Goal: Task Accomplishment & Management: Use online tool/utility

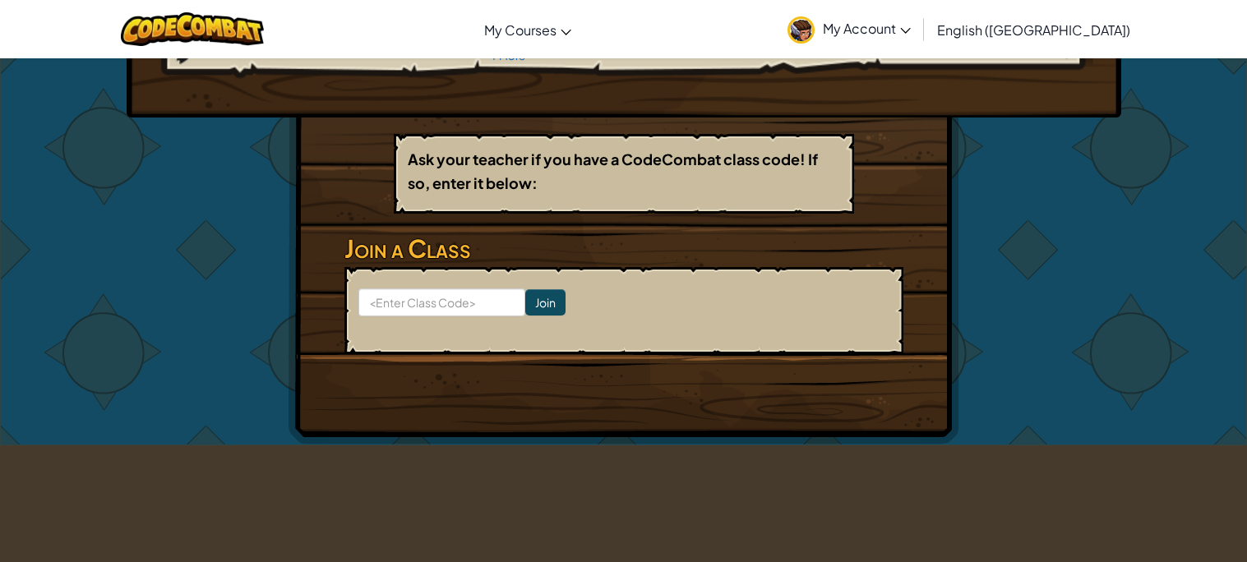
scroll to position [230, 0]
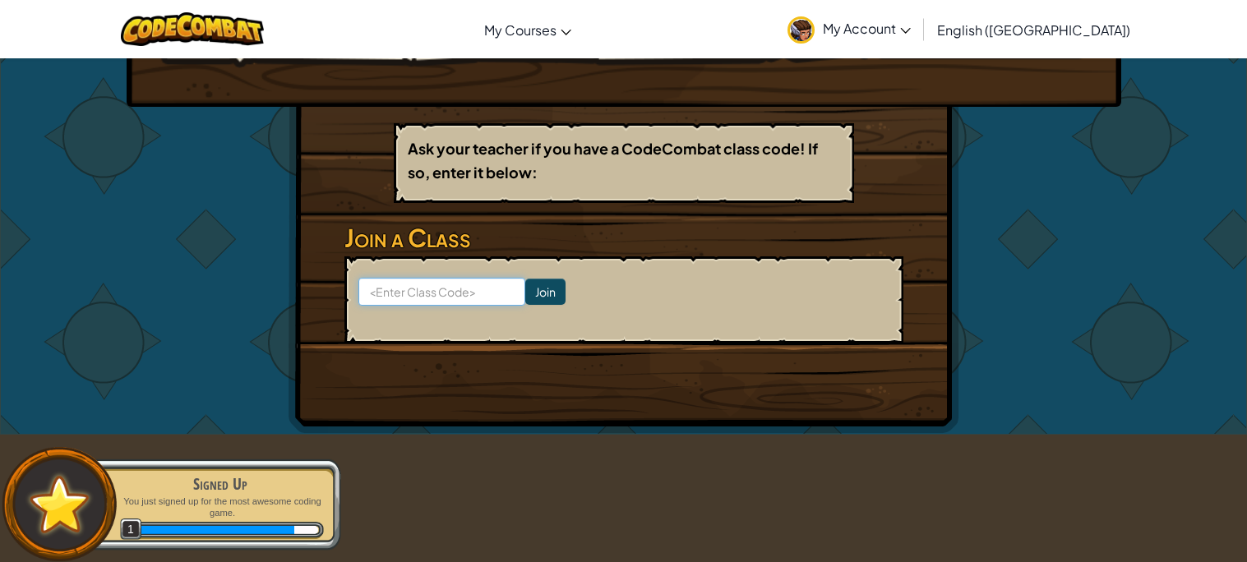
click at [436, 295] on input at bounding box center [441, 292] width 167 height 28
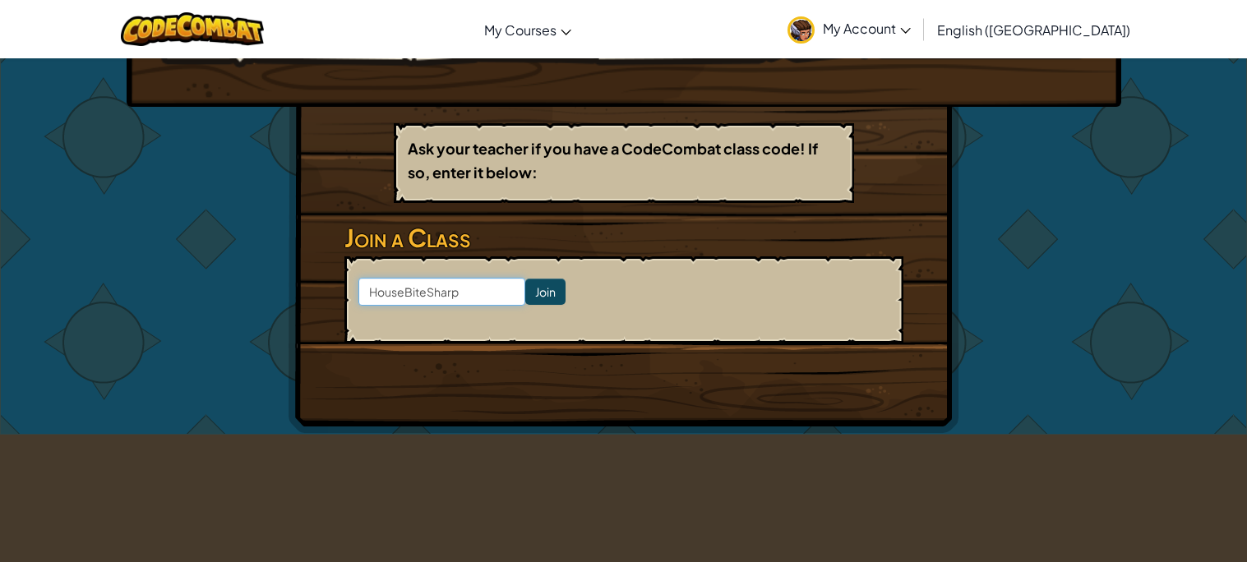
type input "HouseBiteSharp"
click at [542, 297] on input "Join" at bounding box center [545, 292] width 40 height 26
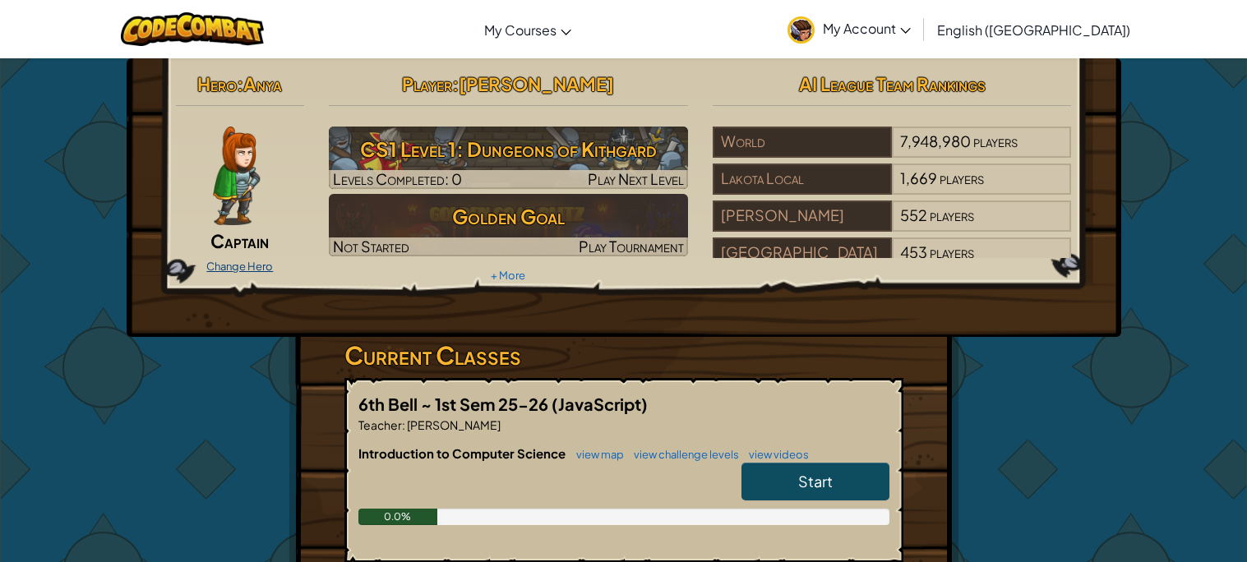
click at [257, 266] on link "Change Hero" at bounding box center [239, 266] width 67 height 13
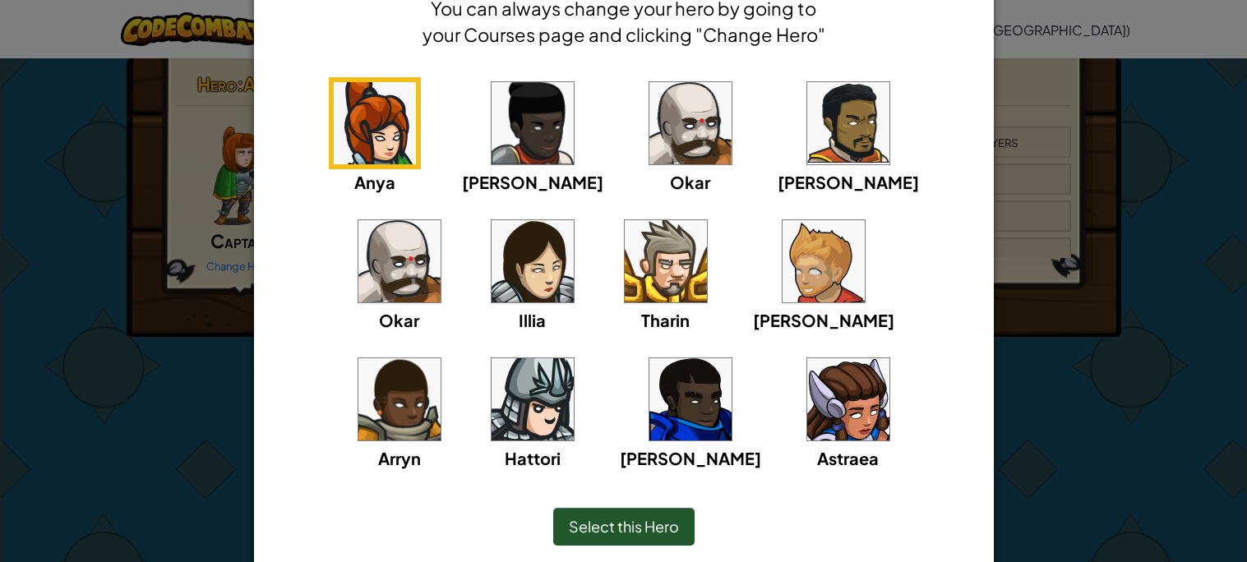
scroll to position [100, 0]
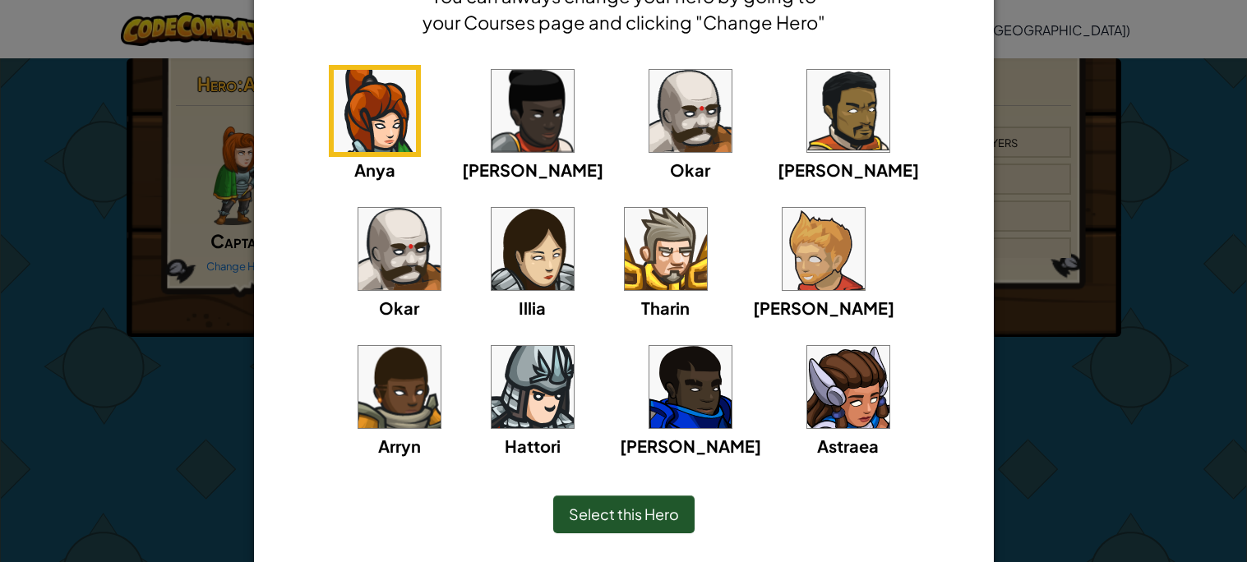
click at [807, 409] on img at bounding box center [848, 387] width 82 height 82
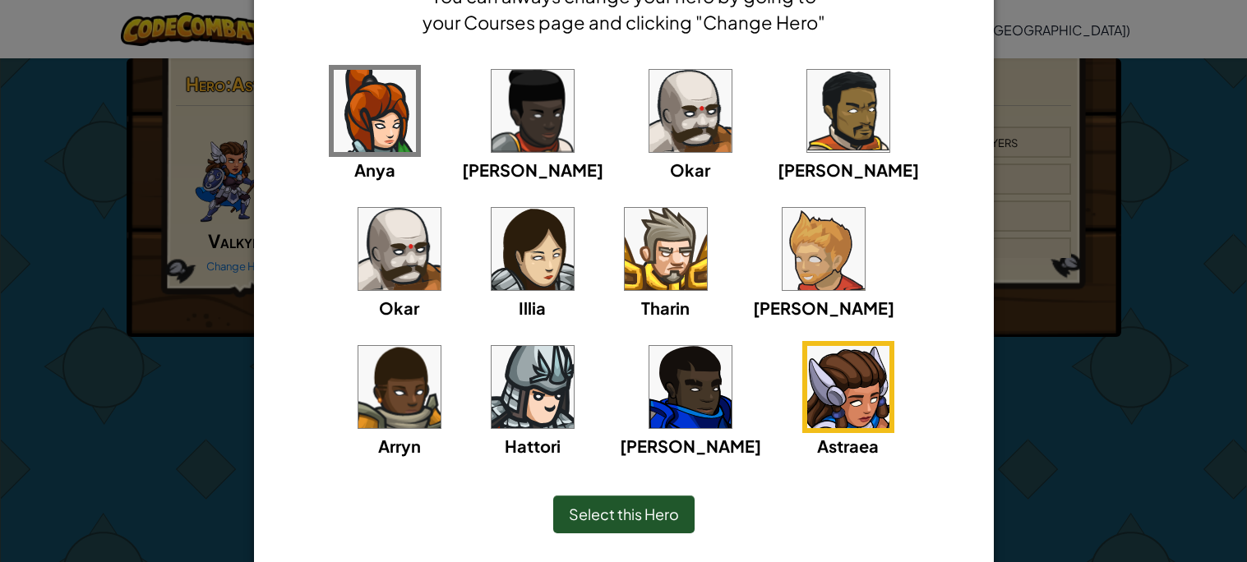
click at [653, 510] on span "Select this Hero" at bounding box center [624, 514] width 110 height 19
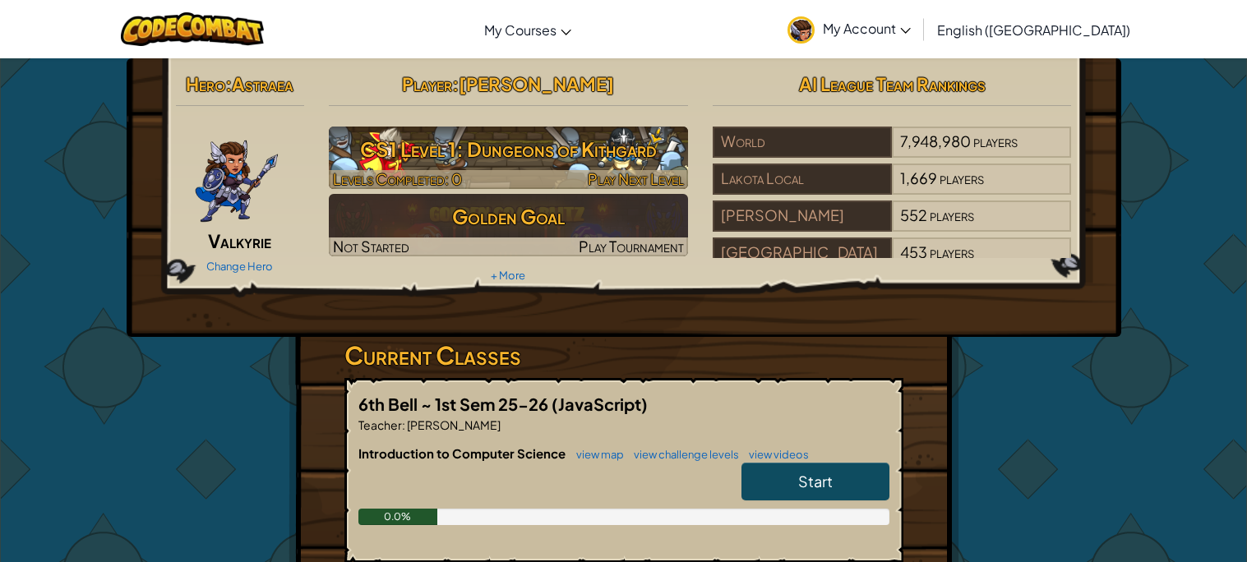
click at [563, 150] on h3 "CS1 Level 1: Dungeons of Kithgard" at bounding box center [508, 149] width 359 height 37
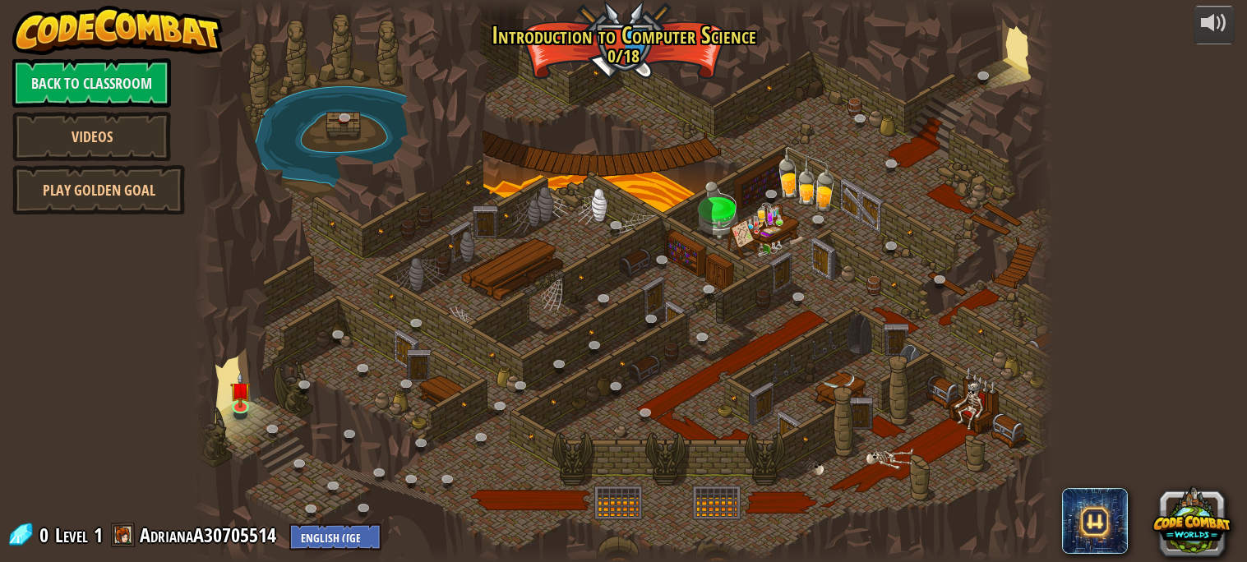
click at [420, 281] on div at bounding box center [623, 281] width 860 height 562
click at [21, 77] on link "Back to Classroom" at bounding box center [91, 82] width 159 height 49
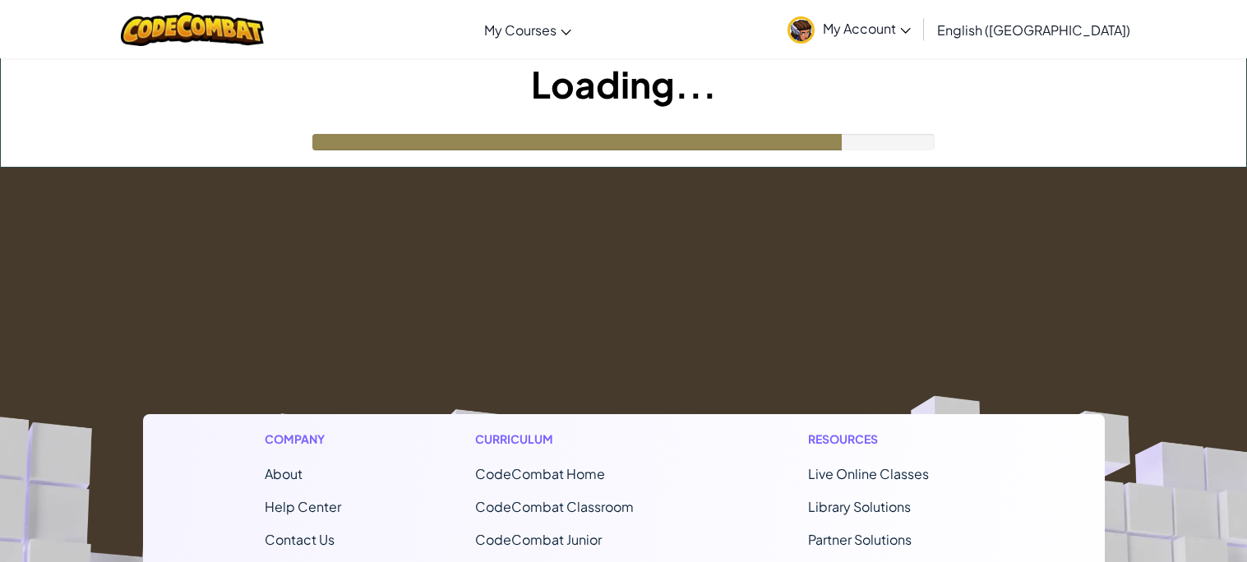
click at [21, 77] on h1 "Loading..." at bounding box center [623, 83] width 1245 height 51
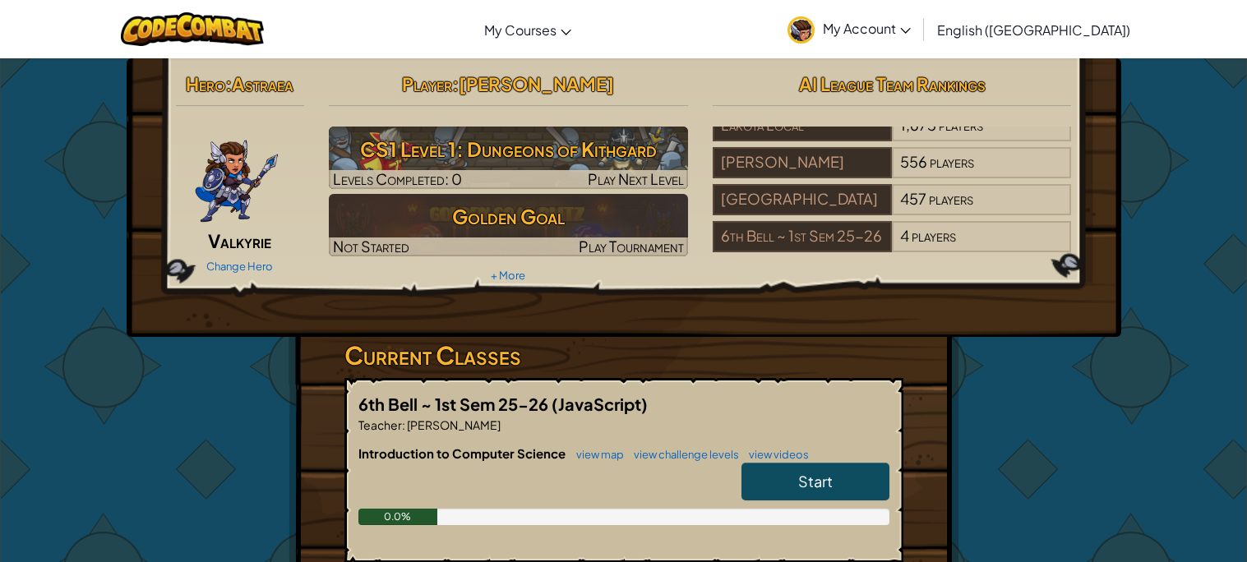
click at [468, 32] on div "Toggle navigation My Courses CodeCombat Classroom Ozaria Classroom AI League Es…" at bounding box center [623, 29] width 1255 height 58
click at [768, 479] on link "Start" at bounding box center [815, 482] width 148 height 38
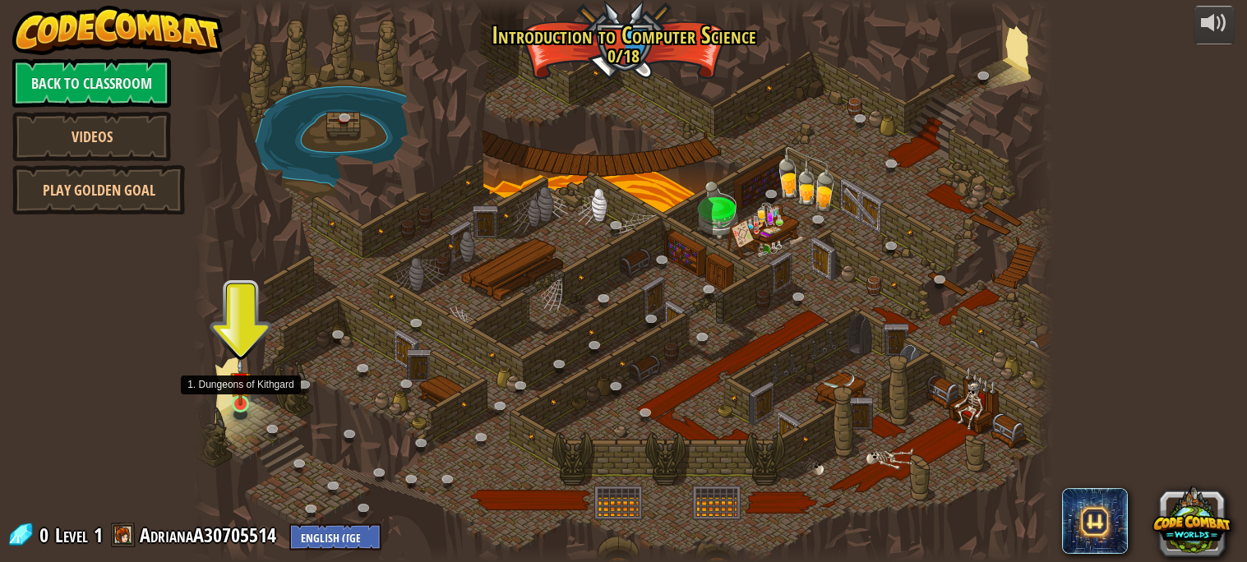
click at [238, 404] on img at bounding box center [240, 382] width 21 height 48
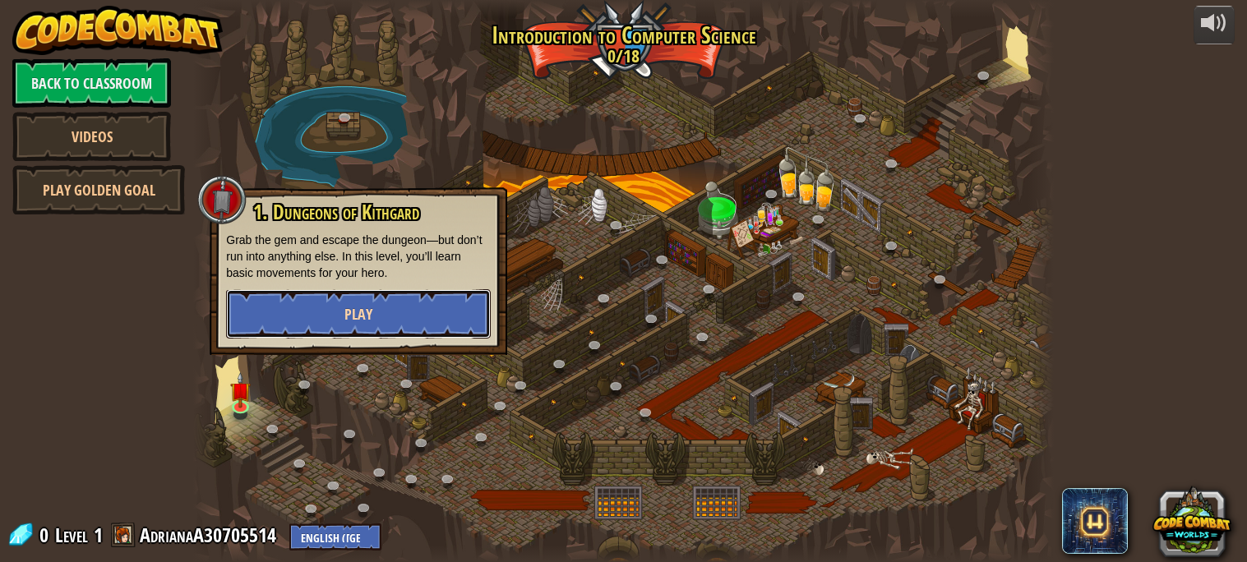
click at [333, 320] on button "Play" at bounding box center [358, 313] width 265 height 49
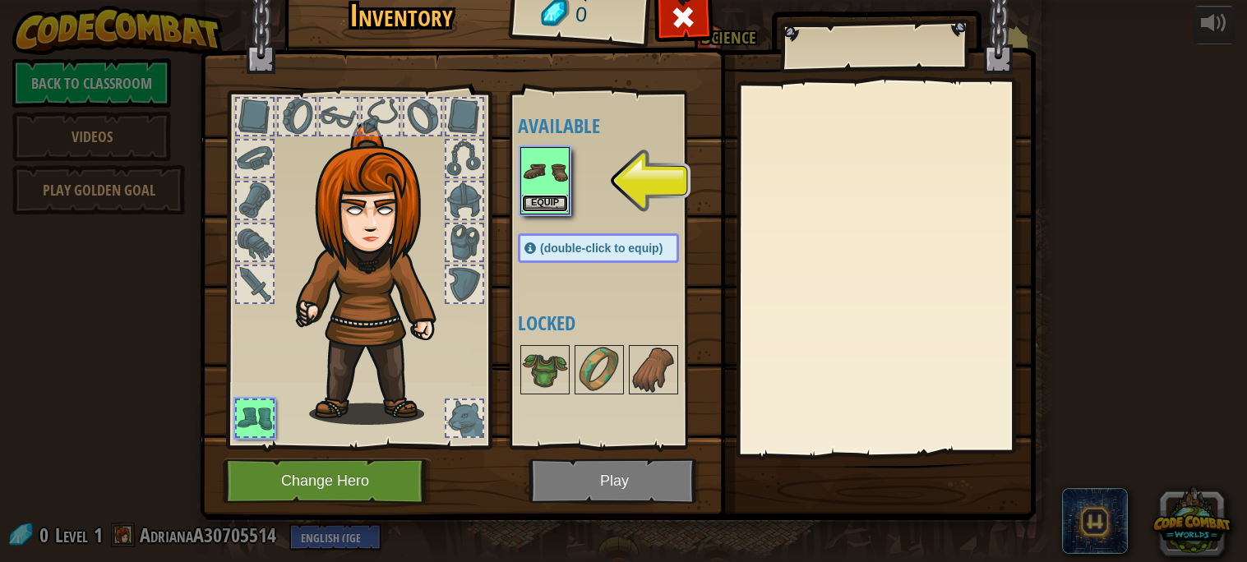
click at [531, 200] on button "Equip" at bounding box center [545, 203] width 46 height 17
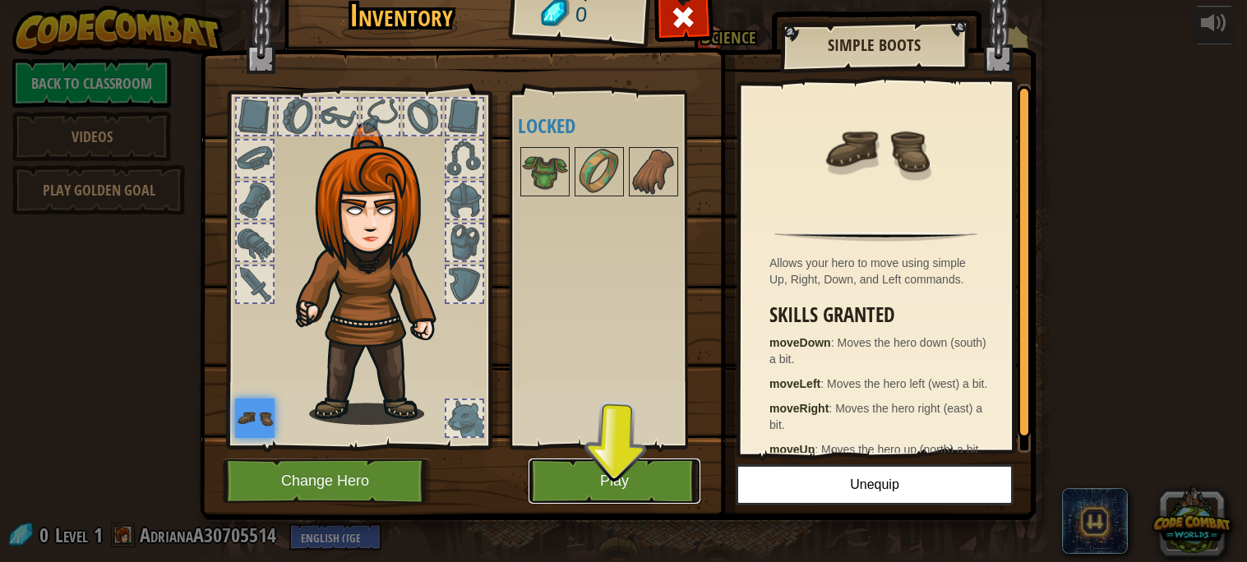
click at [617, 459] on button "Play" at bounding box center [614, 481] width 172 height 45
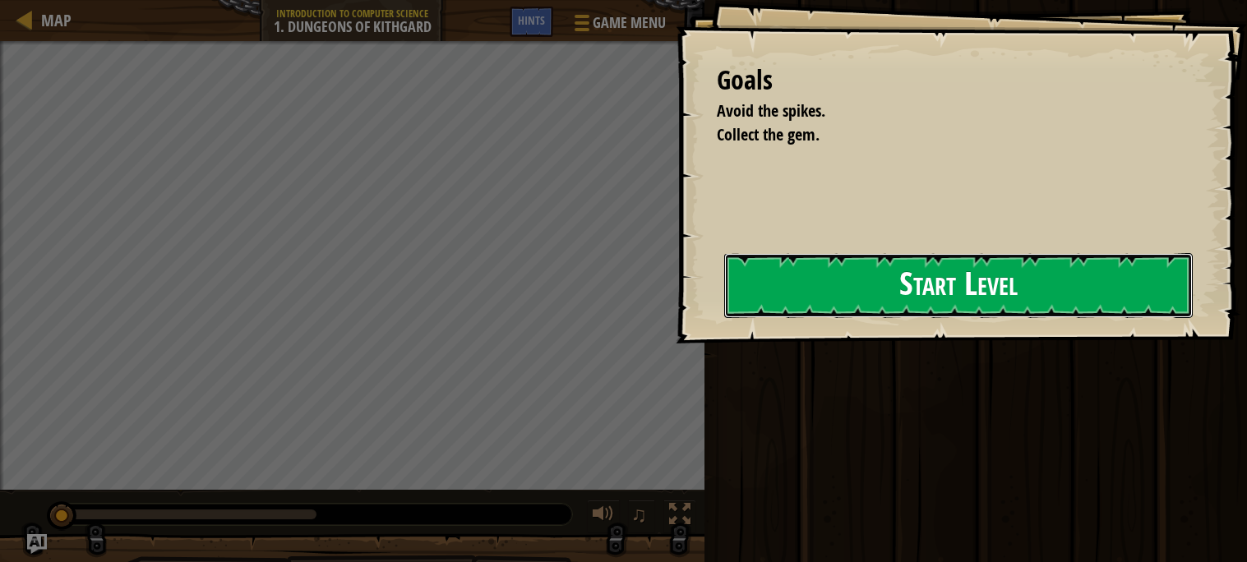
click at [951, 288] on button "Start Level" at bounding box center [958, 285] width 468 height 65
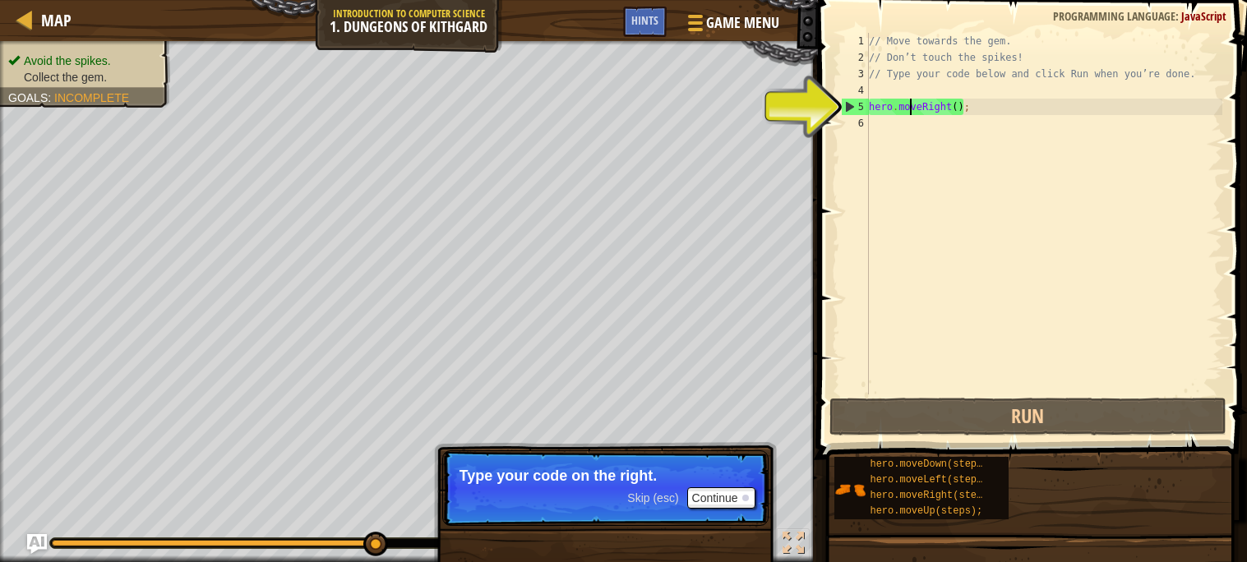
click at [909, 110] on div "// Move towards the gem. // Don’t touch the spikes! // Type your code below and…" at bounding box center [1043, 230] width 357 height 394
click at [715, 491] on button "Continue" at bounding box center [721, 497] width 68 height 21
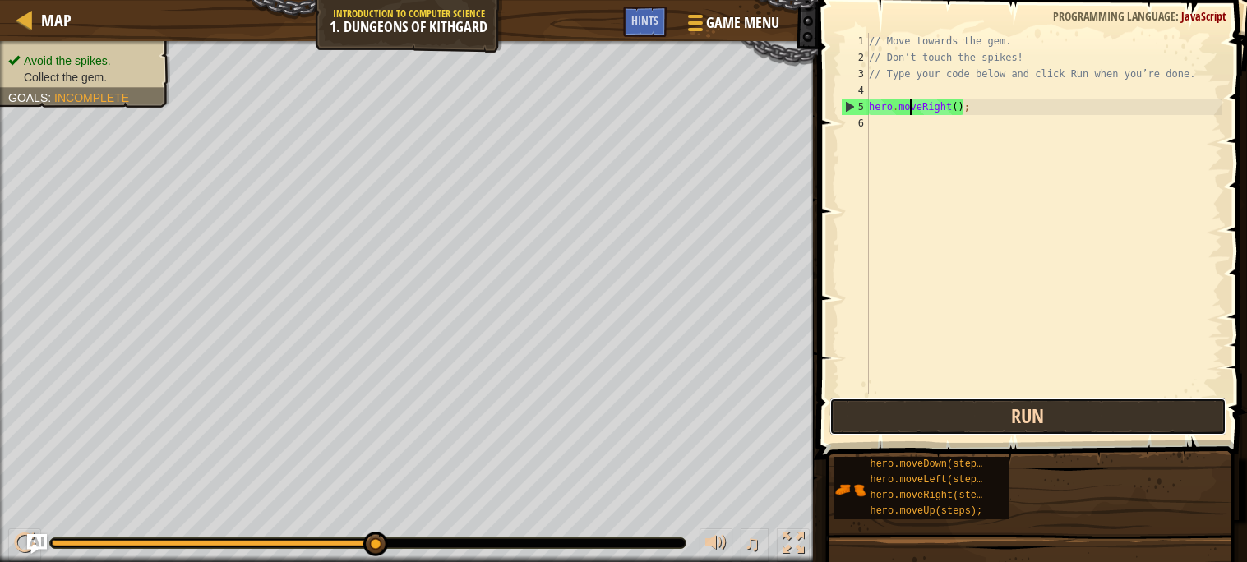
click at [1007, 408] on button "Run" at bounding box center [1027, 417] width 397 height 38
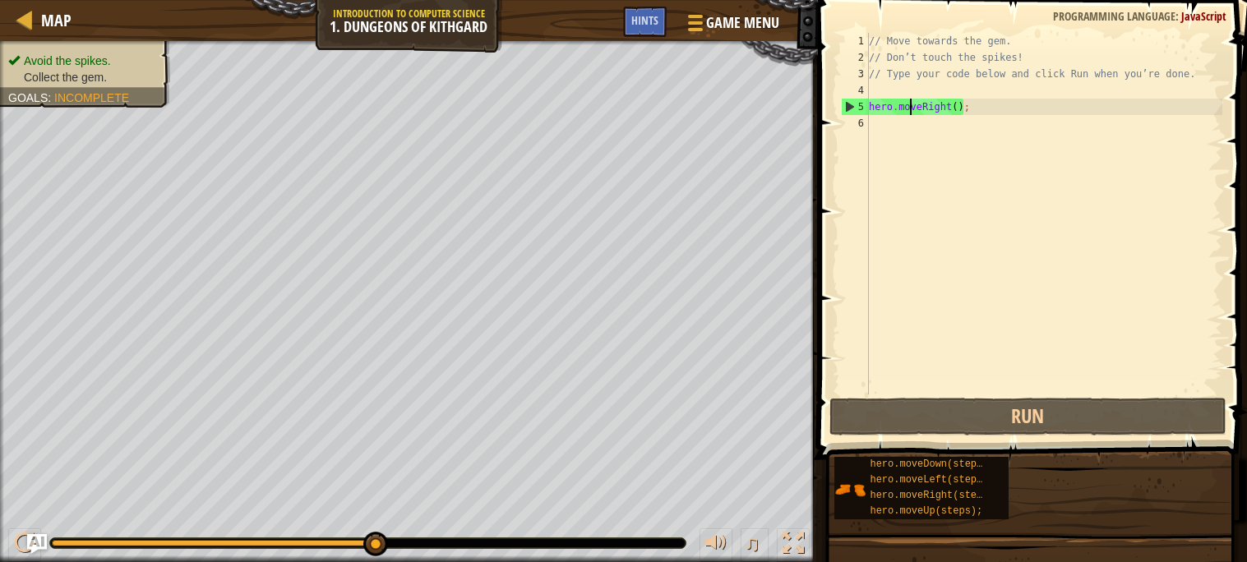
click at [981, 108] on div "// Move towards the gem. // Don’t touch the spikes! // Type your code below and…" at bounding box center [1043, 230] width 357 height 394
click at [948, 106] on div "// Move towards the gem. // Don’t touch the spikes! // Type your code below and…" at bounding box center [1043, 230] width 357 height 394
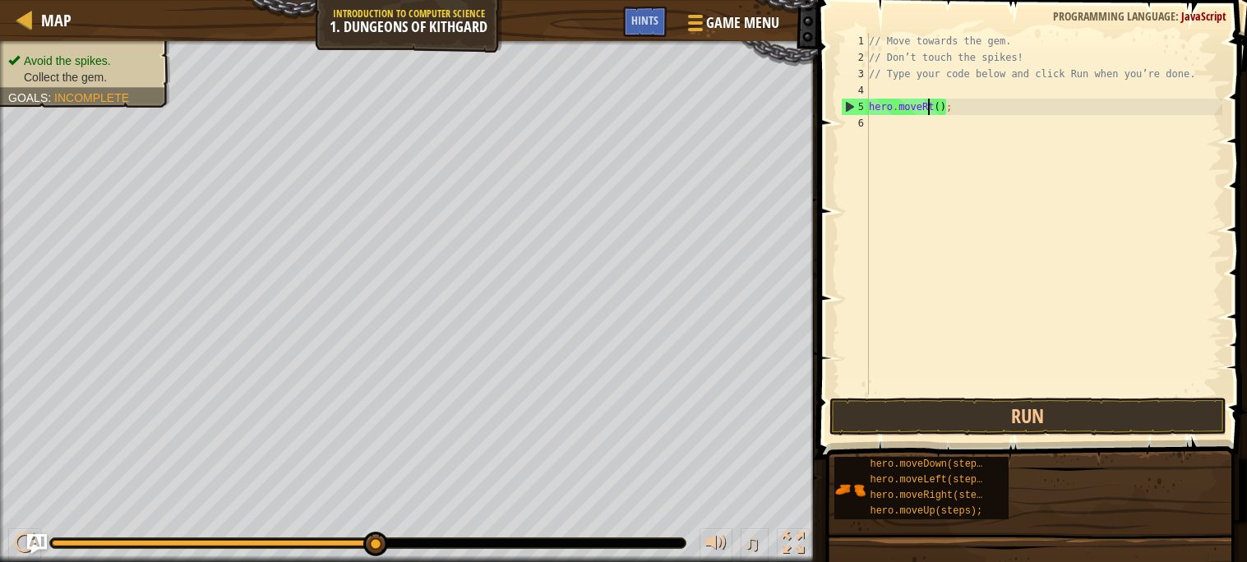
type textarea "hero.movet();"
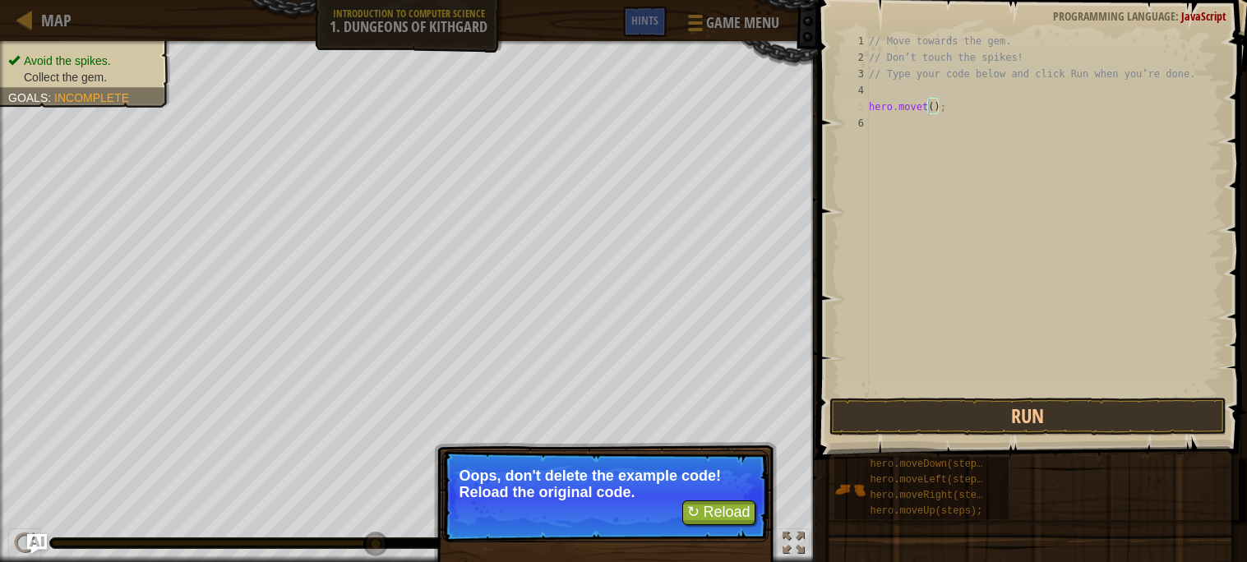
click at [921, 99] on div "// Move towards the gem. // Don’t touch the spikes! // Type your code below and…" at bounding box center [1043, 230] width 357 height 394
click at [928, 104] on div "// Move towards the gem. // Don’t touch the spikes! // Type your code below and…" at bounding box center [1043, 230] width 357 height 394
click at [918, 103] on div "// Move towards the gem. // Don’t touch the spikes! // Type your code below and…" at bounding box center [1043, 230] width 357 height 394
select select "ace/mode/javascript"
select select "ace/theme/textmate"
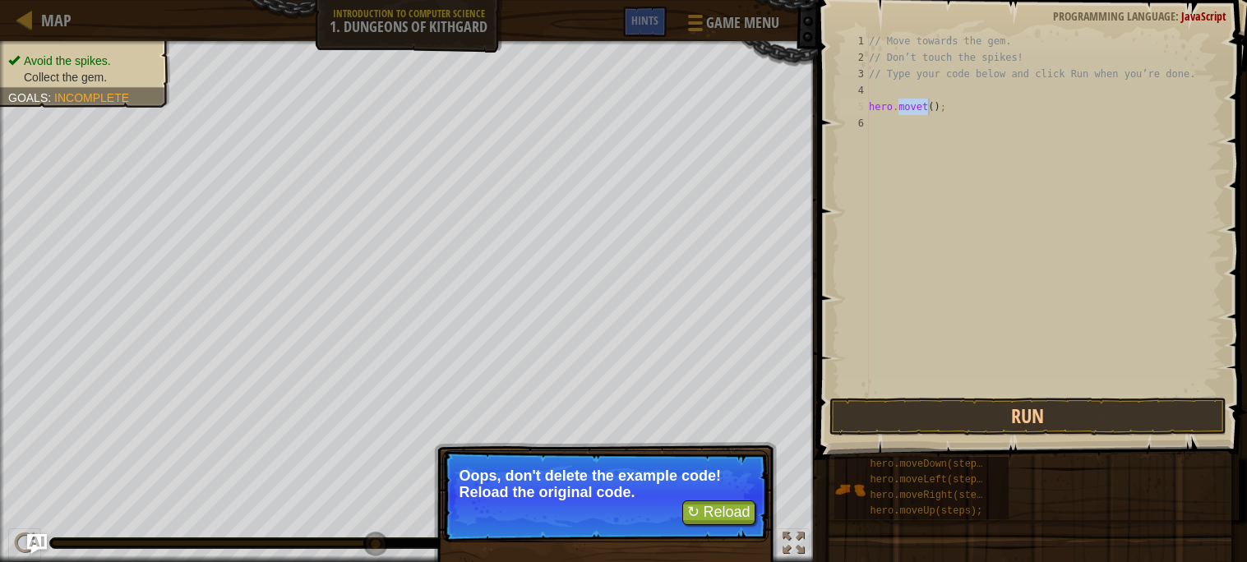
select select "markbegin"
select select "true"
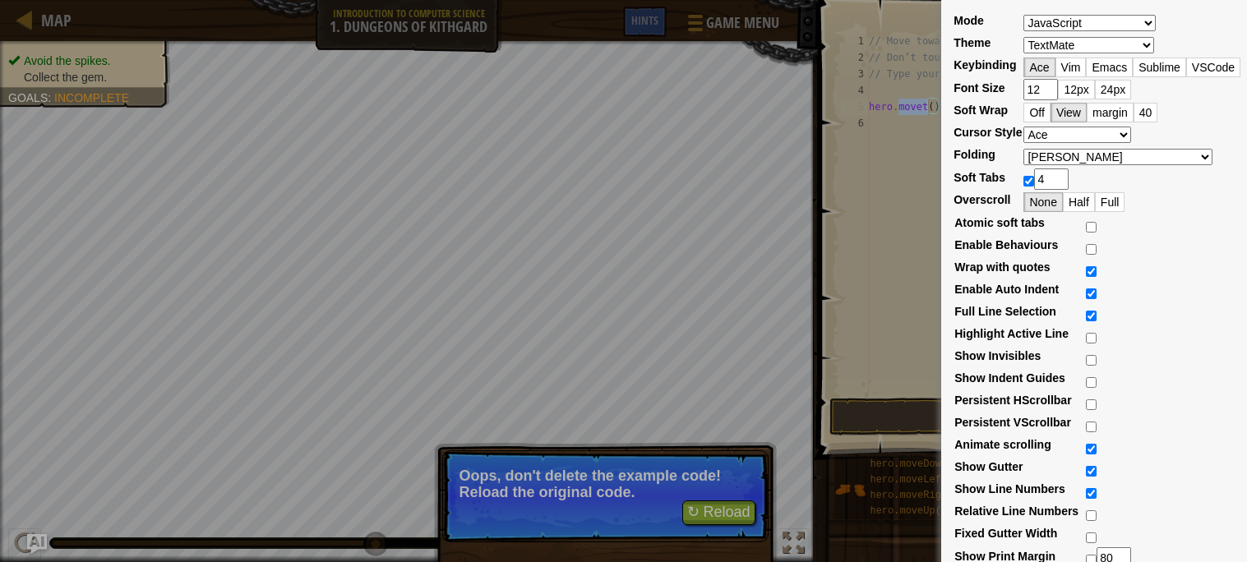
click at [909, 196] on div "Mode ABAP ABC ActionScript [PERSON_NAME] Apache Conf Apex AQL AsciiDoc ASL Asse…" at bounding box center [623, 281] width 1247 height 562
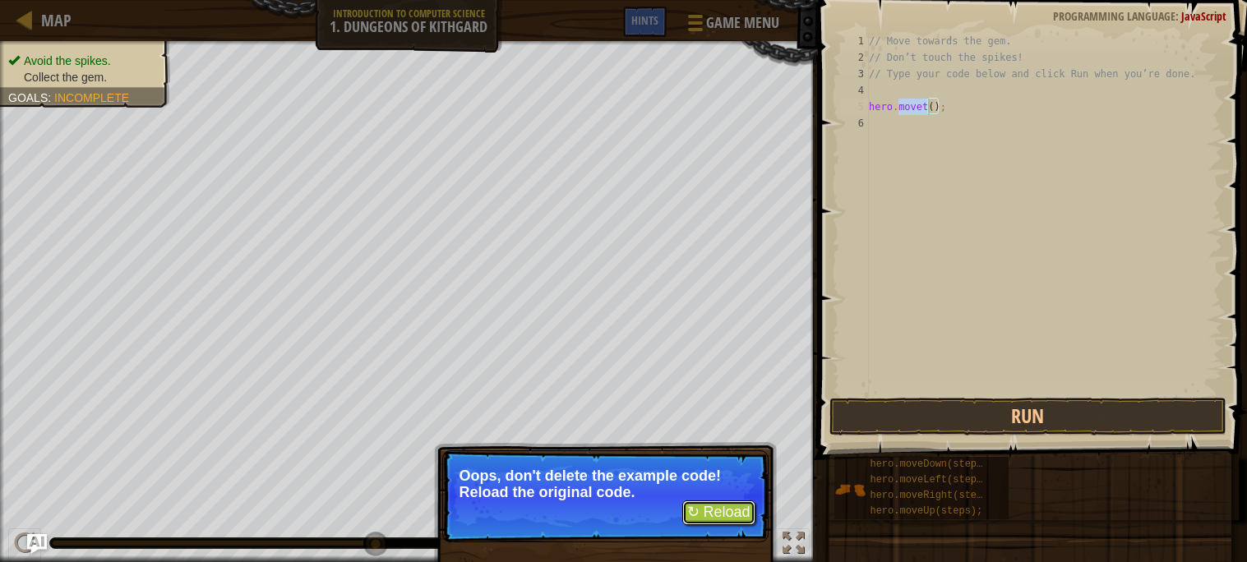
click at [725, 519] on button "↻ Reload" at bounding box center [718, 512] width 73 height 25
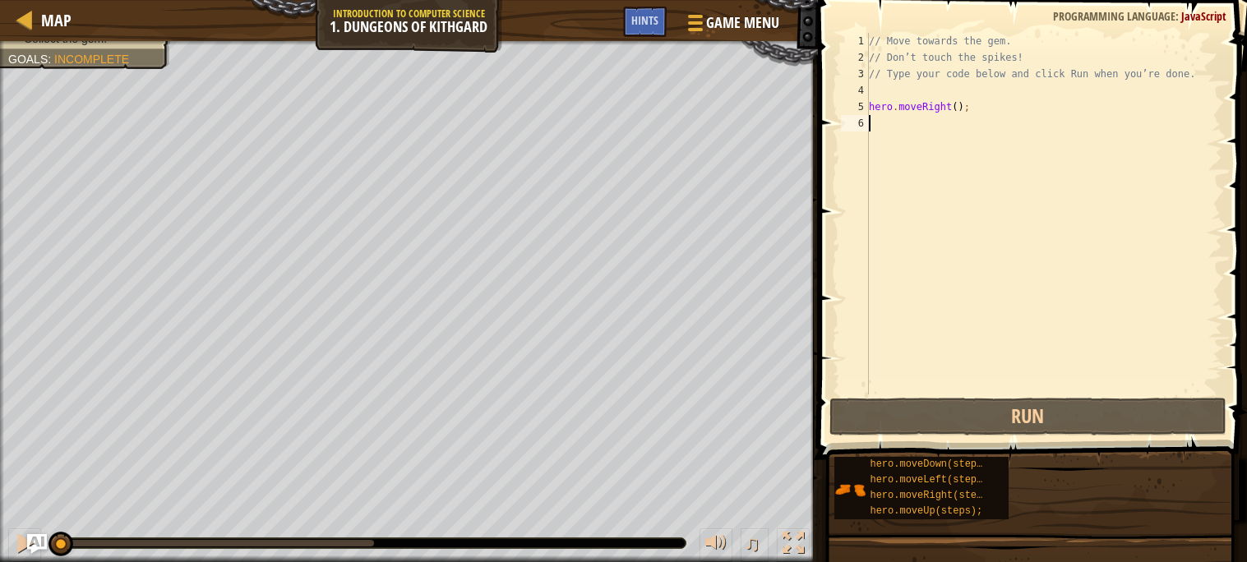
click at [892, 129] on div "// Move towards the gem. // Don’t touch the spikes! // Type your code below and…" at bounding box center [1043, 230] width 357 height 394
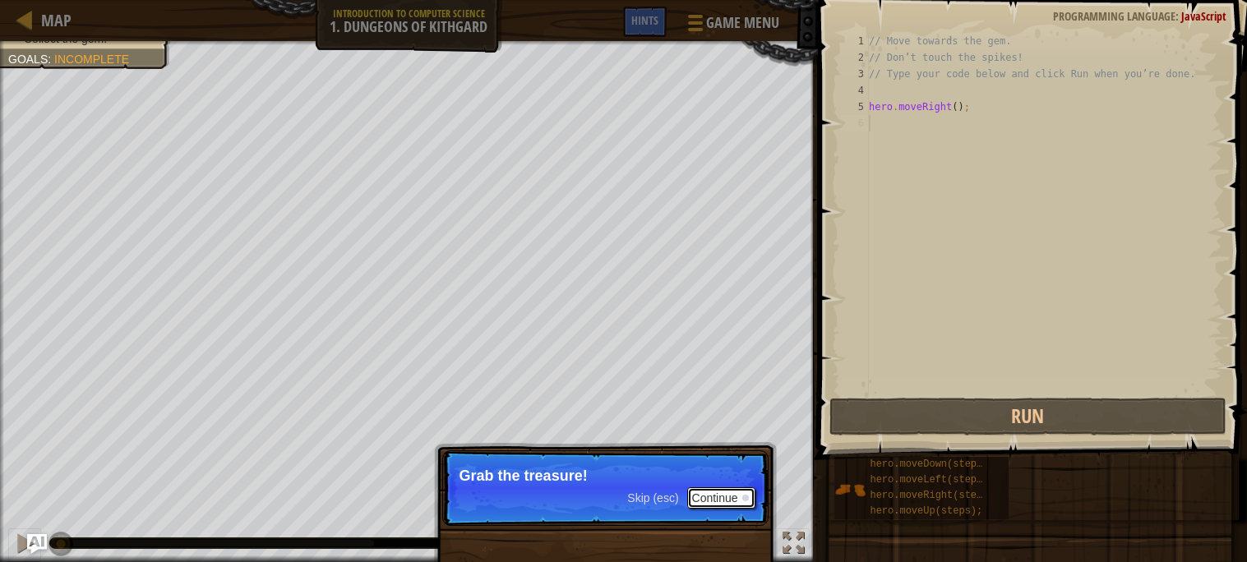
click at [738, 501] on button "Continue" at bounding box center [721, 497] width 68 height 21
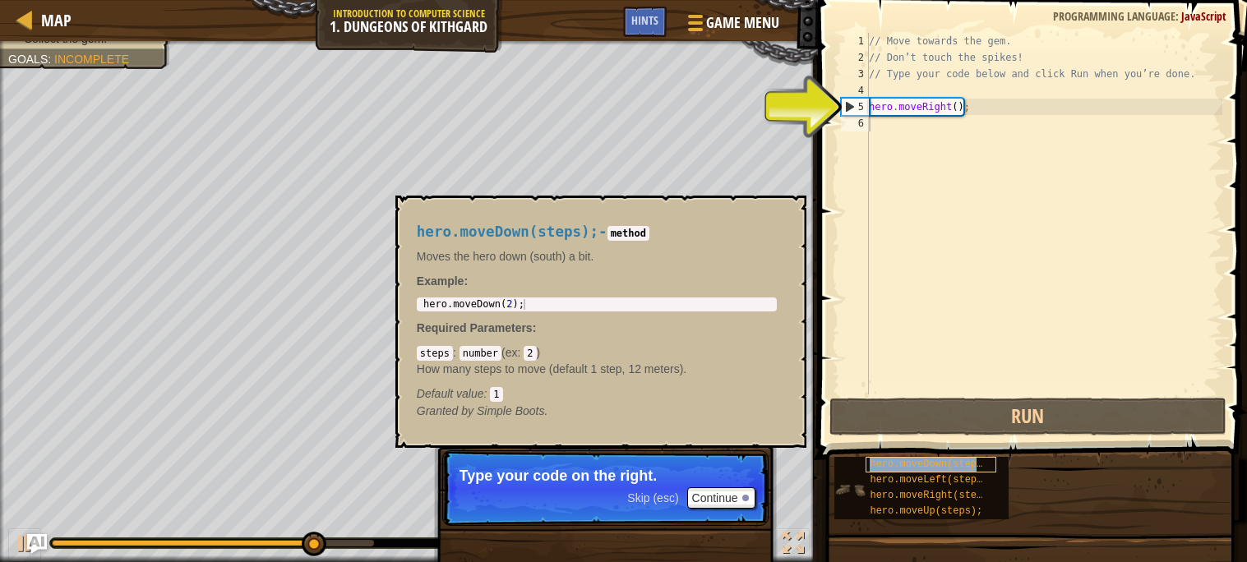
click at [966, 465] on span "hero.moveDown(steps);" at bounding box center [931, 465] width 124 height 12
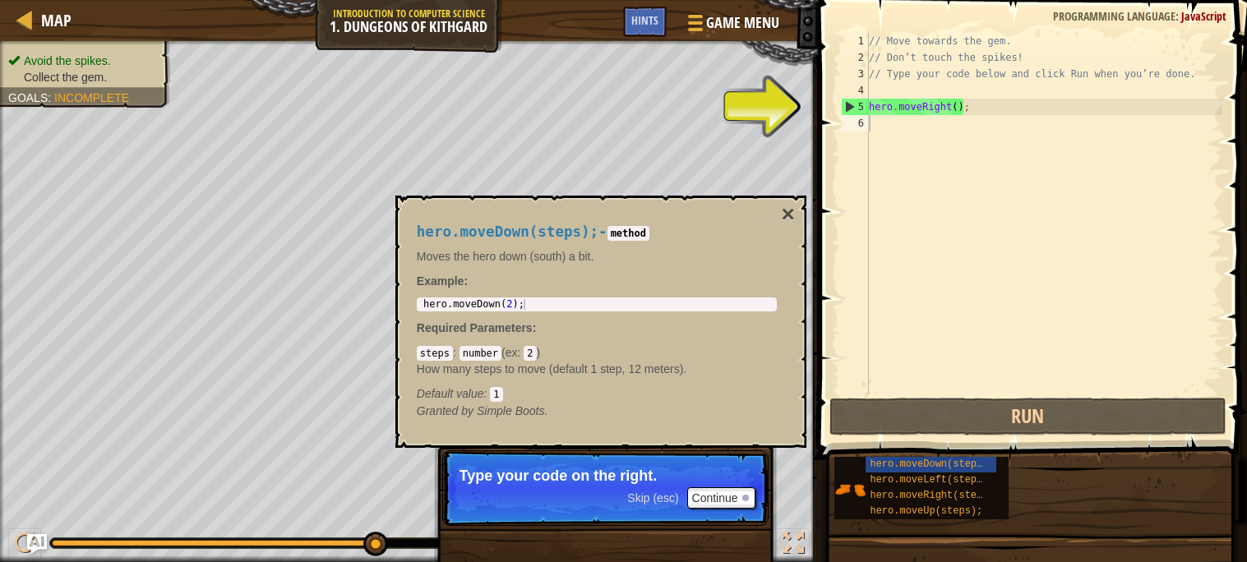
click at [532, 354] on code "2" at bounding box center [529, 353] width 12 height 15
click at [536, 350] on code "2" at bounding box center [529, 353] width 12 height 15
click at [535, 354] on code "2" at bounding box center [529, 353] width 12 height 15
click at [534, 348] on code "2" at bounding box center [529, 353] width 12 height 15
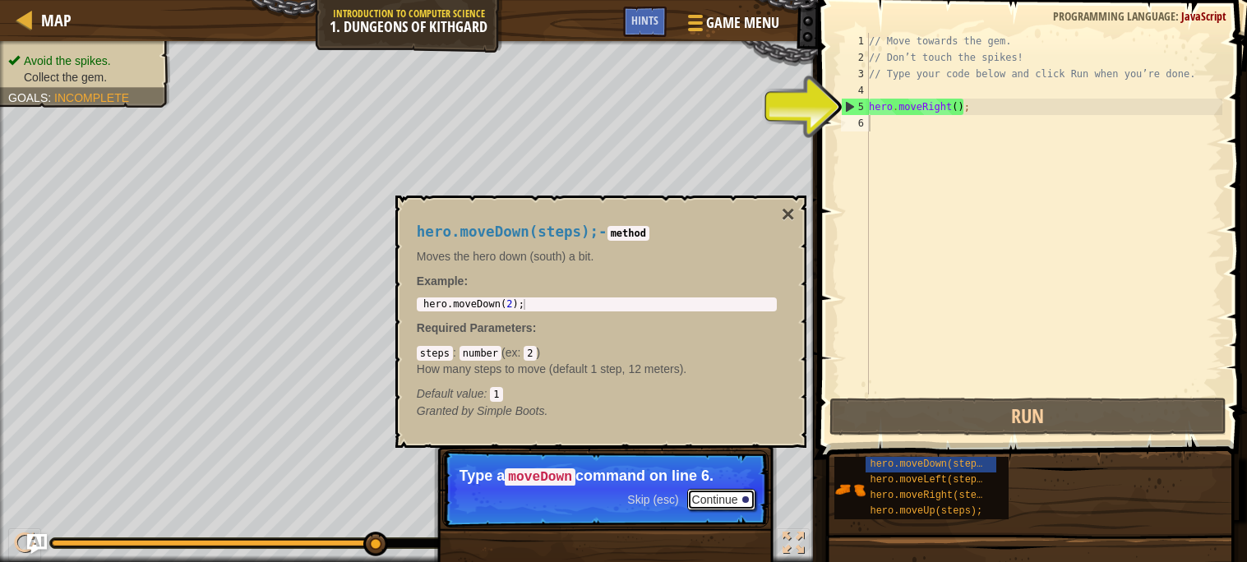
click at [734, 491] on button "Continue" at bounding box center [721, 499] width 68 height 21
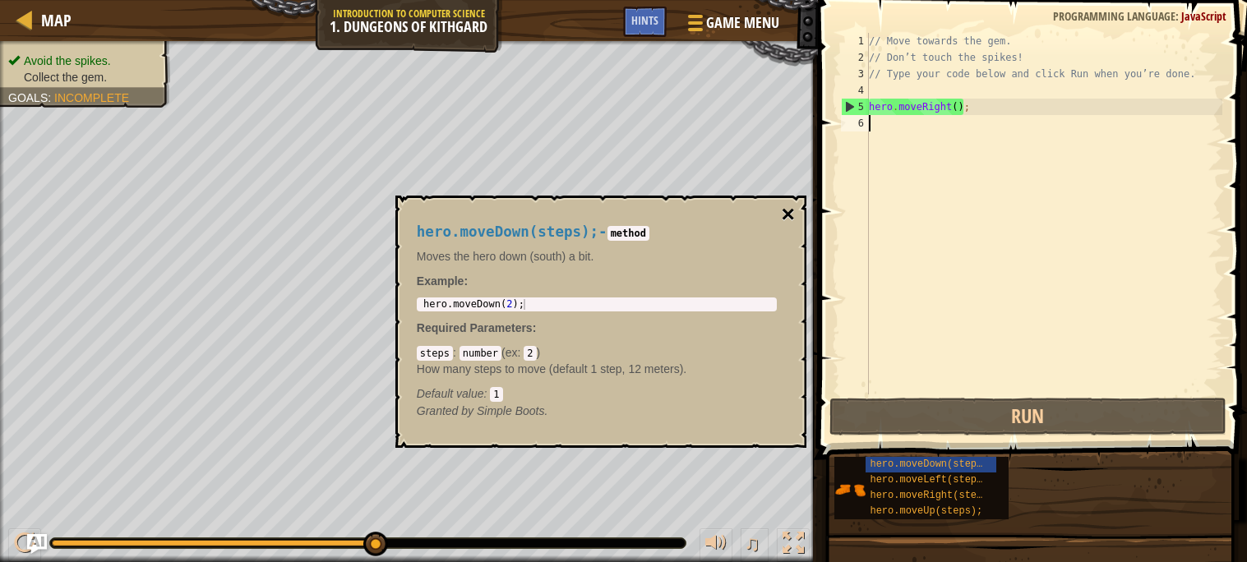
click at [786, 214] on button "×" at bounding box center [787, 214] width 13 height 23
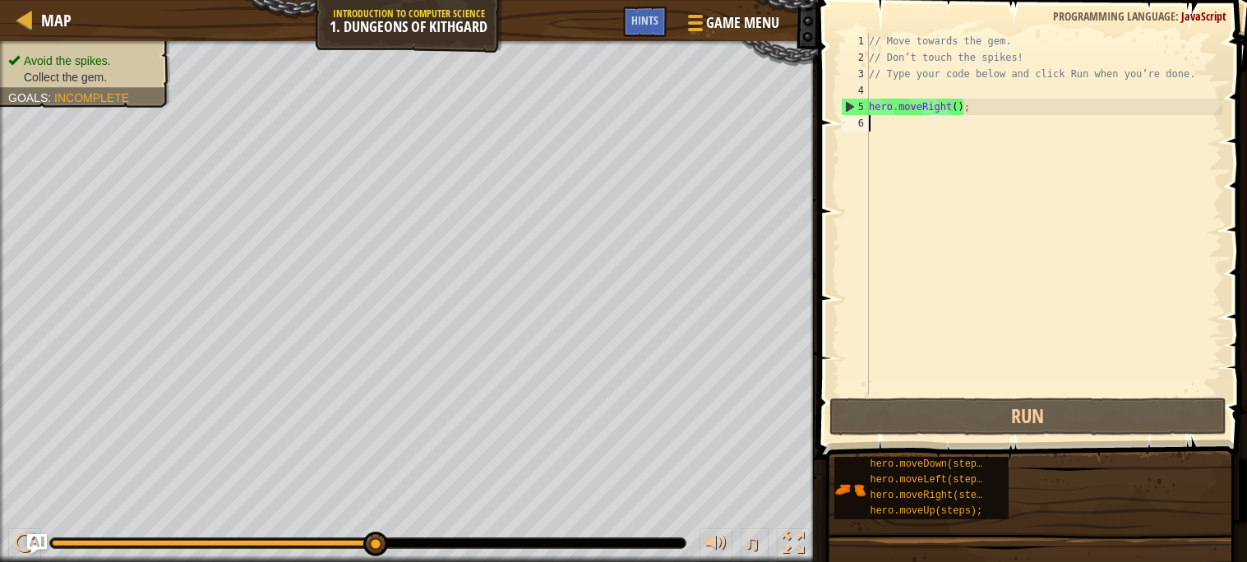
click at [883, 133] on div "// Move towards the gem. // Don’t touch the spikes! // Type your code below and…" at bounding box center [1043, 230] width 357 height 394
type textarea "h"
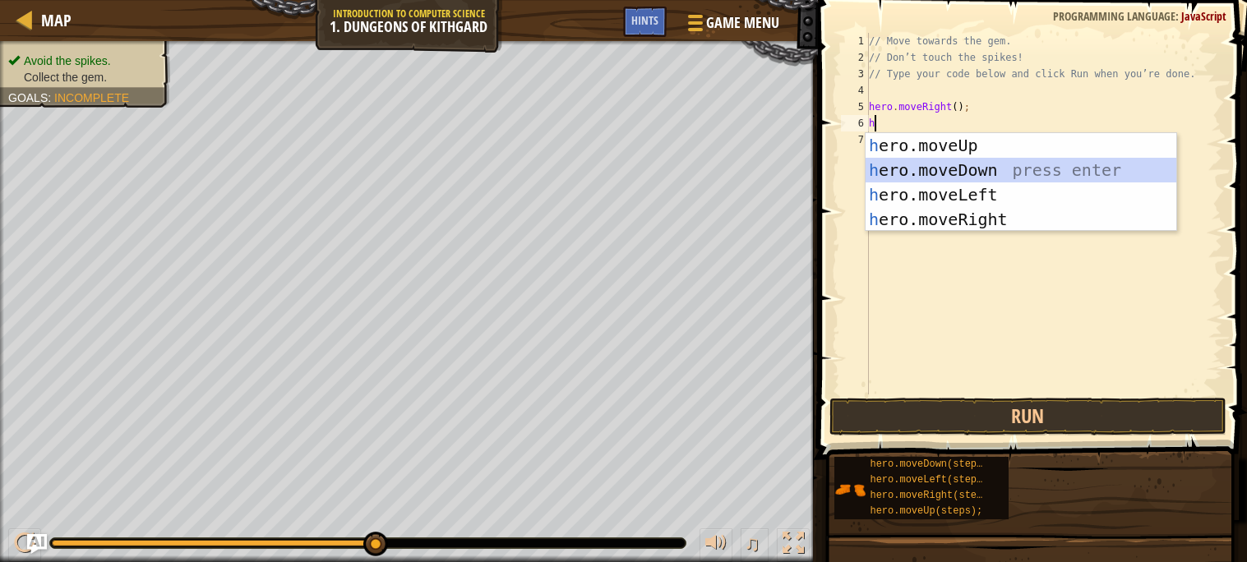
click at [906, 163] on div "h ero.moveUp press enter h ero.moveDown press enter h ero.moveLeft press enter …" at bounding box center [1020, 207] width 311 height 148
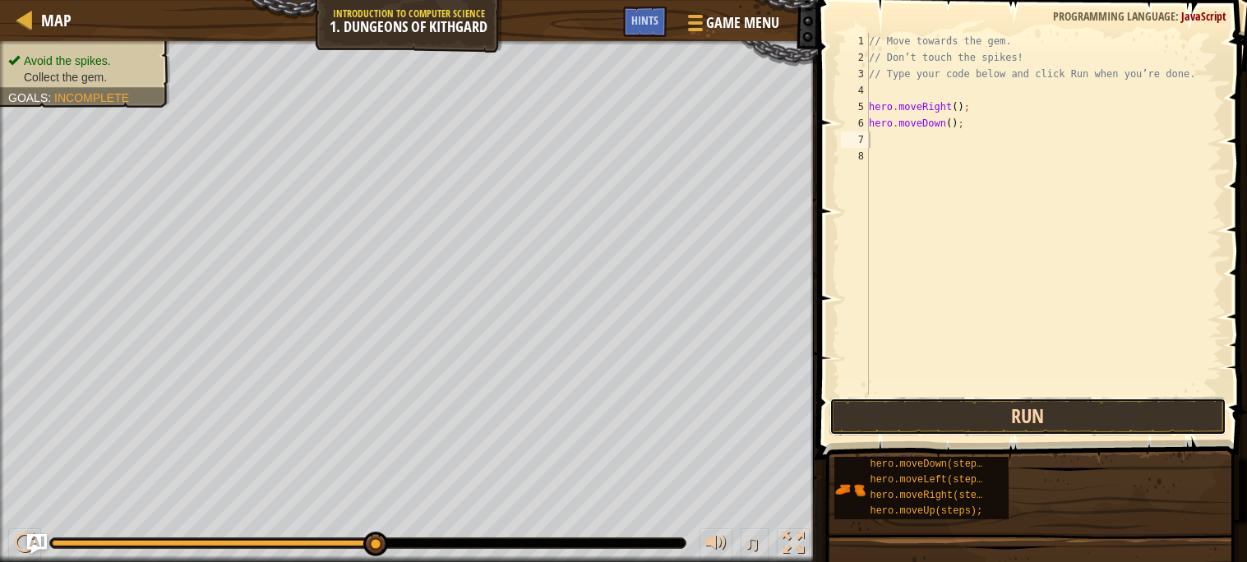
click at [902, 415] on button "Run" at bounding box center [1027, 417] width 397 height 38
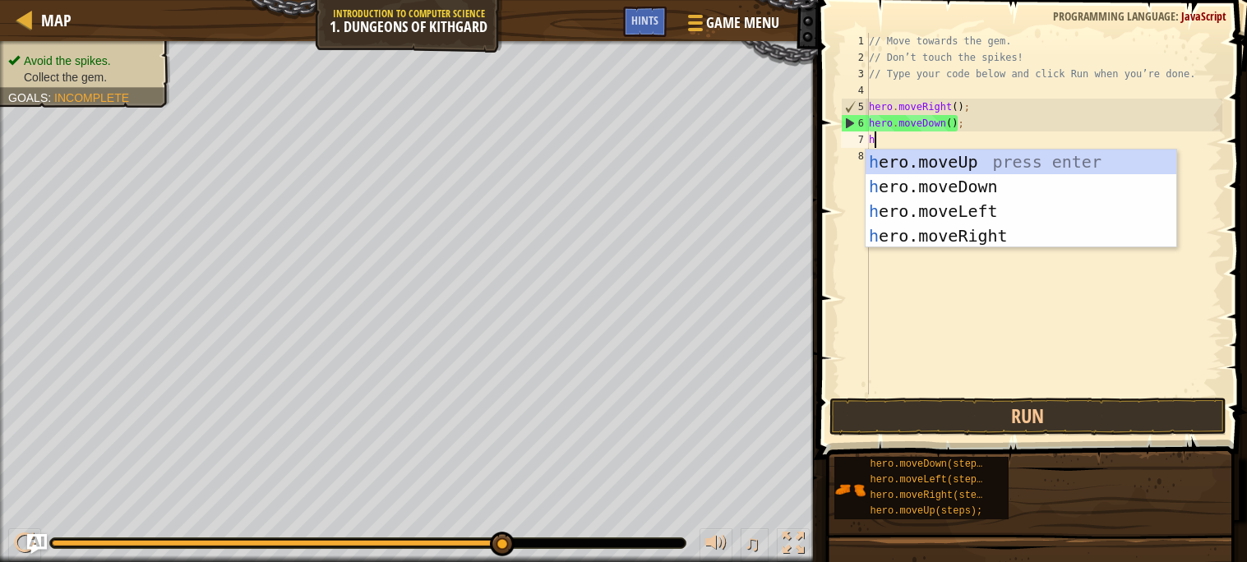
type textarea "he"
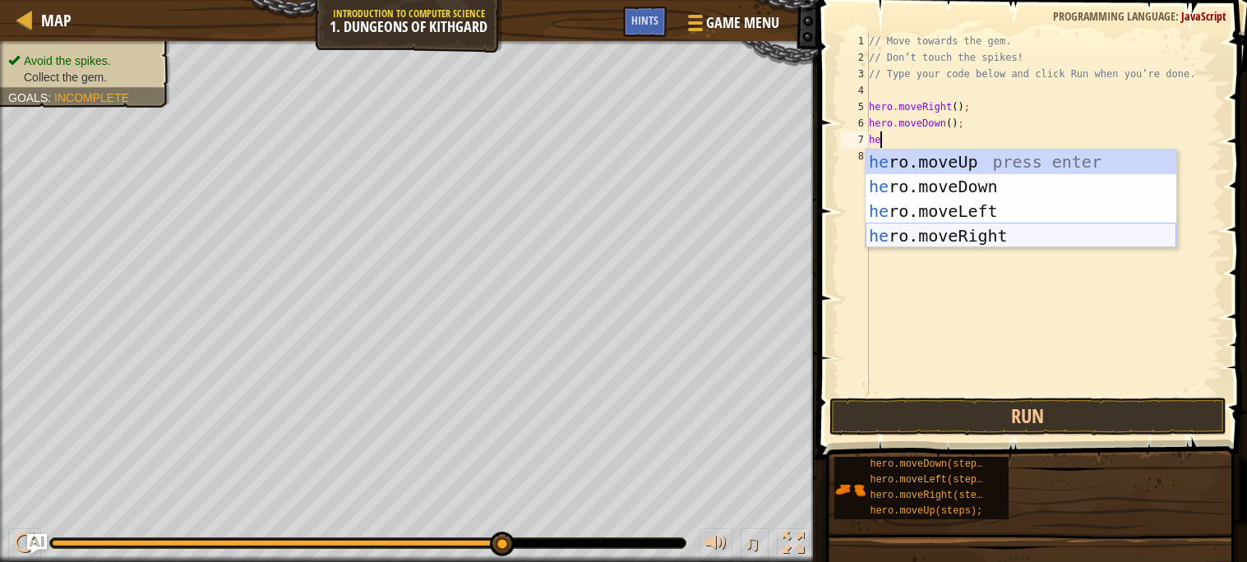
click at [951, 237] on div "he ro.moveUp press enter he ro.moveDown press enter he ro.moveLeft press enter …" at bounding box center [1020, 224] width 311 height 148
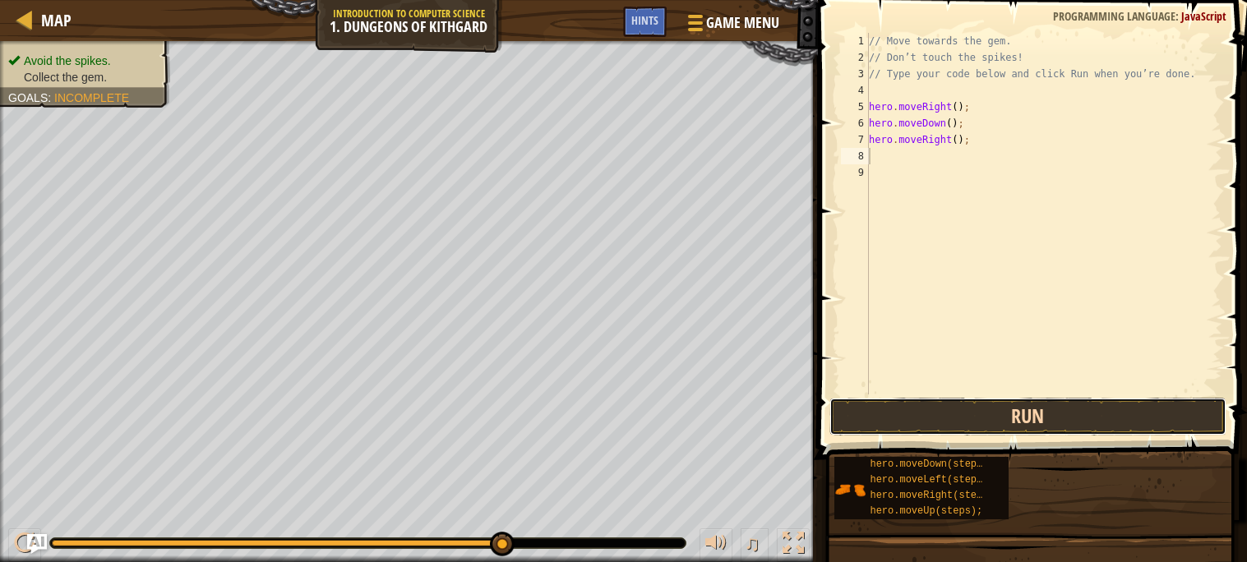
click at [929, 411] on button "Run" at bounding box center [1027, 417] width 397 height 38
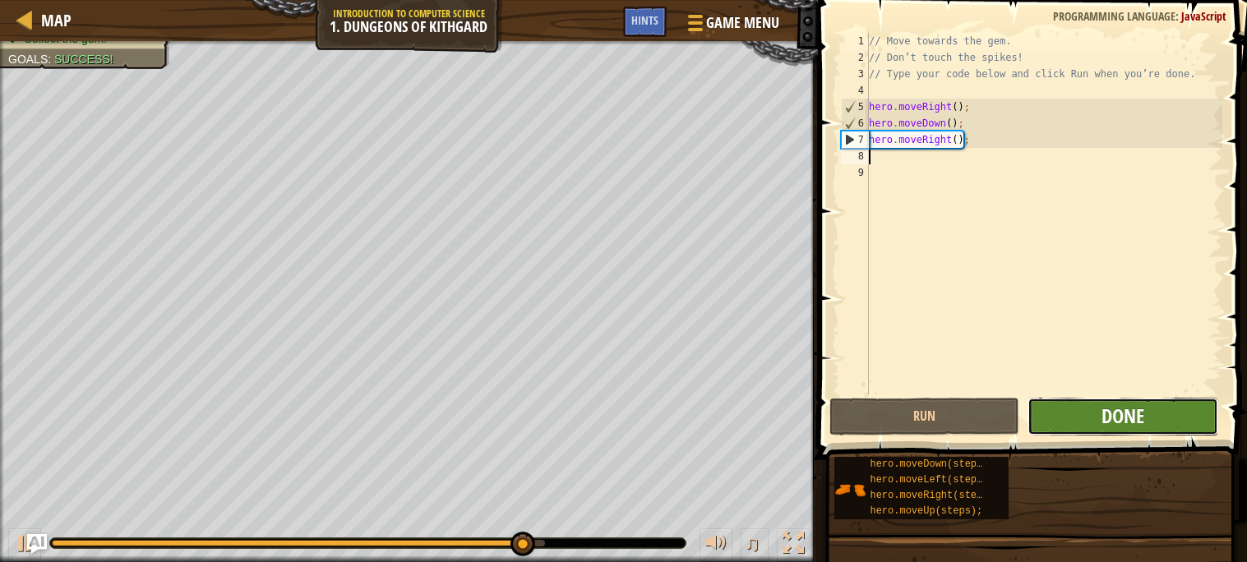
click at [1127, 421] on span "Done" at bounding box center [1122, 416] width 43 height 26
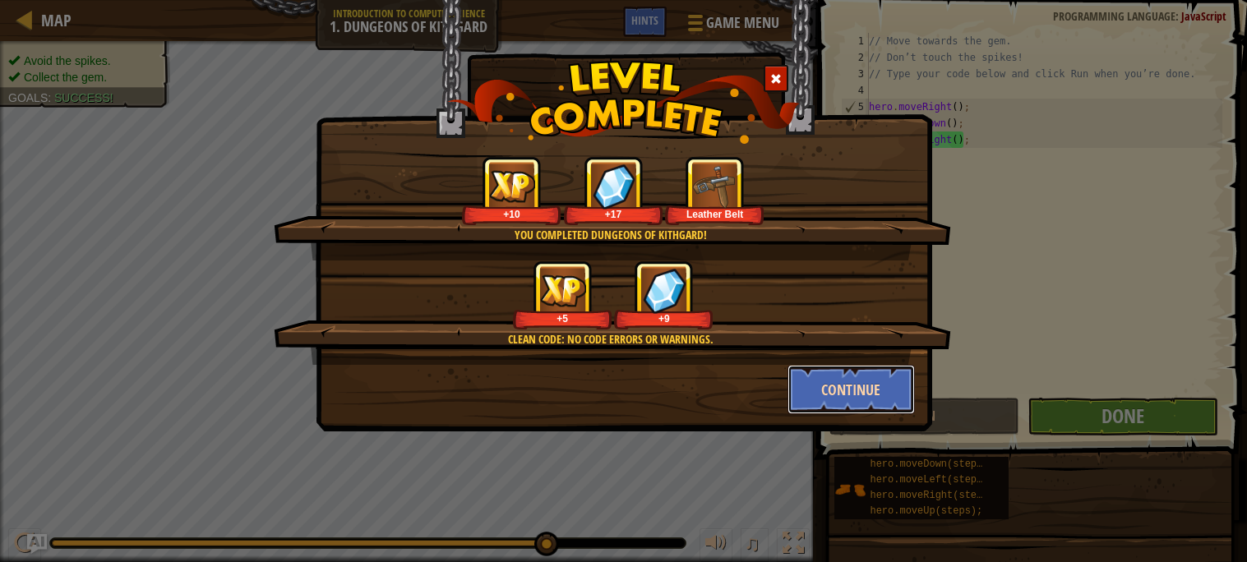
click at [842, 388] on button "Continue" at bounding box center [850, 389] width 127 height 49
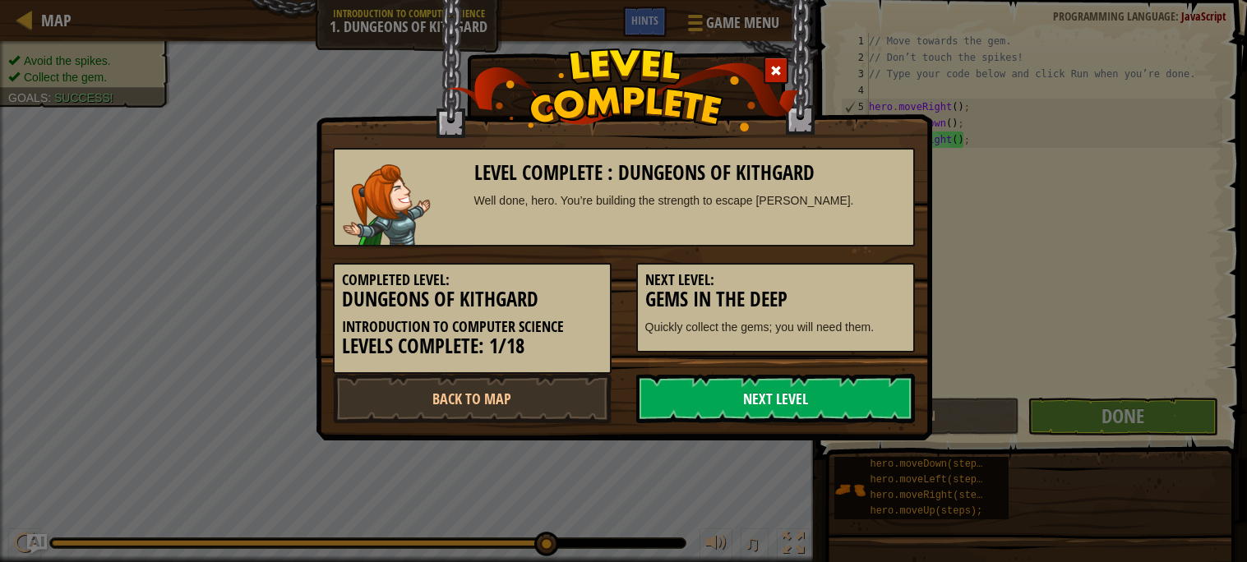
click at [755, 396] on link "Next Level" at bounding box center [775, 398] width 279 height 49
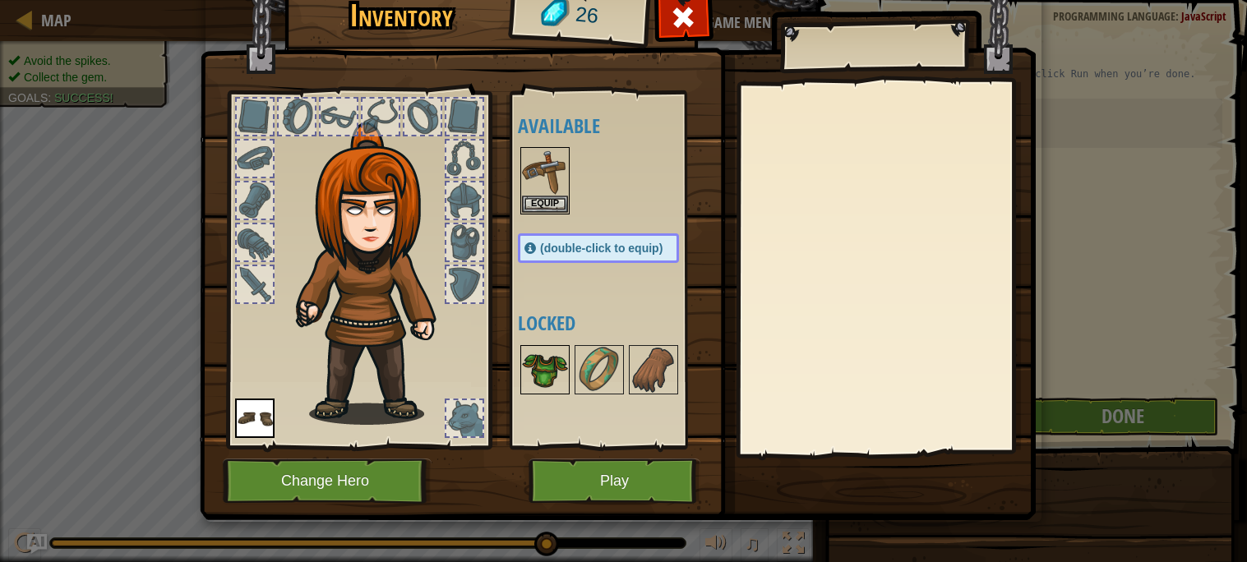
click at [558, 369] on img at bounding box center [545, 370] width 46 height 46
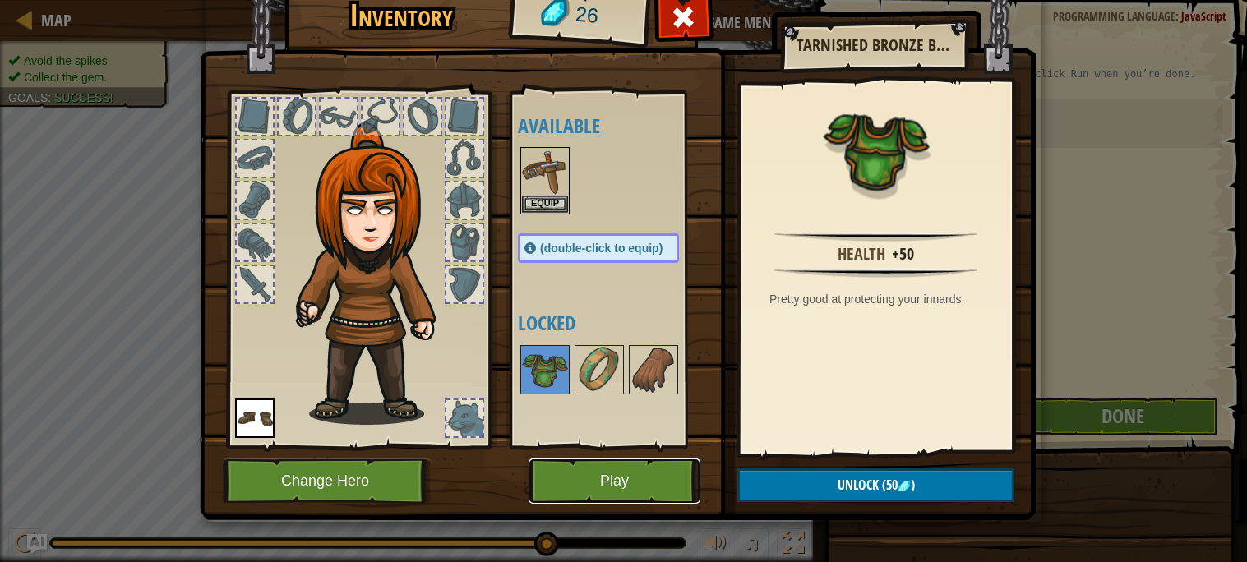
click at [658, 476] on button "Play" at bounding box center [614, 481] width 172 height 45
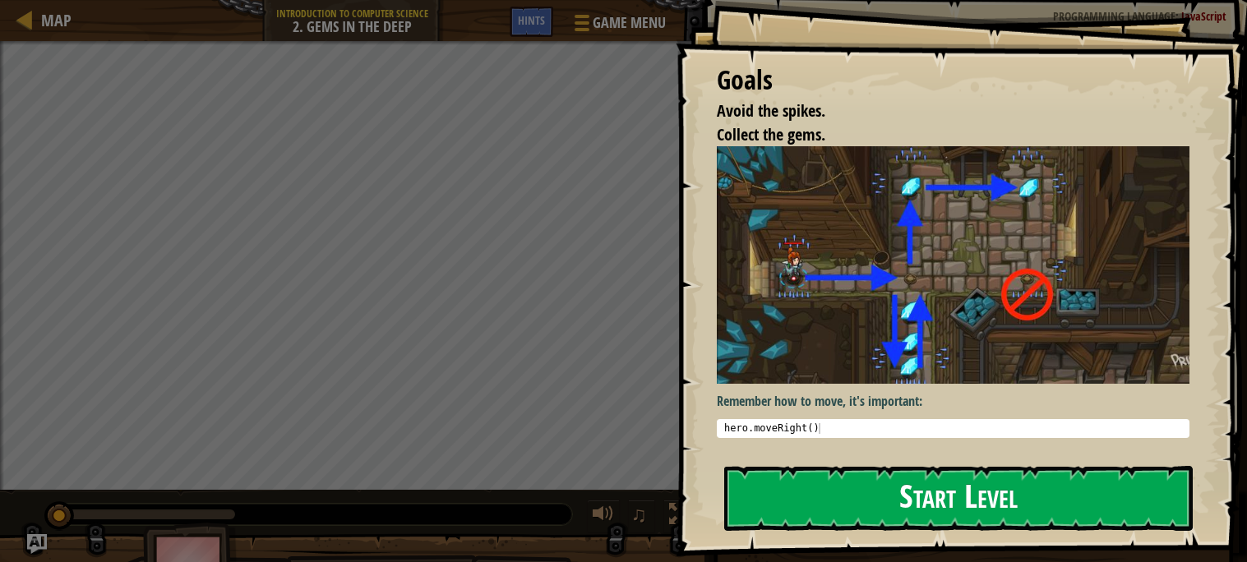
click at [868, 501] on button "Start Level" at bounding box center [958, 498] width 468 height 65
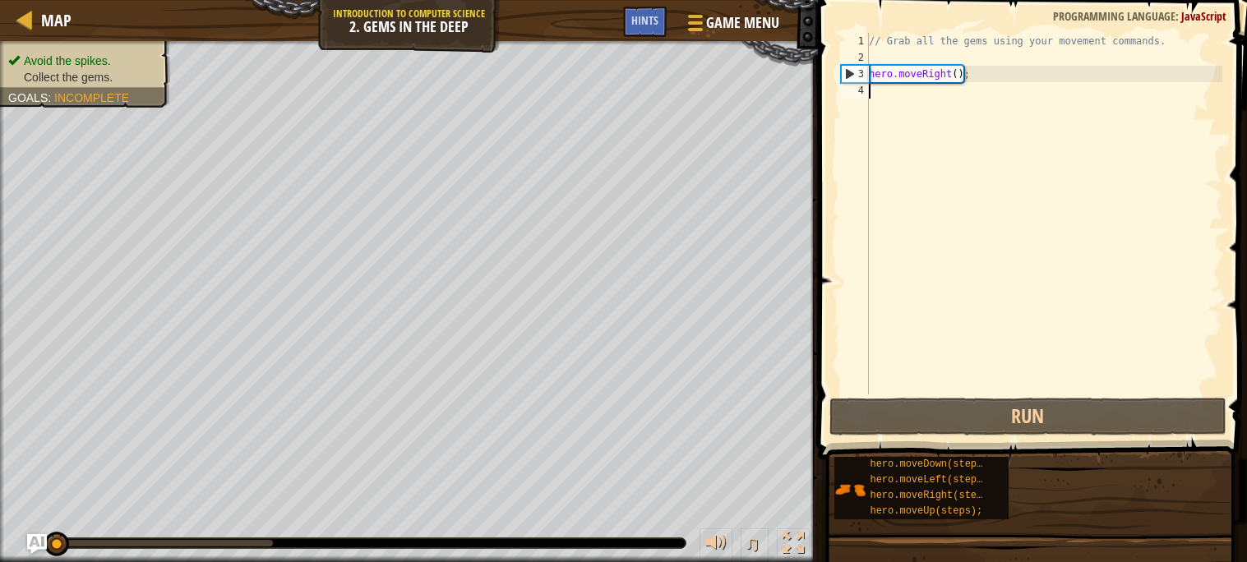
click at [885, 95] on div "// Grab all the gems using your movement commands. hero . moveRight ( ) ;" at bounding box center [1043, 230] width 357 height 394
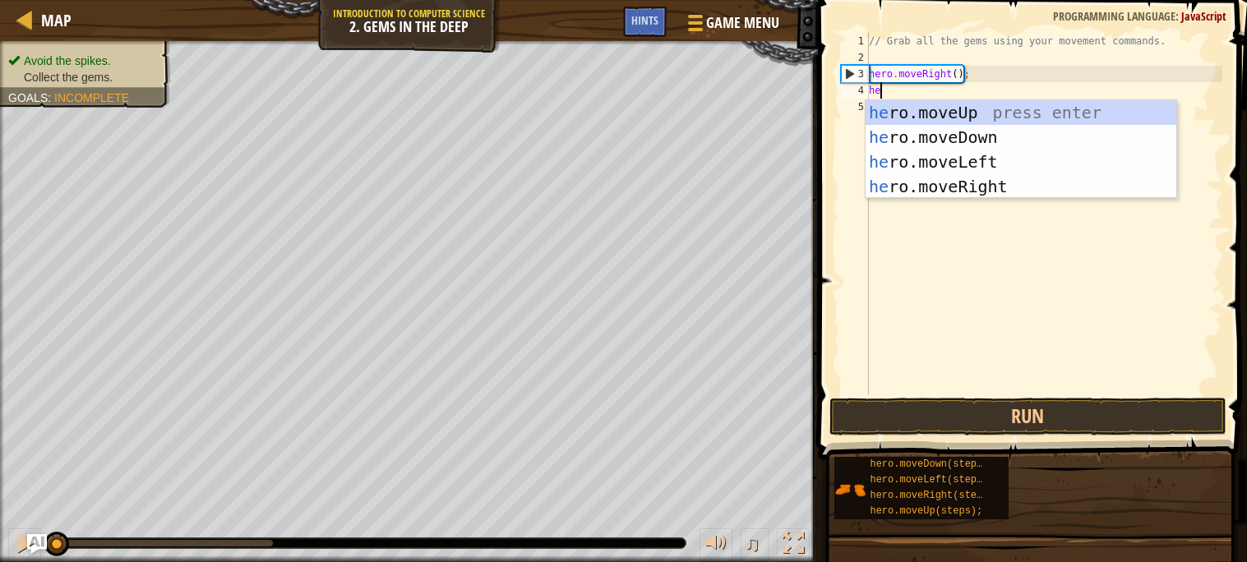
type textarea "her"
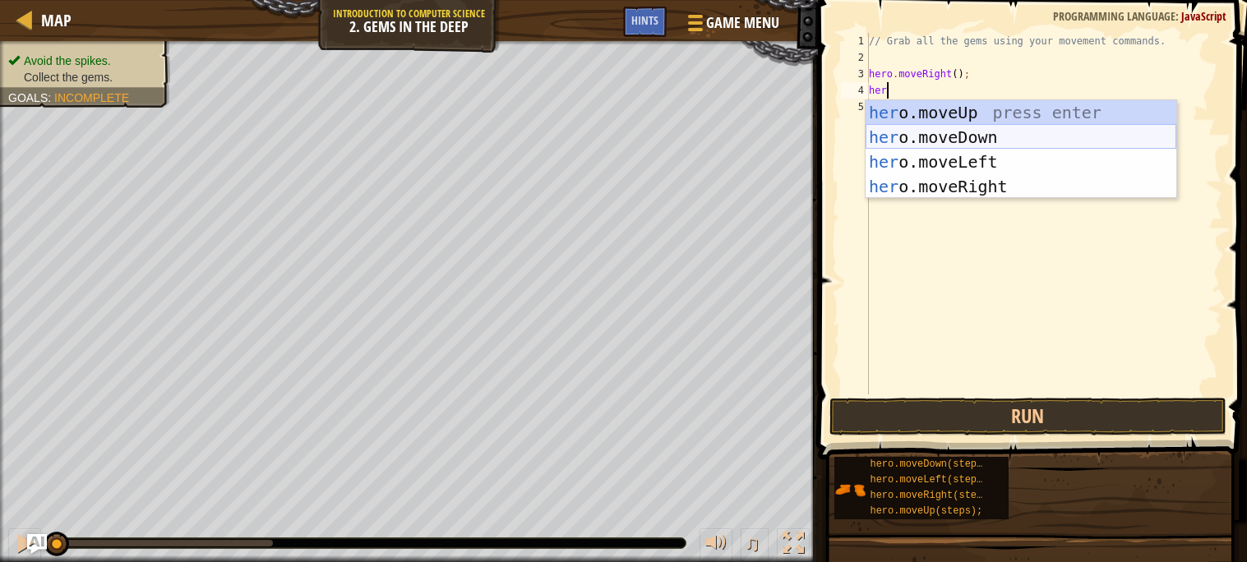
click at [917, 137] on div "her o.moveUp press enter her o.moveDown press enter her o.moveLeft press enter …" at bounding box center [1020, 174] width 311 height 148
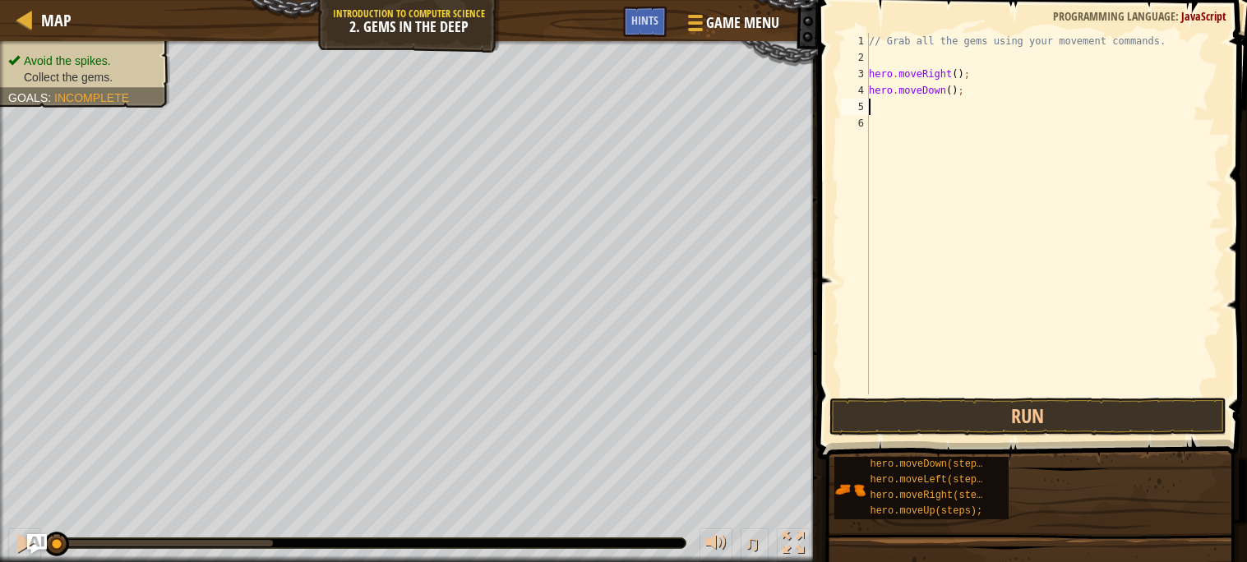
scroll to position [7, 0]
click at [902, 159] on div "// Grab all the gems using your movement commands. hero . moveRight ( ) ; hero …" at bounding box center [1043, 230] width 357 height 394
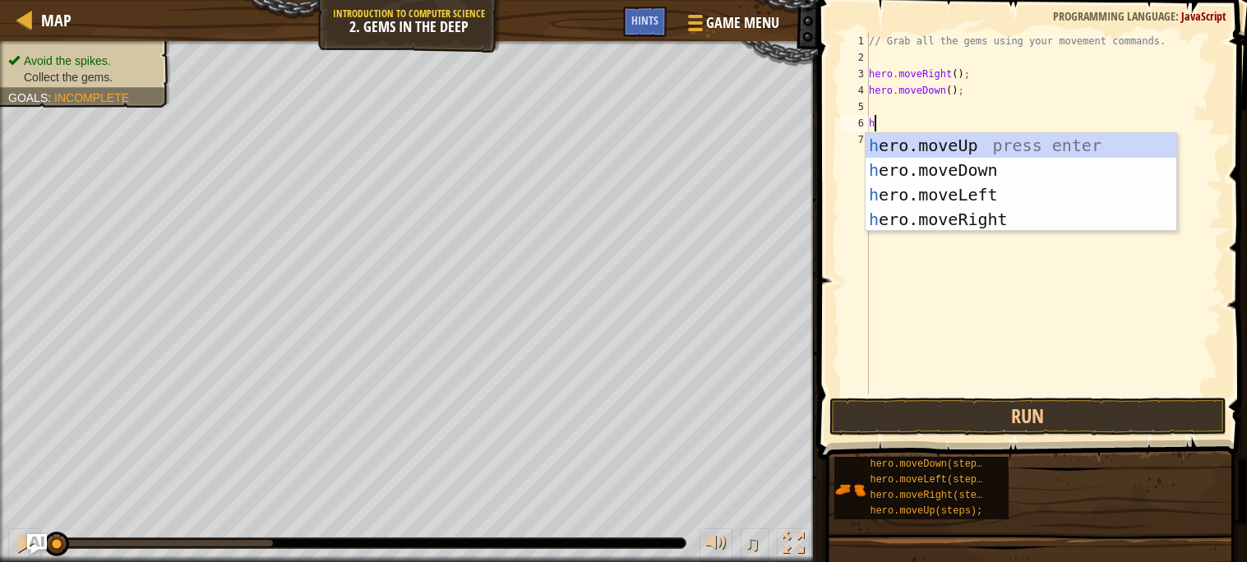
type textarea "he"
click at [932, 142] on div "he ro.moveUp press enter he ro.moveDown press enter he ro.moveLeft press enter …" at bounding box center [1020, 207] width 311 height 148
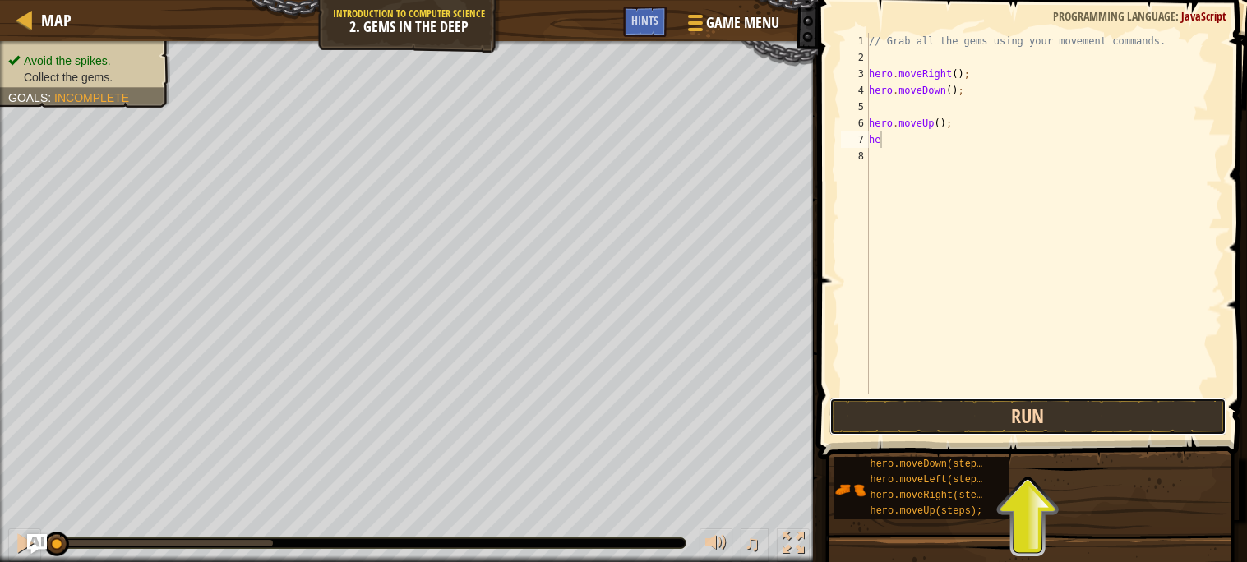
click at [1004, 430] on button "Run" at bounding box center [1027, 417] width 397 height 38
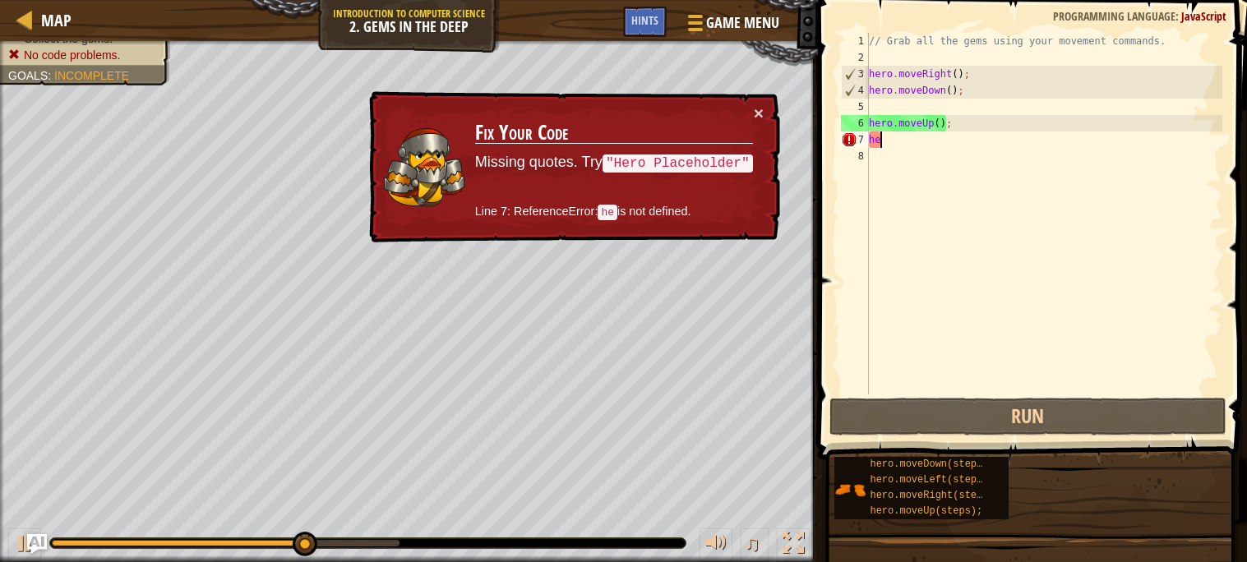
type textarea "h"
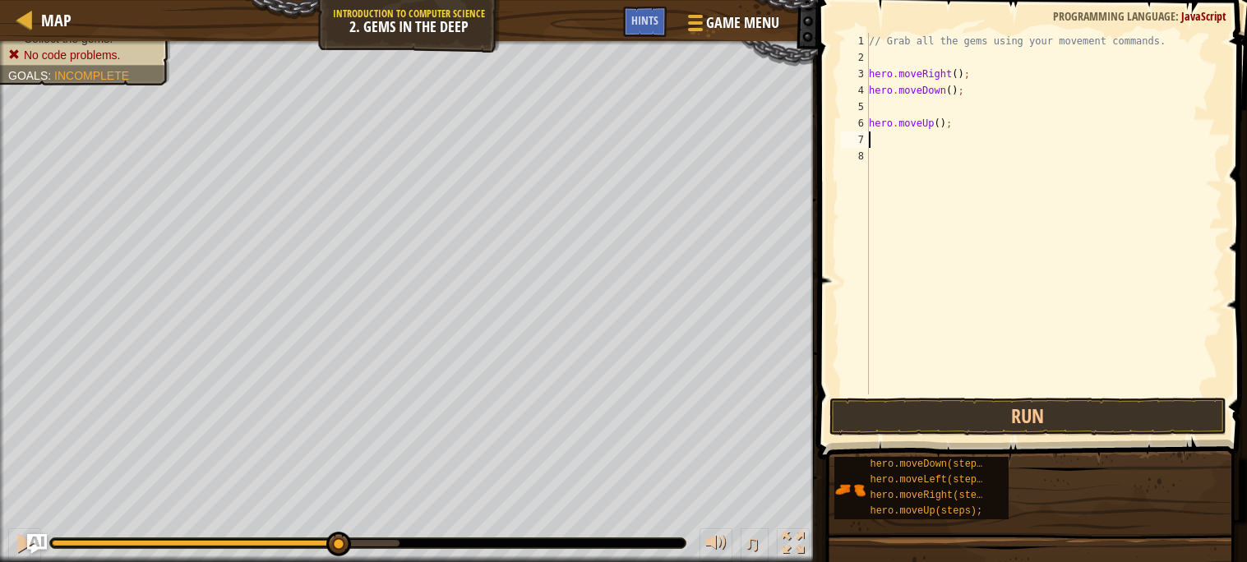
click at [905, 152] on div "// Grab all the gems using your movement commands. hero . moveRight ( ) ; hero …" at bounding box center [1043, 230] width 357 height 394
click at [892, 141] on div "// Grab all the gems using your movement commands. hero . moveRight ( ) ; hero …" at bounding box center [1043, 230] width 357 height 394
type textarea "he"
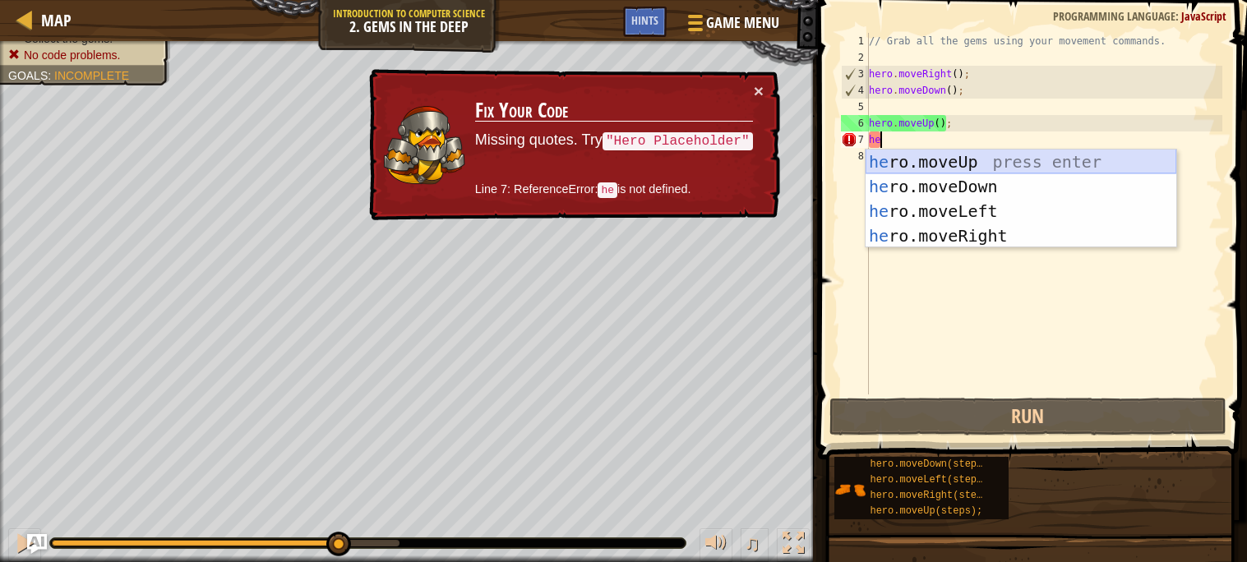
click at [905, 164] on div "he ro.moveUp press enter he ro.moveDown press enter he ro.moveLeft press enter …" at bounding box center [1020, 224] width 311 height 148
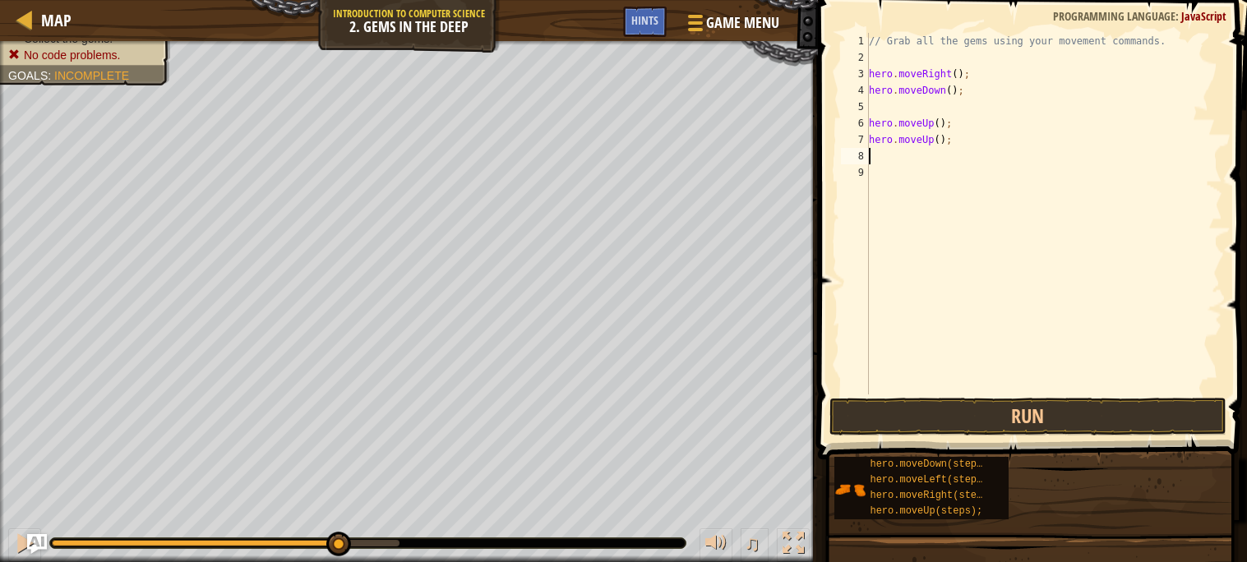
click at [897, 159] on div "// Grab all the gems using your movement commands. hero . moveRight ( ) ; hero …" at bounding box center [1043, 230] width 357 height 394
type textarea "h"
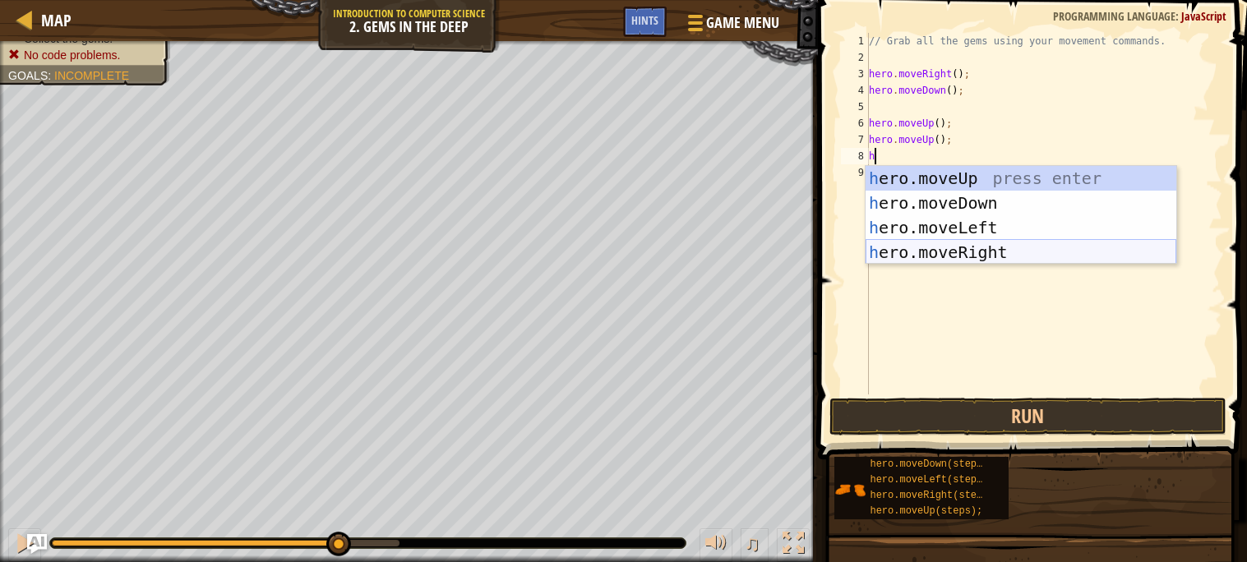
click at [946, 250] on div "h ero.moveUp press enter h ero.moveDown press enter h ero.moveLeft press enter …" at bounding box center [1020, 240] width 311 height 148
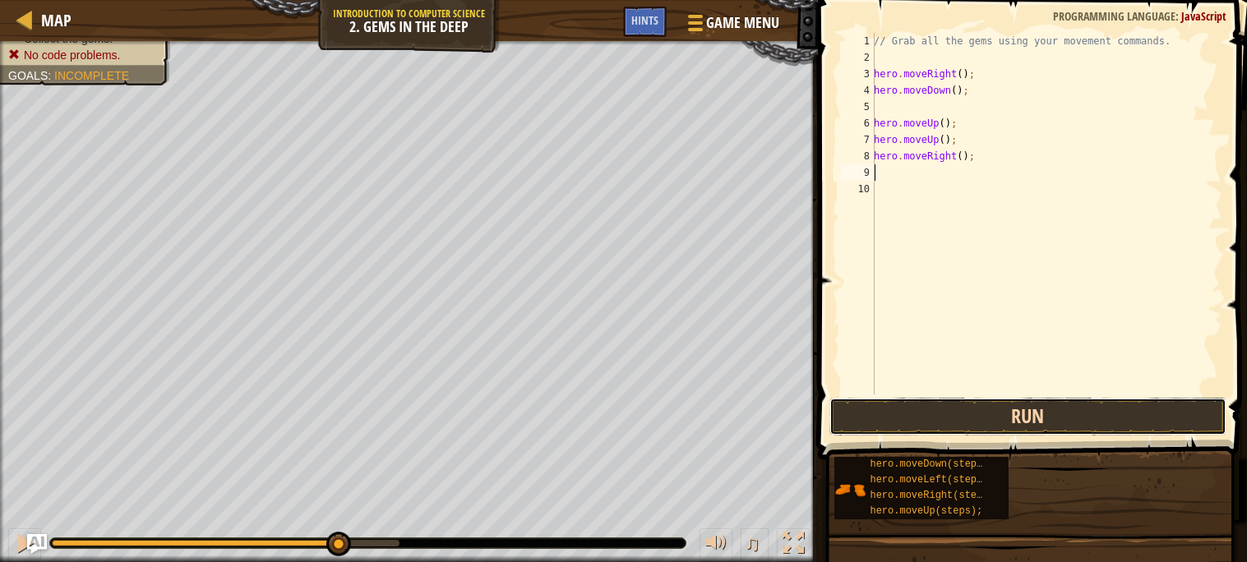
click at [915, 417] on button "Run" at bounding box center [1027, 417] width 397 height 38
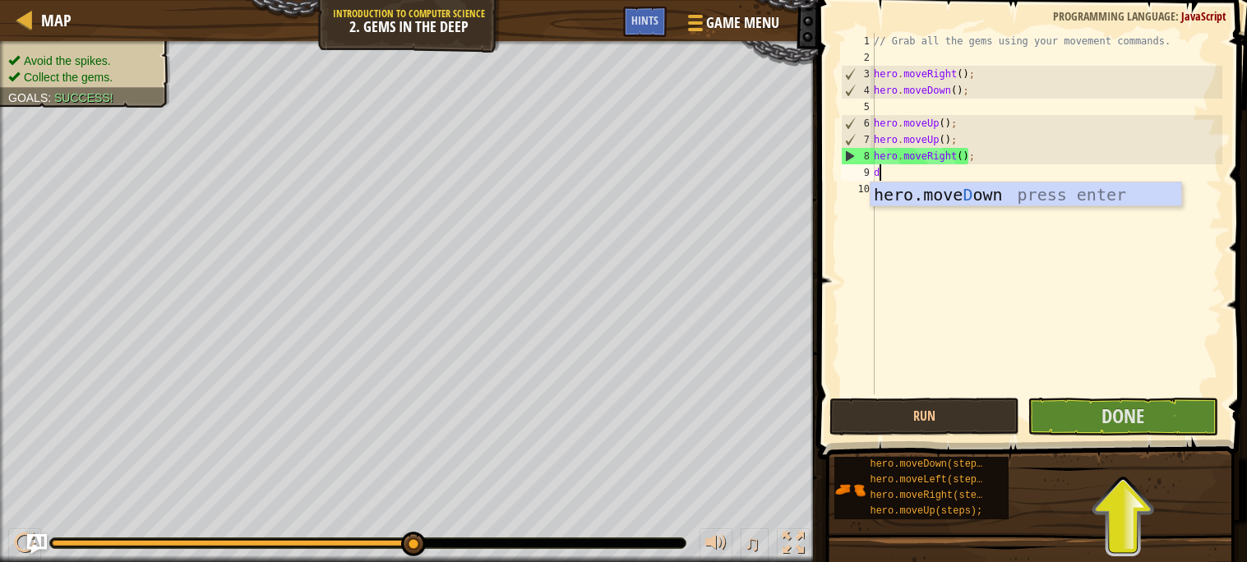
type textarea "do"
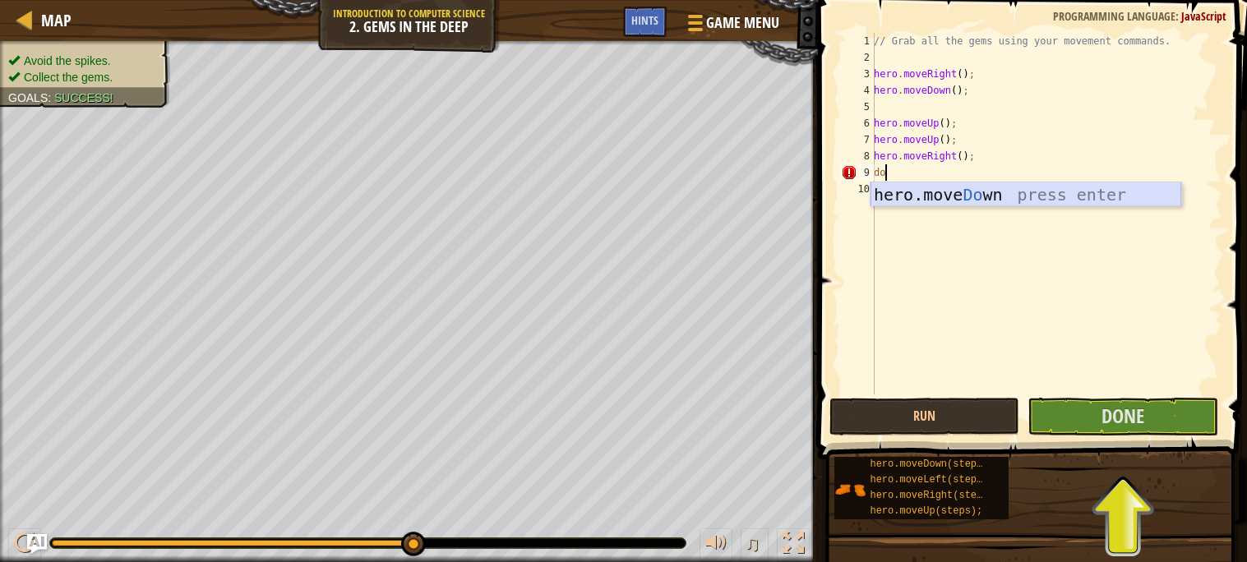
click at [881, 193] on div "hero.move Do wn press enter" at bounding box center [1025, 219] width 311 height 74
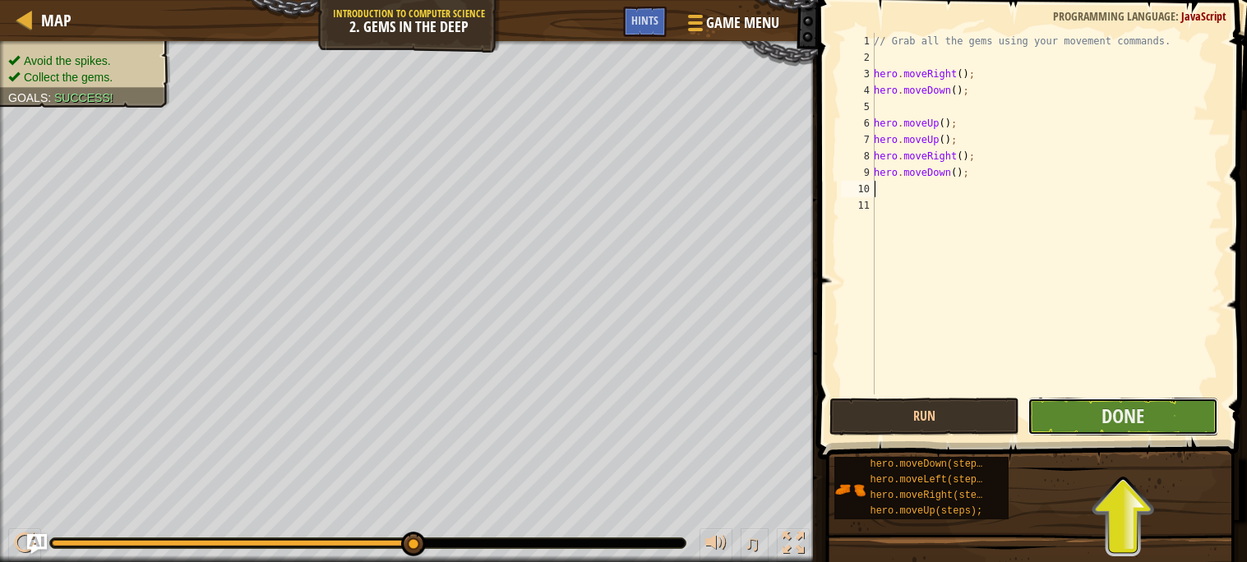
click at [1058, 415] on button "Done" at bounding box center [1122, 417] width 191 height 38
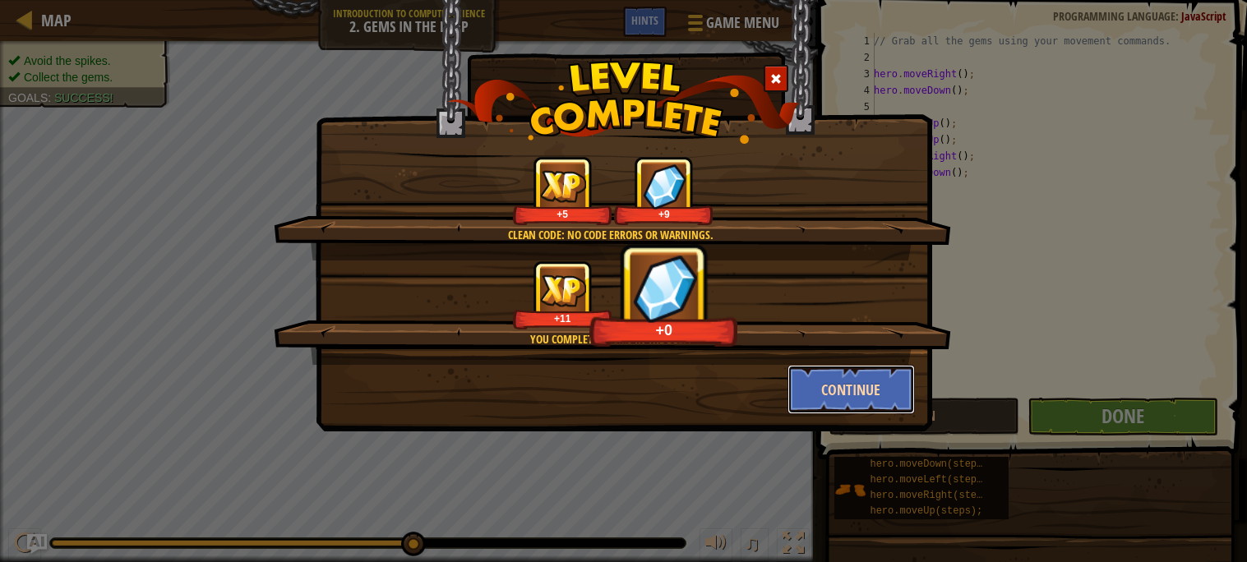
click at [869, 390] on button "Continue" at bounding box center [850, 389] width 127 height 49
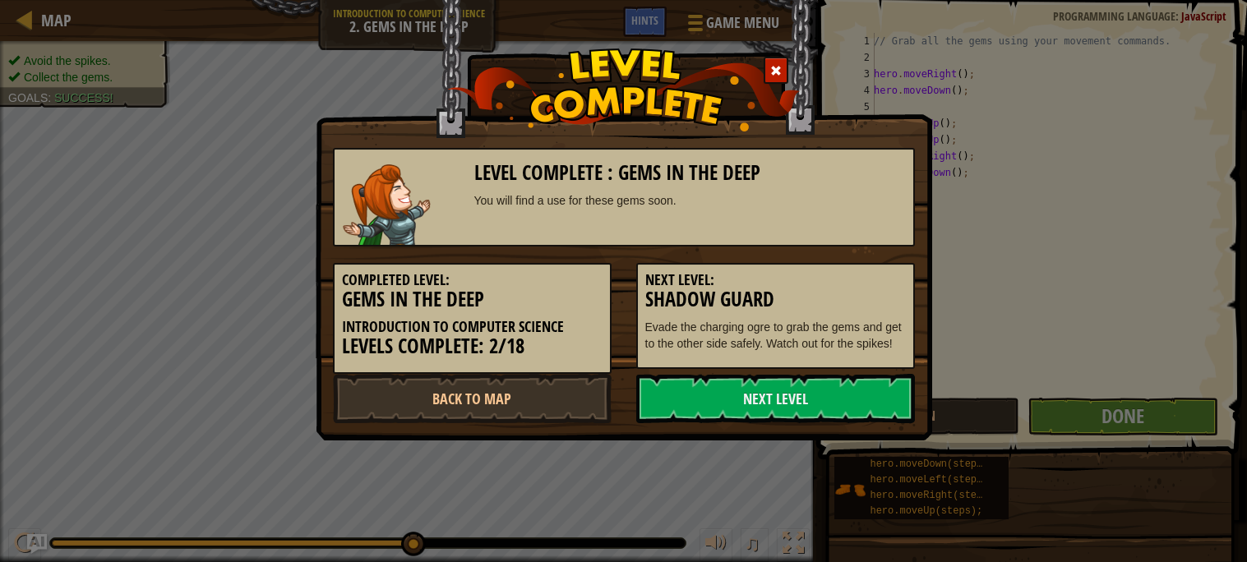
click at [869, 390] on link "Next Level" at bounding box center [775, 398] width 279 height 49
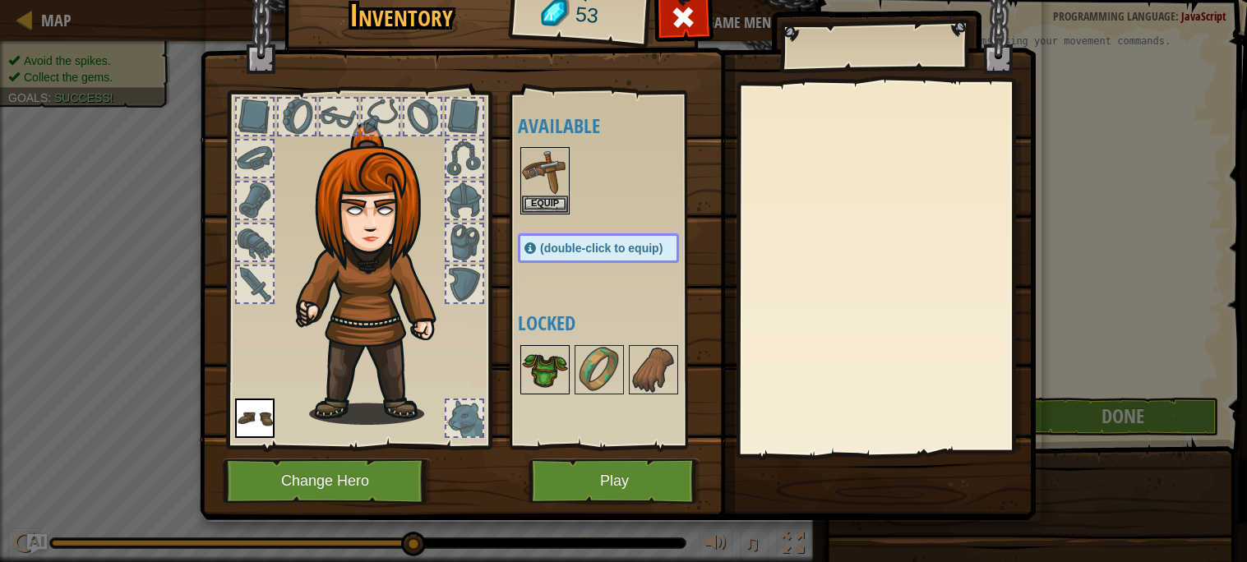
click at [552, 358] on img at bounding box center [545, 370] width 46 height 46
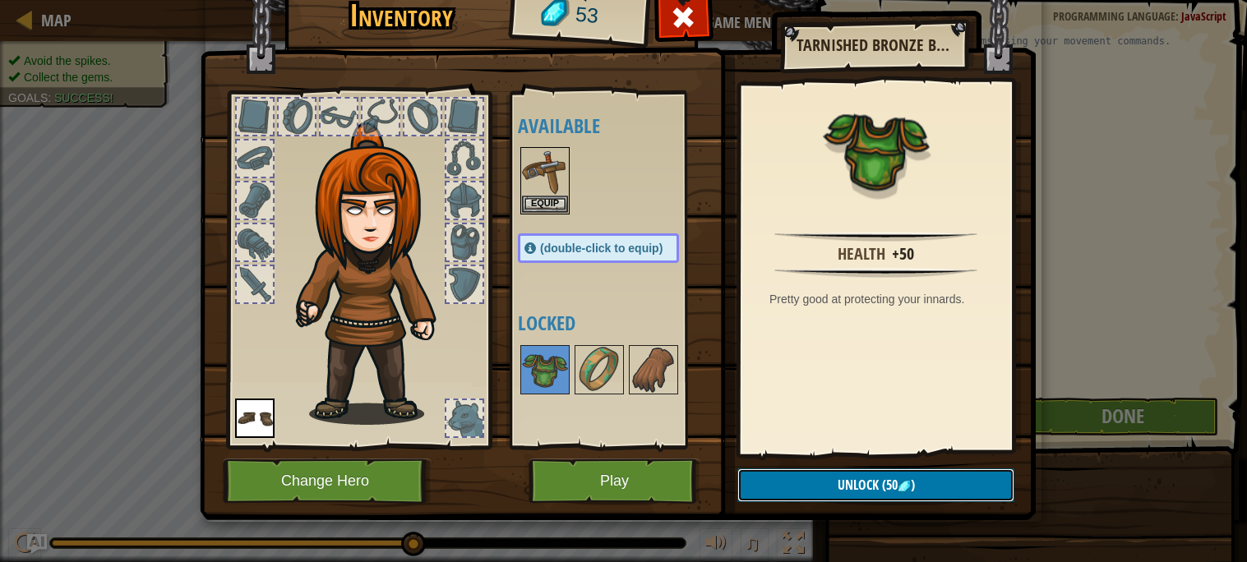
click at [750, 490] on button "Unlock (50 )" at bounding box center [875, 485] width 277 height 34
click at [751, 491] on button "Confirm" at bounding box center [875, 485] width 277 height 34
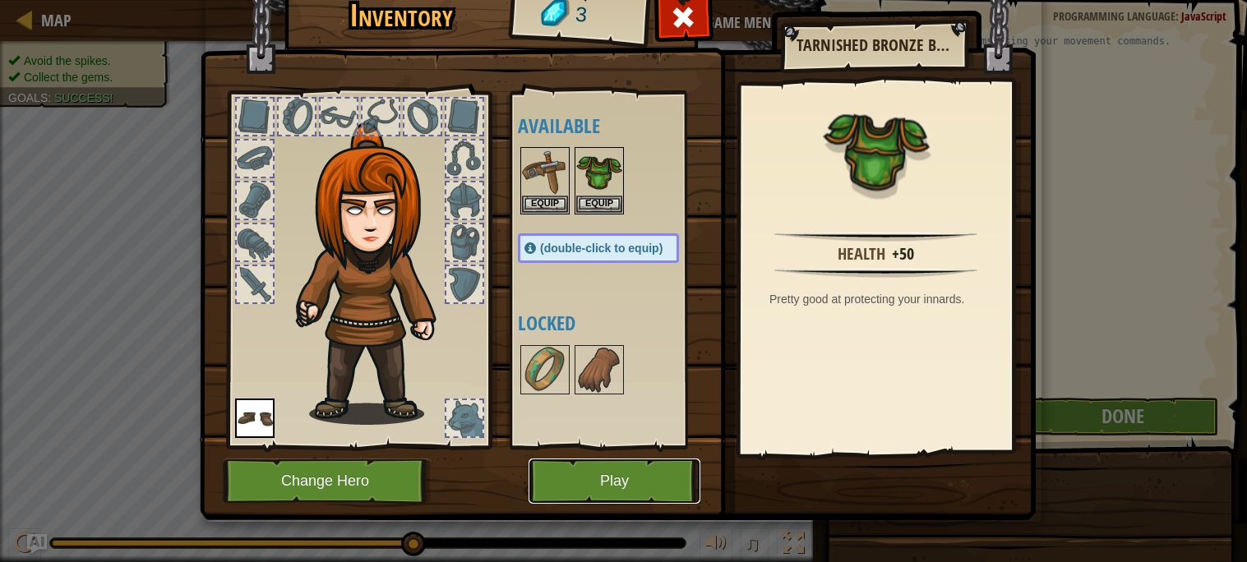
click at [665, 478] on button "Play" at bounding box center [614, 481] width 172 height 45
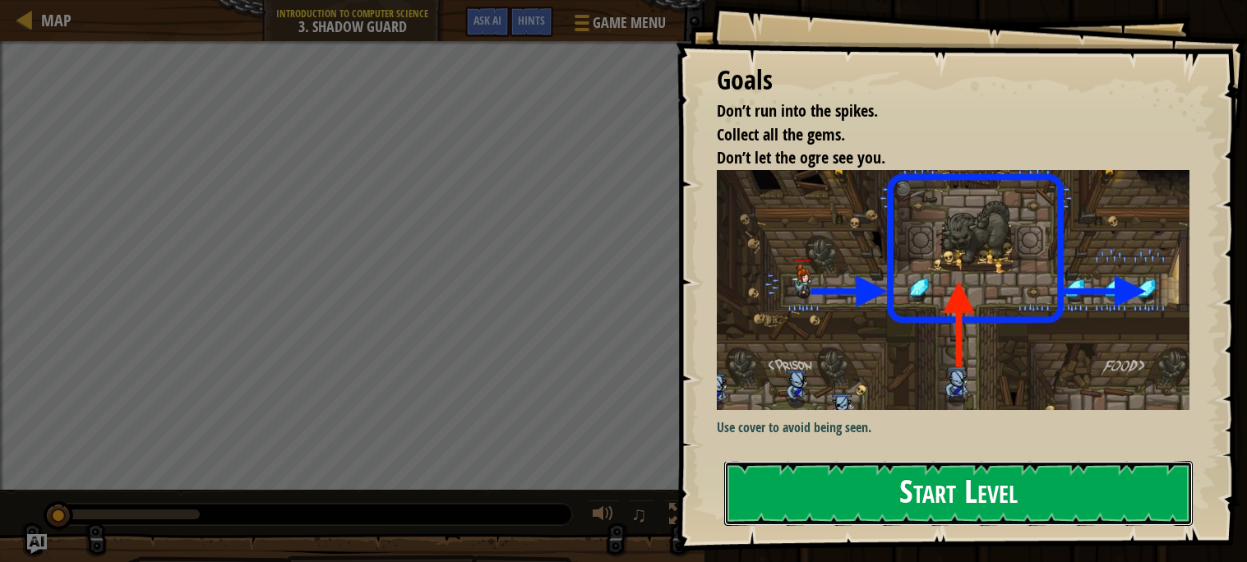
click at [904, 463] on button "Start Level" at bounding box center [958, 493] width 468 height 65
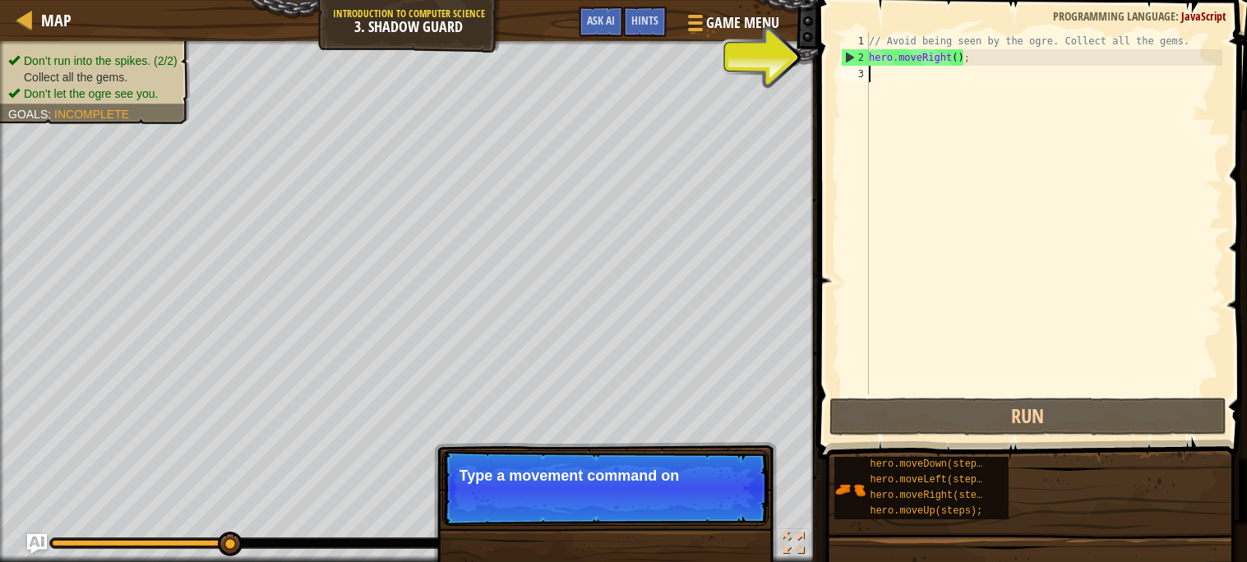
type textarea "h"
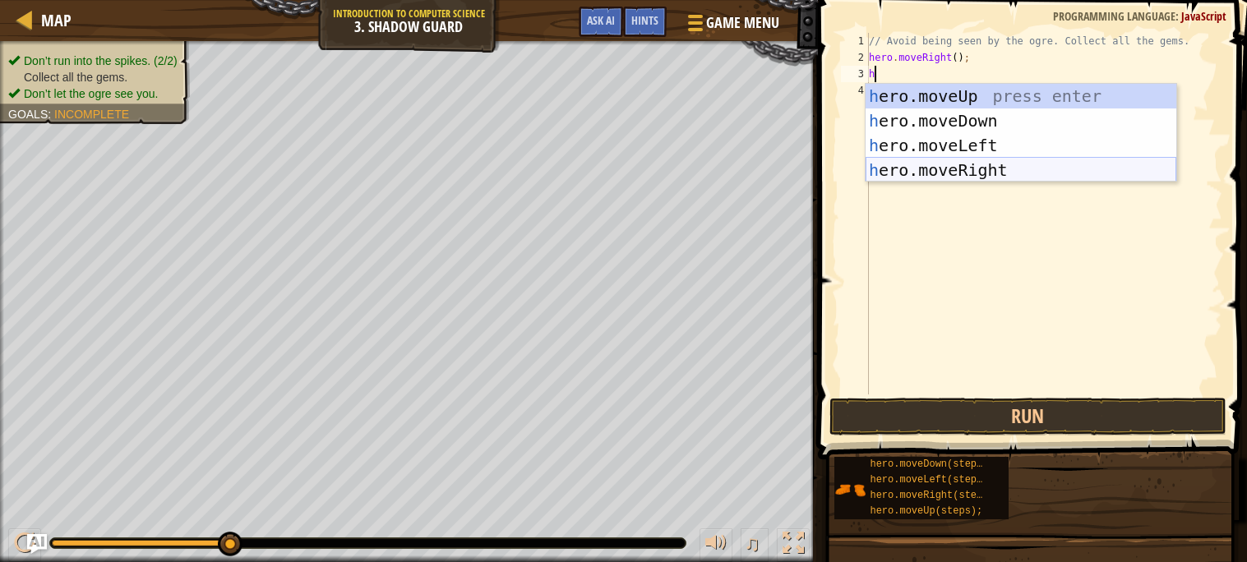
click at [963, 173] on div "h ero.moveUp press enter h ero.moveDown press enter h ero.moveLeft press enter …" at bounding box center [1020, 158] width 311 height 148
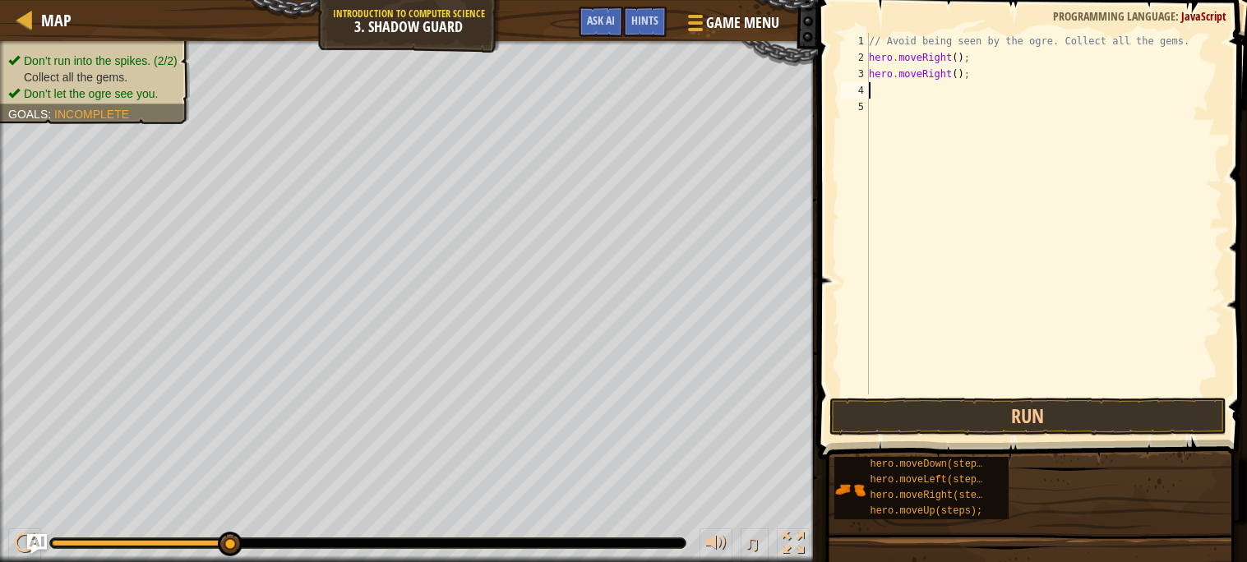
type textarea "h"
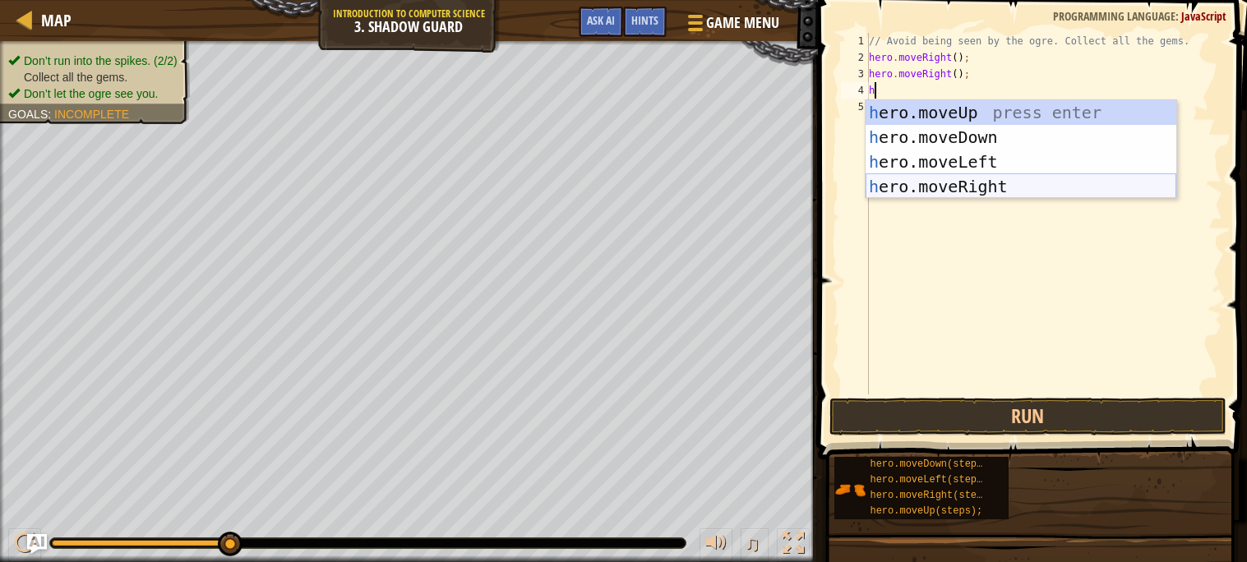
click at [915, 185] on div "h ero.moveUp press enter h ero.moveDown press enter h ero.moveLeft press enter …" at bounding box center [1020, 174] width 311 height 148
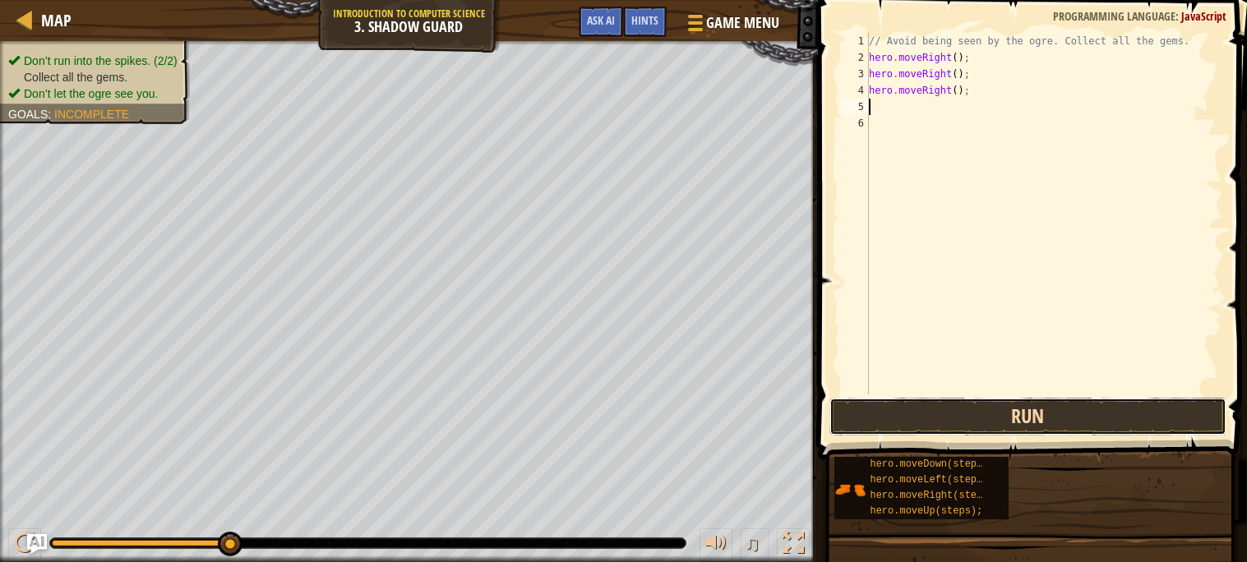
click at [867, 415] on button "Run" at bounding box center [1027, 417] width 397 height 38
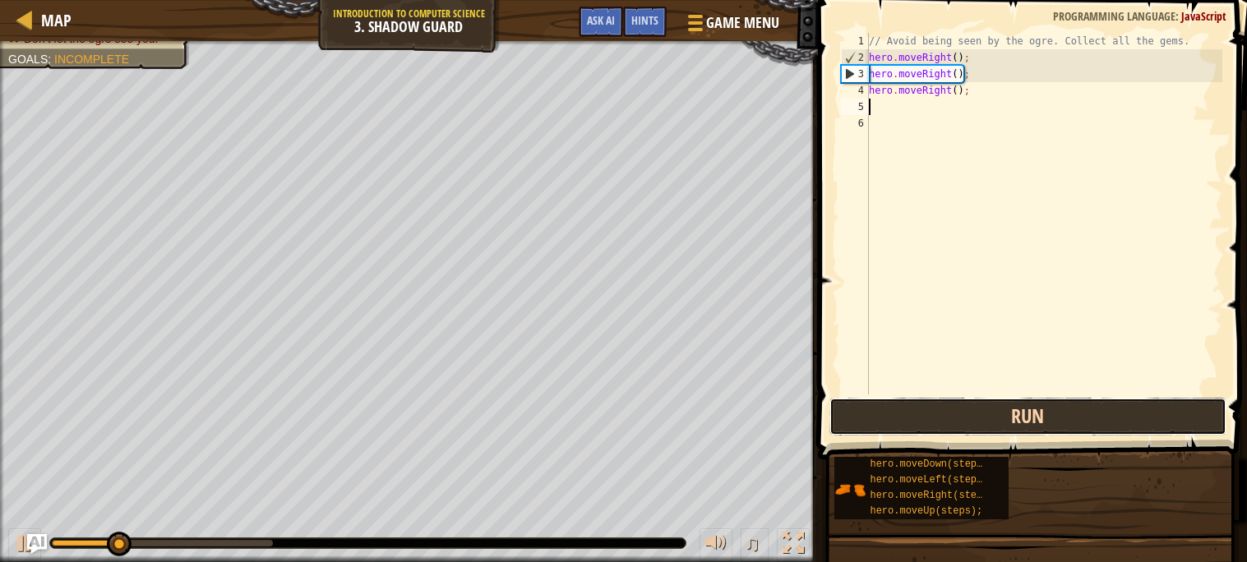
click at [866, 418] on button "Run" at bounding box center [1027, 417] width 397 height 38
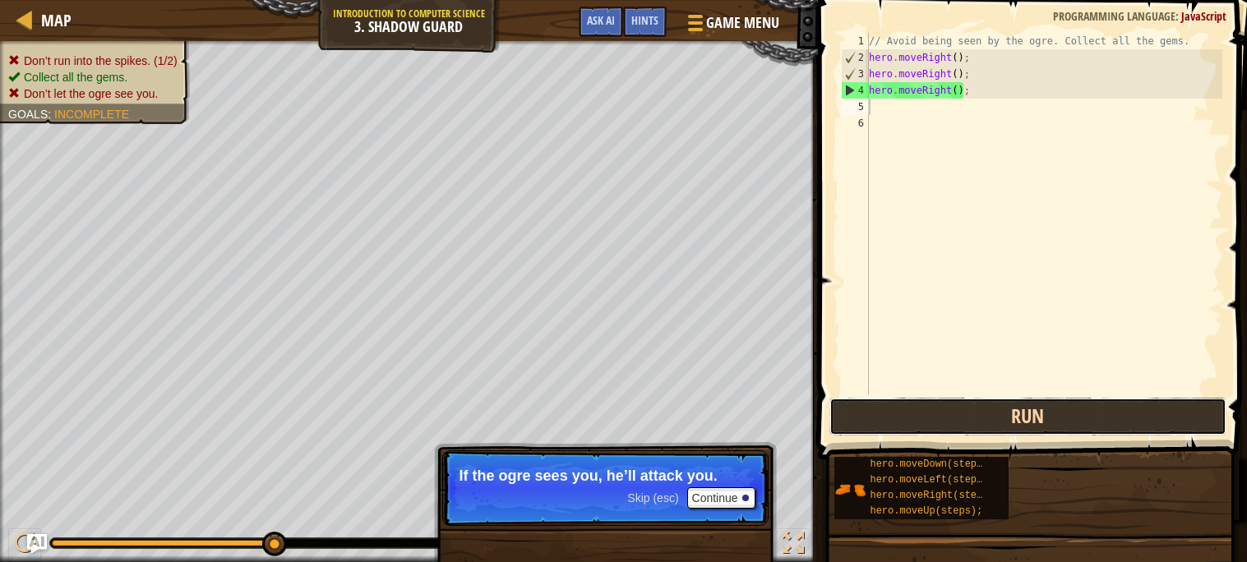
click at [931, 422] on button "Run" at bounding box center [1027, 417] width 397 height 38
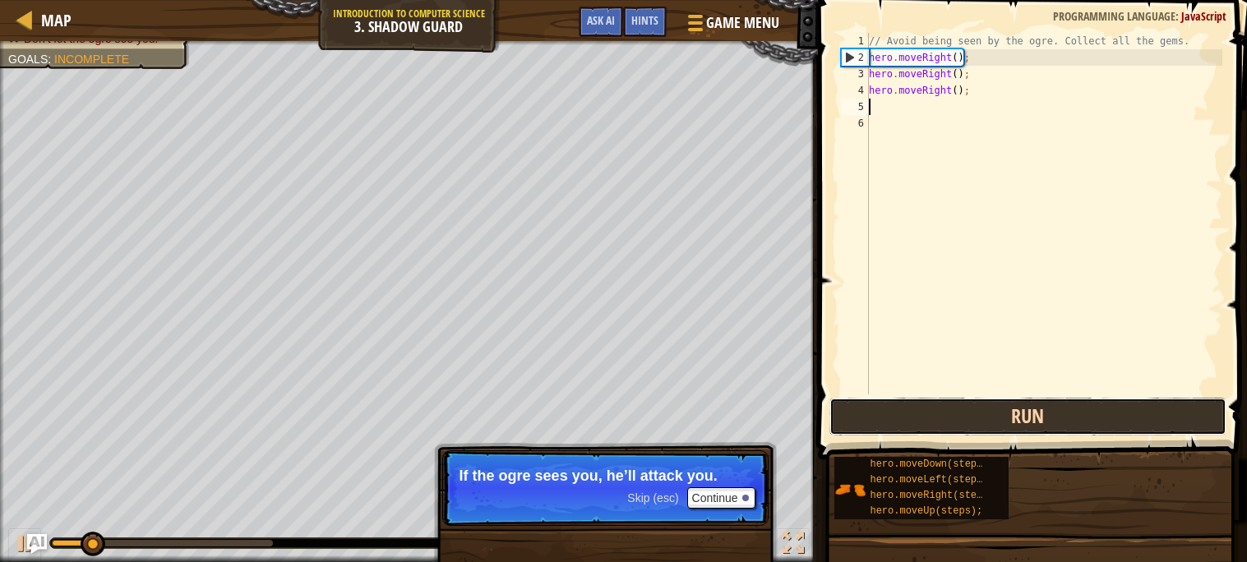
click at [931, 422] on button "Run" at bounding box center [1027, 417] width 397 height 38
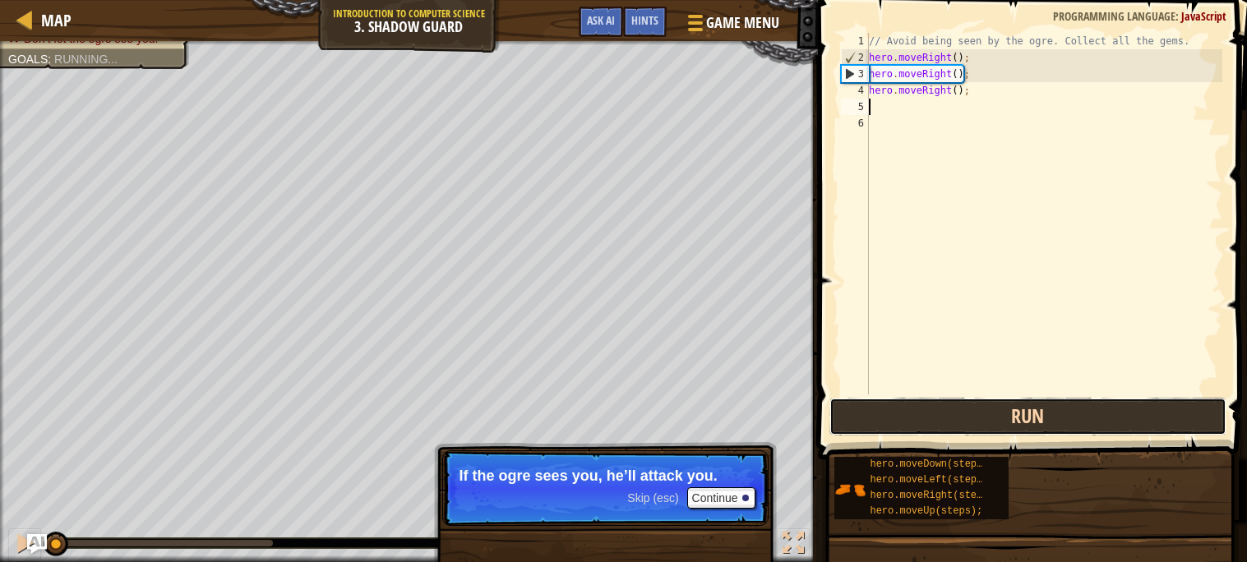
click at [931, 422] on button "Run" at bounding box center [1027, 417] width 397 height 38
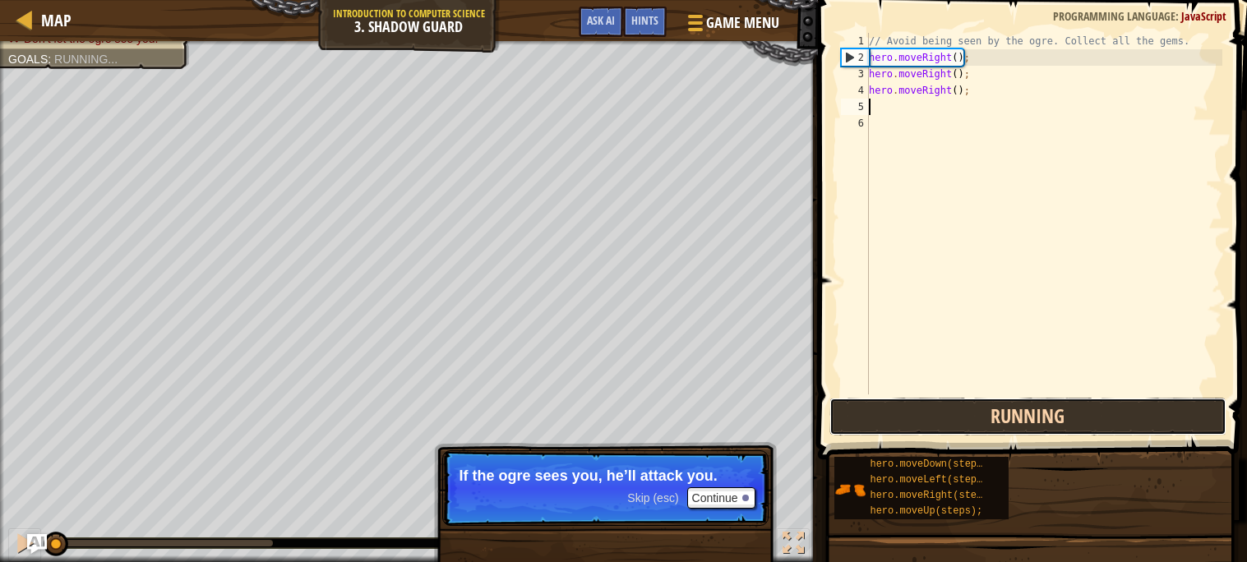
click at [931, 422] on button "Running" at bounding box center [1027, 417] width 397 height 38
click at [931, 422] on button "Run" at bounding box center [1027, 417] width 397 height 38
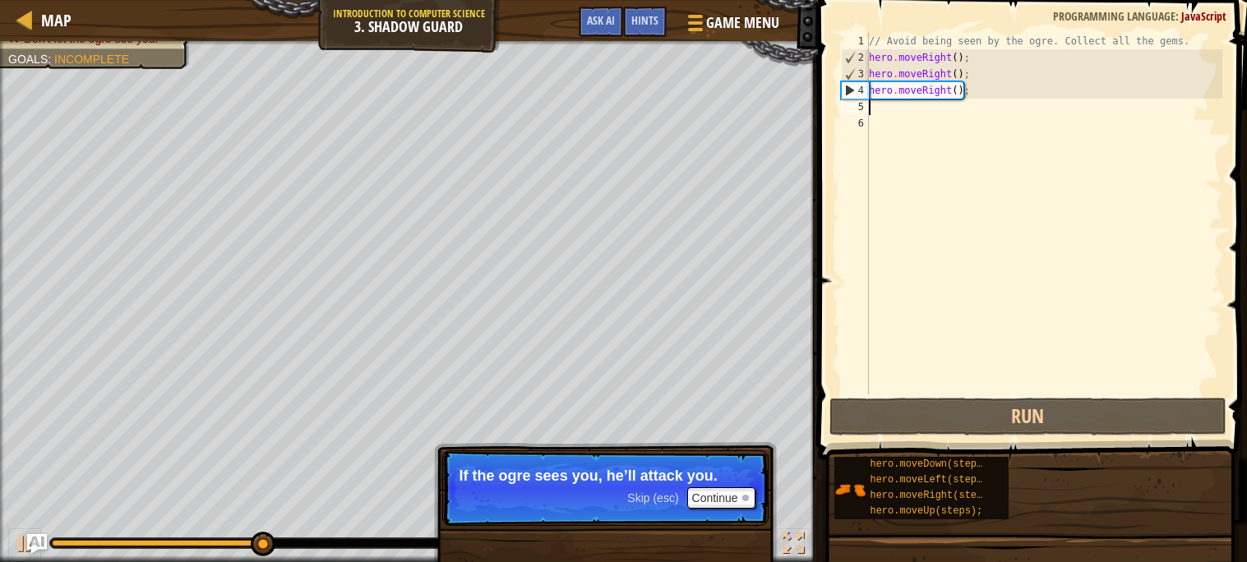
click at [971, 97] on div "// Avoid being seen by the ogre. Collect all the gems. hero . moveRight ( ) ; h…" at bounding box center [1043, 230] width 357 height 394
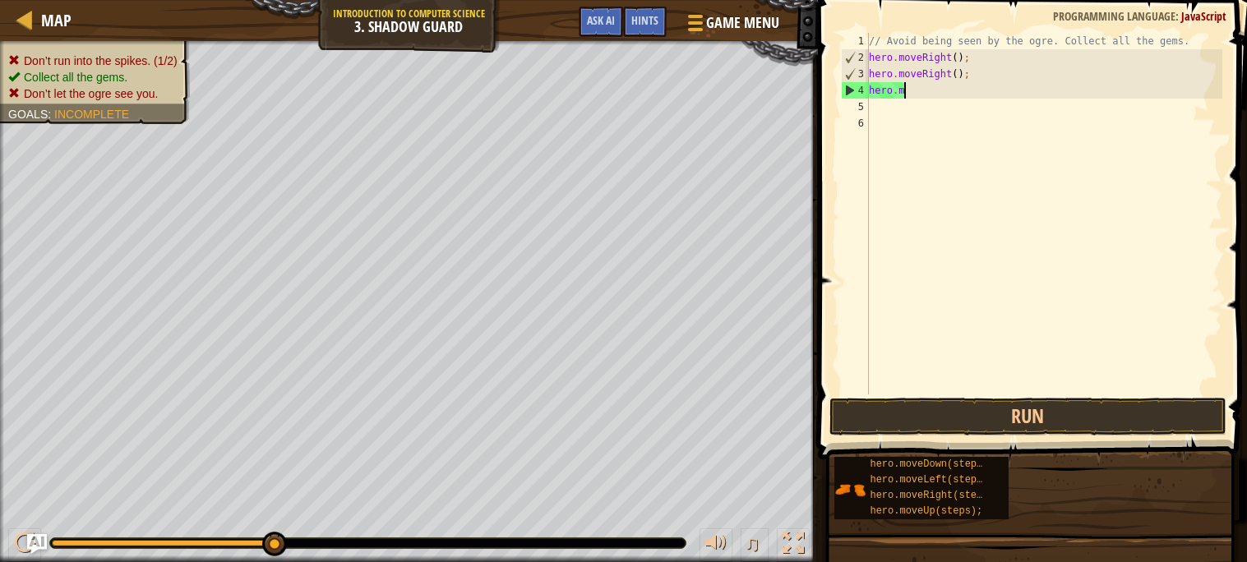
scroll to position [7, 1]
type textarea "h"
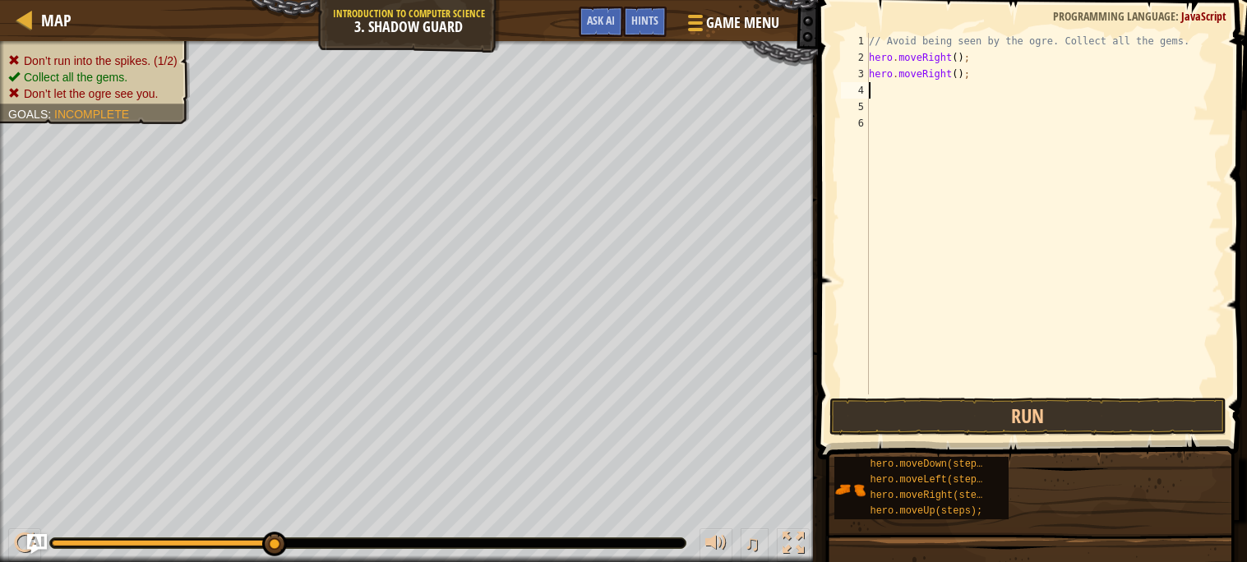
click at [968, 71] on div "// Avoid being seen by the ogre. Collect all the gems. hero . moveRight ( ) ; h…" at bounding box center [1043, 230] width 357 height 394
type textarea "h"
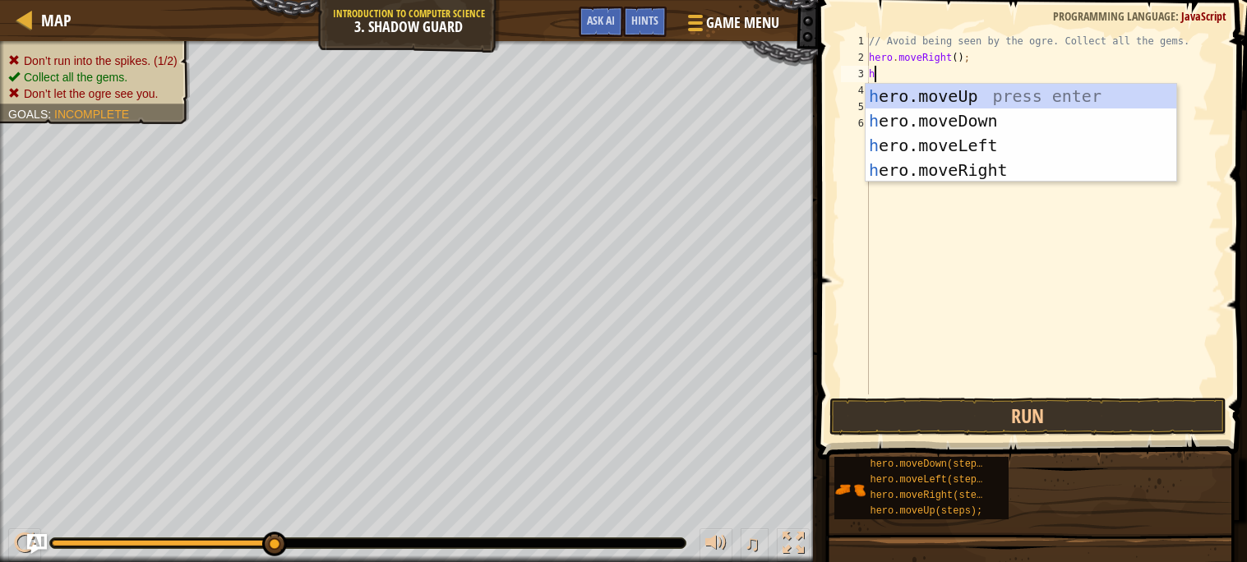
type textarea "he"
click at [993, 93] on div "he ro.moveUp press enter he ro.moveDown press enter he ro.moveLeft press enter …" at bounding box center [1020, 158] width 311 height 148
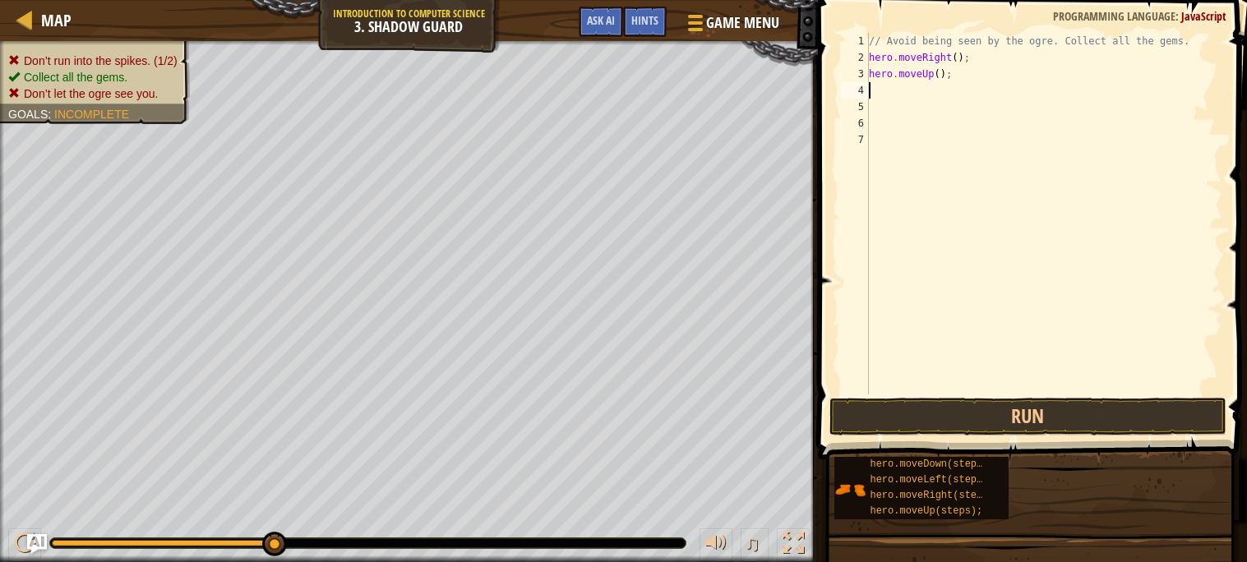
type textarea "h"
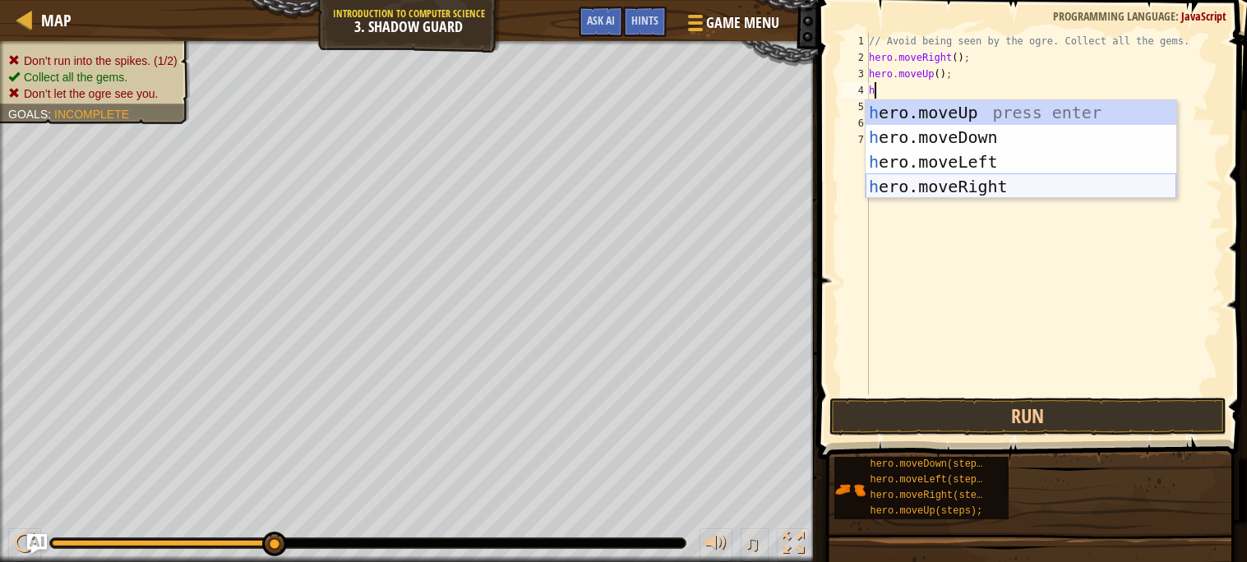
click at [904, 187] on div "h ero.moveUp press enter h ero.moveDown press enter h ero.moveLeft press enter …" at bounding box center [1020, 174] width 311 height 148
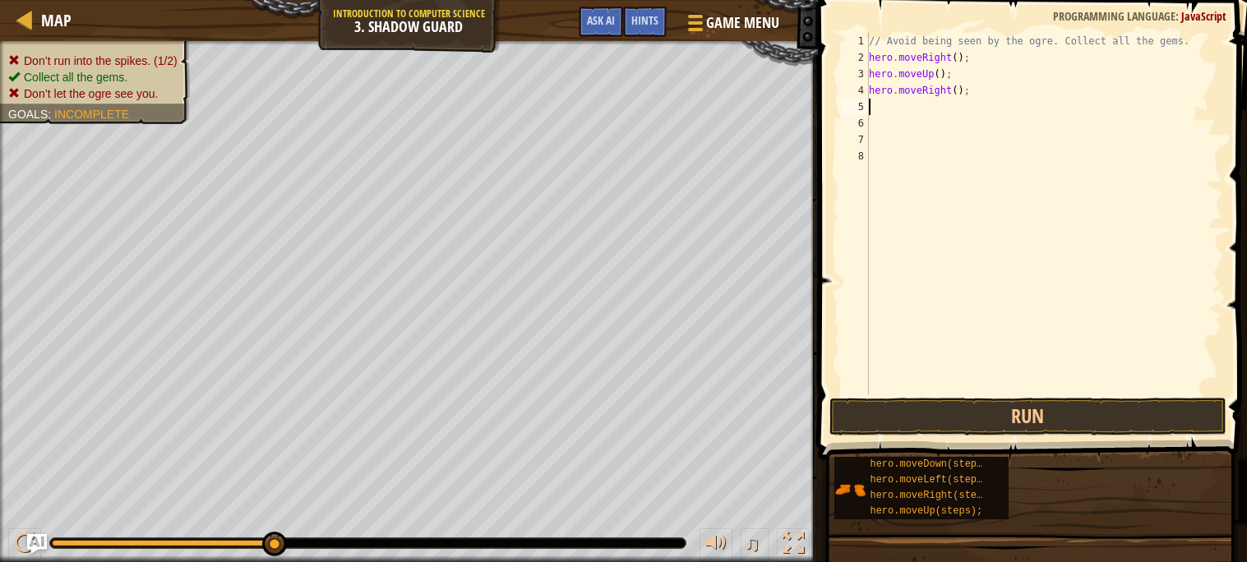
type textarea "h"
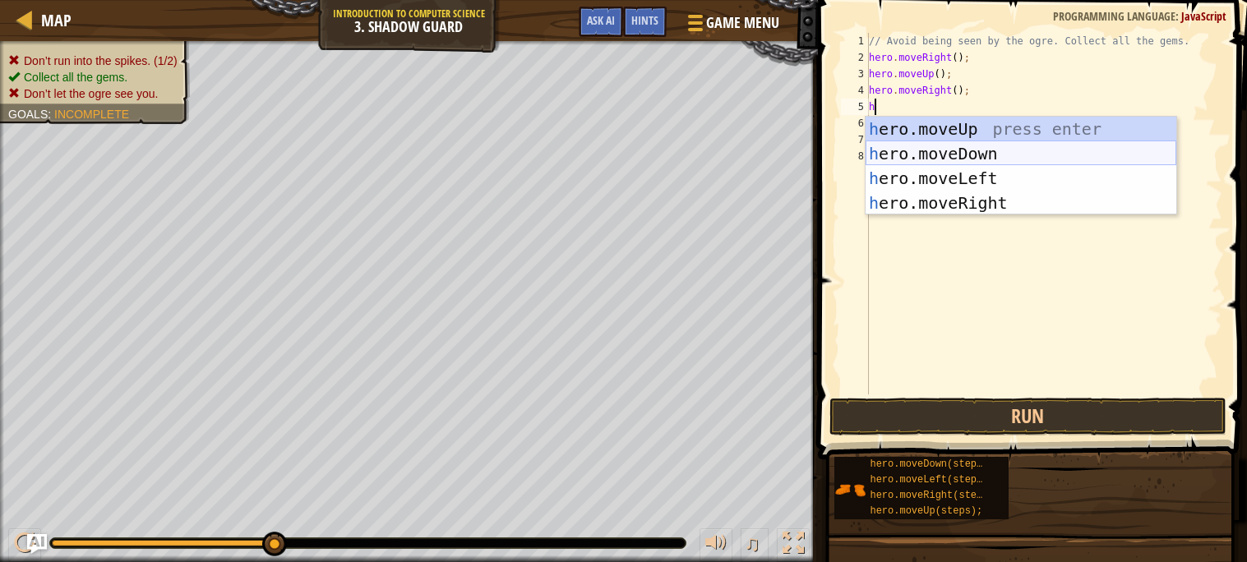
click at [997, 156] on div "h ero.moveUp press enter h ero.moveDown press enter h ero.moveLeft press enter …" at bounding box center [1020, 191] width 311 height 148
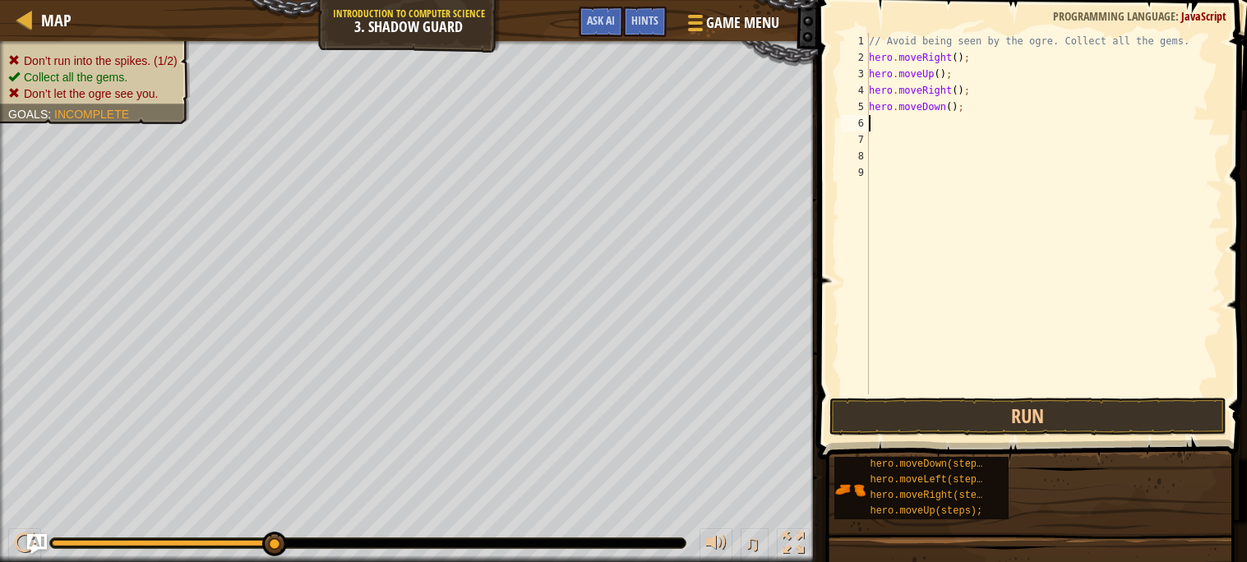
type textarea "h"
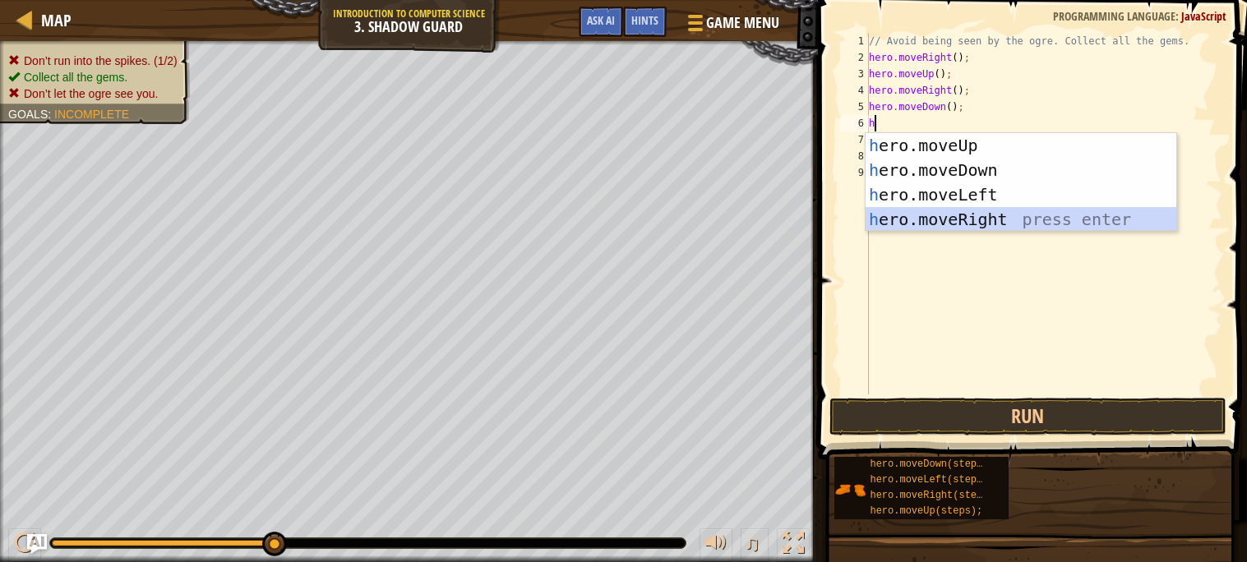
click at [1010, 215] on div "h ero.moveUp press enter h ero.moveDown press enter h ero.moveLeft press enter …" at bounding box center [1020, 207] width 311 height 148
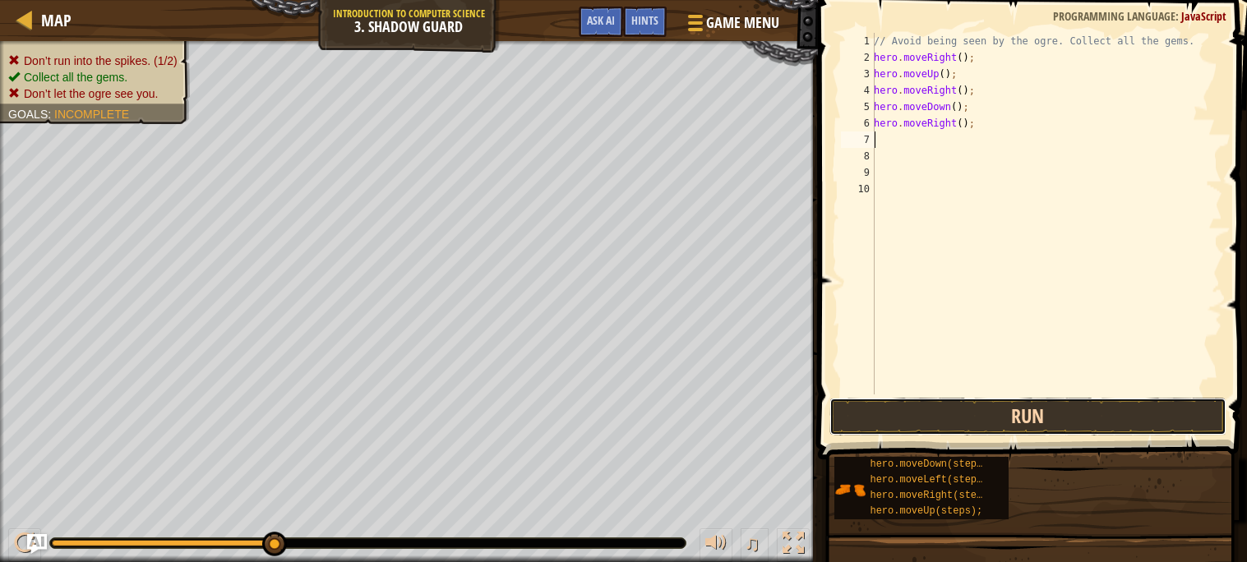
click at [1008, 408] on button "Run" at bounding box center [1027, 417] width 397 height 38
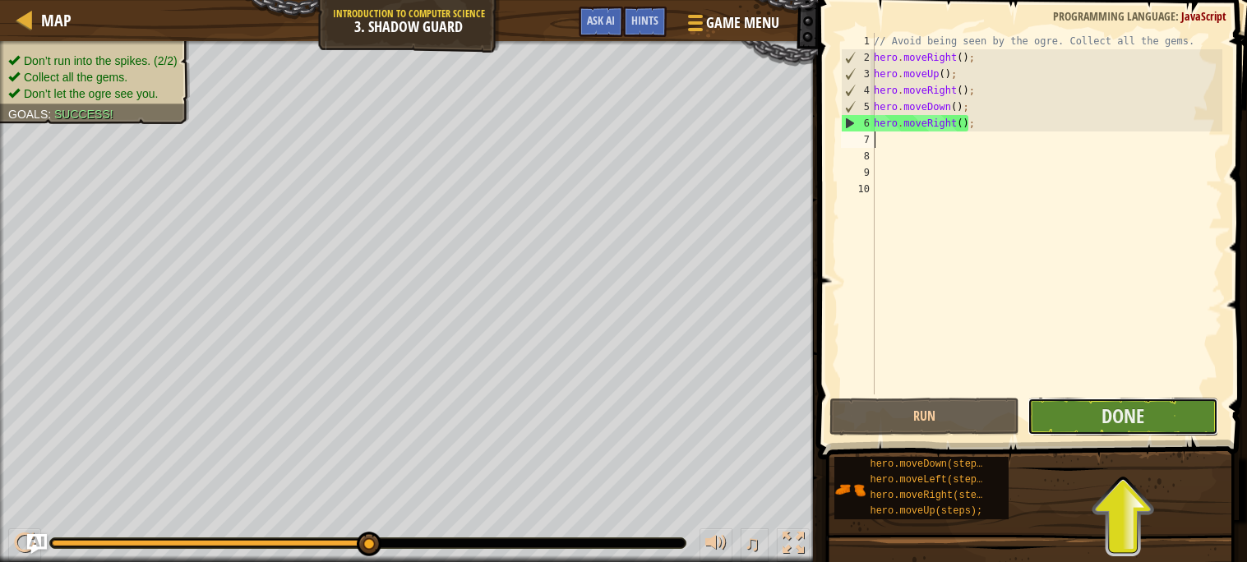
click at [1054, 407] on button "Done" at bounding box center [1122, 417] width 191 height 38
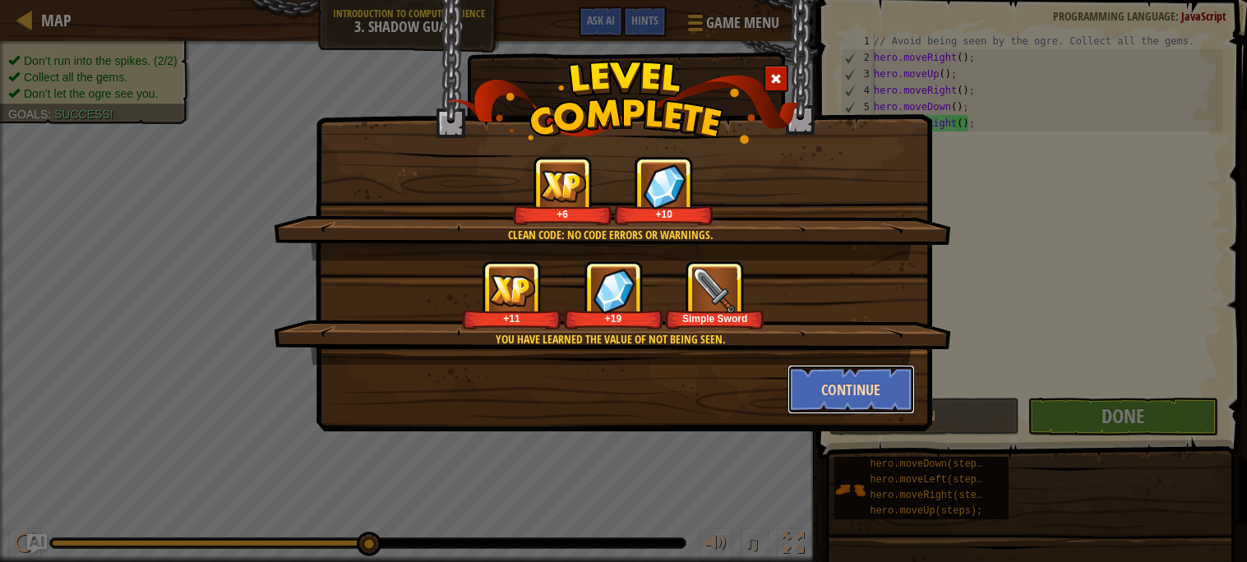
click at [865, 387] on button "Continue" at bounding box center [850, 389] width 127 height 49
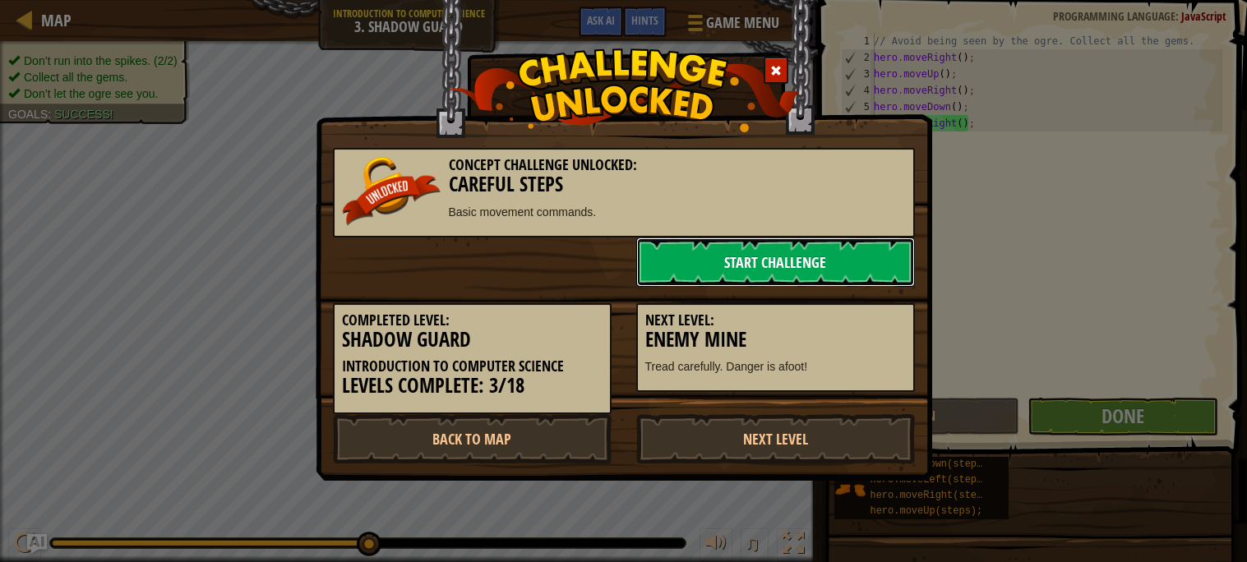
click at [773, 243] on link "Start Challenge" at bounding box center [775, 261] width 279 height 49
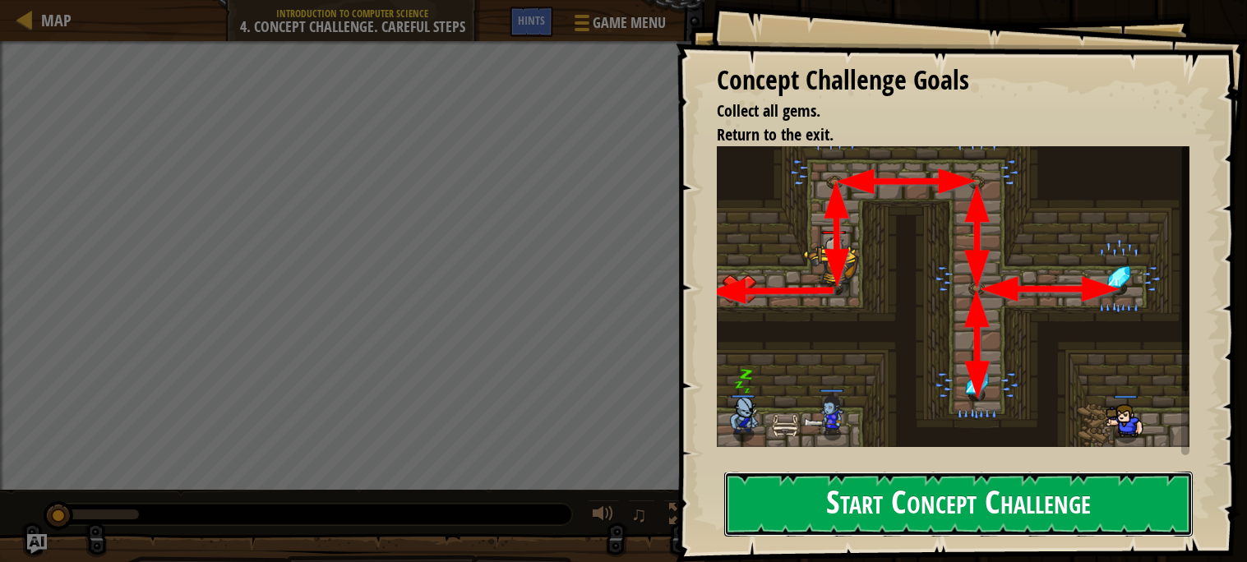
click at [1008, 494] on button "Start Concept Challenge" at bounding box center [958, 504] width 468 height 65
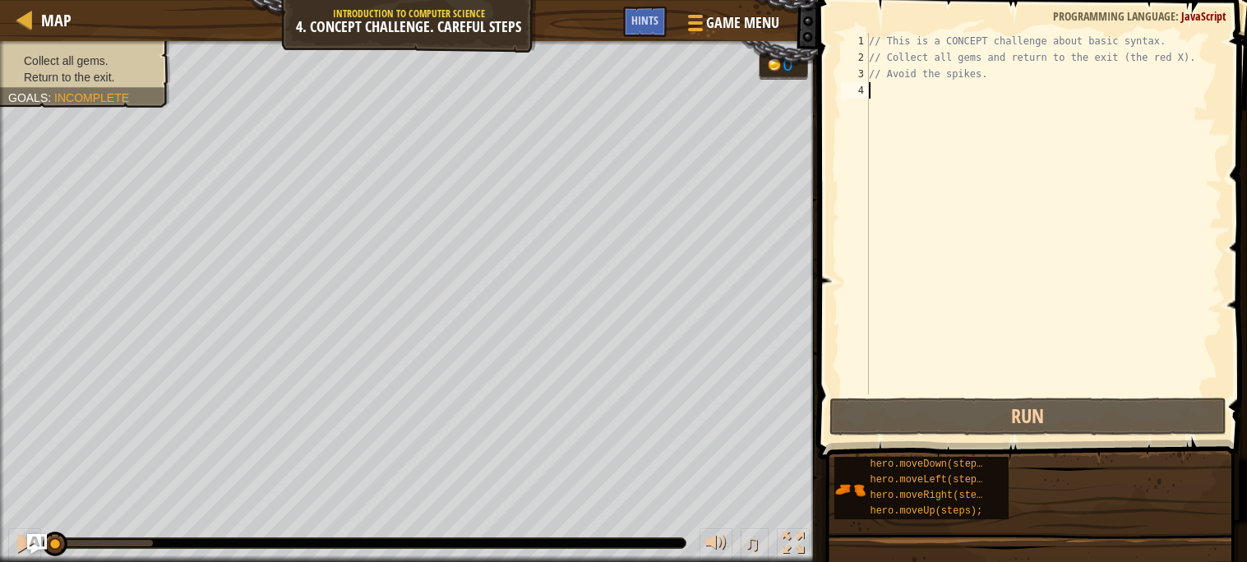
click at [919, 35] on div "// This is a CONCEPT challenge about basic syntax. // Collect all gems and retu…" at bounding box center [1043, 230] width 357 height 394
type textarea "// This is a CONCEPT challenge about basic syntax."
click at [896, 40] on div "// This is a CONCEPT challenge about basic syntax. // Collect all gems and retu…" at bounding box center [1043, 230] width 357 height 394
click at [888, 97] on div "// This is a CONCEPT challenge about basic syntax. // Collect all gems and retu…" at bounding box center [1043, 230] width 357 height 394
type textarea "h"
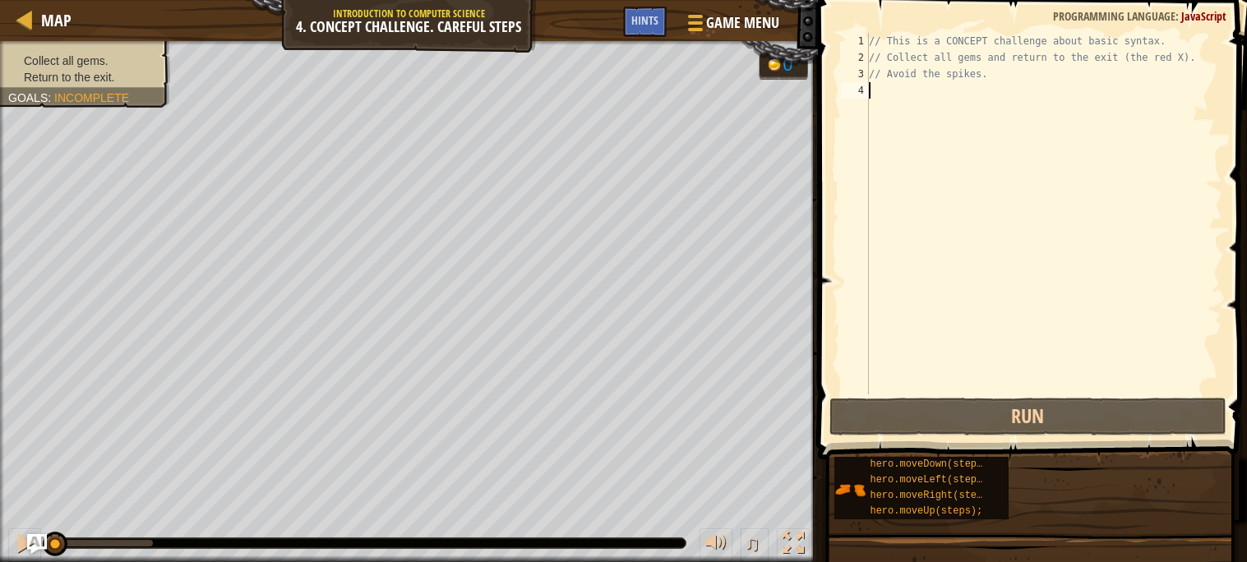
scroll to position [7, 0]
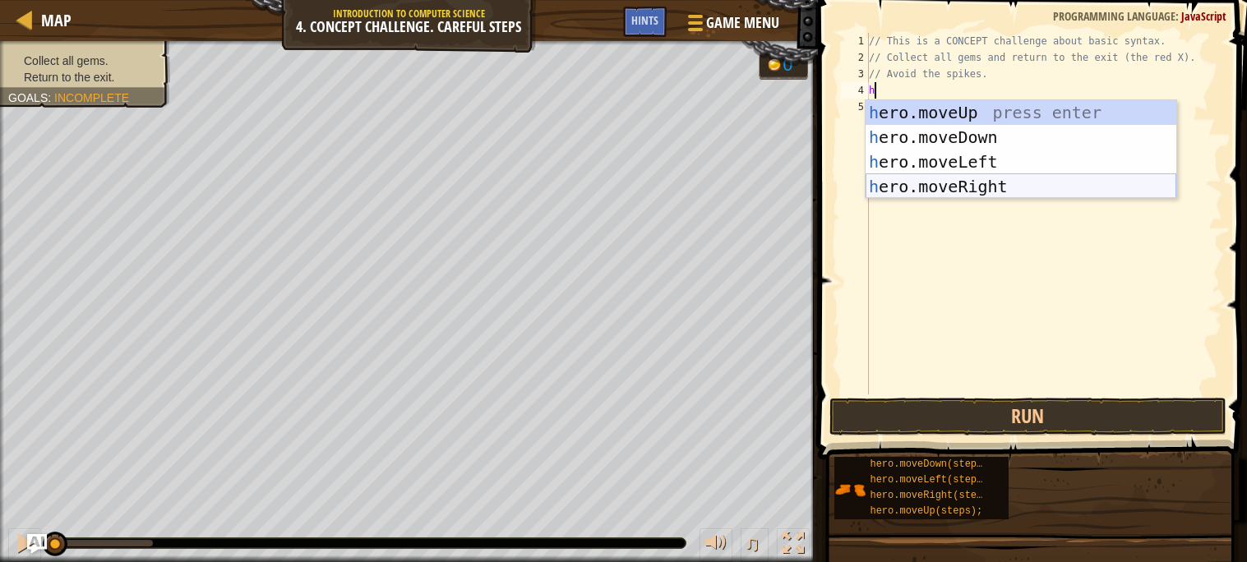
click at [959, 187] on div "h ero.moveUp press enter h ero.moveDown press enter h ero.moveLeft press enter …" at bounding box center [1020, 174] width 311 height 148
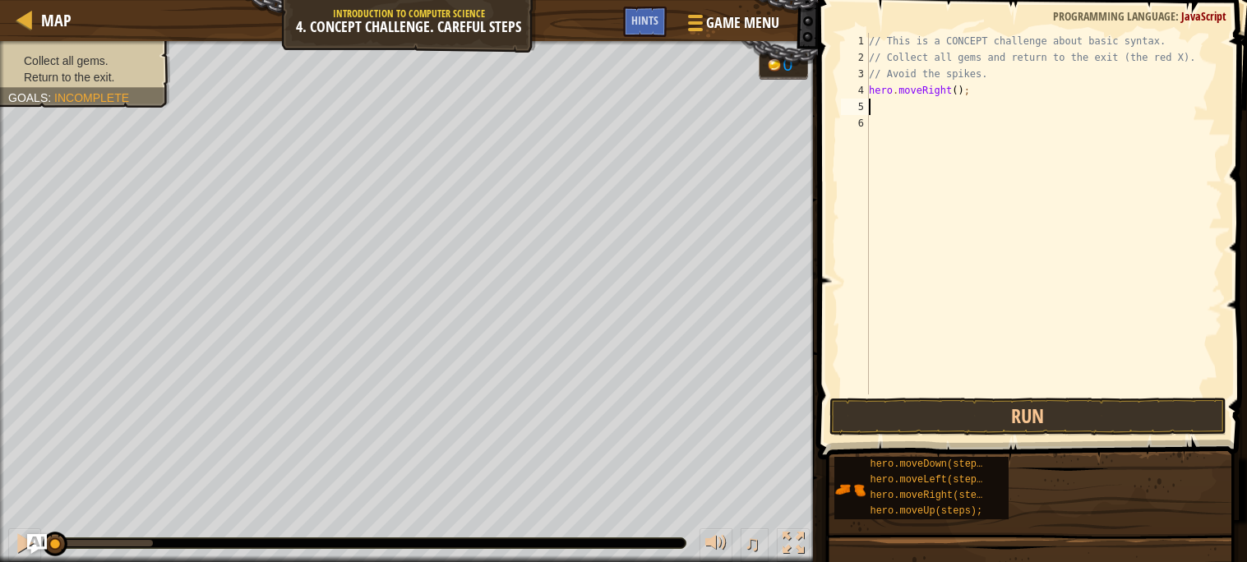
type textarea "h"
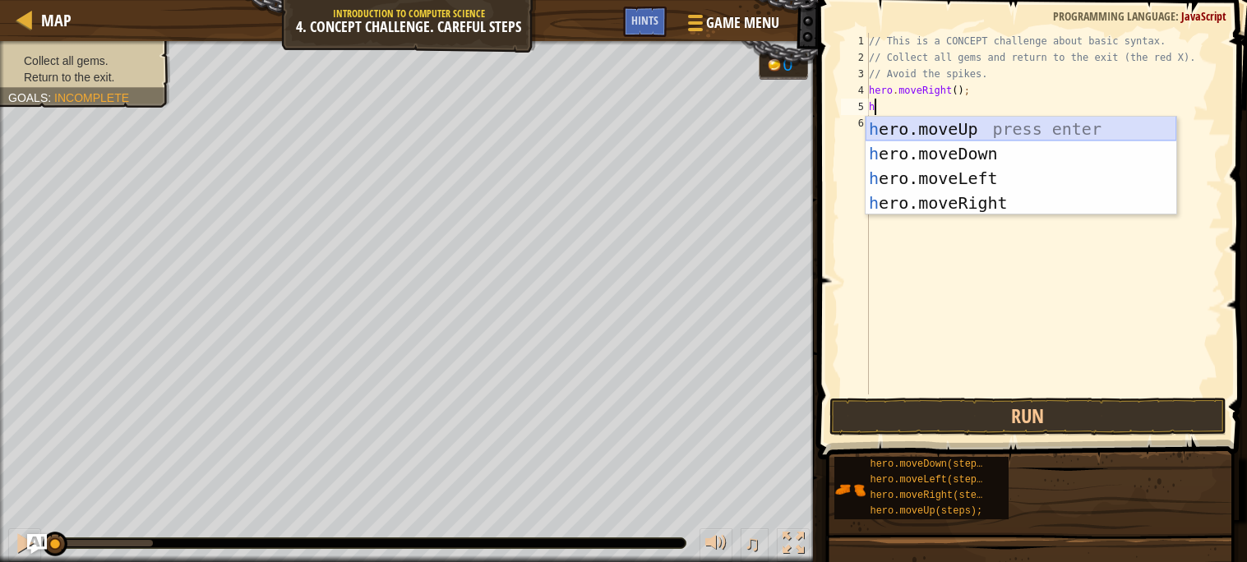
click at [951, 123] on div "h ero.moveUp press enter h ero.moveDown press enter h ero.moveLeft press enter …" at bounding box center [1020, 191] width 311 height 148
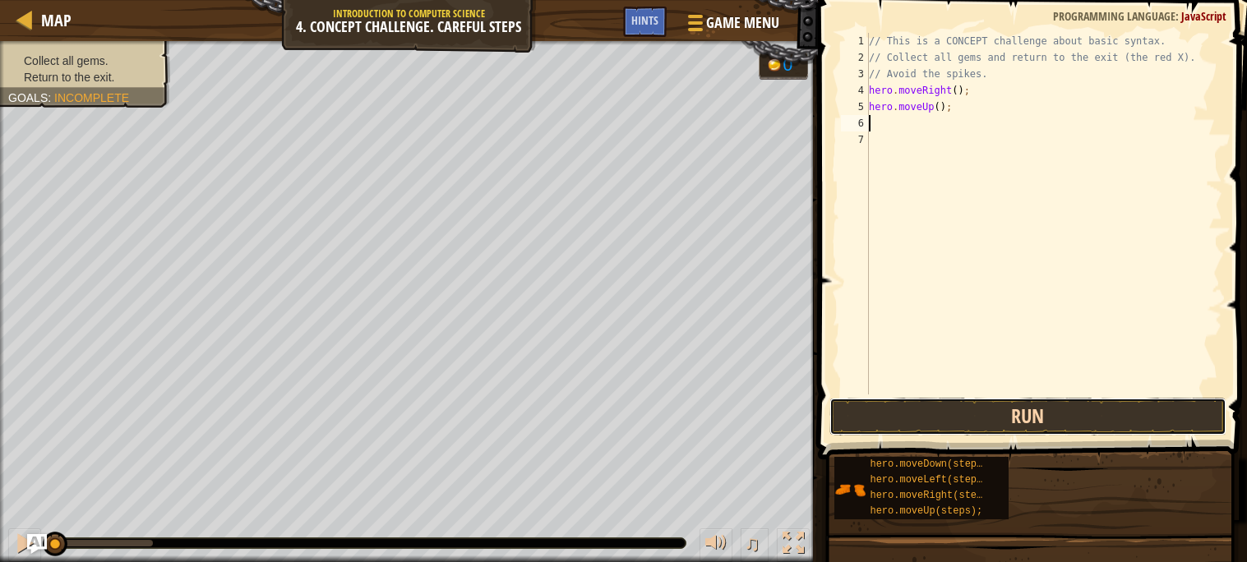
click at [1003, 403] on button "Run" at bounding box center [1027, 417] width 397 height 38
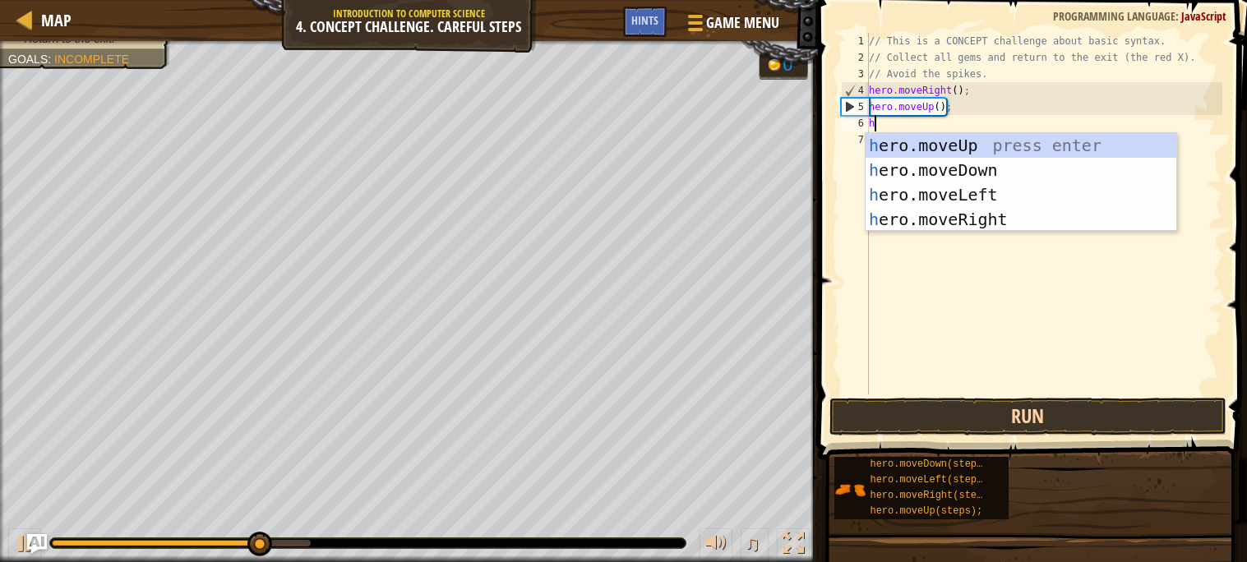
type textarea "he"
click at [917, 168] on div "he ro.moveUp press enter he ro.moveDown press enter he ro.moveLeft press enter …" at bounding box center [1020, 207] width 311 height 148
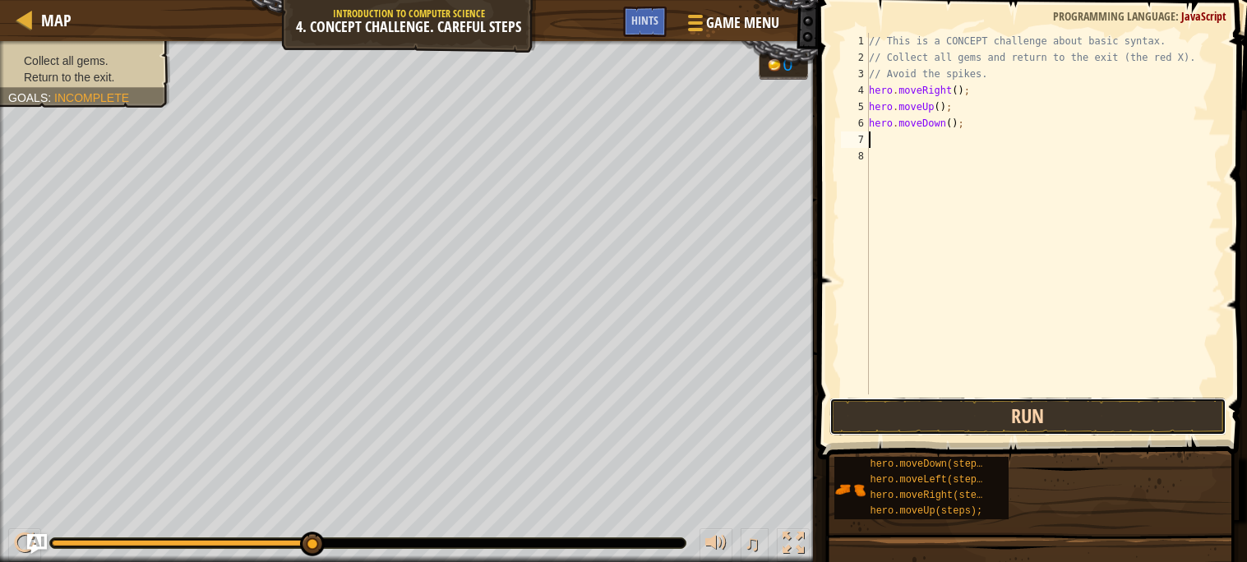
click at [880, 417] on button "Run" at bounding box center [1027, 417] width 397 height 38
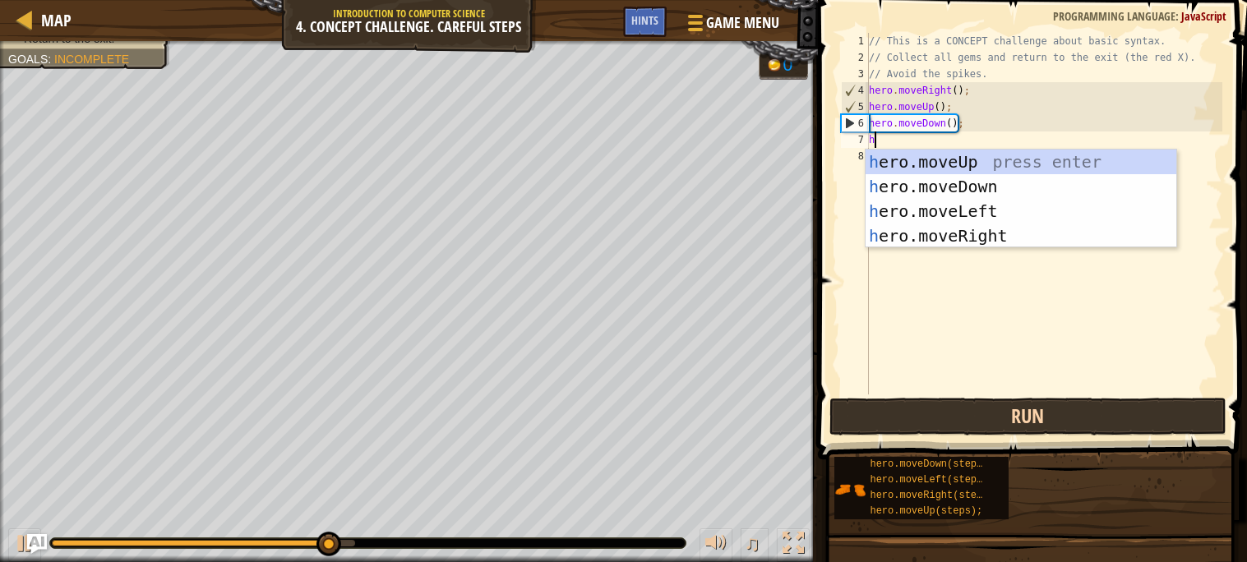
type textarea "h"
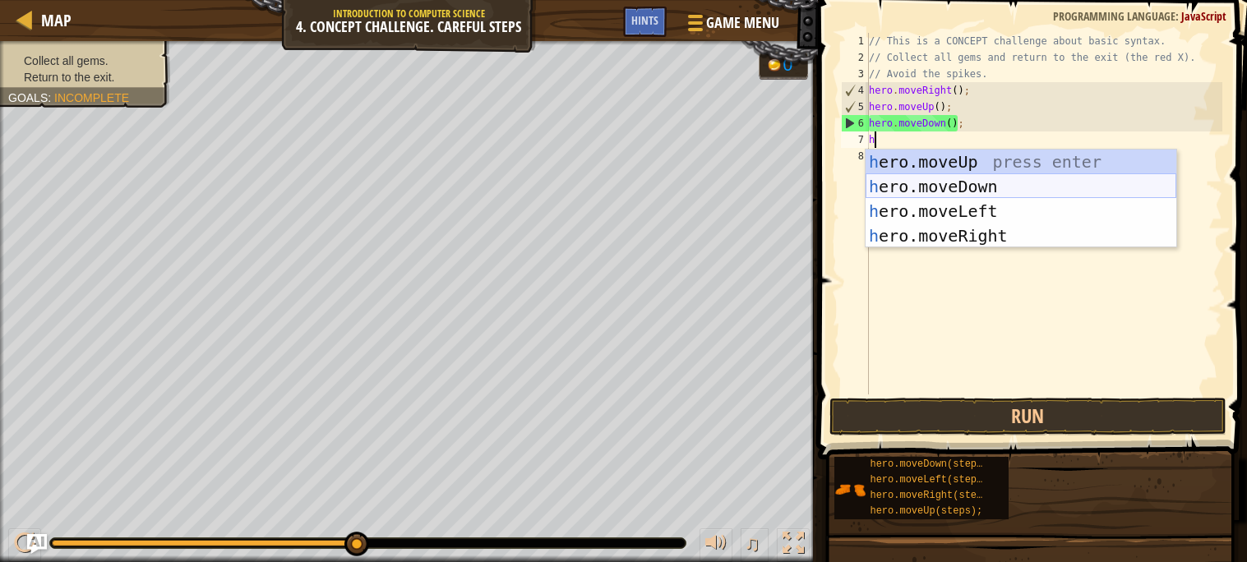
click at [915, 188] on div "h ero.moveUp press enter h ero.moveDown press enter h ero.moveLeft press enter …" at bounding box center [1020, 224] width 311 height 148
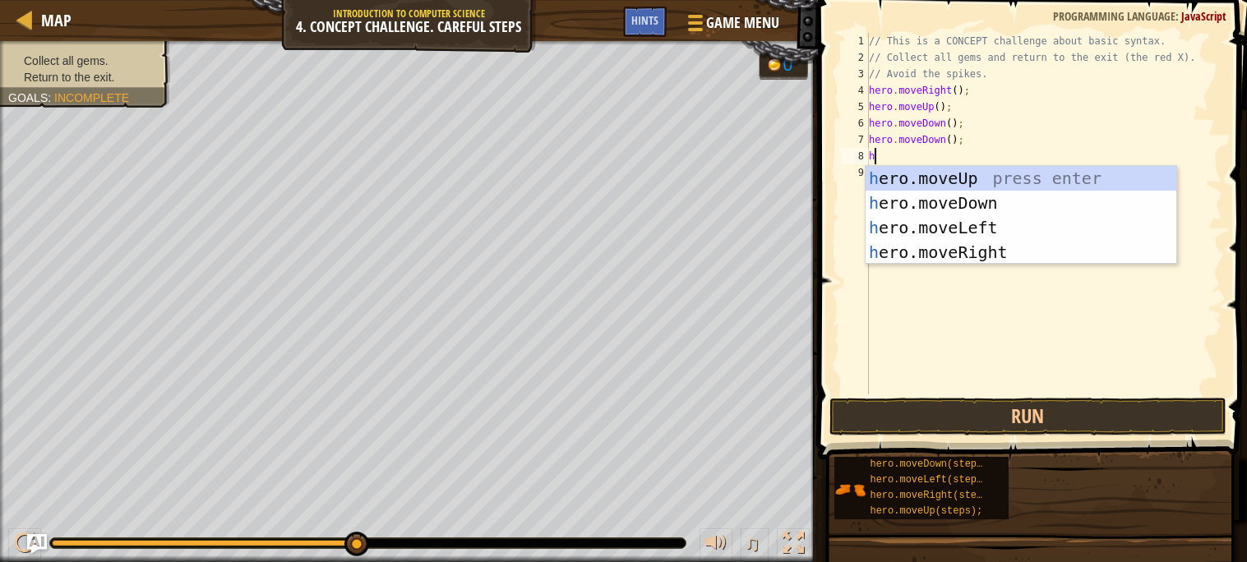
type textarea "he"
click at [934, 183] on div "he ro.moveUp press enter he ro.moveDown press enter he ro.moveLeft press enter …" at bounding box center [1020, 240] width 311 height 148
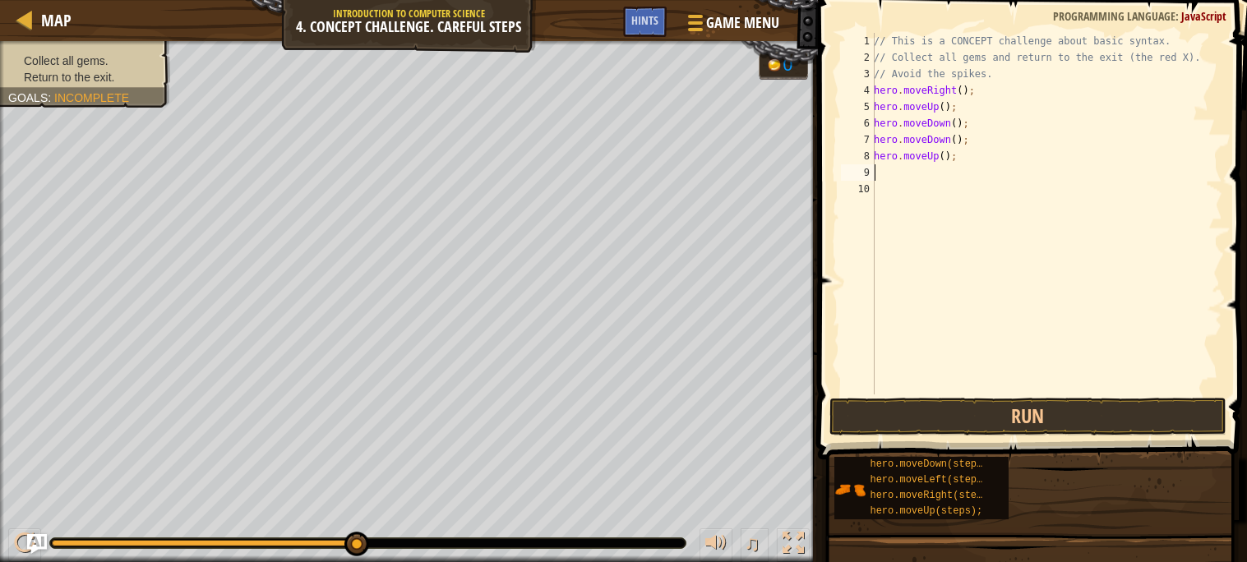
click at [918, 185] on div "// This is a CONCEPT challenge about basic syntax. // Collect all gems and retu…" at bounding box center [1046, 230] width 352 height 394
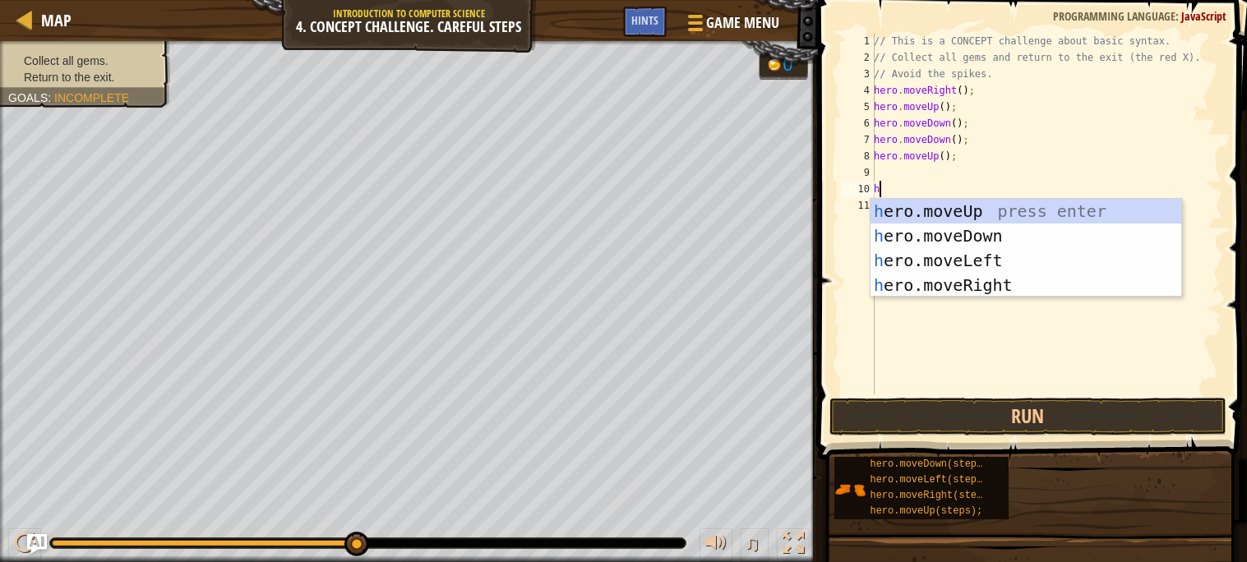
type textarea "he"
click at [964, 285] on div "he ro.moveUp press enter he ro.moveDown press enter he ro.moveLeft press enter …" at bounding box center [1025, 273] width 311 height 148
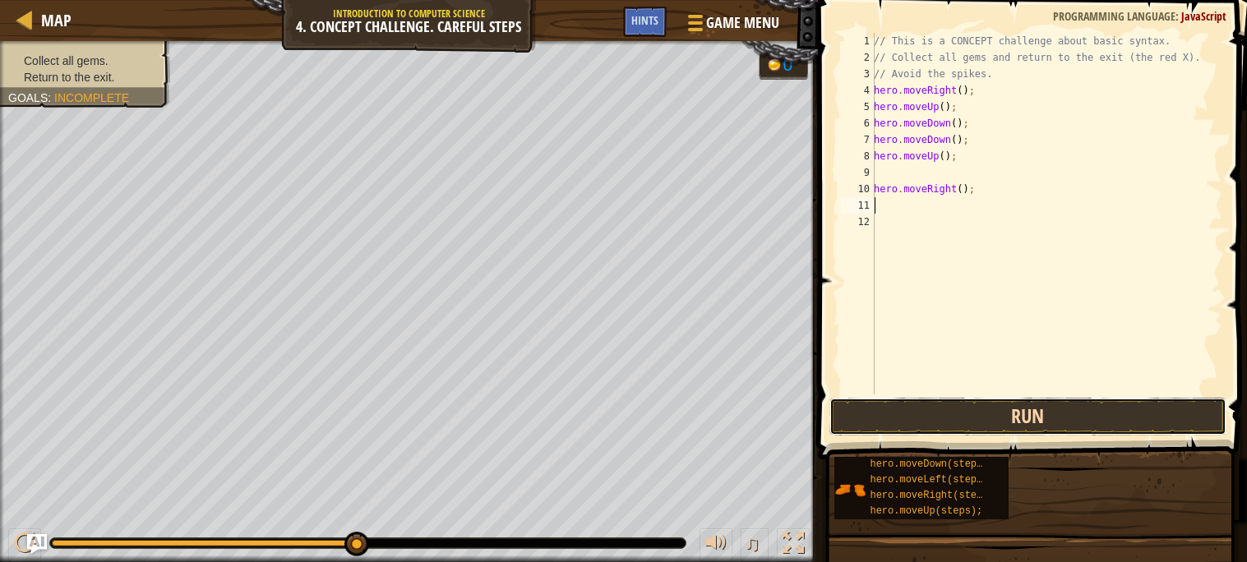
click at [970, 422] on button "Run" at bounding box center [1027, 417] width 397 height 38
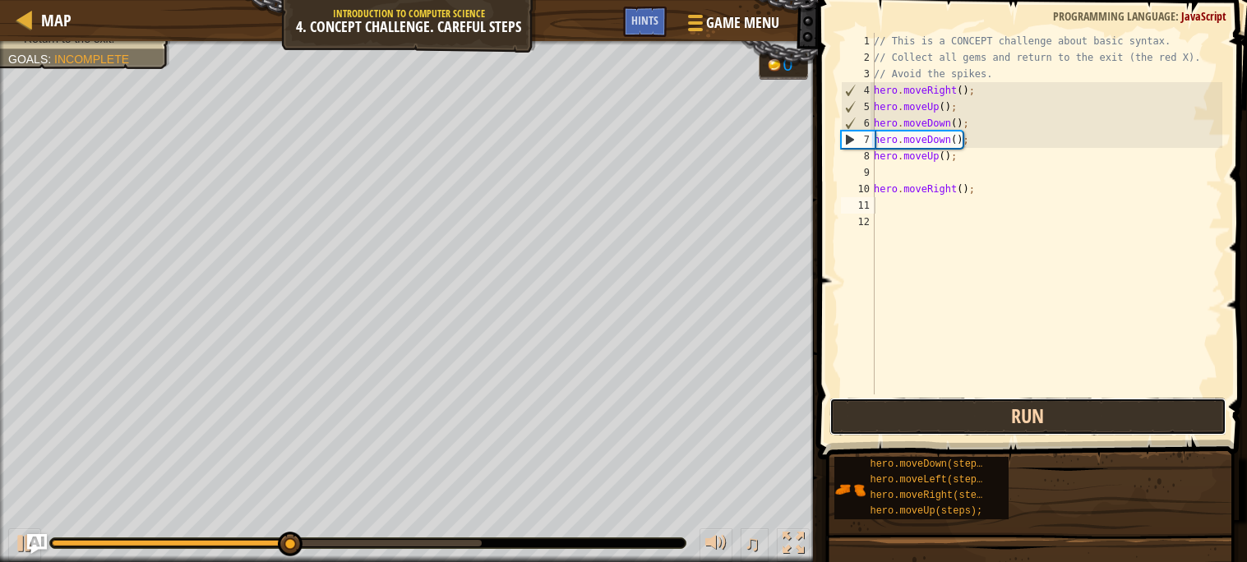
click at [971, 422] on button "Run" at bounding box center [1027, 417] width 397 height 38
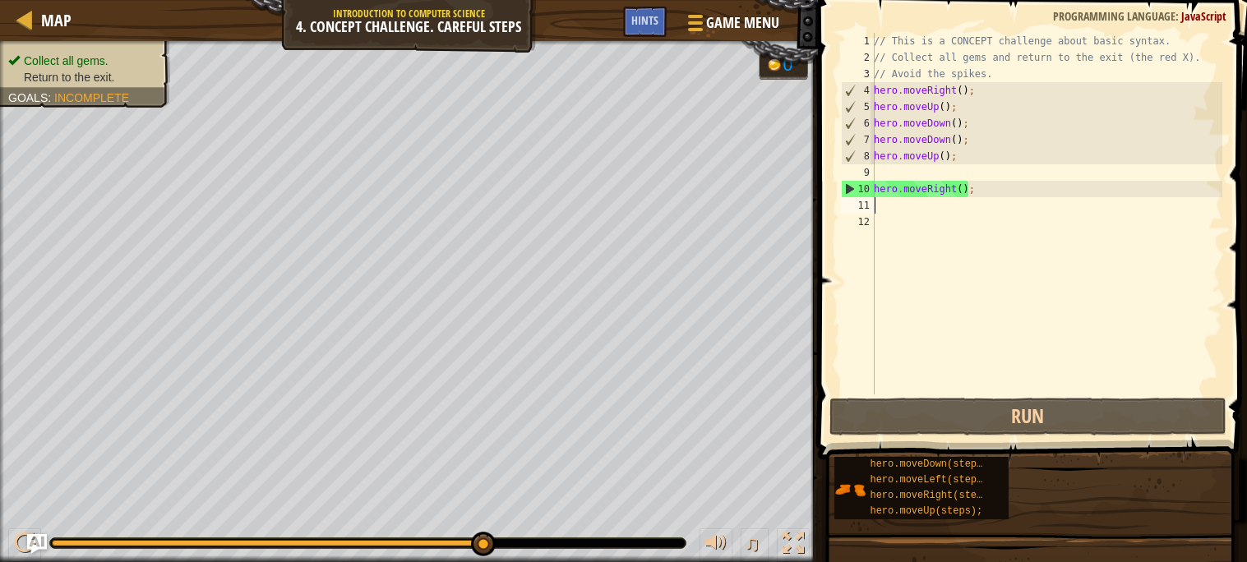
type textarea "h"
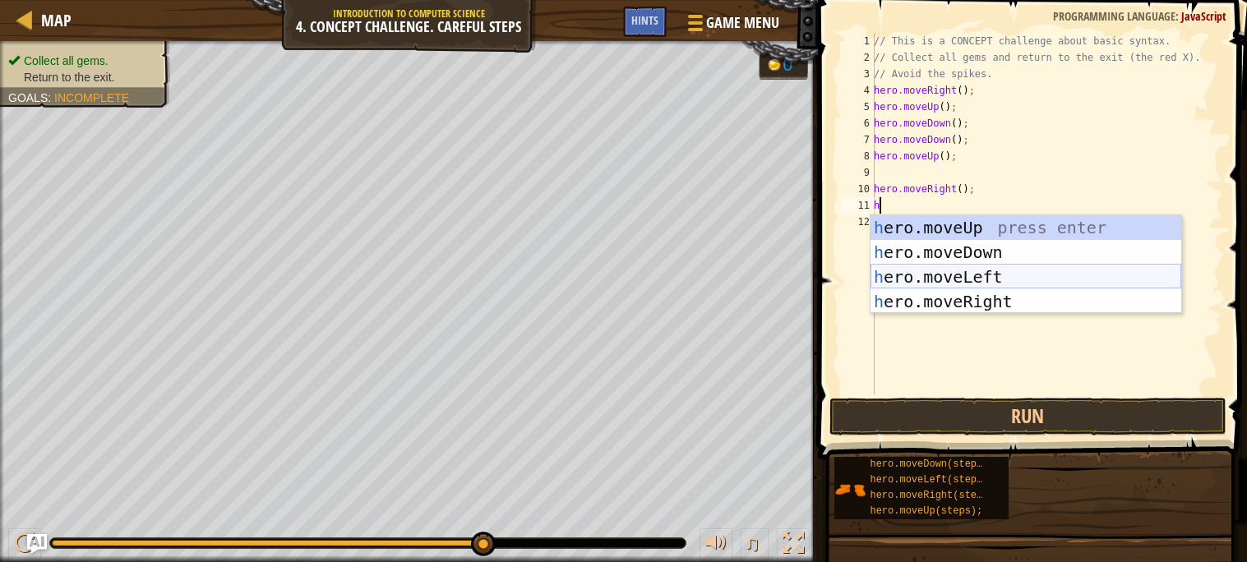
click at [1088, 274] on div "h ero.moveUp press enter h ero.moveDown press enter h ero.moveLeft press enter …" at bounding box center [1025, 289] width 311 height 148
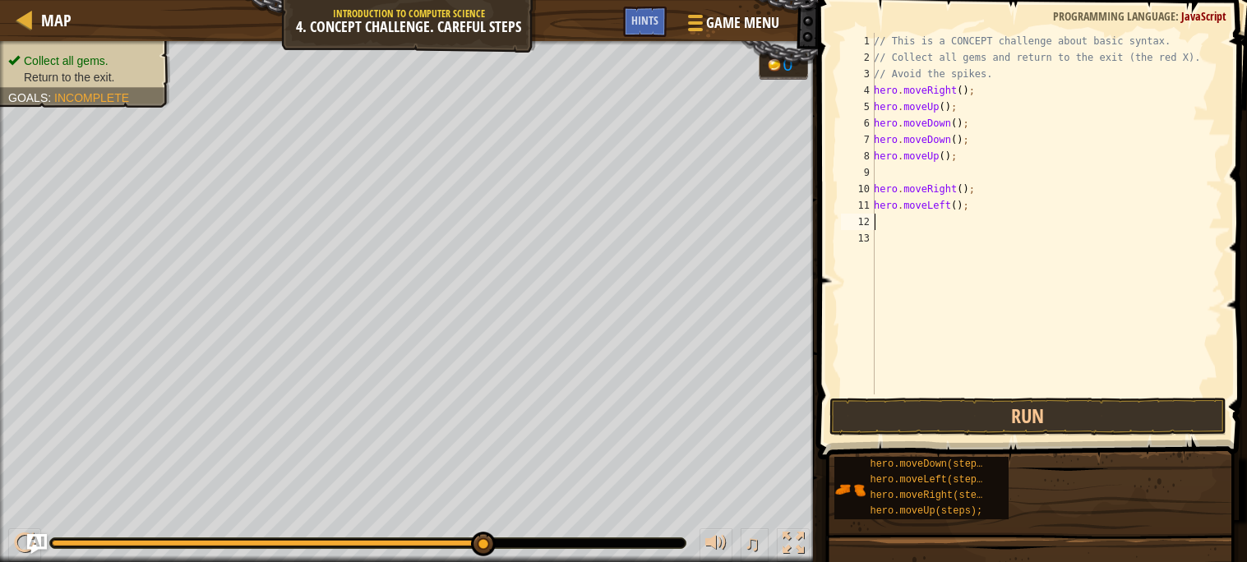
type textarea "h"
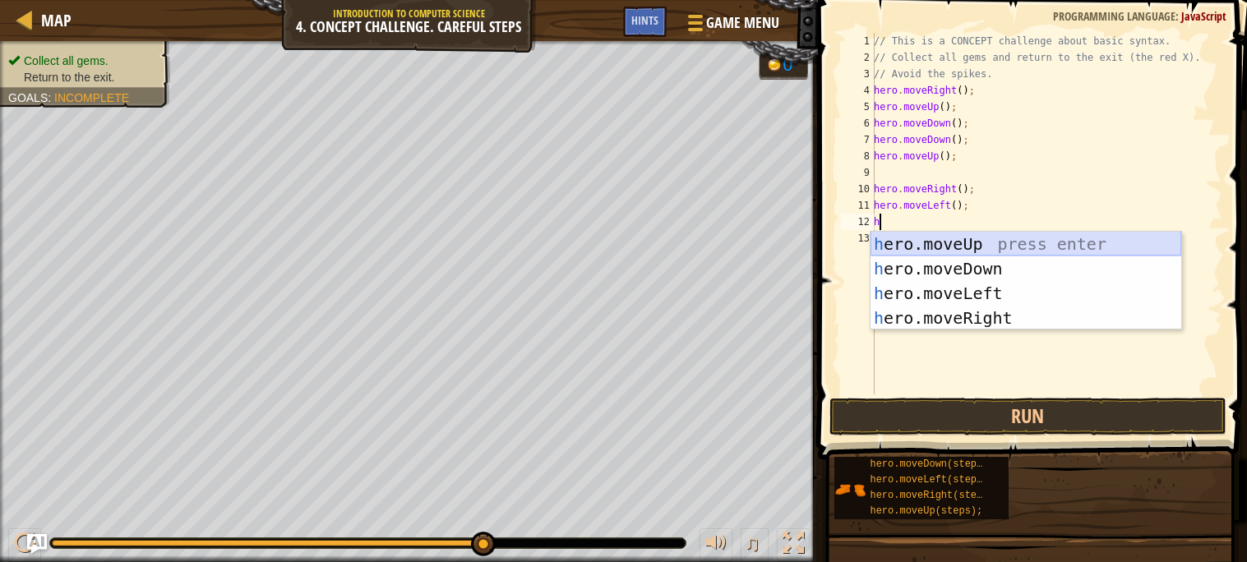
click at [1043, 247] on div "h ero.moveUp press enter h ero.moveDown press enter h ero.moveLeft press enter …" at bounding box center [1025, 306] width 311 height 148
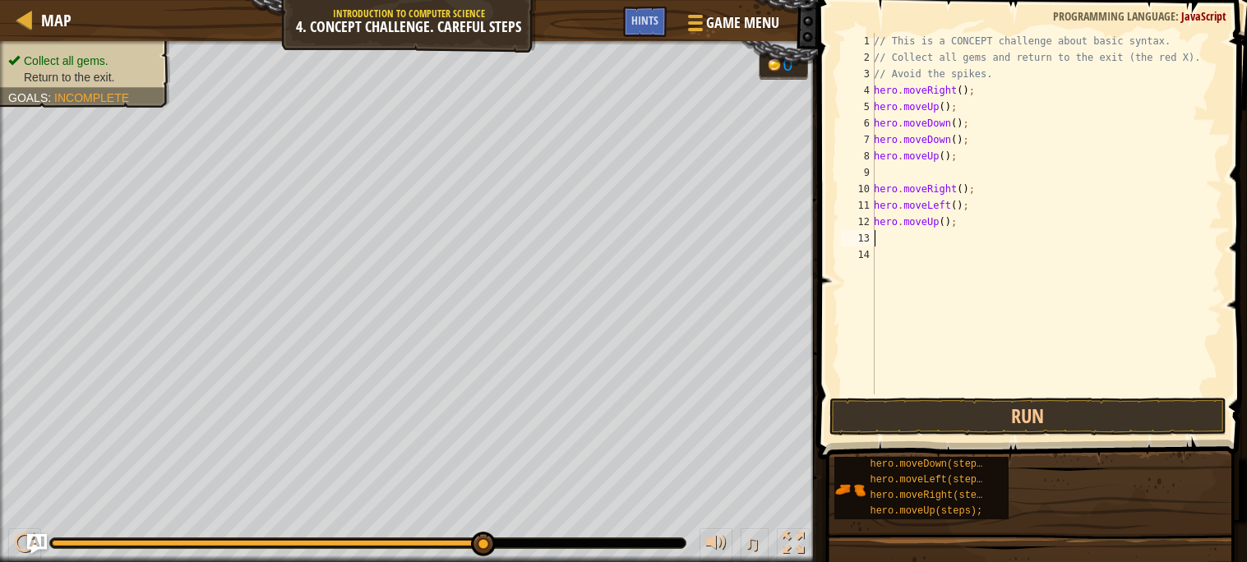
type textarea "h"
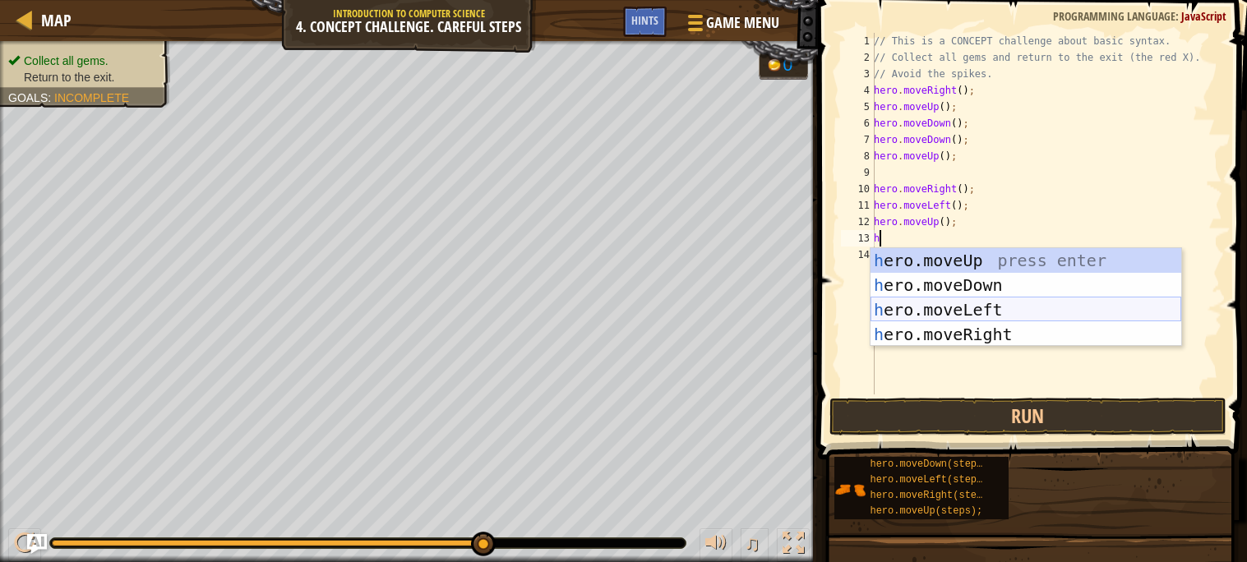
click at [1069, 303] on div "h ero.moveUp press enter h ero.moveDown press enter h ero.moveLeft press enter …" at bounding box center [1025, 322] width 311 height 148
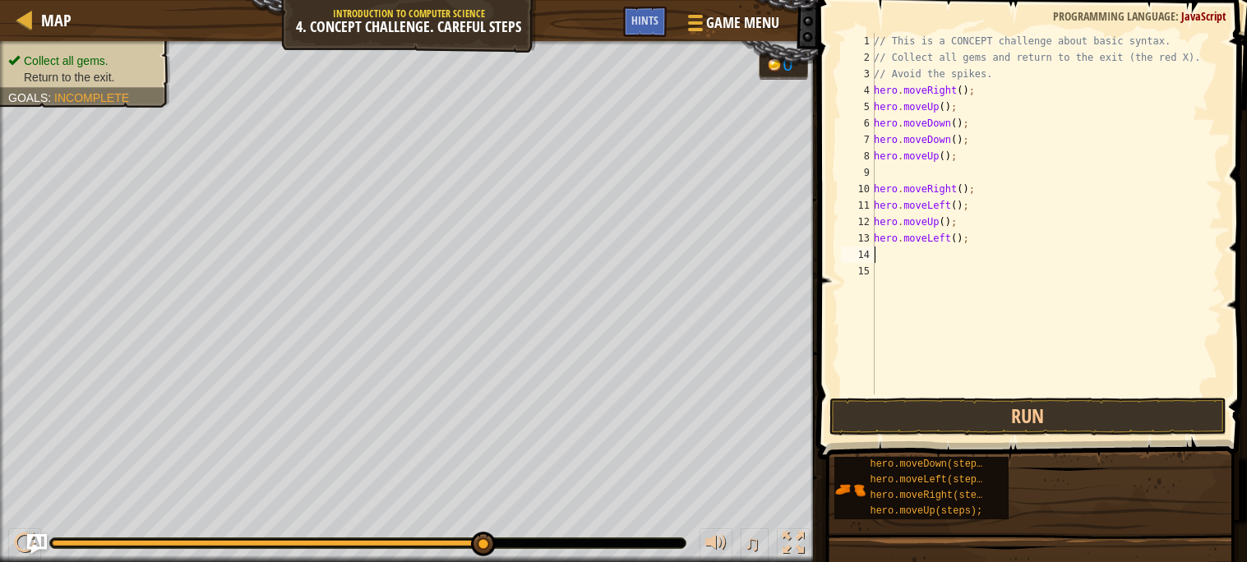
type textarea "h"
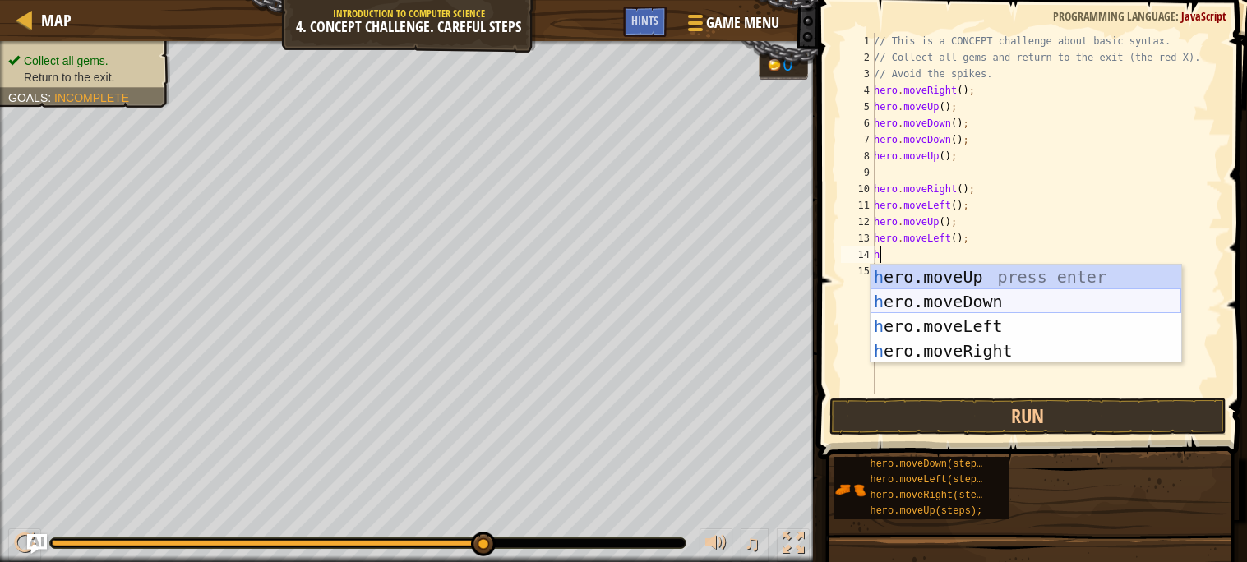
click at [1054, 307] on div "h ero.moveUp press enter h ero.moveDown press enter h ero.moveLeft press enter …" at bounding box center [1025, 339] width 311 height 148
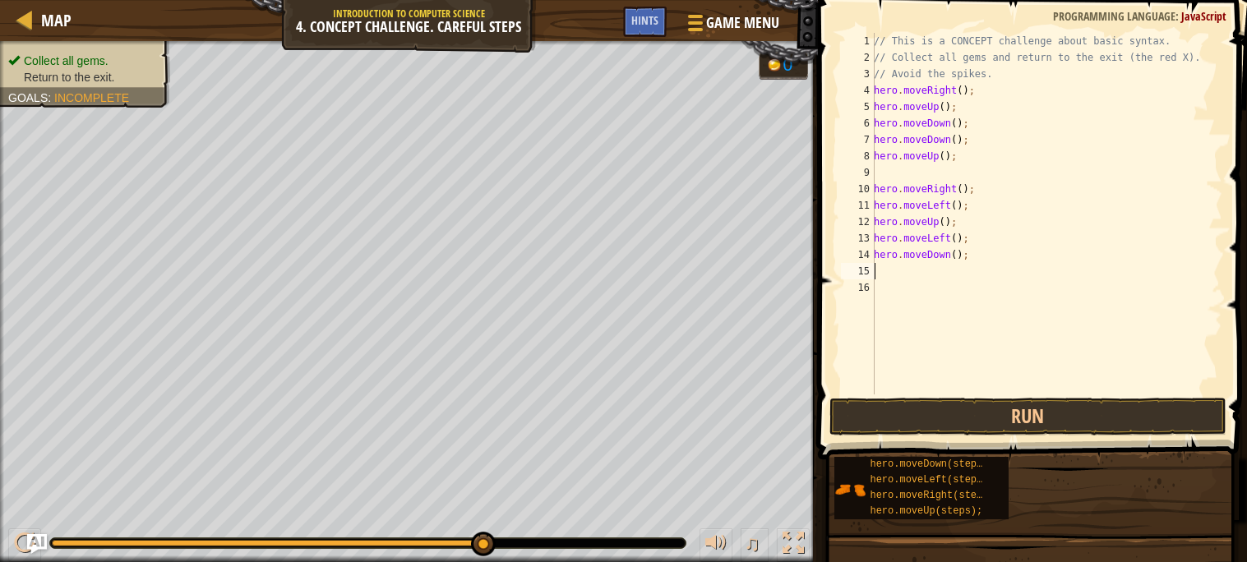
type textarea "h"
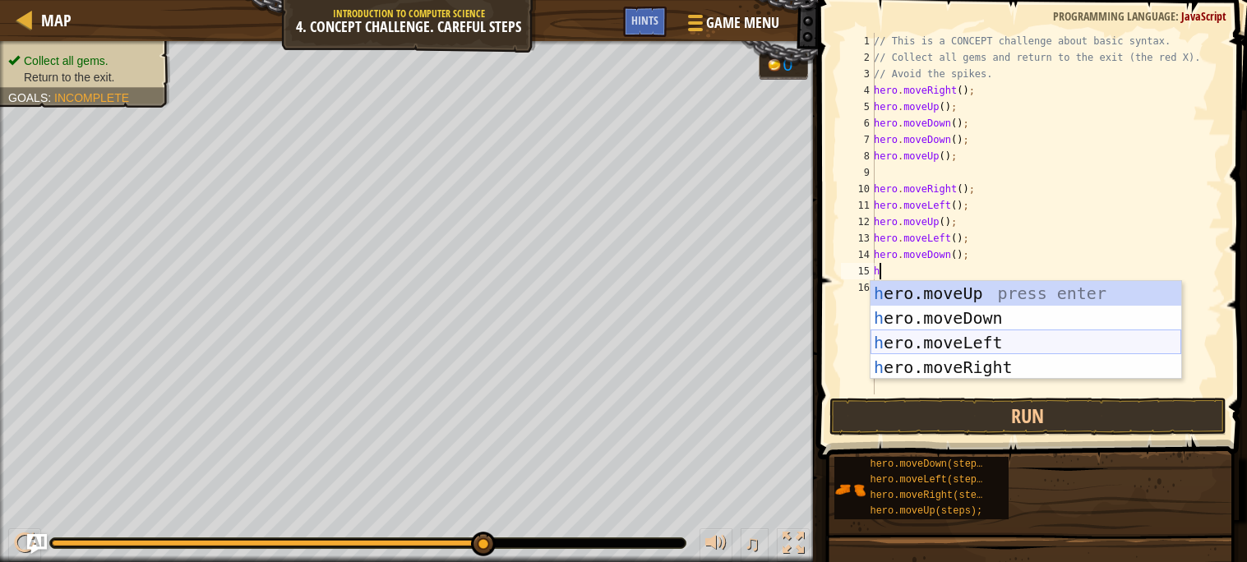
click at [1044, 347] on div "h ero.moveUp press enter h ero.moveDown press enter h ero.moveLeft press enter …" at bounding box center [1025, 355] width 311 height 148
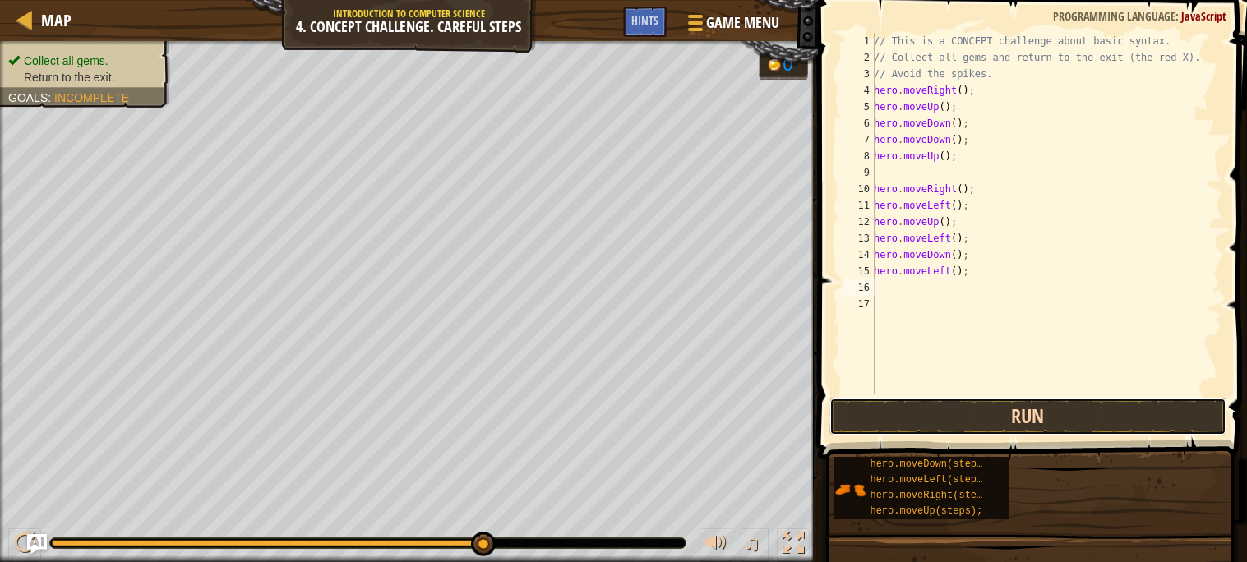
click at [1058, 423] on button "Run" at bounding box center [1027, 417] width 397 height 38
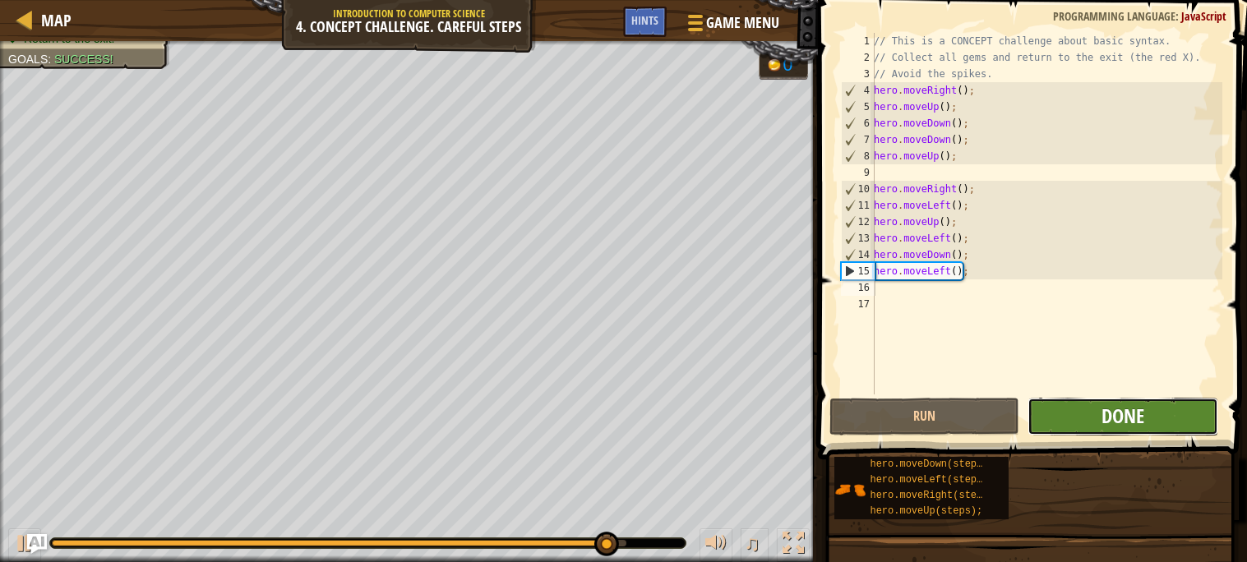
click at [1105, 423] on span "Done" at bounding box center [1122, 416] width 43 height 26
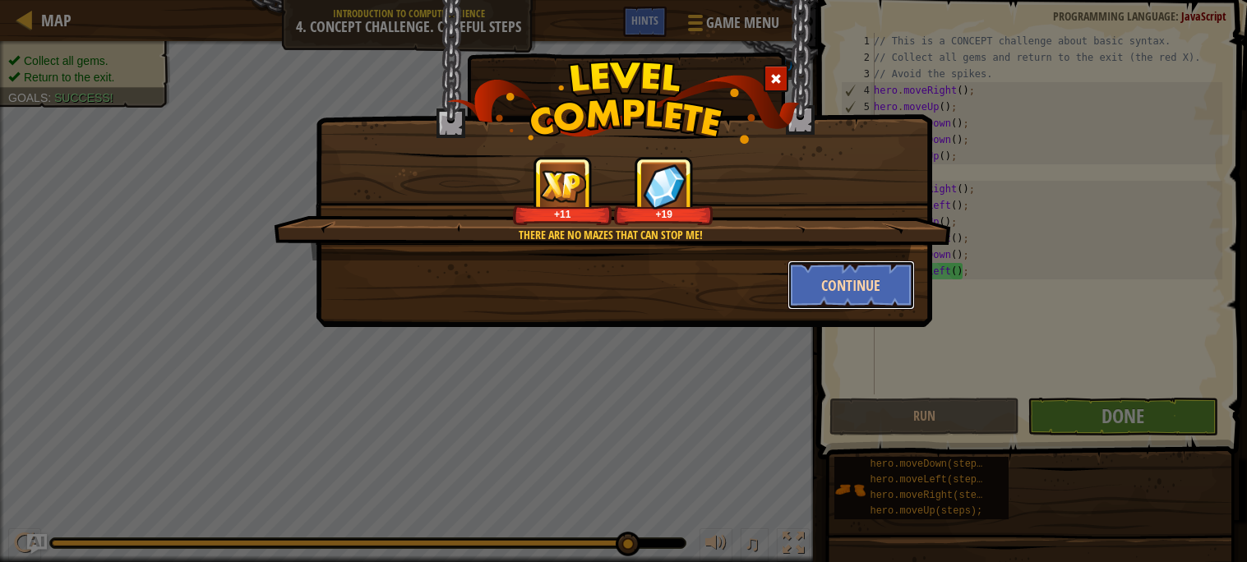
click at [861, 283] on button "Continue" at bounding box center [850, 285] width 127 height 49
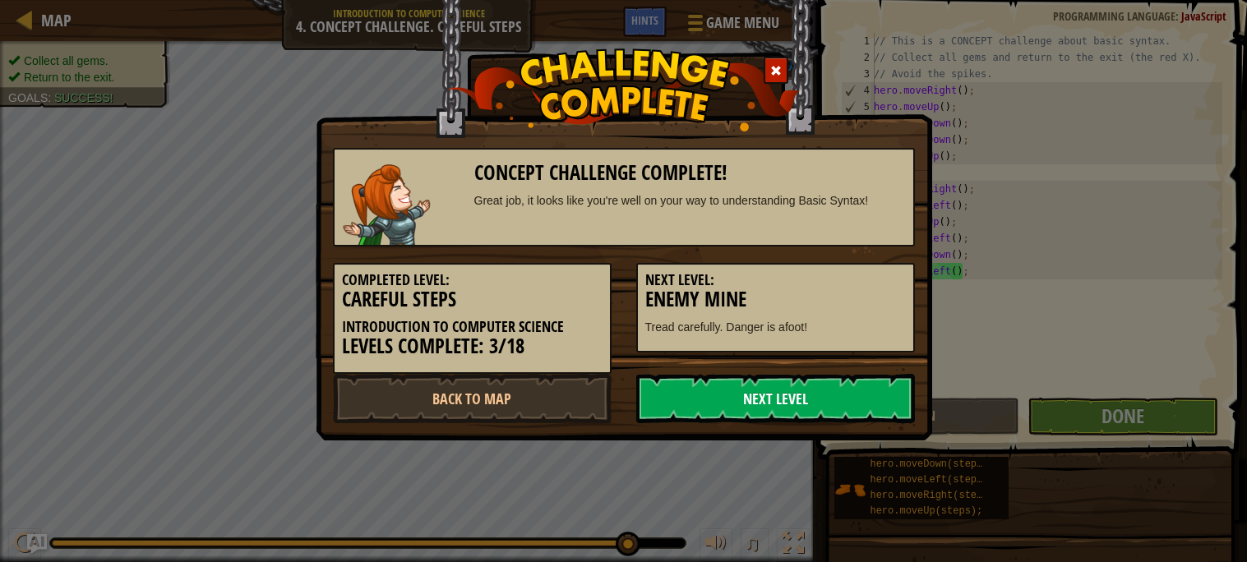
click at [840, 405] on link "Next Level" at bounding box center [775, 398] width 279 height 49
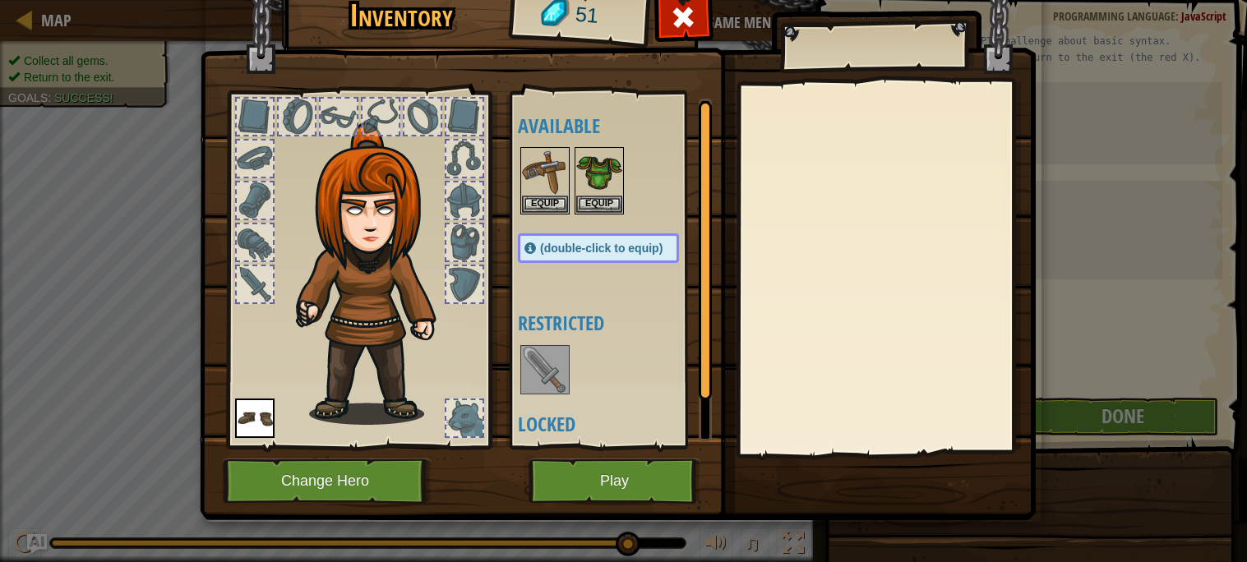
click at [18, 16] on div "Inventory 51 Available Equip Equip Equip (double-click to equip) Restricted Loc…" at bounding box center [623, 281] width 1247 height 562
click at [680, 11] on span at bounding box center [684, 17] width 26 height 26
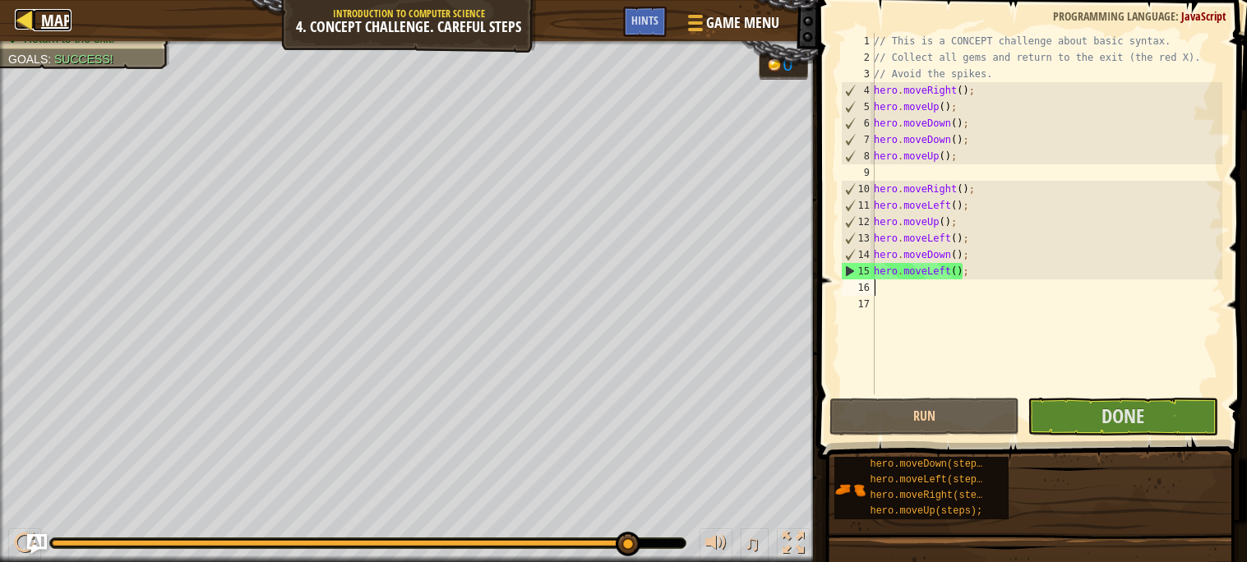
click at [36, 12] on link "Map" at bounding box center [52, 20] width 39 height 22
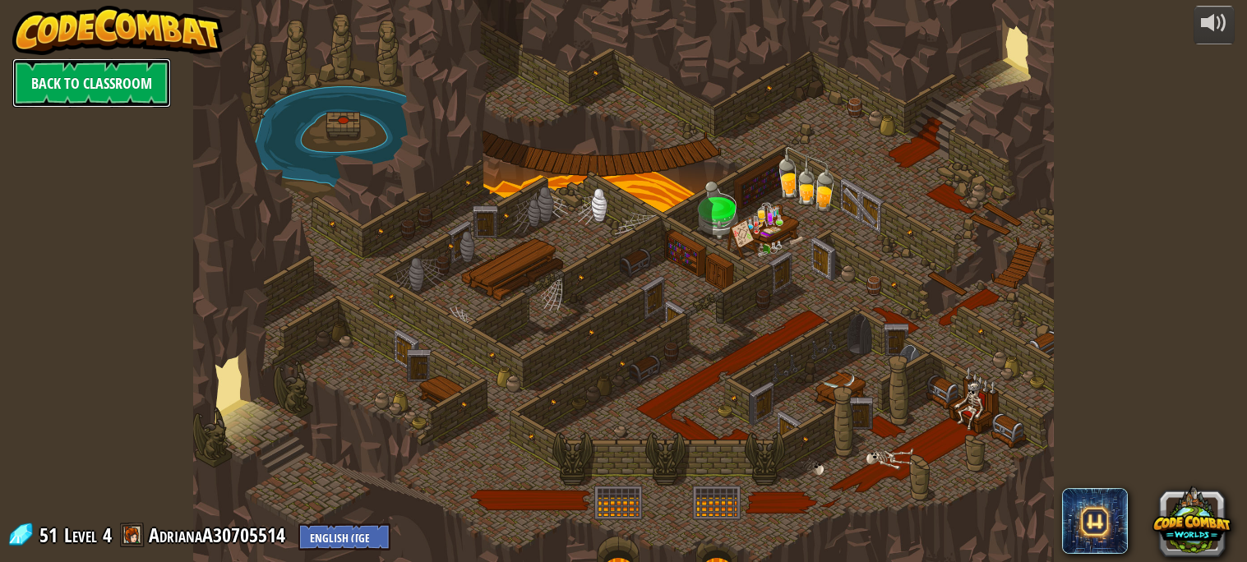
click at [114, 86] on link "Back to Classroom" at bounding box center [91, 82] width 159 height 49
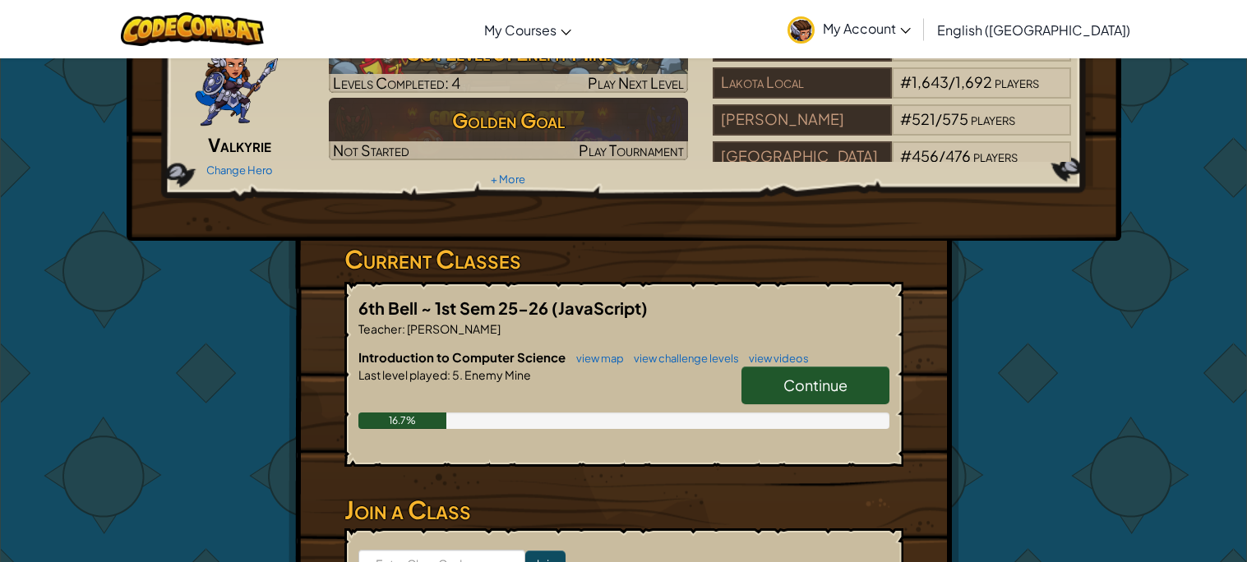
scroll to position [102, 0]
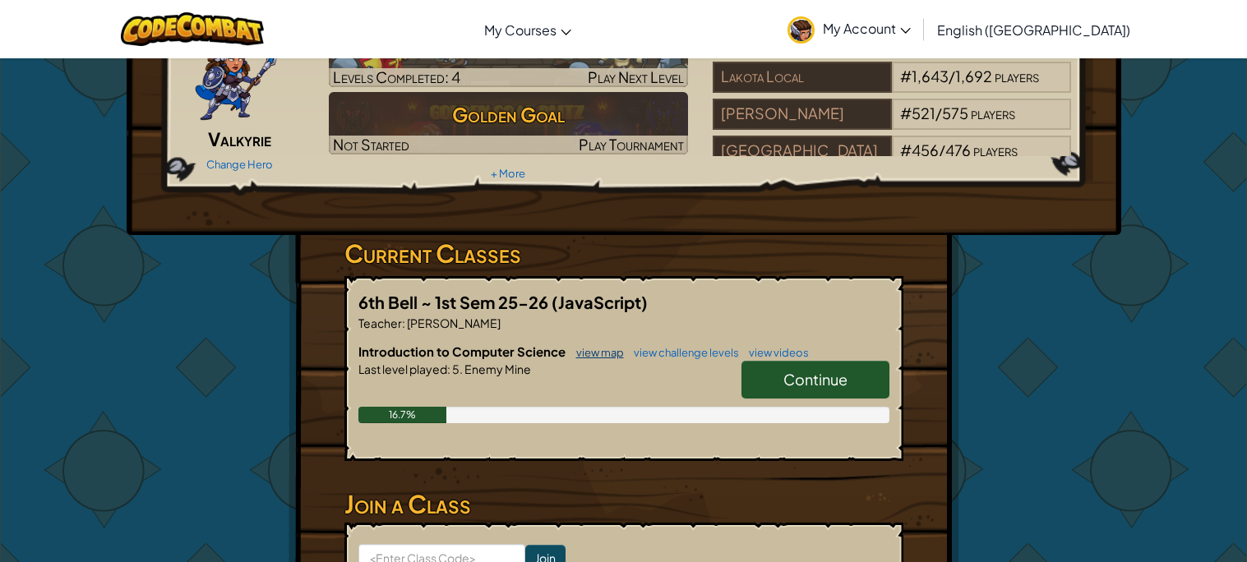
click at [609, 355] on link "view map" at bounding box center [596, 352] width 56 height 13
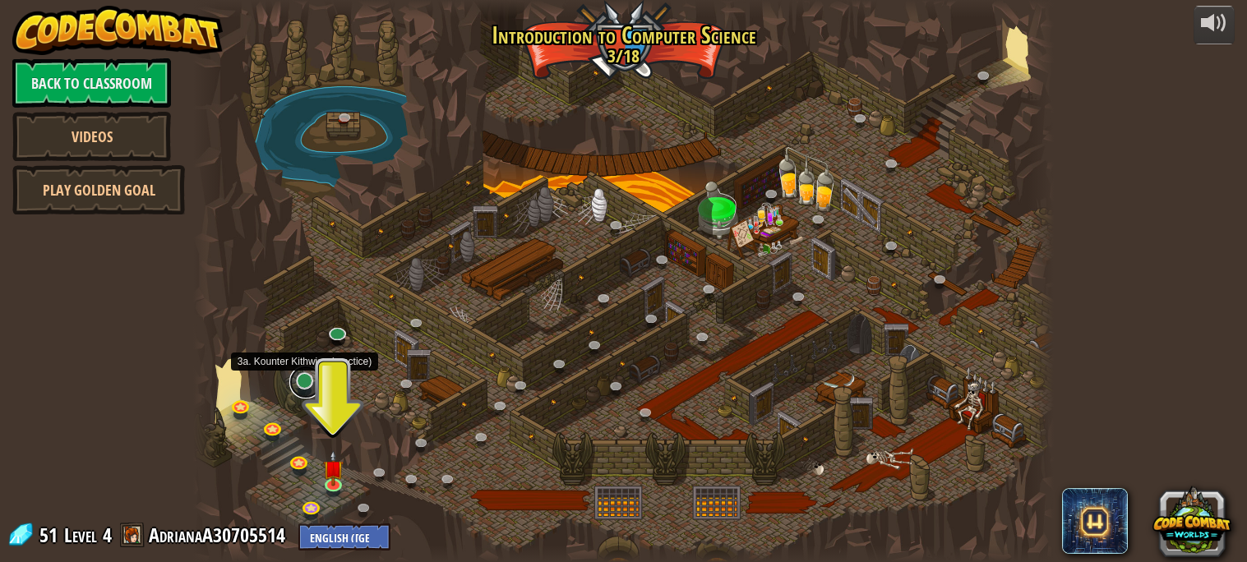
click at [305, 383] on link at bounding box center [305, 382] width 33 height 33
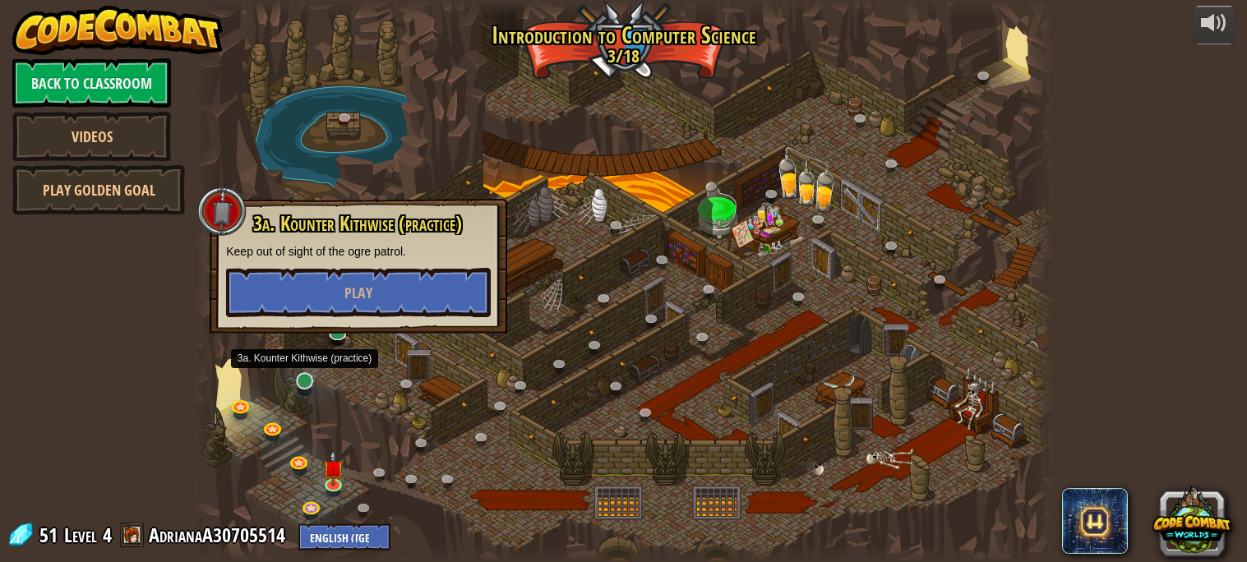
click at [301, 394] on div at bounding box center [304, 390] width 14 height 11
click at [302, 385] on link at bounding box center [305, 382] width 33 height 33
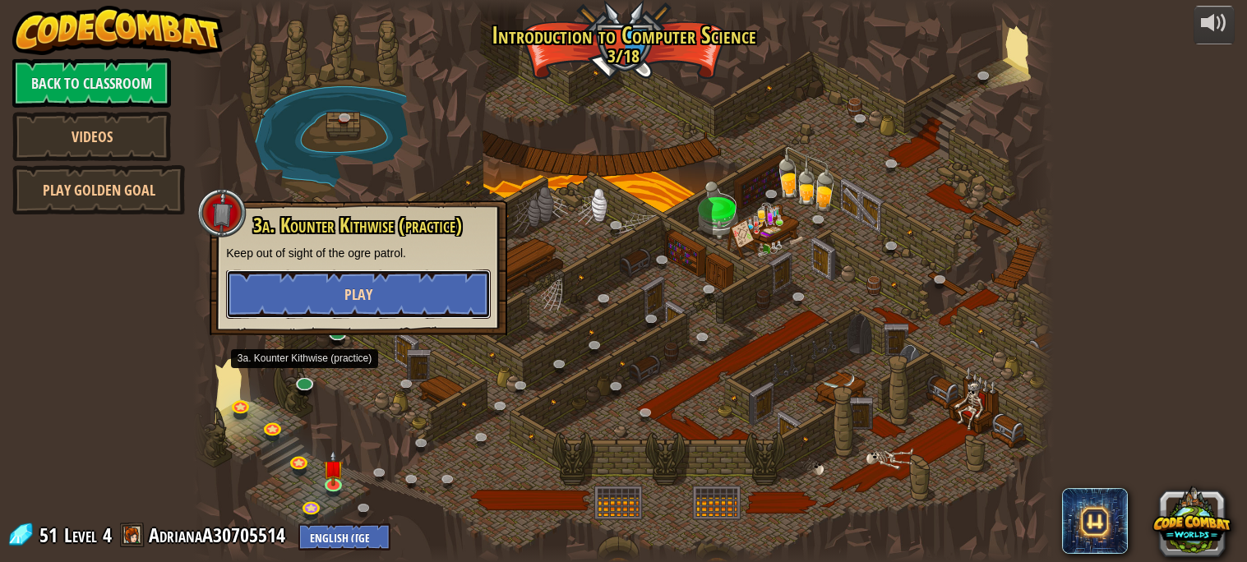
click at [351, 299] on span "Play" at bounding box center [358, 294] width 28 height 21
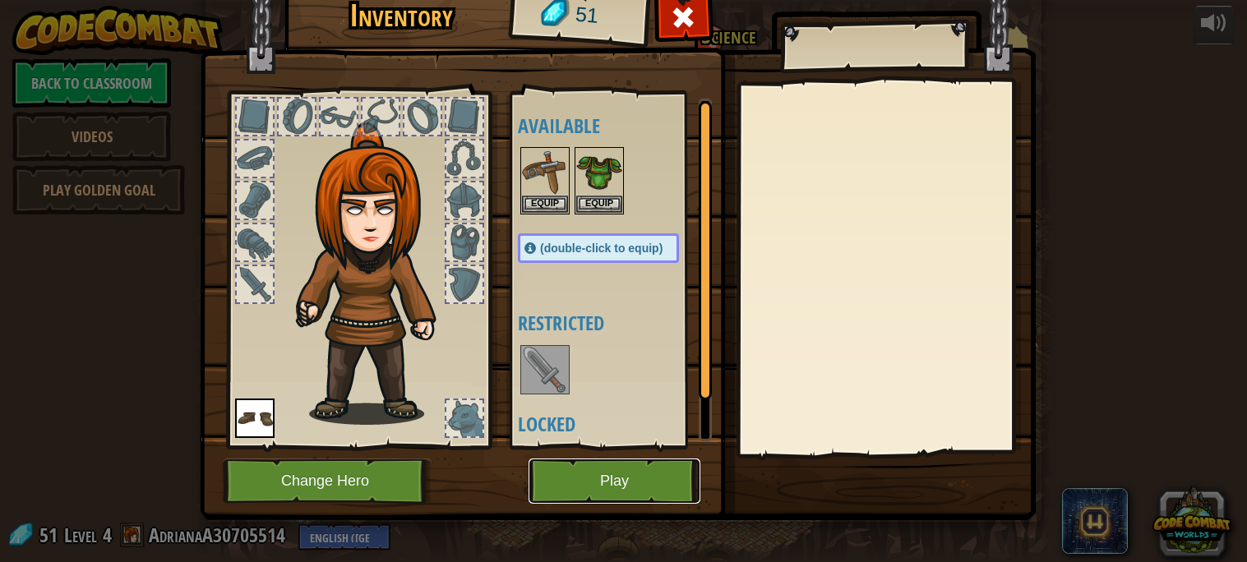
click at [577, 482] on button "Play" at bounding box center [614, 481] width 172 height 45
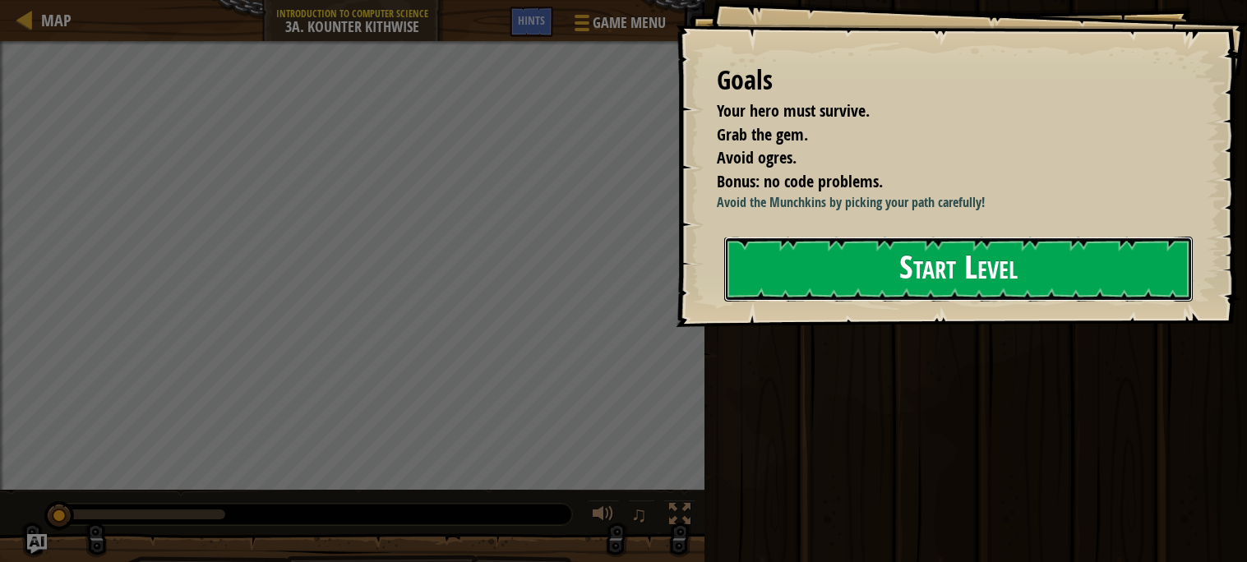
click at [793, 265] on button "Start Level" at bounding box center [958, 269] width 468 height 65
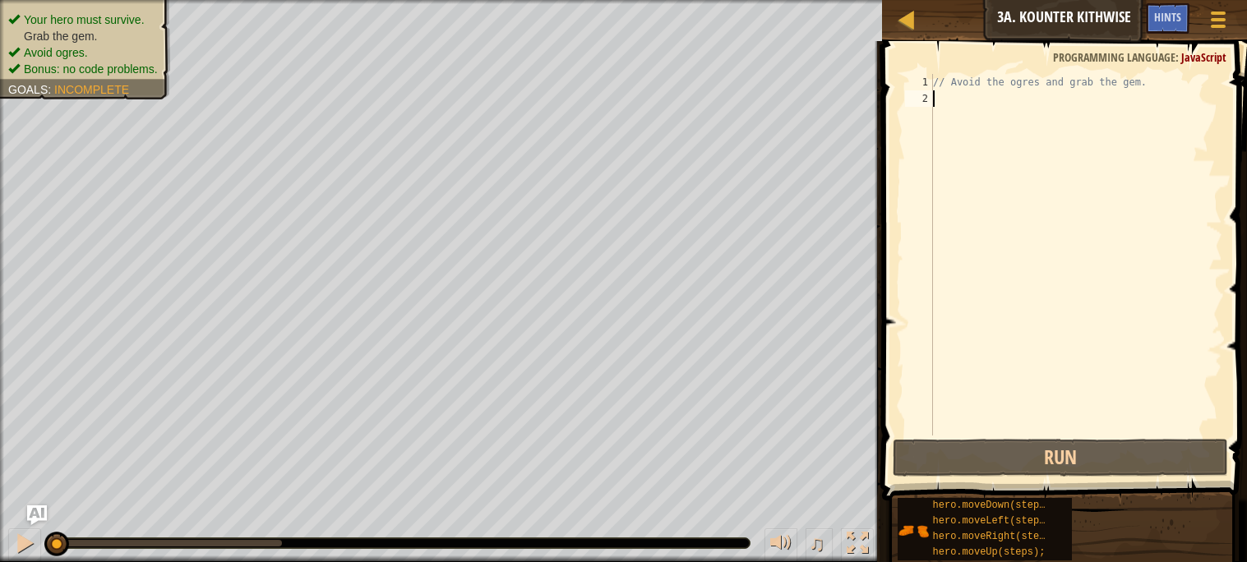
type textarea "h"
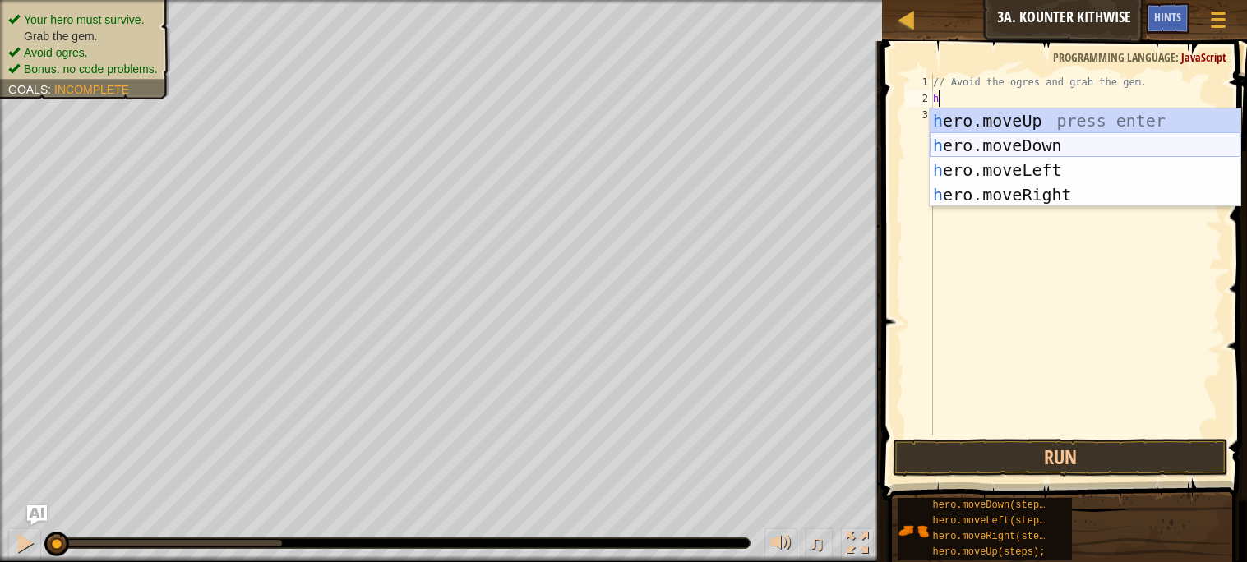
click at [1049, 140] on div "h ero.moveUp press enter h ero.moveDown press enter h ero.moveLeft press enter …" at bounding box center [1084, 182] width 311 height 148
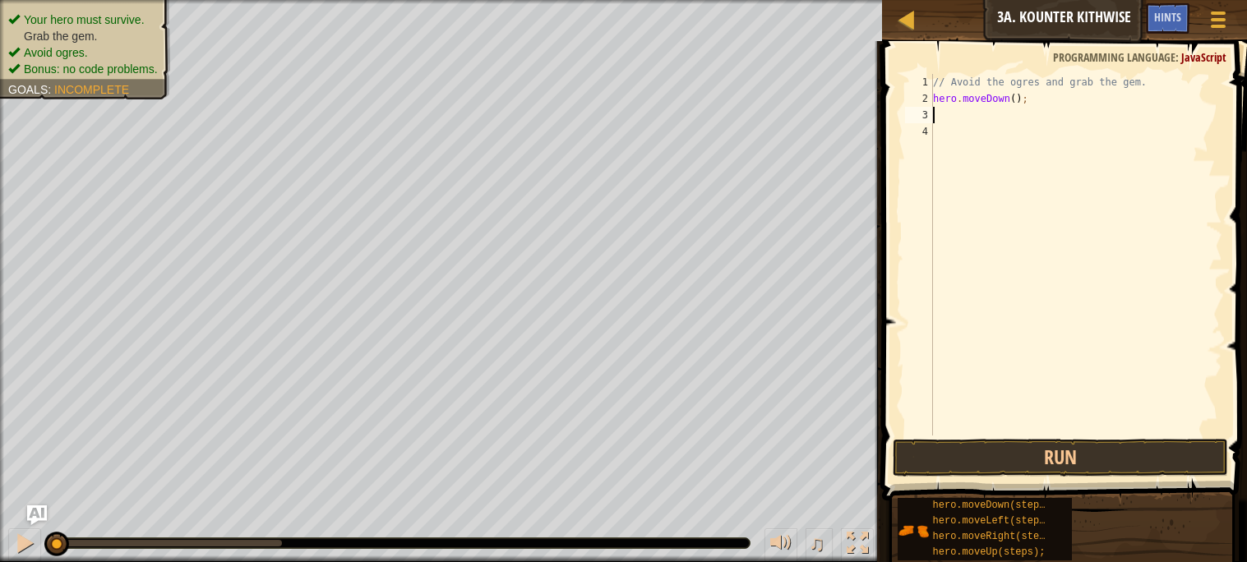
type textarea "h"
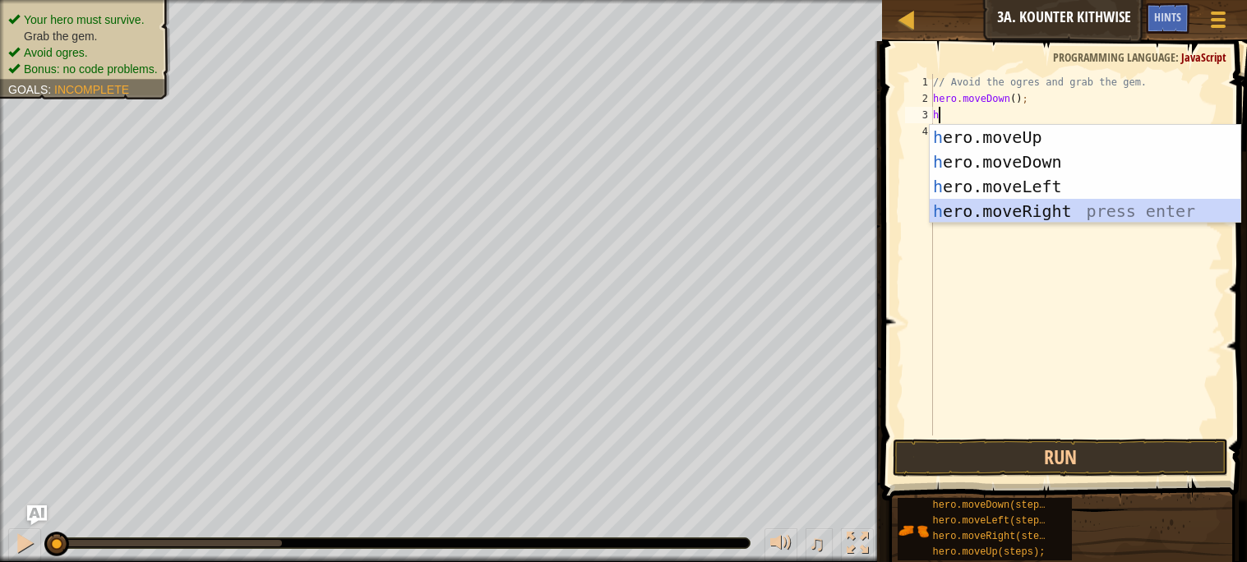
click at [1113, 205] on div "h ero.moveUp press enter h ero.moveDown press enter h ero.moveLeft press enter …" at bounding box center [1084, 199] width 311 height 148
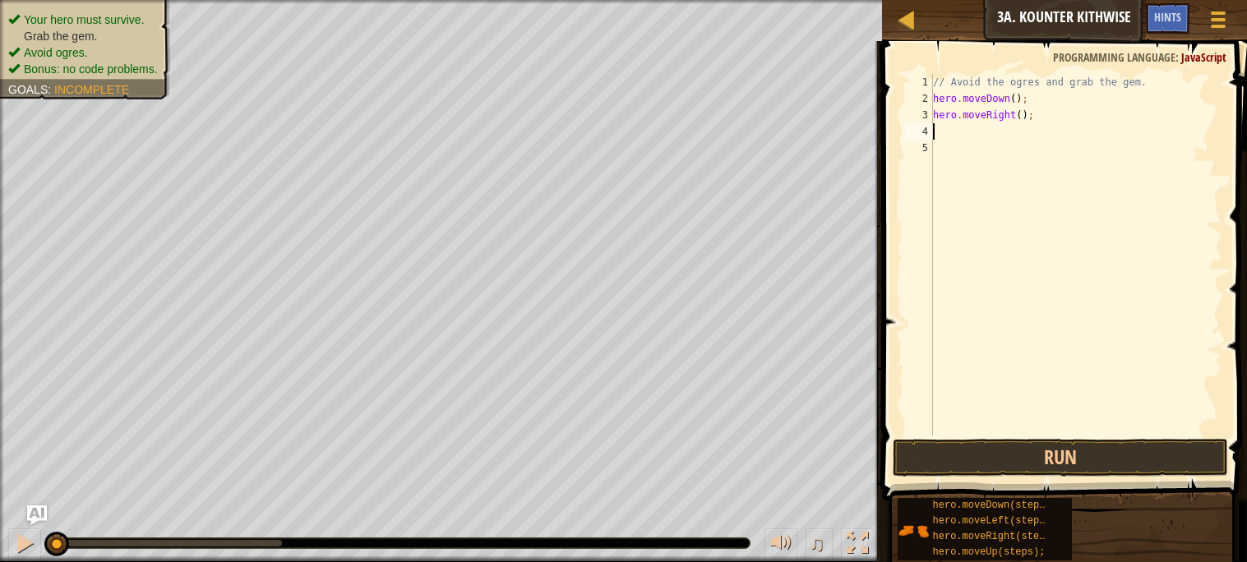
type textarea "h"
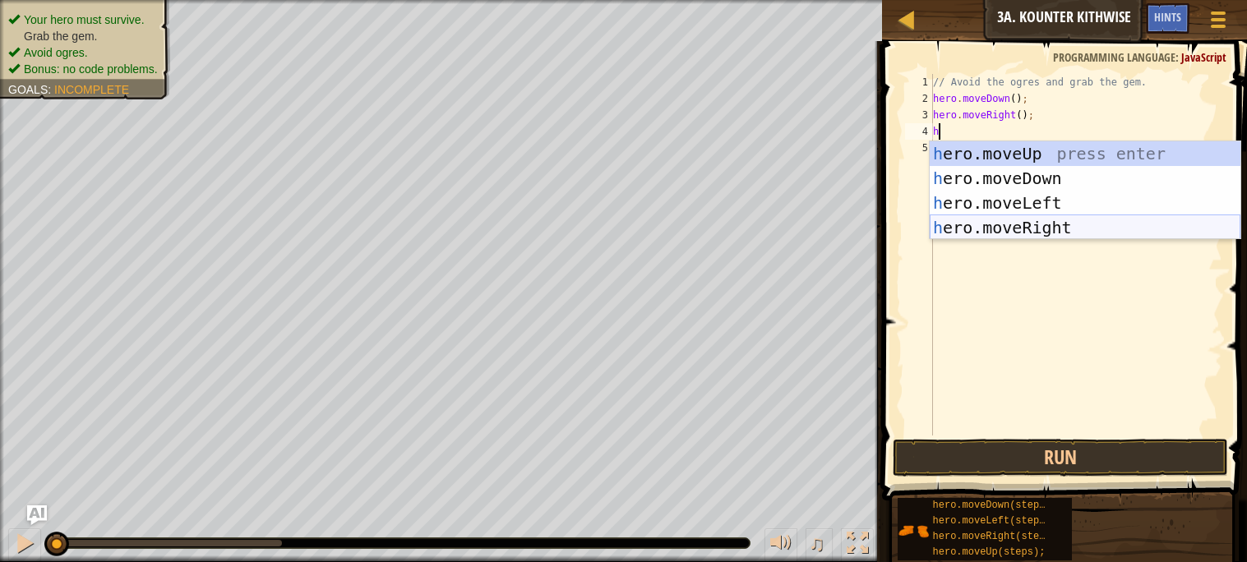
click at [1081, 232] on div "h ero.moveUp press enter h ero.moveDown press enter h ero.moveLeft press enter …" at bounding box center [1084, 215] width 311 height 148
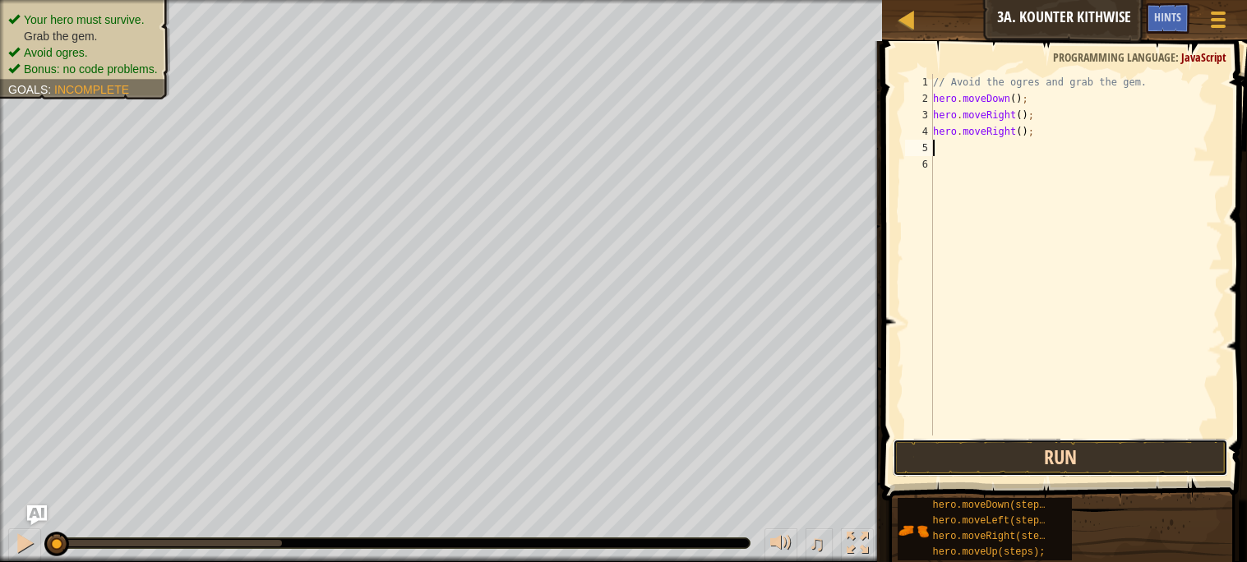
click at [1061, 459] on button "Run" at bounding box center [1059, 458] width 334 height 38
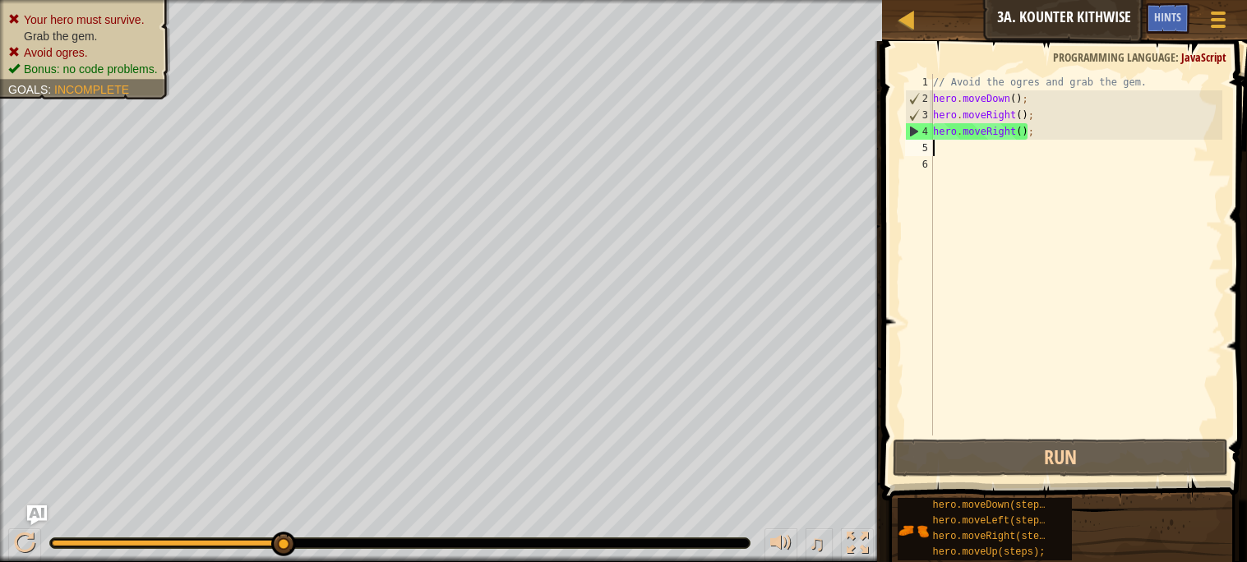
click at [1087, 111] on div "// Avoid the ogres and grab the gem. hero . moveDown ( ) ; hero . moveRight ( )…" at bounding box center [1075, 271] width 293 height 394
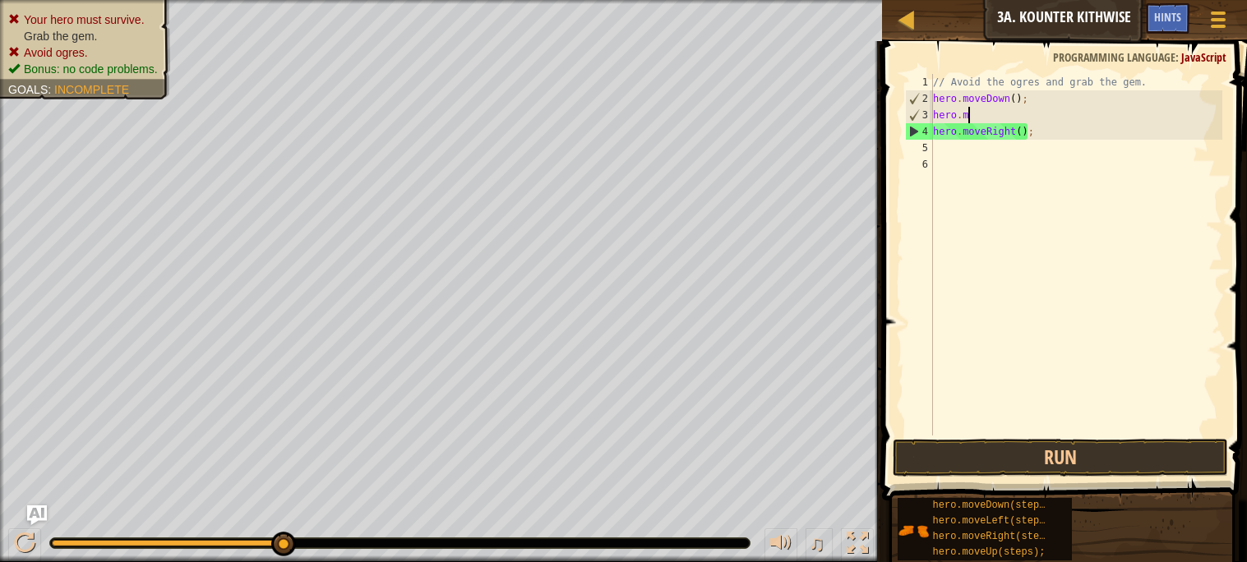
type textarea "h"
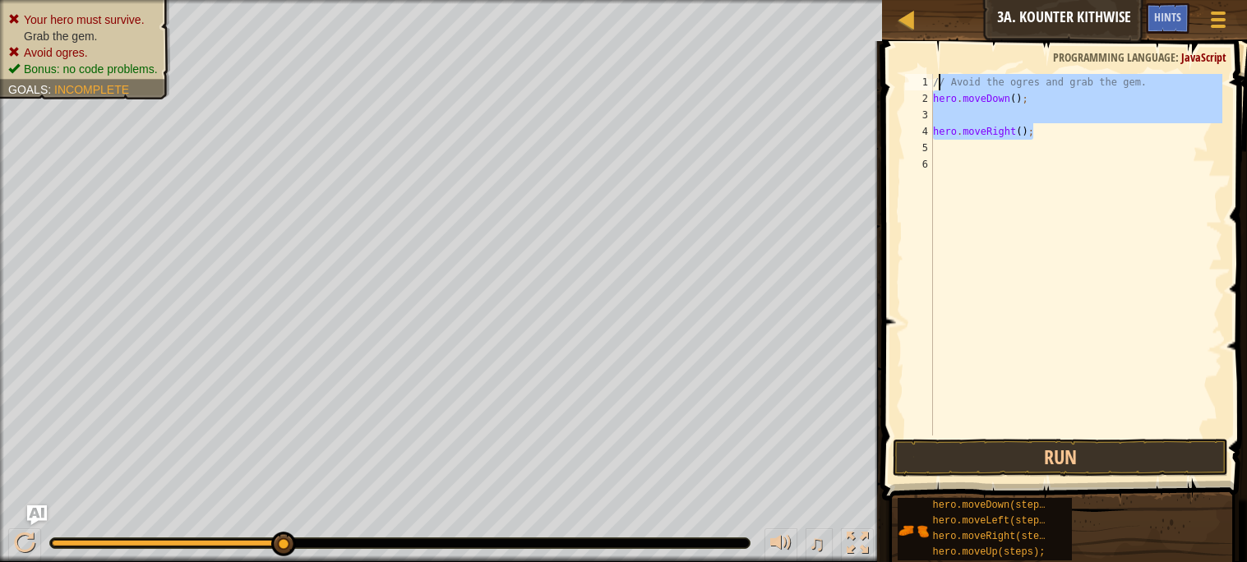
drag, startPoint x: 1073, startPoint y: 129, endPoint x: 938, endPoint y: 85, distance: 142.4
click at [938, 85] on div "// Avoid the ogres and grab the gem. hero . moveDown ( ) ; hero . moveRight ( )…" at bounding box center [1075, 271] width 293 height 394
drag, startPoint x: 938, startPoint y: 85, endPoint x: 939, endPoint y: 101, distance: 15.7
click at [939, 101] on div "// Avoid the ogres and grab the gem. hero . moveDown ( ) ; hero . moveRight ( )…" at bounding box center [1075, 271] width 293 height 394
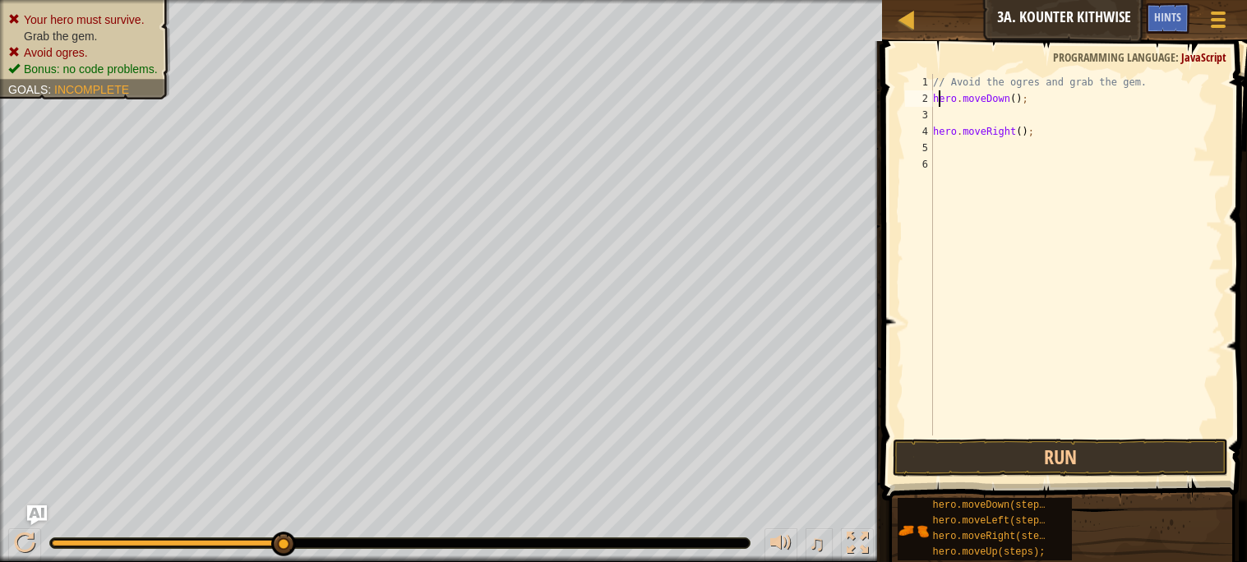
click at [939, 101] on div "// Avoid the ogres and grab the gem. hero . moveDown ( ) ; hero . moveRight ( )…" at bounding box center [1075, 271] width 293 height 394
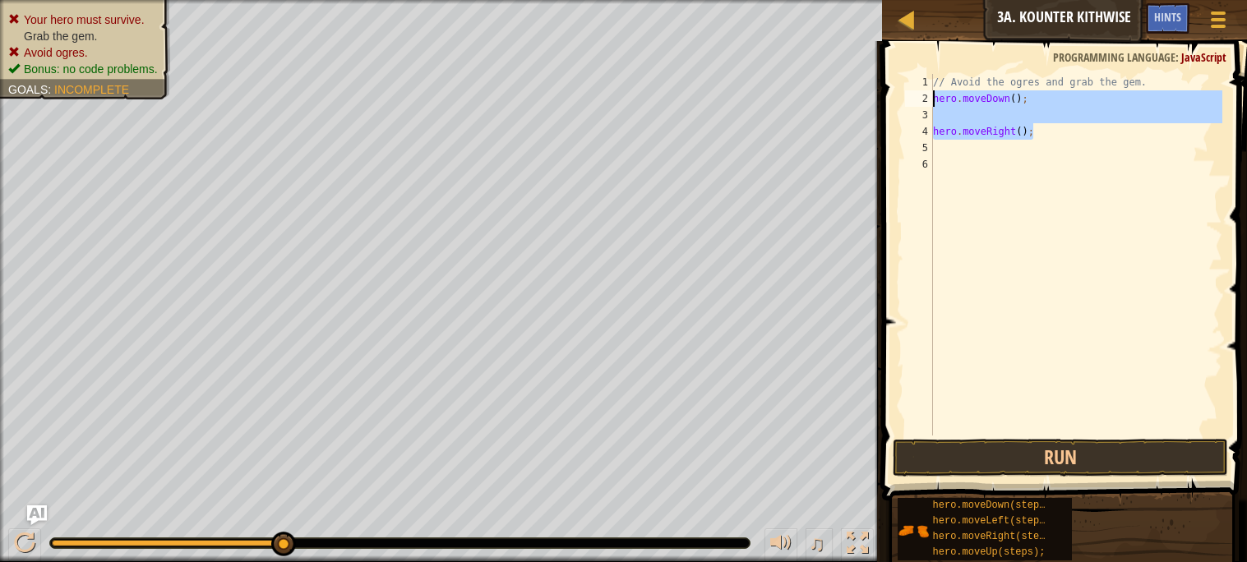
drag, startPoint x: 1034, startPoint y: 132, endPoint x: 933, endPoint y: 95, distance: 107.9
click at [933, 95] on div "// Avoid the ogres and grab the gem. hero . moveDown ( ) ; hero . moveRight ( )…" at bounding box center [1075, 271] width 293 height 394
type textarea "hero.moveDown();"
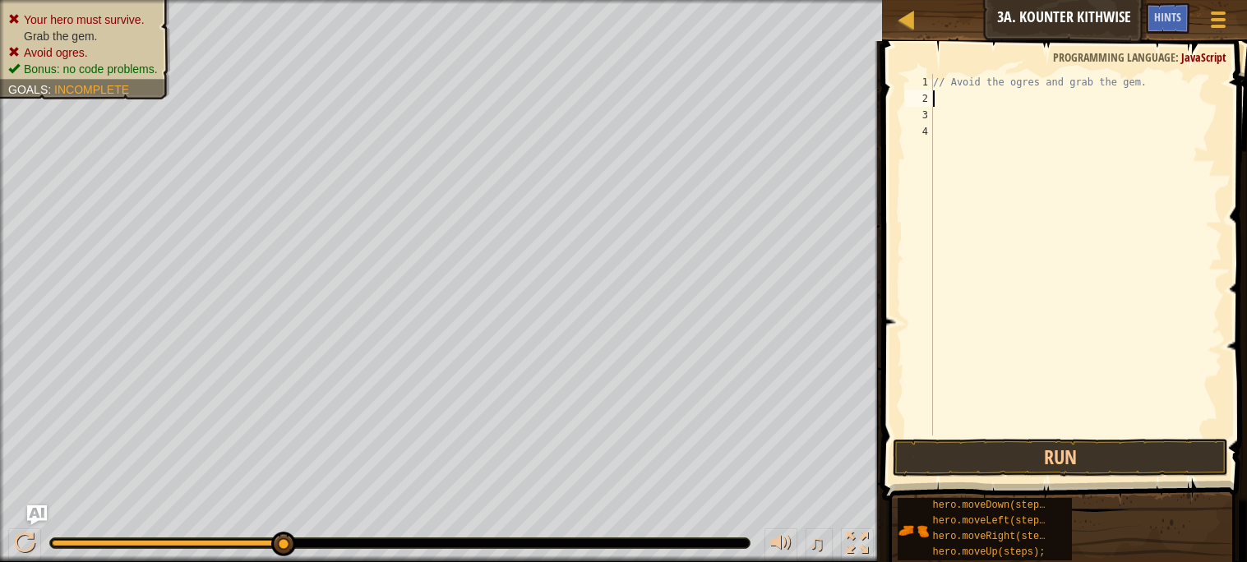
type textarea "h"
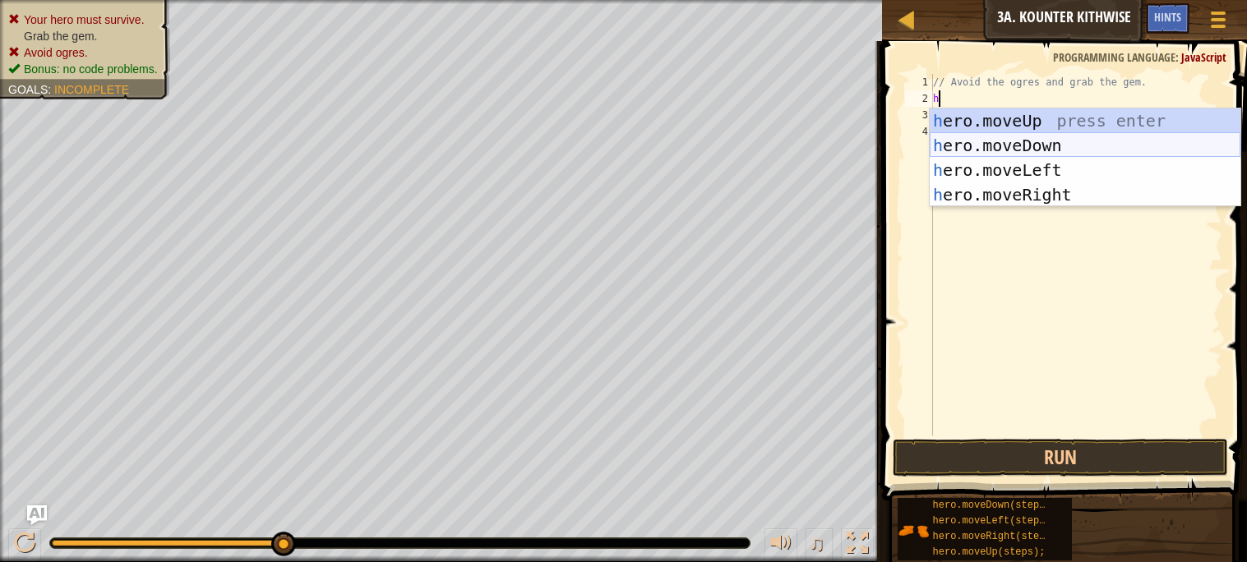
click at [969, 140] on div "h ero.moveUp press enter h ero.moveDown press enter h ero.moveLeft press enter …" at bounding box center [1084, 182] width 311 height 148
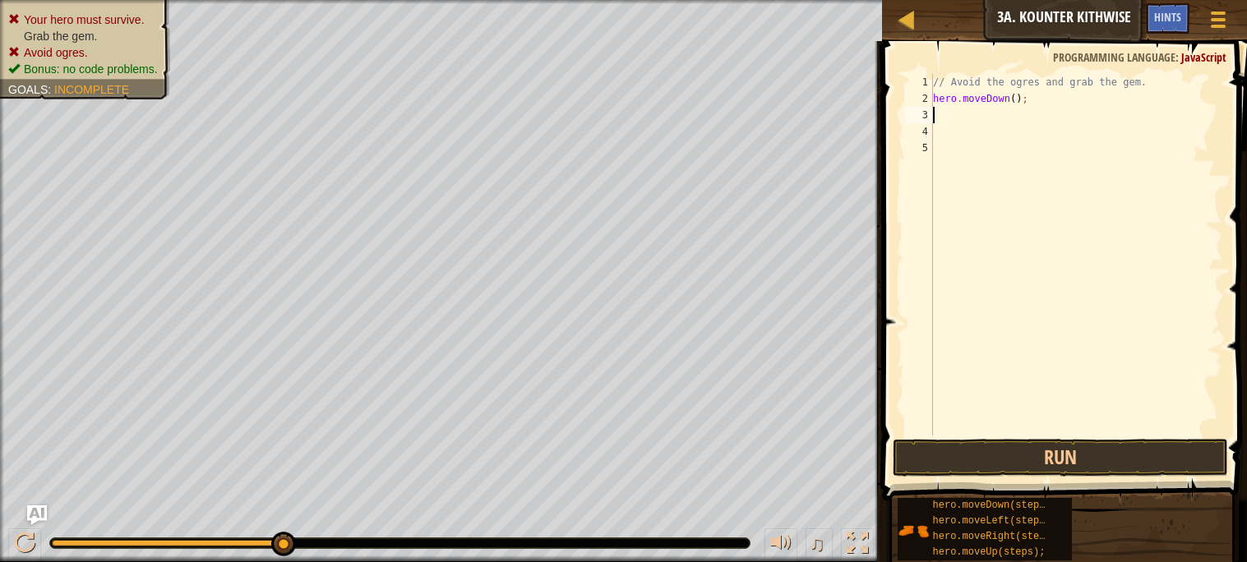
type textarea "h"
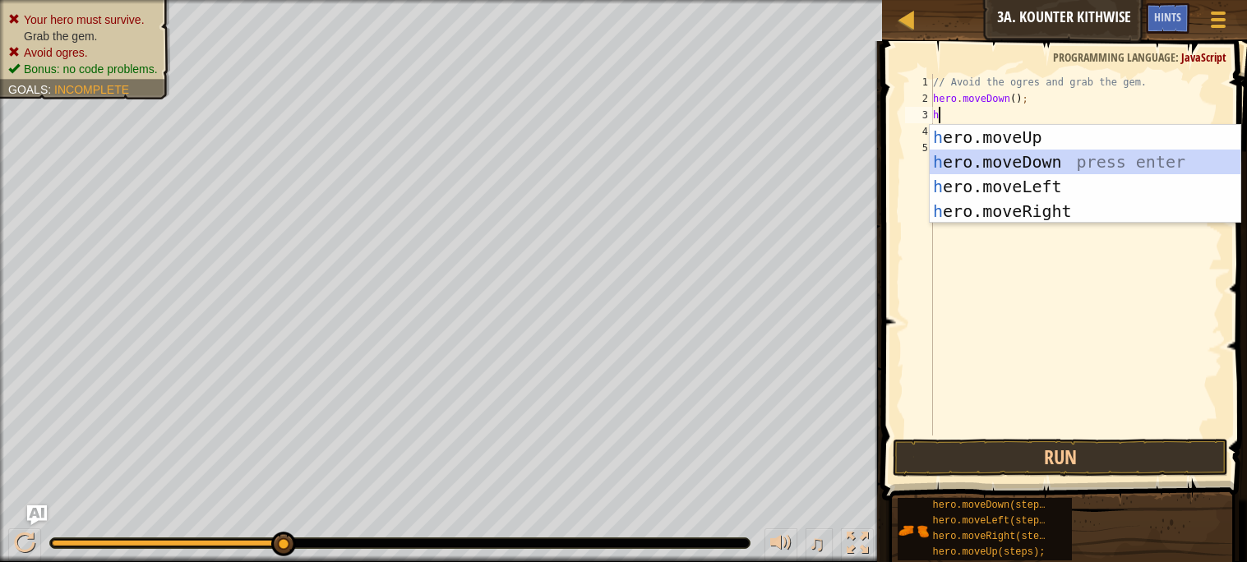
click at [977, 158] on div "h ero.moveUp press enter h ero.moveDown press enter h ero.moveLeft press enter …" at bounding box center [1084, 199] width 311 height 148
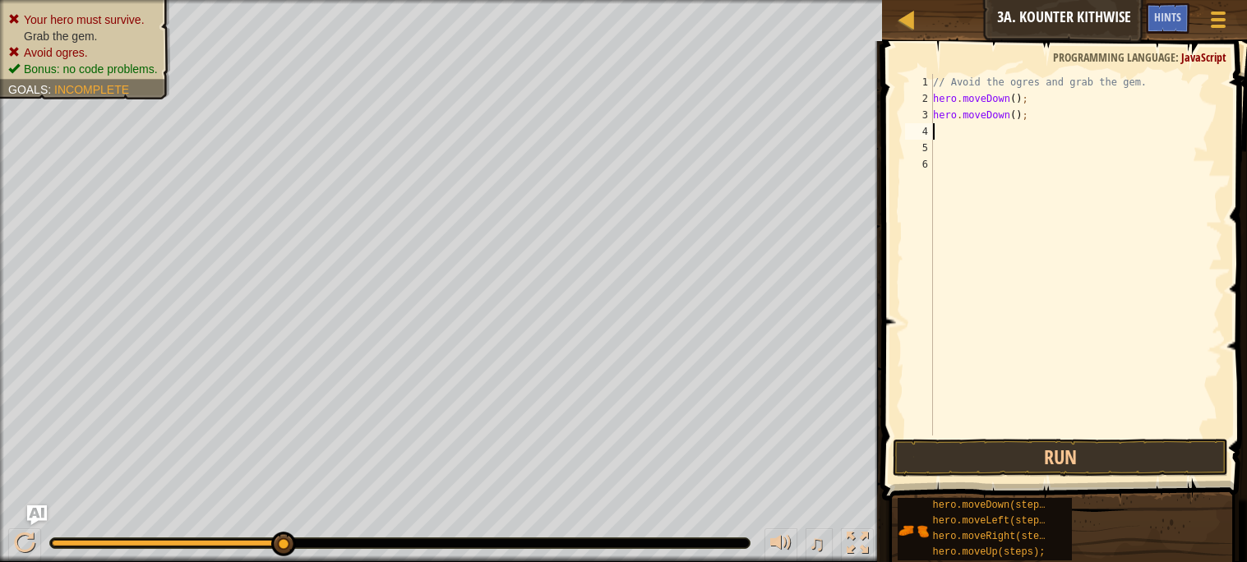
type textarea "h"
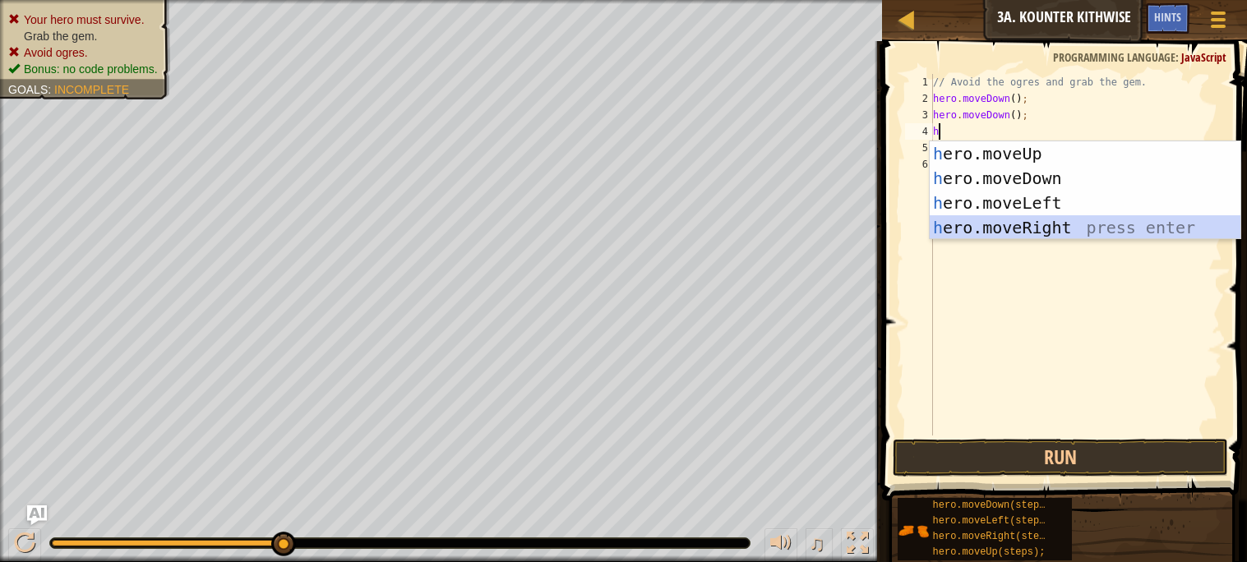
click at [1025, 222] on div "h ero.moveUp press enter h ero.moveDown press enter h ero.moveLeft press enter …" at bounding box center [1084, 215] width 311 height 148
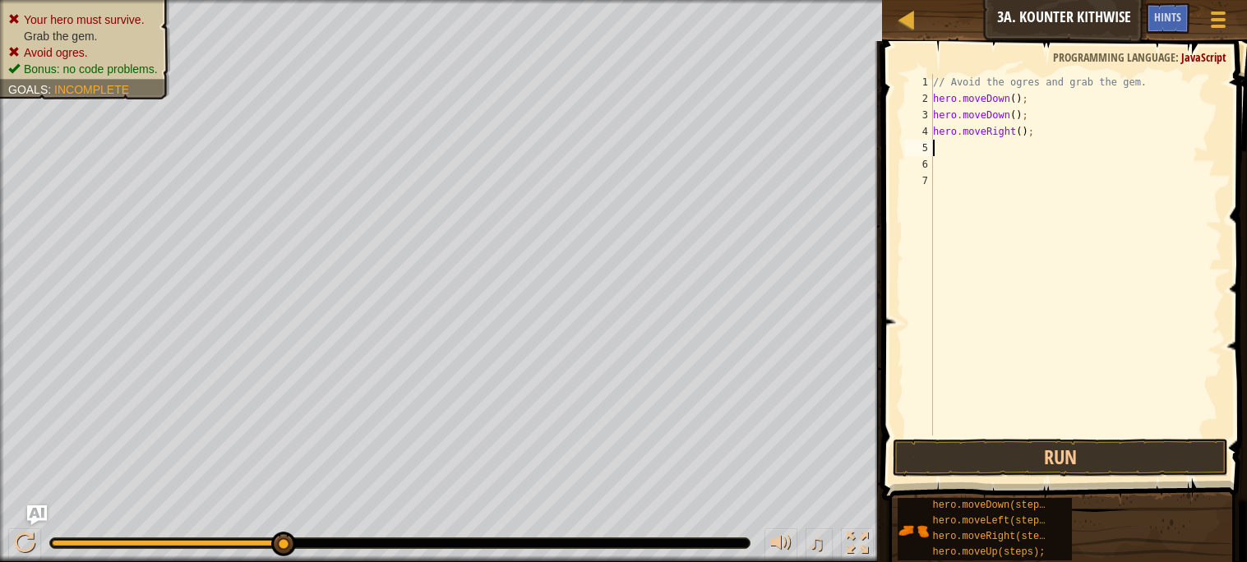
click at [1022, 146] on div "// Avoid the ogres and grab the gem. hero . moveDown ( ) ; hero . moveDown ( ) …" at bounding box center [1075, 271] width 293 height 394
type textarea "h"
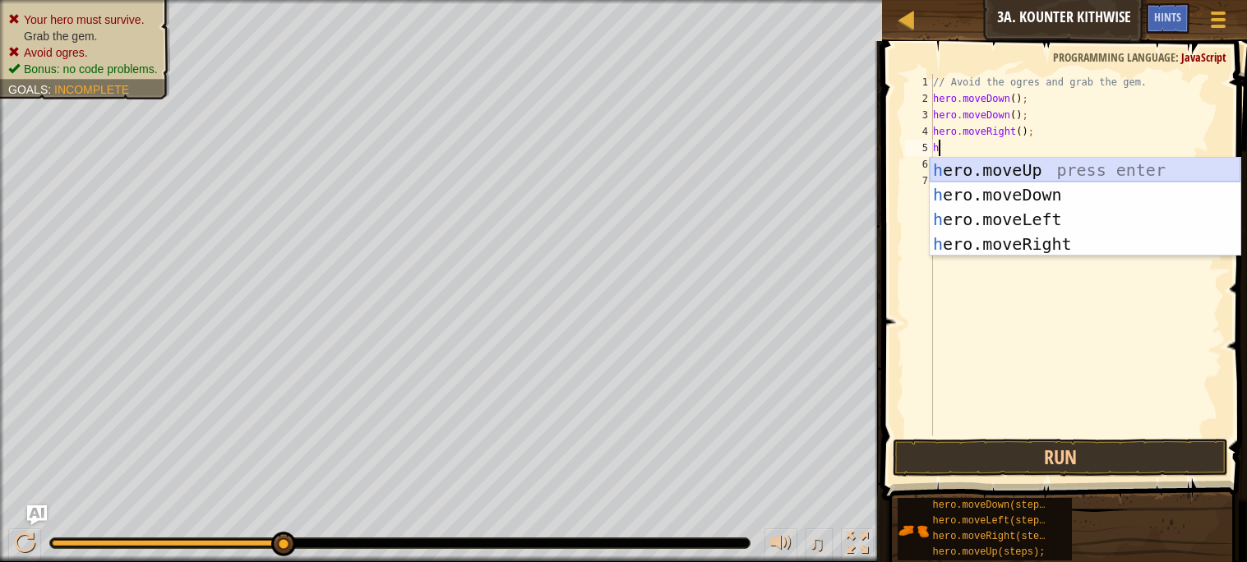
click at [1030, 173] on div "h ero.moveUp press enter h ero.moveDown press enter h ero.moveLeft press enter …" at bounding box center [1084, 232] width 311 height 148
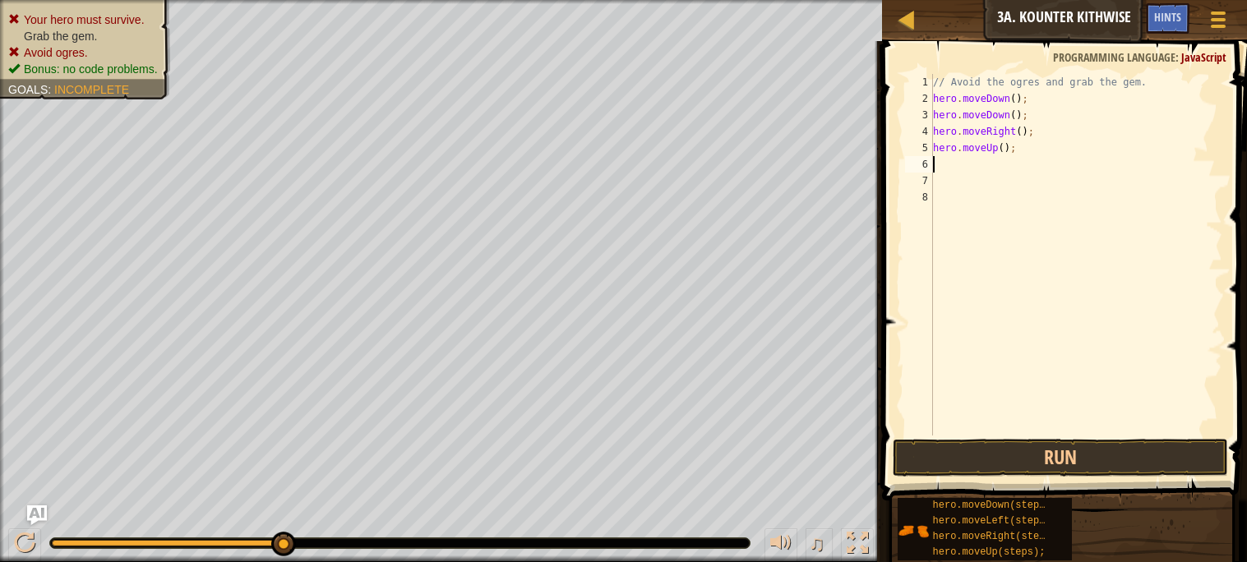
type textarea "h"
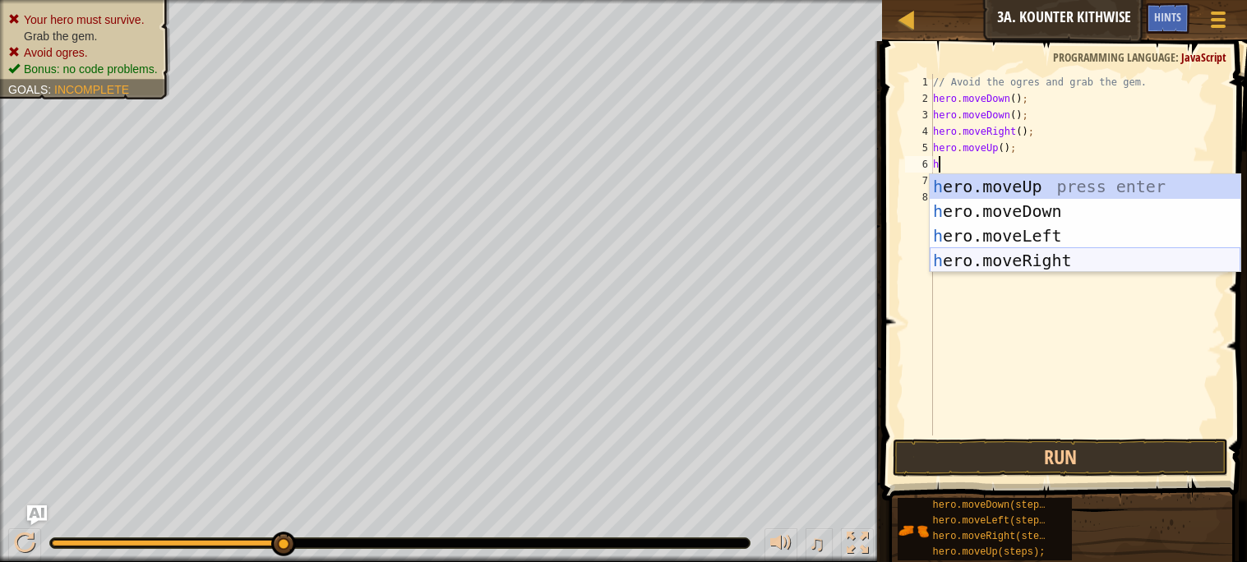
click at [978, 259] on div "h ero.moveUp press enter h ero.moveDown press enter h ero.moveLeft press enter …" at bounding box center [1084, 248] width 311 height 148
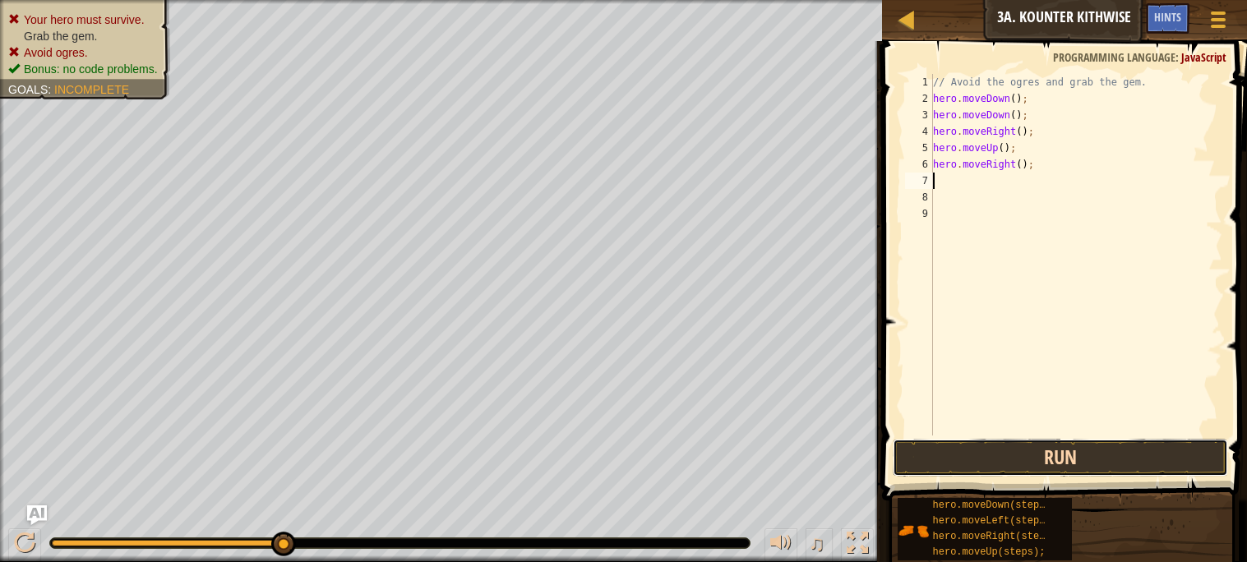
click at [1058, 448] on button "Run" at bounding box center [1059, 458] width 334 height 38
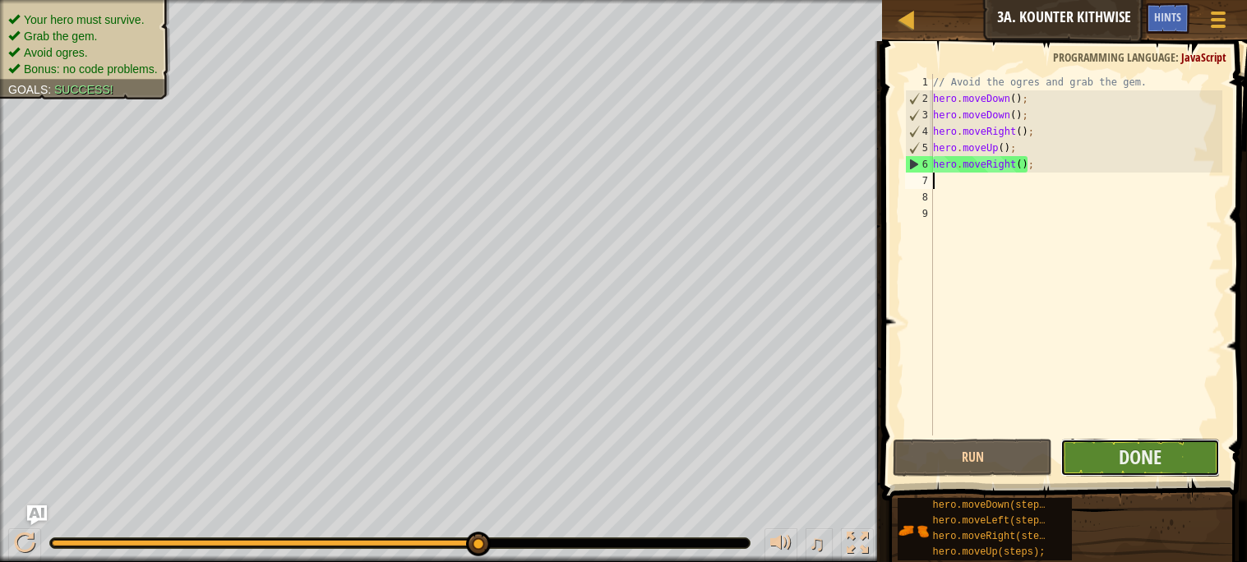
click at [1089, 449] on button "Done" at bounding box center [1139, 458] width 159 height 38
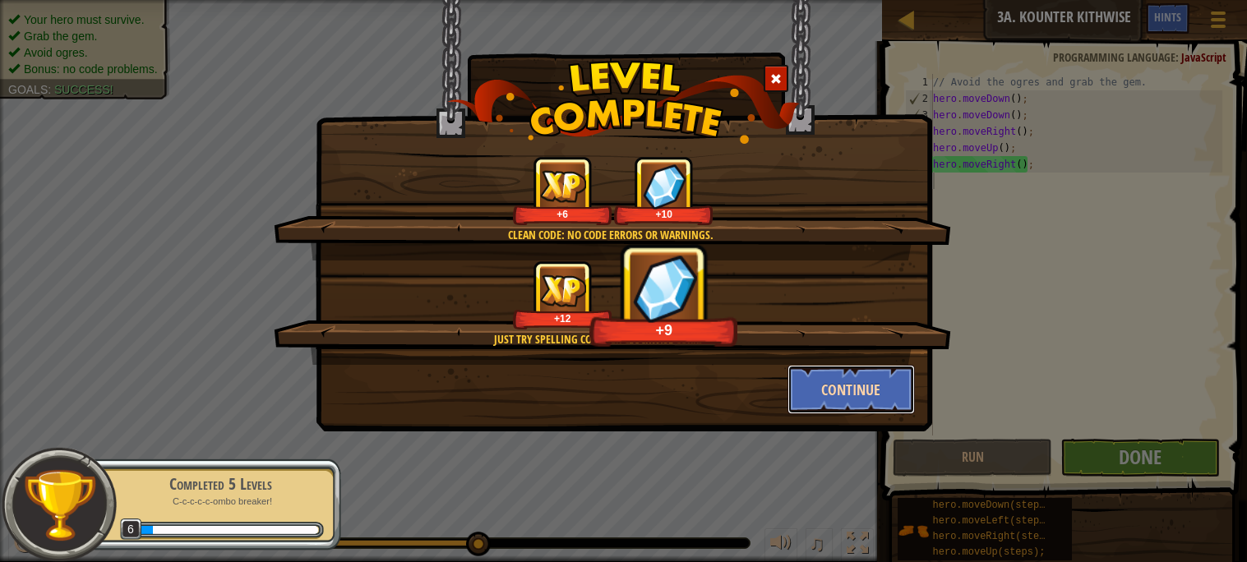
click at [894, 394] on button "Continue" at bounding box center [850, 389] width 127 height 49
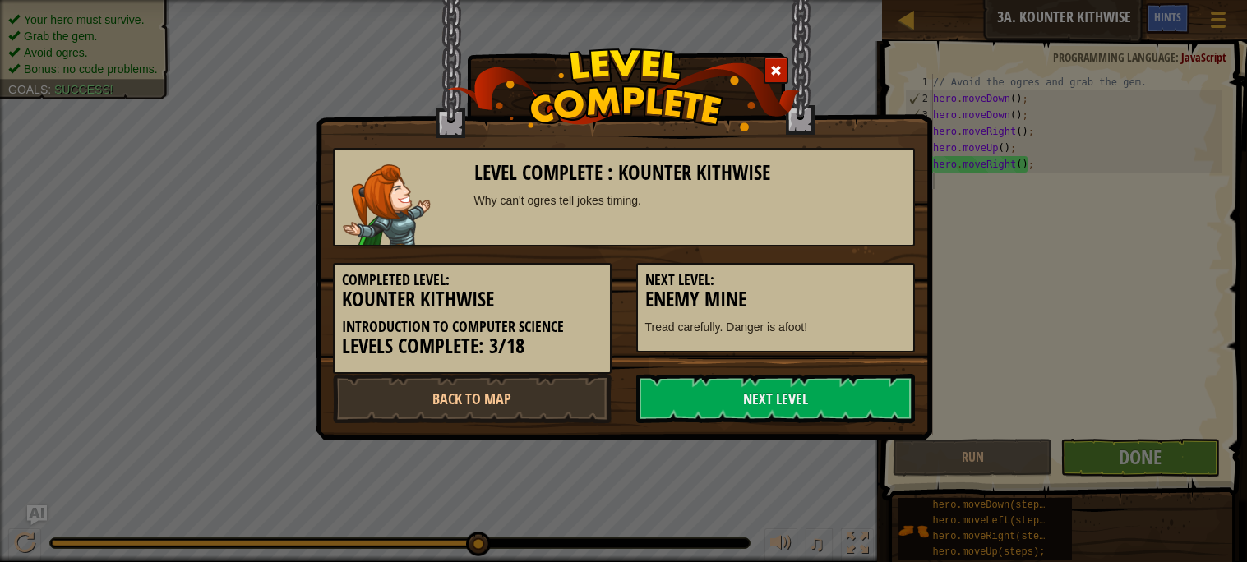
click at [766, 73] on div at bounding box center [775, 70] width 25 height 27
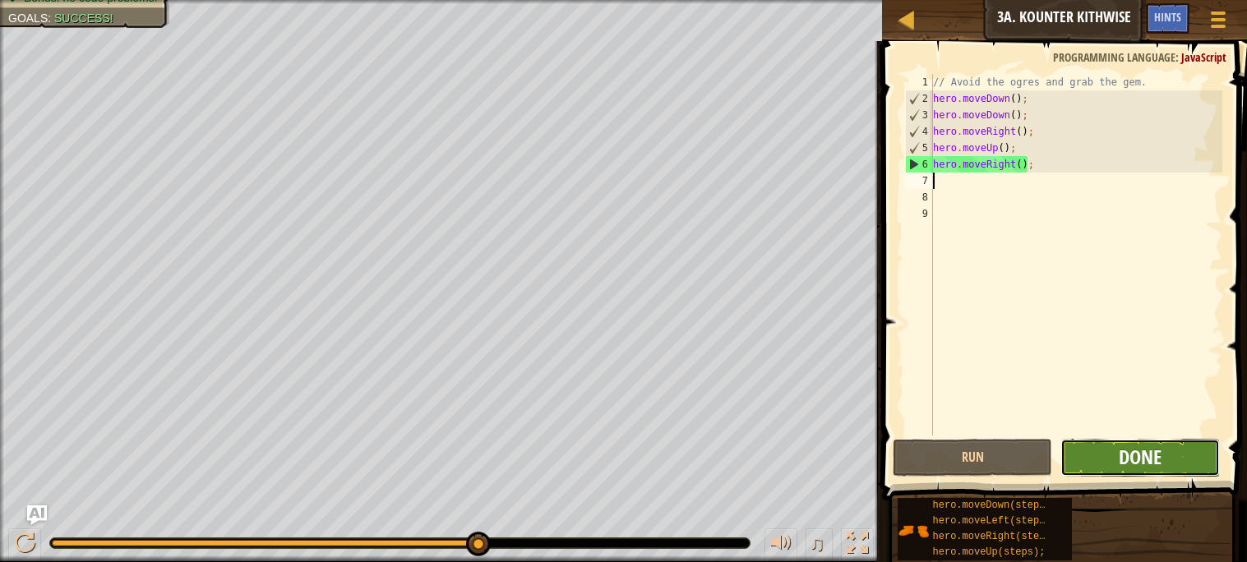
click at [1132, 460] on span "Done" at bounding box center [1139, 457] width 43 height 26
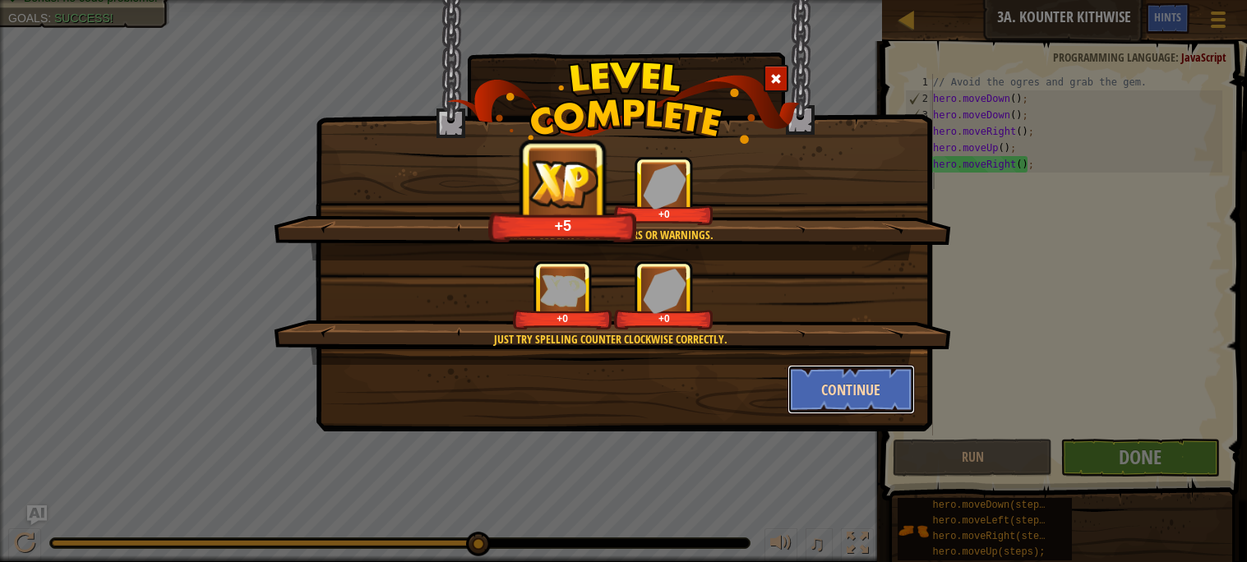
click at [817, 395] on button "Continue" at bounding box center [850, 389] width 127 height 49
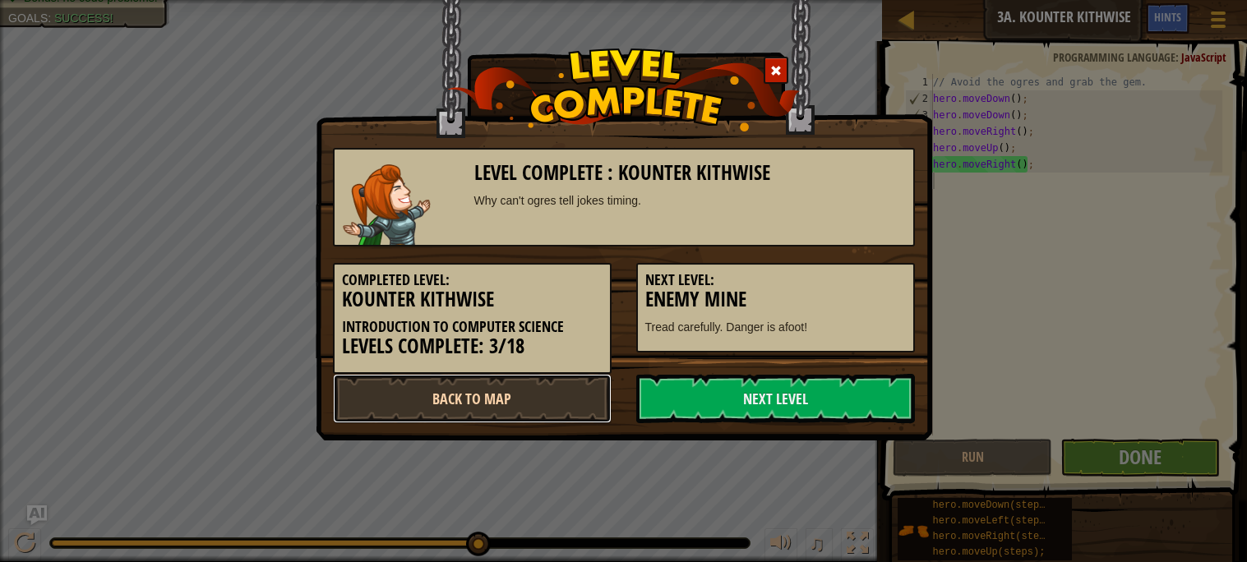
click at [530, 378] on link "Back to Map" at bounding box center [472, 398] width 279 height 49
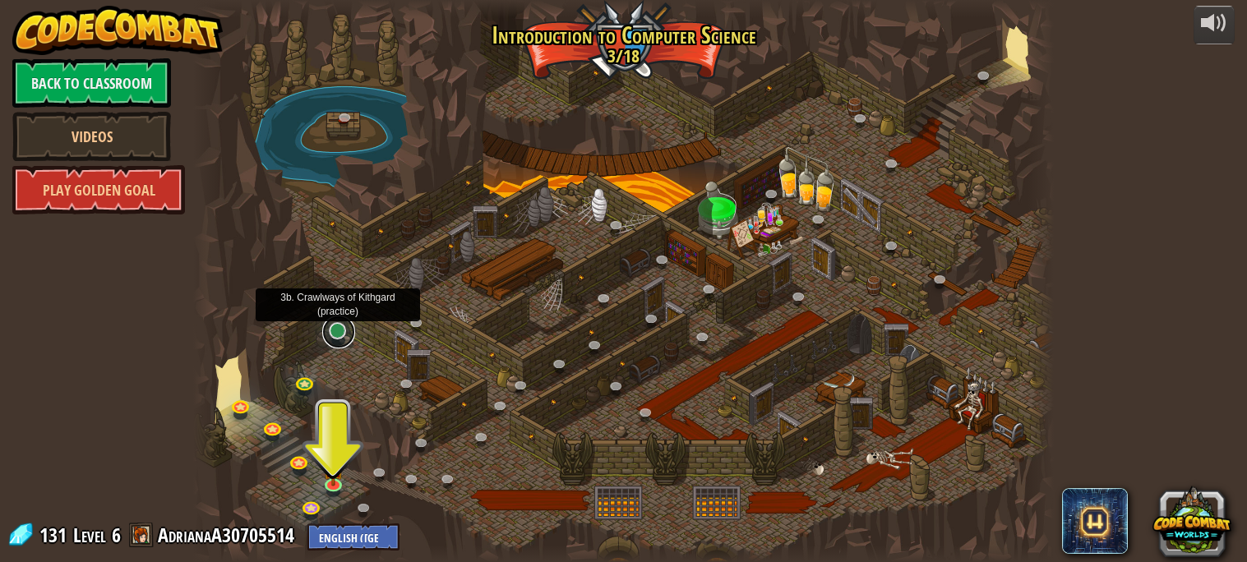
click at [341, 334] on link at bounding box center [338, 332] width 33 height 33
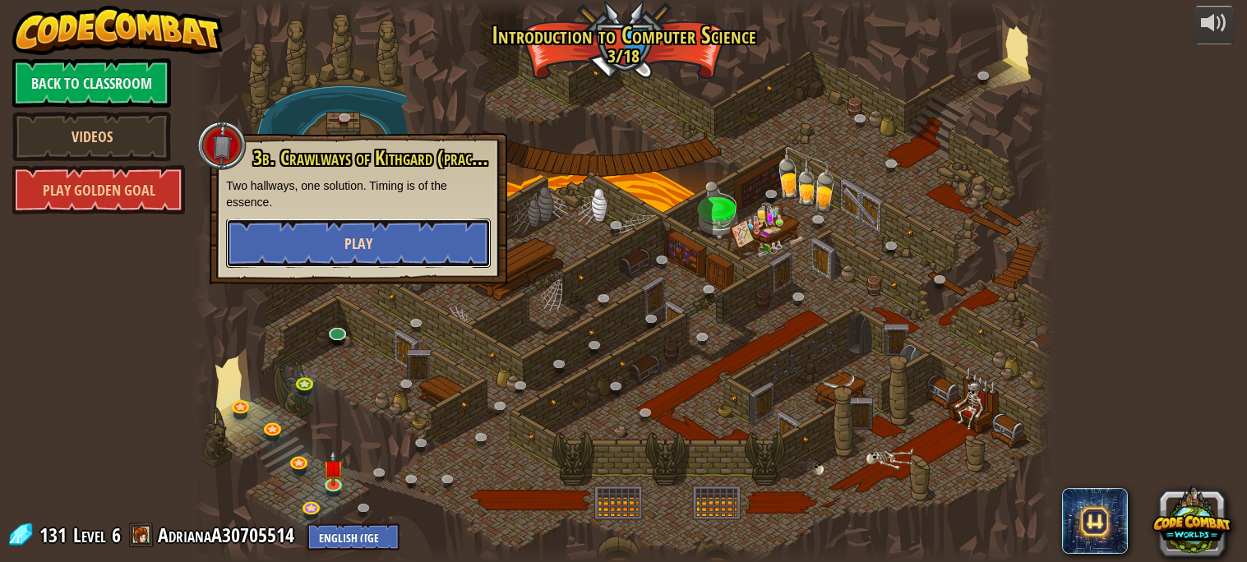
click at [307, 255] on button "Play" at bounding box center [358, 243] width 265 height 49
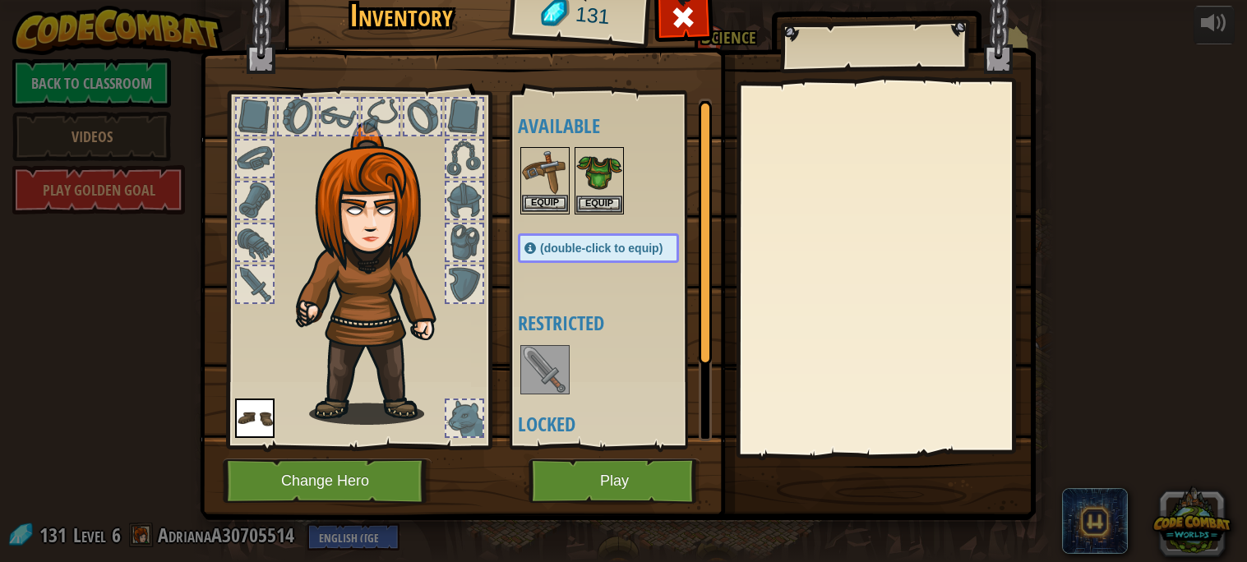
click at [545, 180] on img at bounding box center [545, 172] width 46 height 46
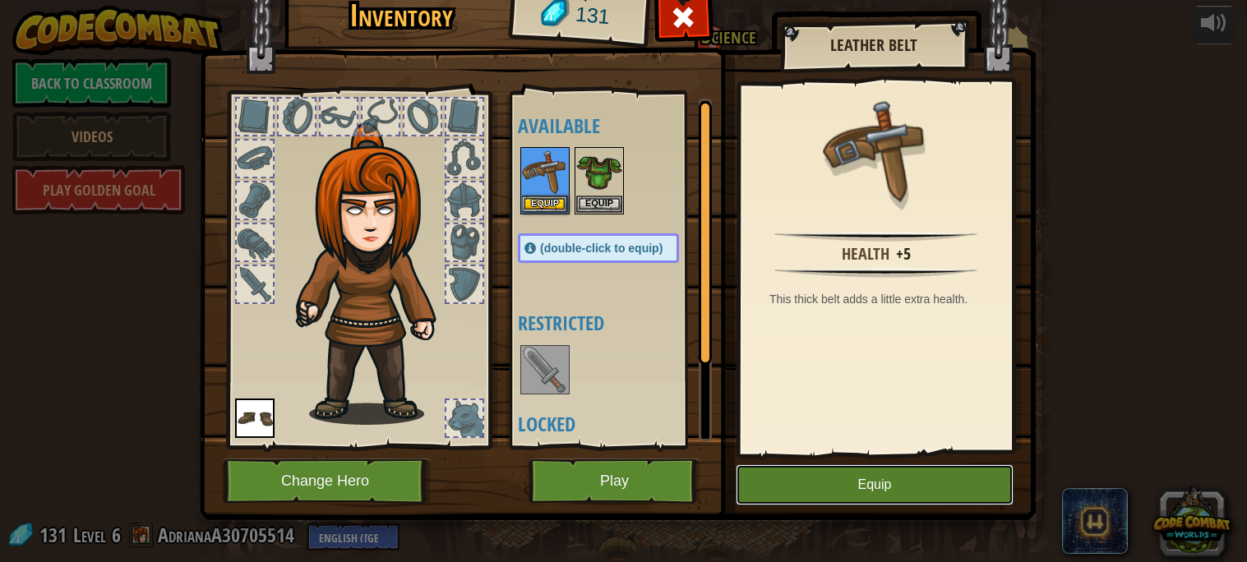
click at [907, 497] on button "Equip" at bounding box center [875, 484] width 278 height 41
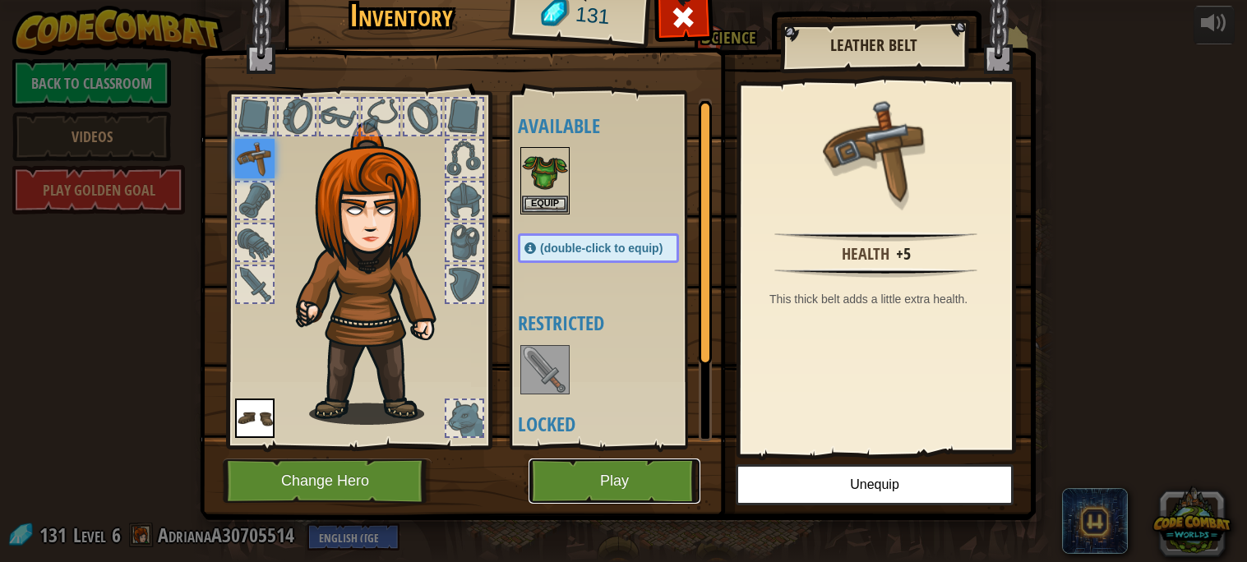
click at [662, 463] on button "Play" at bounding box center [614, 481] width 172 height 45
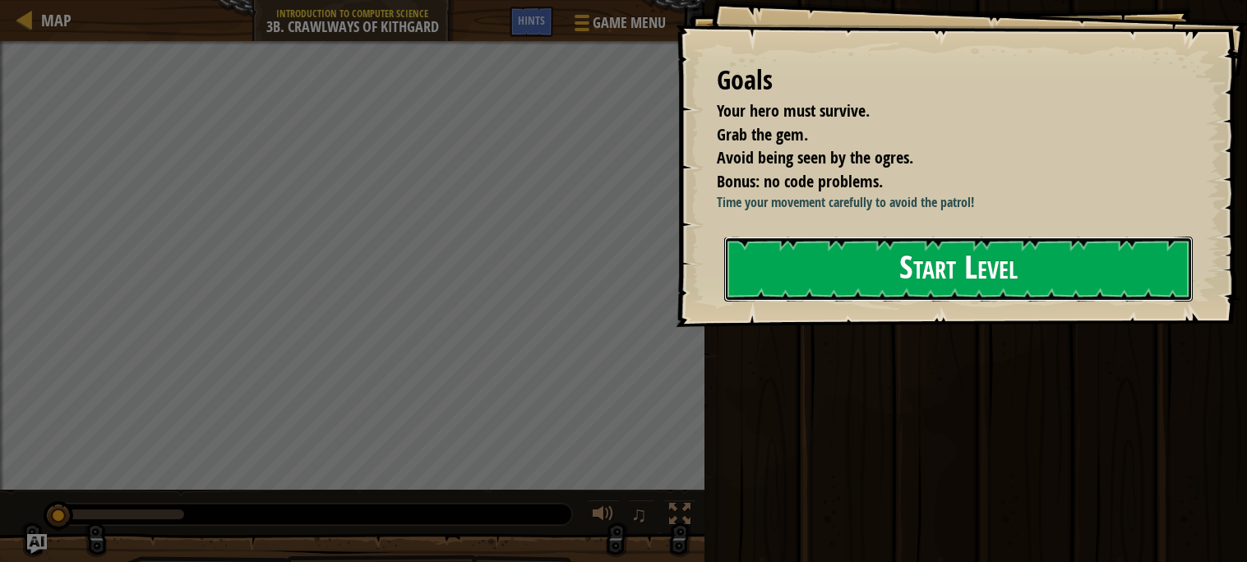
click at [783, 265] on button "Start Level" at bounding box center [958, 269] width 468 height 65
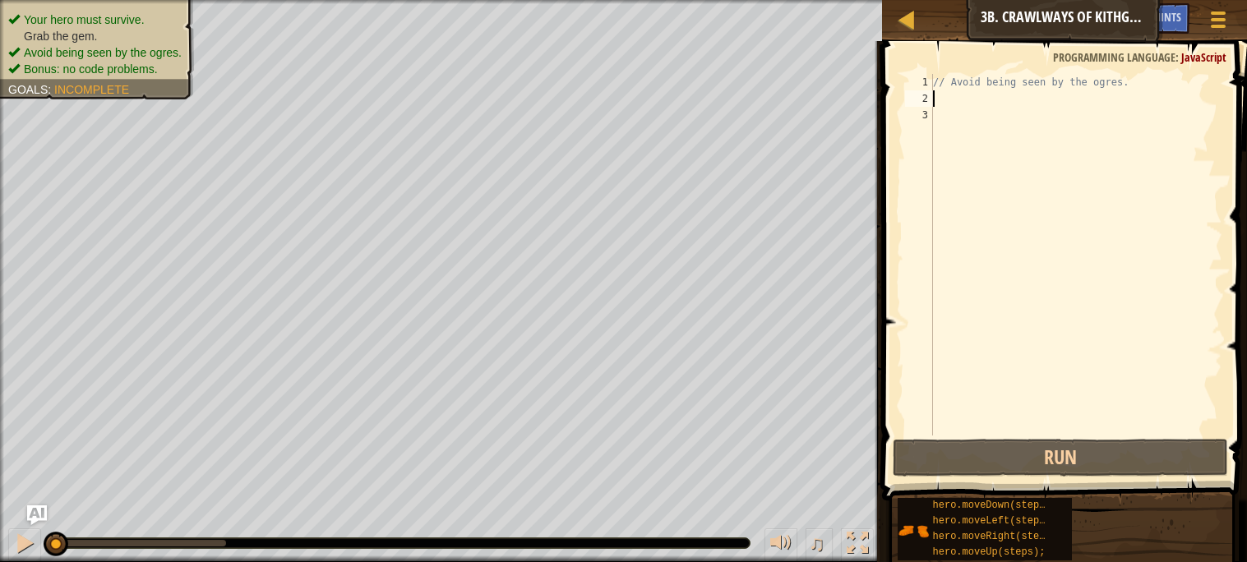
click at [968, 97] on div "// Avoid being seen by the ogres." at bounding box center [1075, 271] width 293 height 394
type textarea "h"
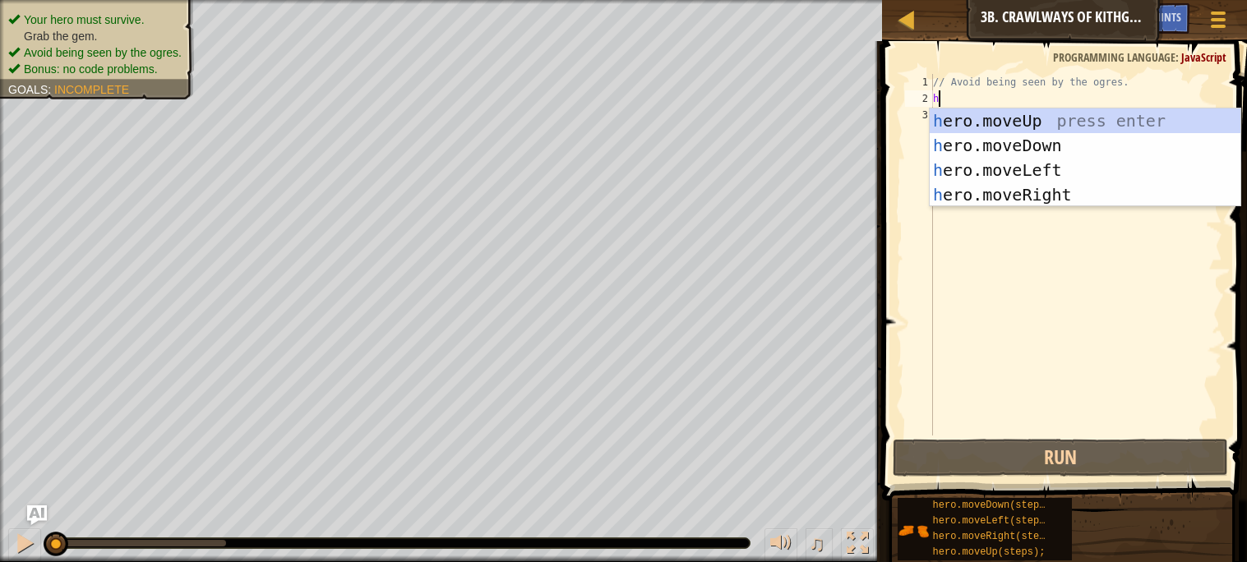
scroll to position [7, 0]
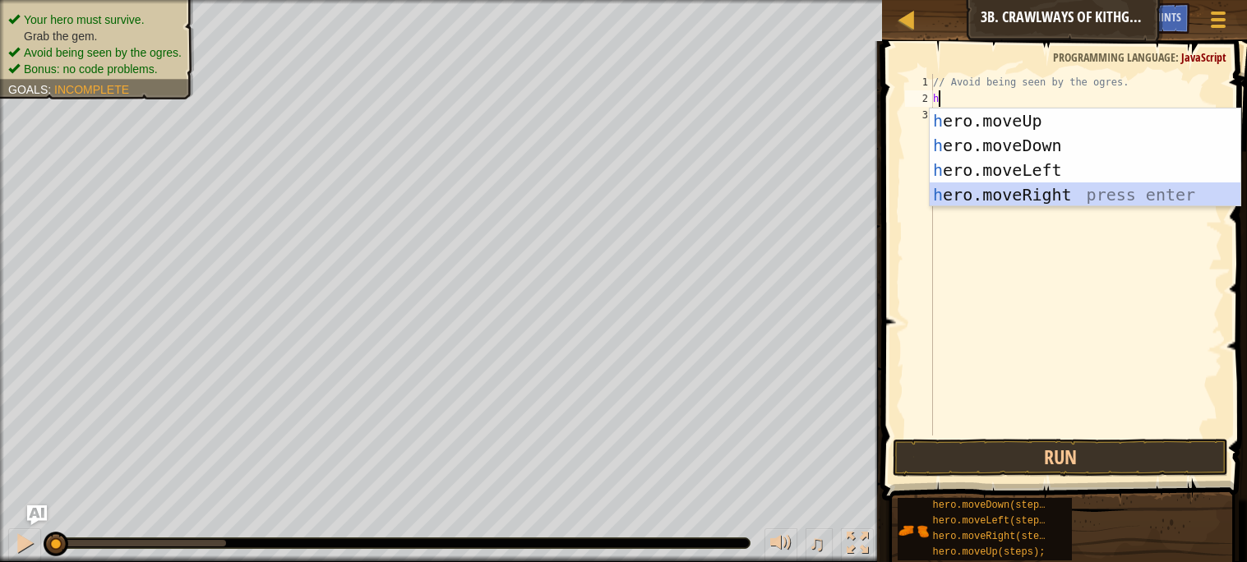
click at [1043, 201] on div "h ero.moveUp press enter h ero.moveDown press enter h ero.moveLeft press enter …" at bounding box center [1084, 182] width 311 height 148
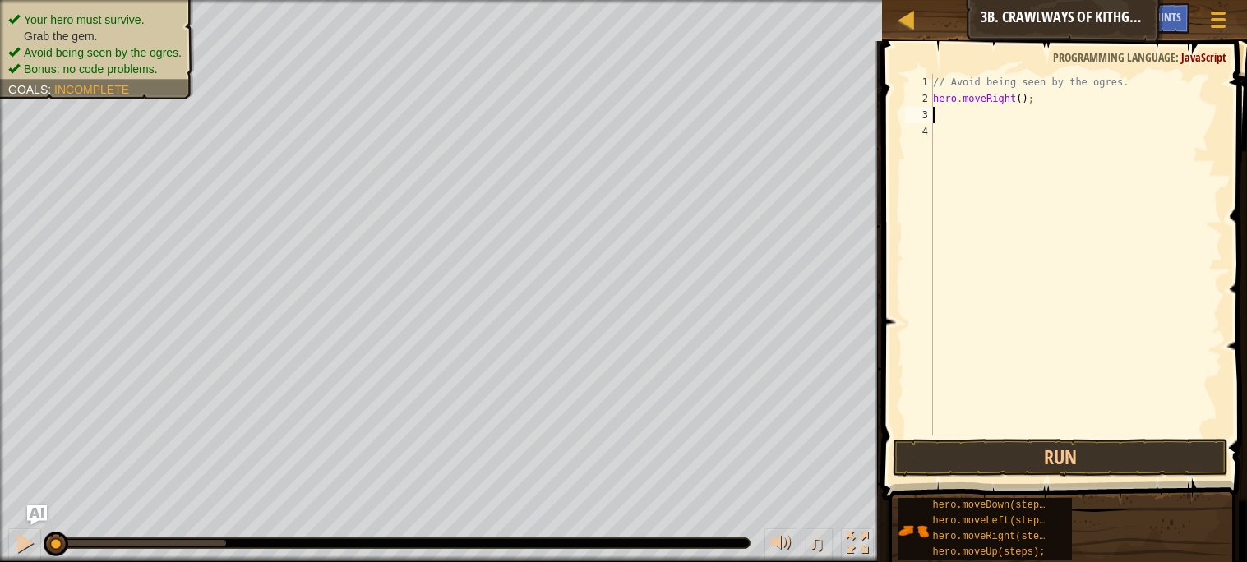
type textarea "h"
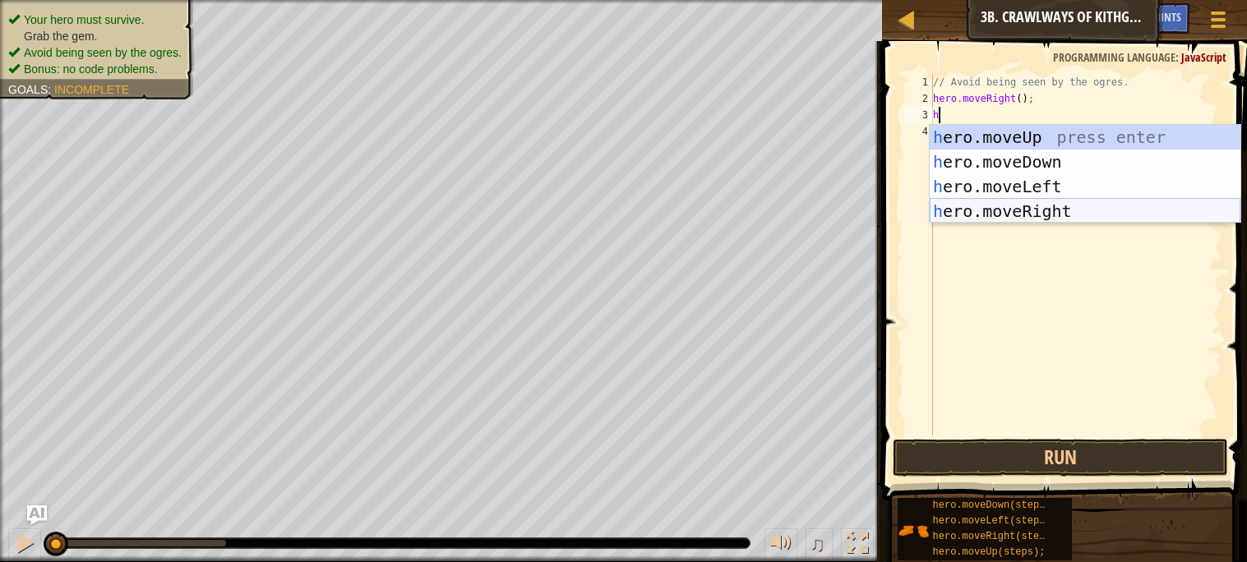
click at [1042, 205] on div "h ero.moveUp press enter h ero.moveDown press enter h ero.moveLeft press enter …" at bounding box center [1084, 199] width 311 height 148
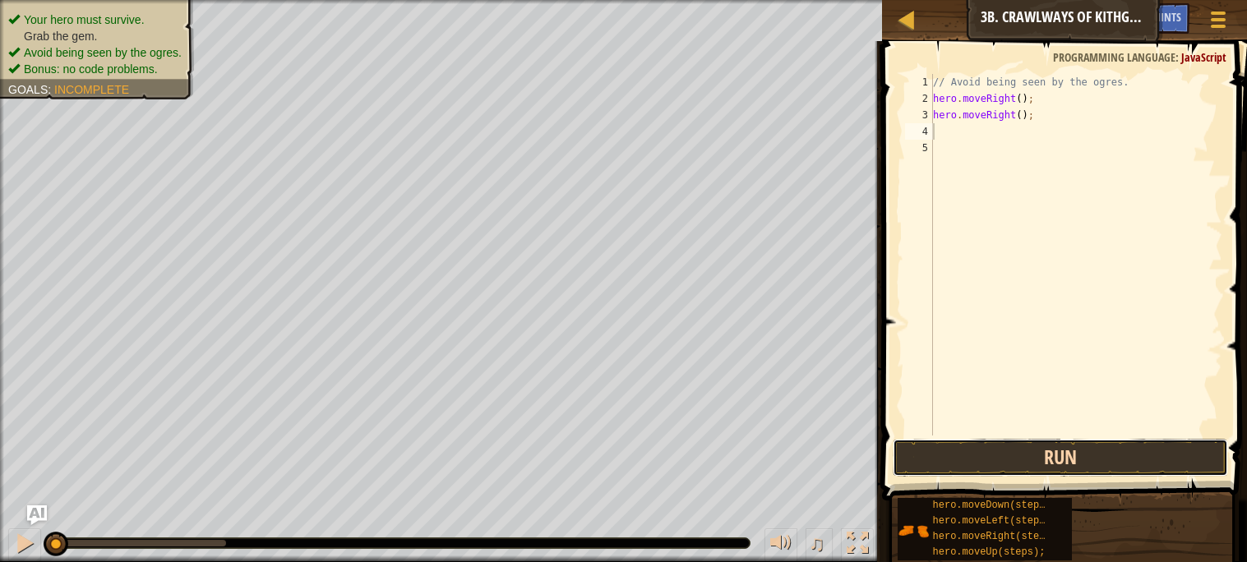
click at [958, 455] on button "Run" at bounding box center [1059, 458] width 334 height 38
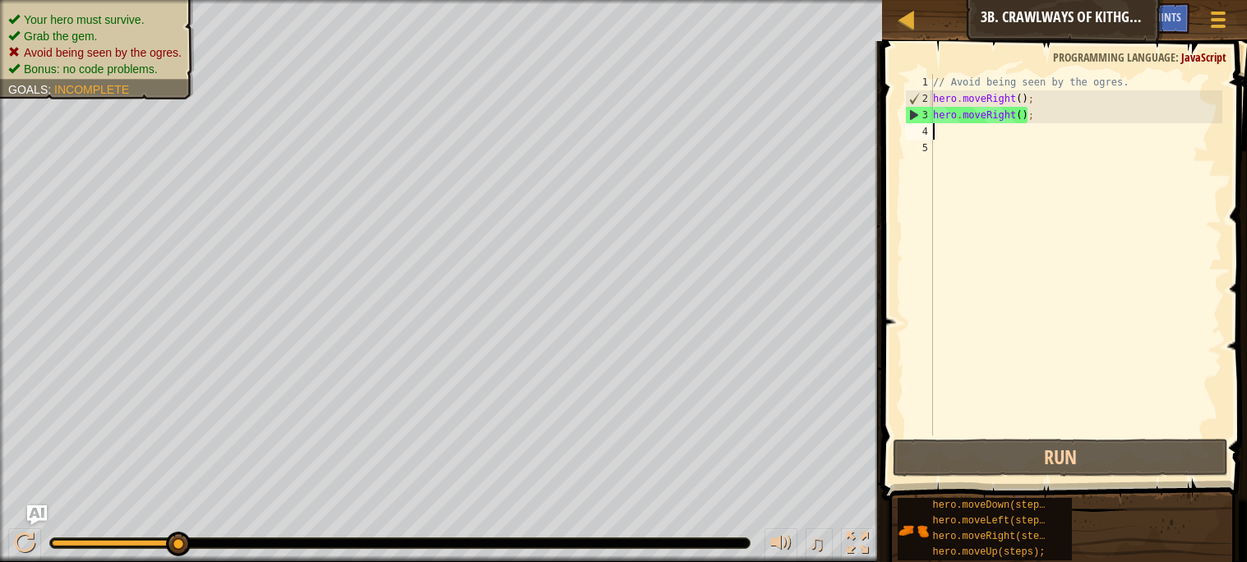
type textarea "h"
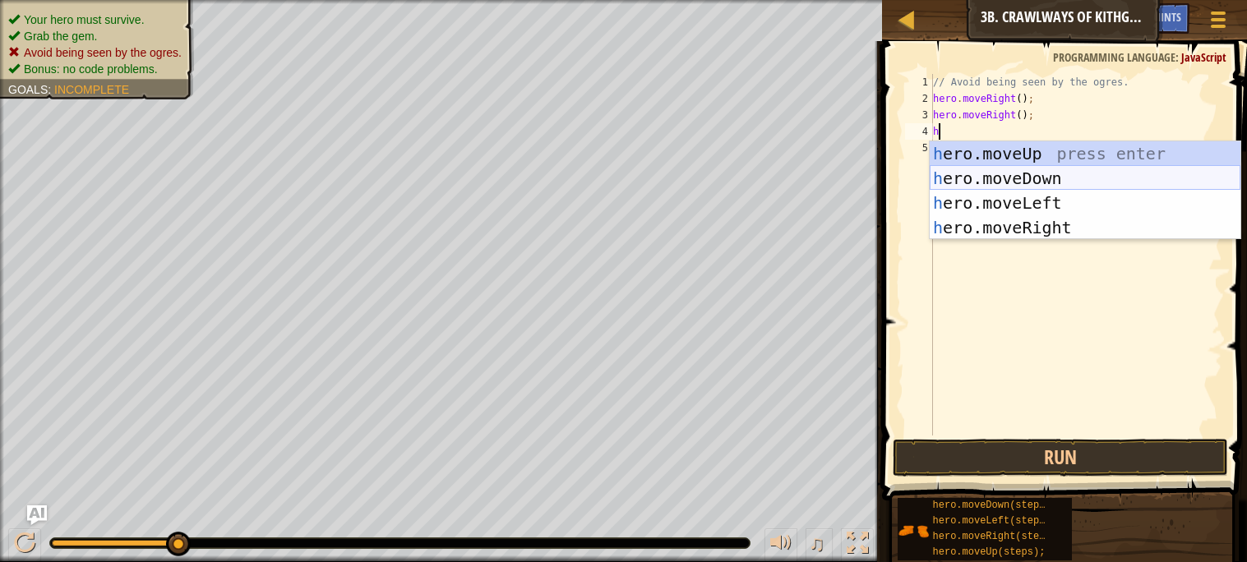
click at [987, 178] on div "h ero.moveUp press enter h ero.moveDown press enter h ero.moveLeft press enter …" at bounding box center [1084, 215] width 311 height 148
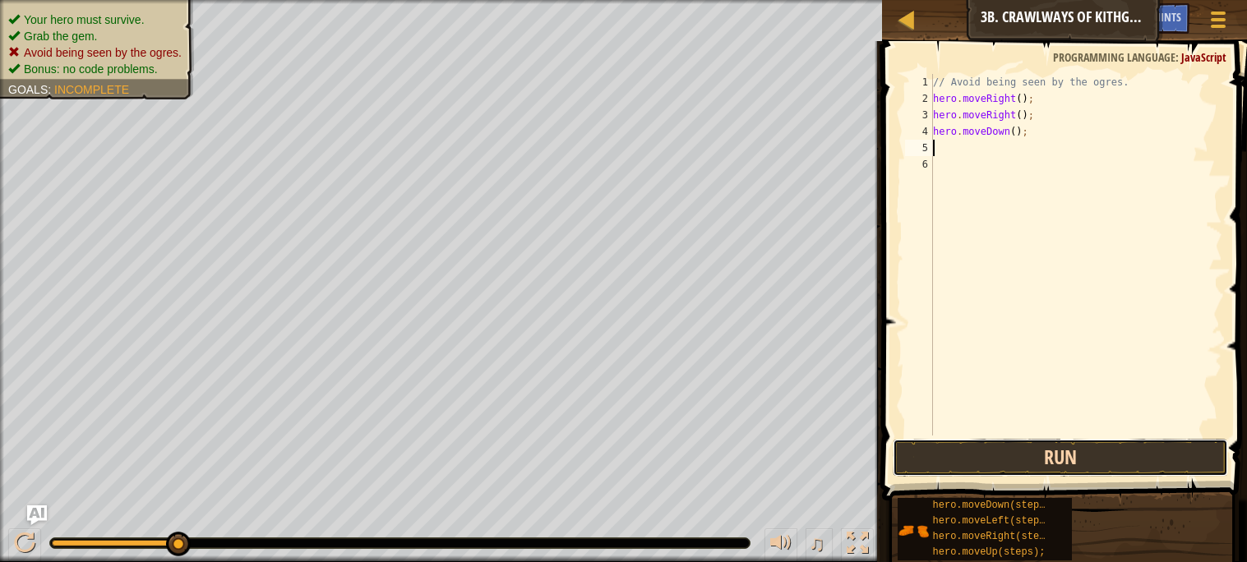
click at [1025, 456] on button "Run" at bounding box center [1059, 458] width 334 height 38
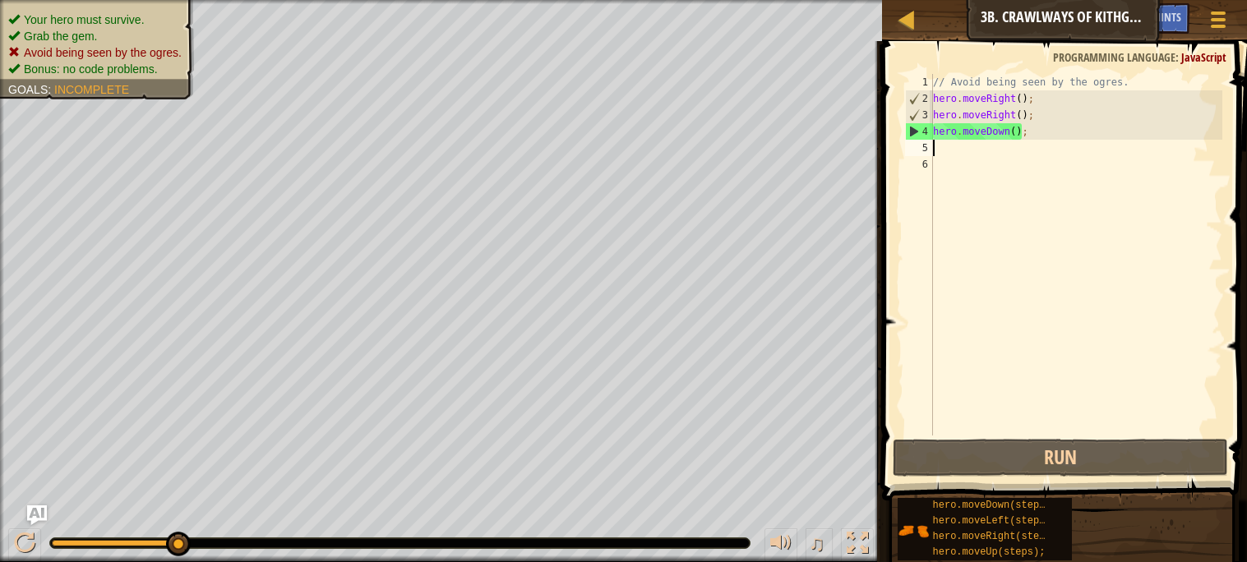
click at [1081, 136] on div "// Avoid being seen by the ogres. hero . moveRight ( ) ; hero . moveRight ( ) ;…" at bounding box center [1075, 271] width 293 height 394
drag, startPoint x: 1028, startPoint y: 141, endPoint x: 939, endPoint y: 132, distance: 89.2
click at [939, 132] on div "// Avoid being seen by the ogres. hero . moveRight ( ) ; hero . moveRight ( ) ;…" at bounding box center [1075, 271] width 293 height 394
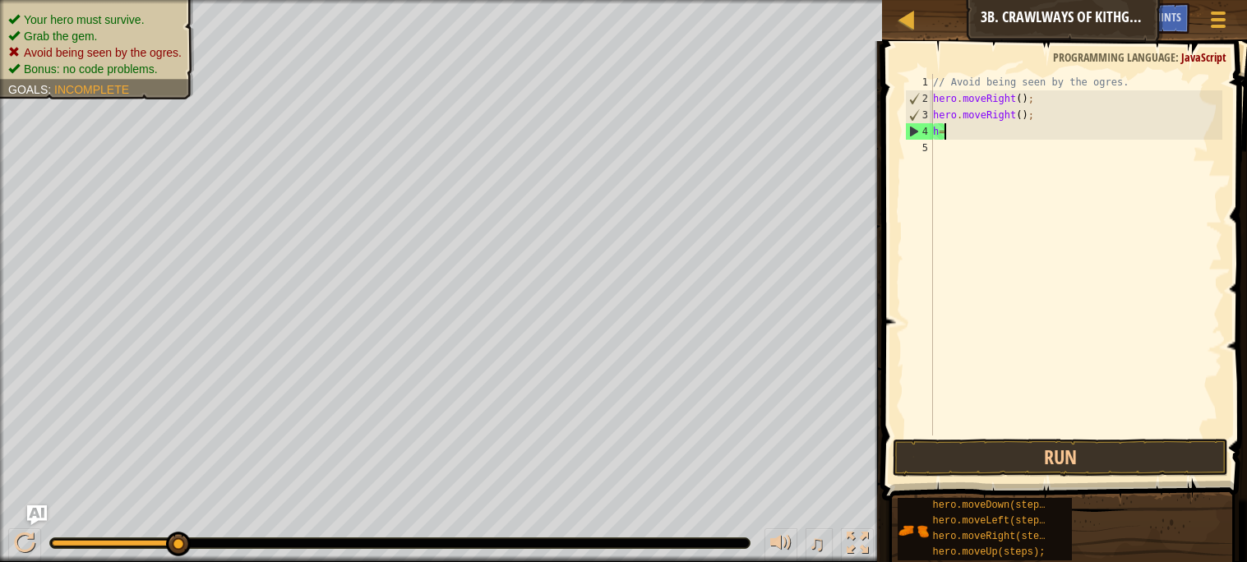
type textarea "h"
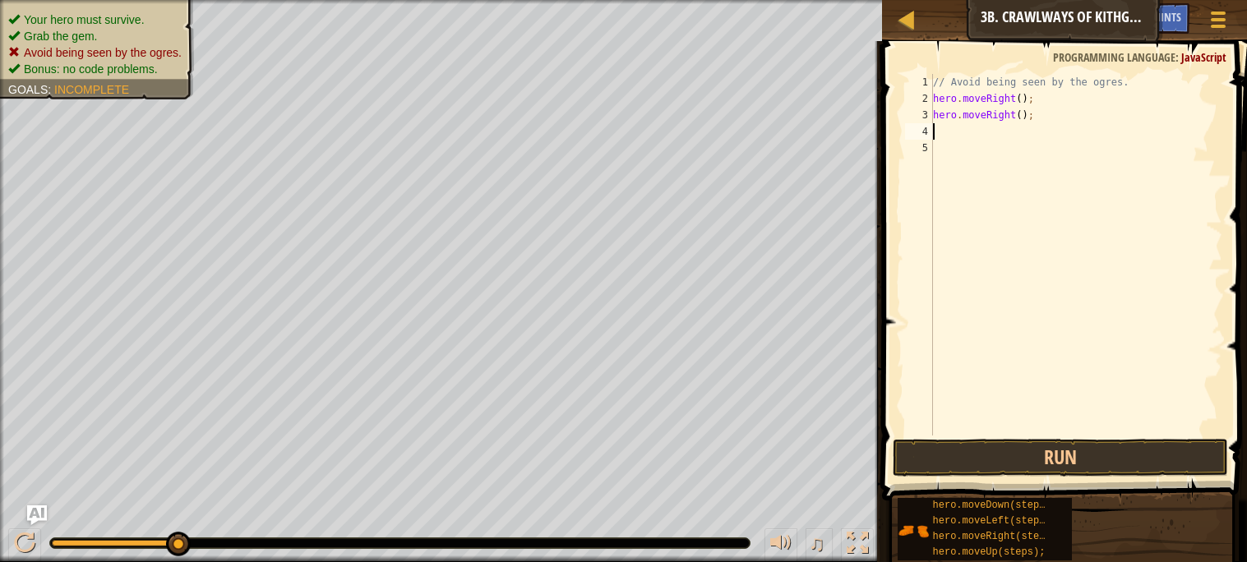
click at [1030, 124] on div "// Avoid being seen by the ogres. hero . moveRight ( ) ; hero . moveRight ( ) ;" at bounding box center [1075, 271] width 293 height 394
click at [1035, 107] on div "// Avoid being seen by the ogres. hero . moveRight ( ) ; hero . moveRight ( ) ;" at bounding box center [1075, 271] width 293 height 394
type textarea "h"
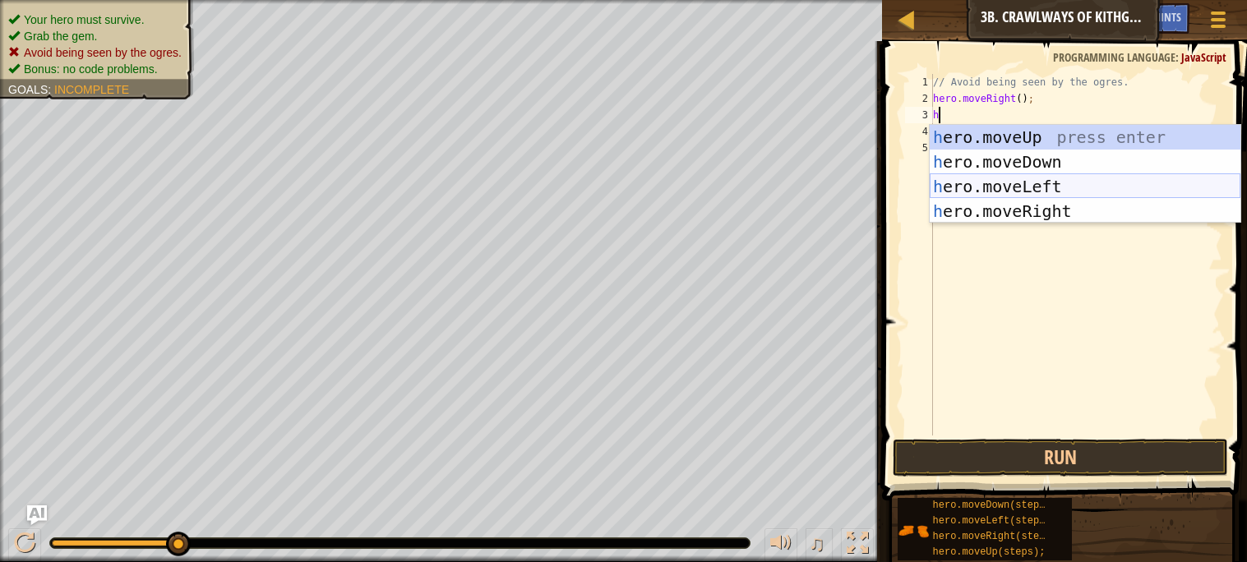
click at [1055, 181] on div "h ero.moveUp press enter h ero.moveDown press enter h ero.moveLeft press enter …" at bounding box center [1084, 199] width 311 height 148
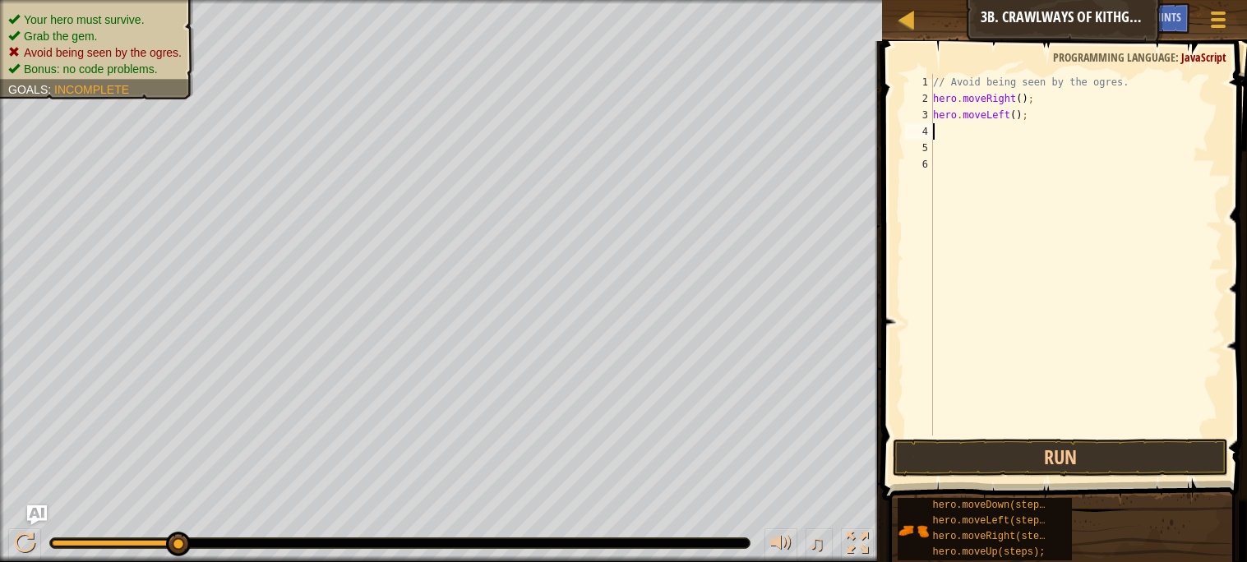
type textarea "h"
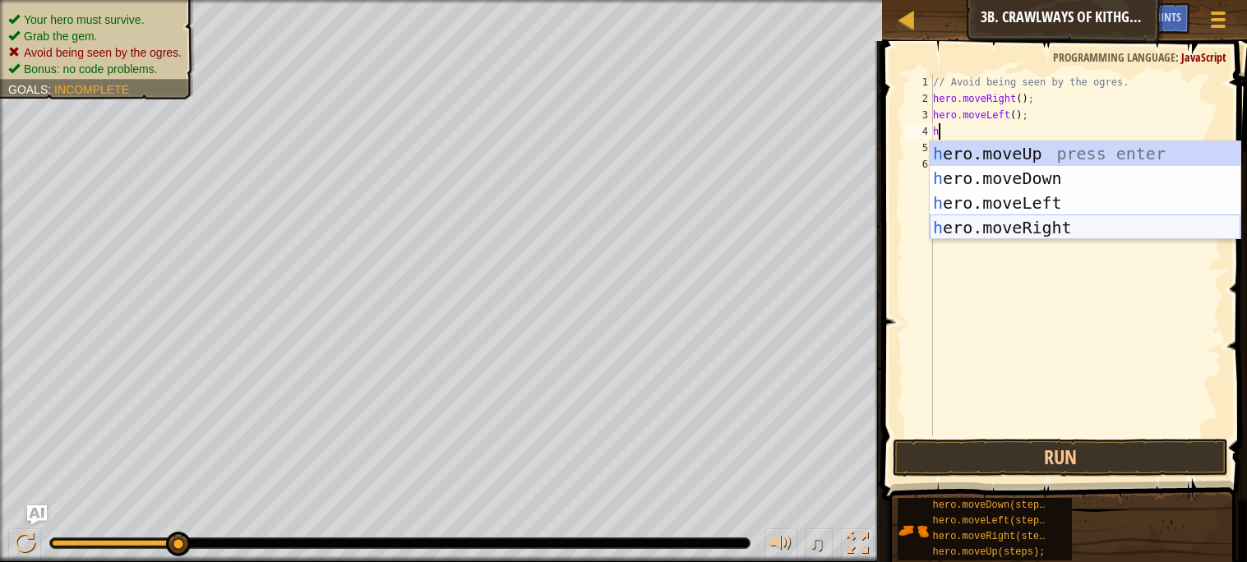
click at [1033, 218] on div "h ero.moveUp press enter h ero.moveDown press enter h ero.moveLeft press enter …" at bounding box center [1084, 215] width 311 height 148
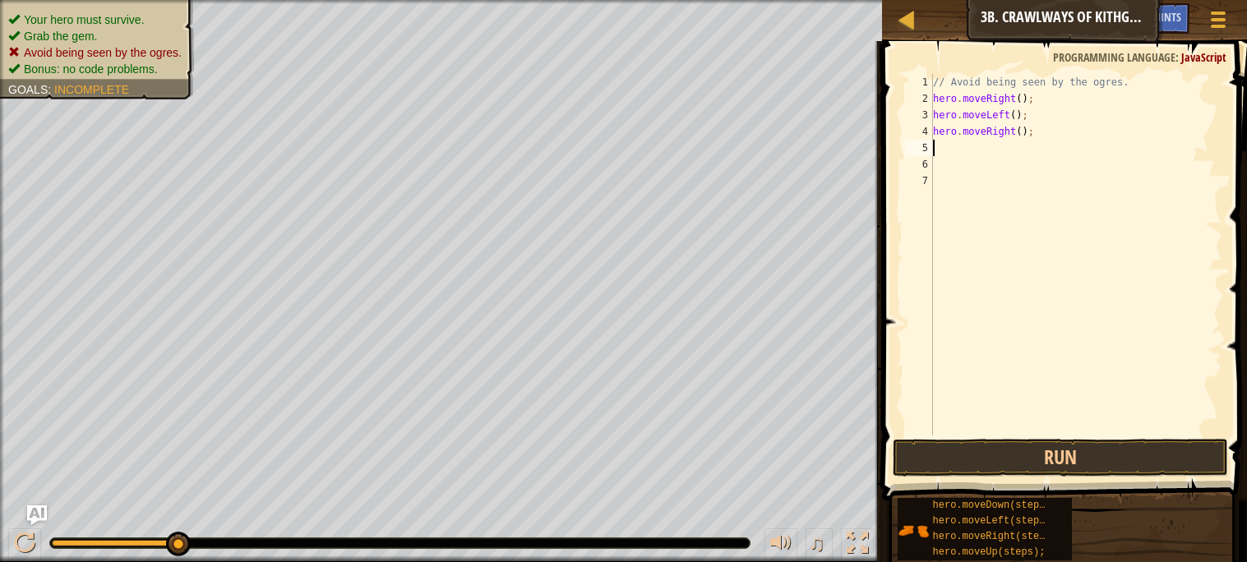
type textarea "h"
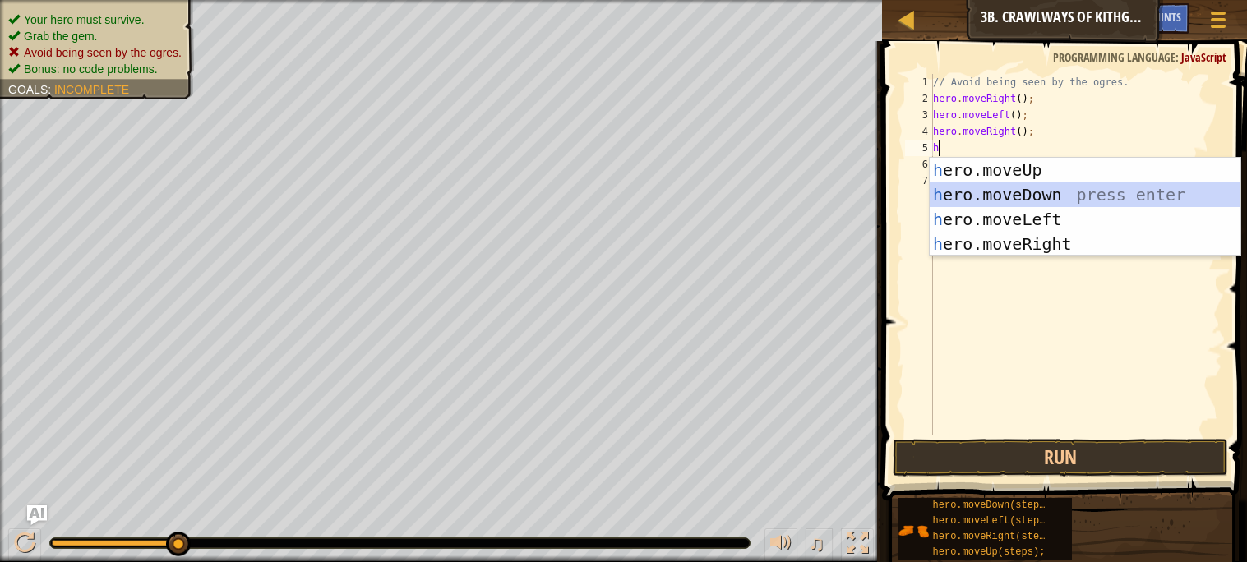
click at [1027, 191] on div "h ero.moveUp press enter h ero.moveDown press enter h ero.moveLeft press enter …" at bounding box center [1084, 232] width 311 height 148
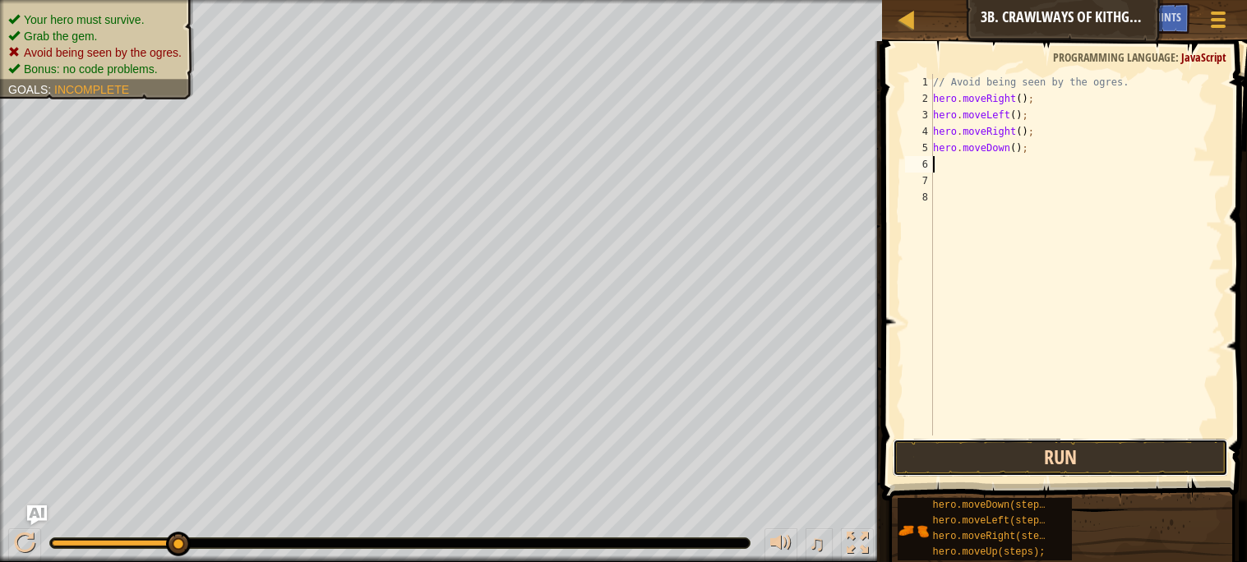
click at [998, 454] on button "Run" at bounding box center [1059, 458] width 334 height 38
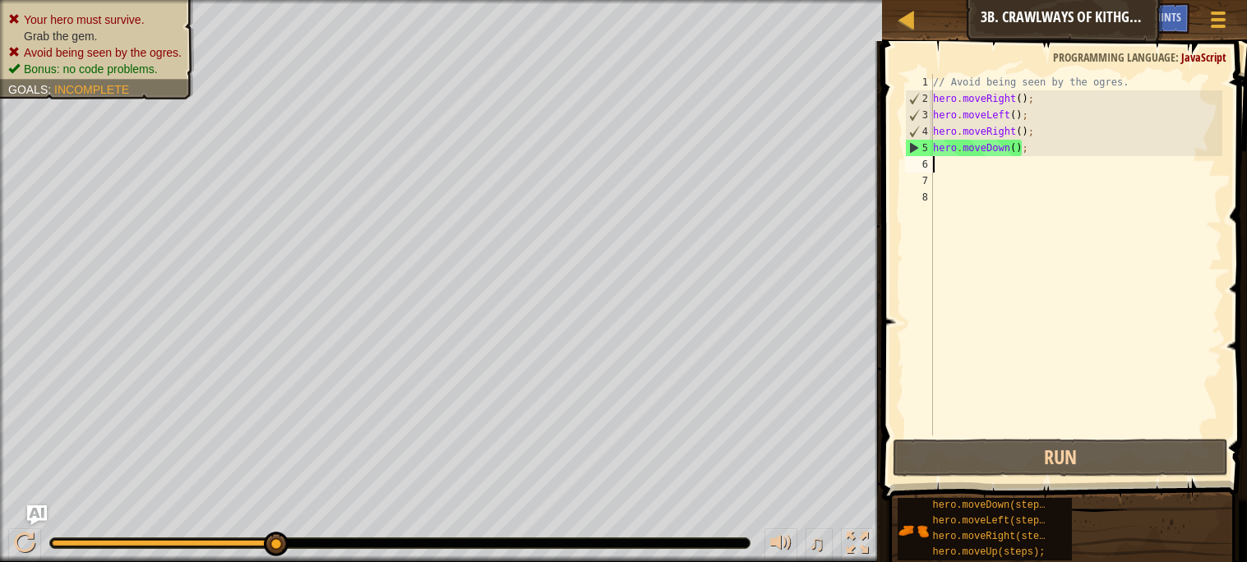
click at [1027, 146] on div "// Avoid being seen by the ogres. hero . moveRight ( ) ; hero . moveLeft ( ) ; …" at bounding box center [1075, 271] width 293 height 394
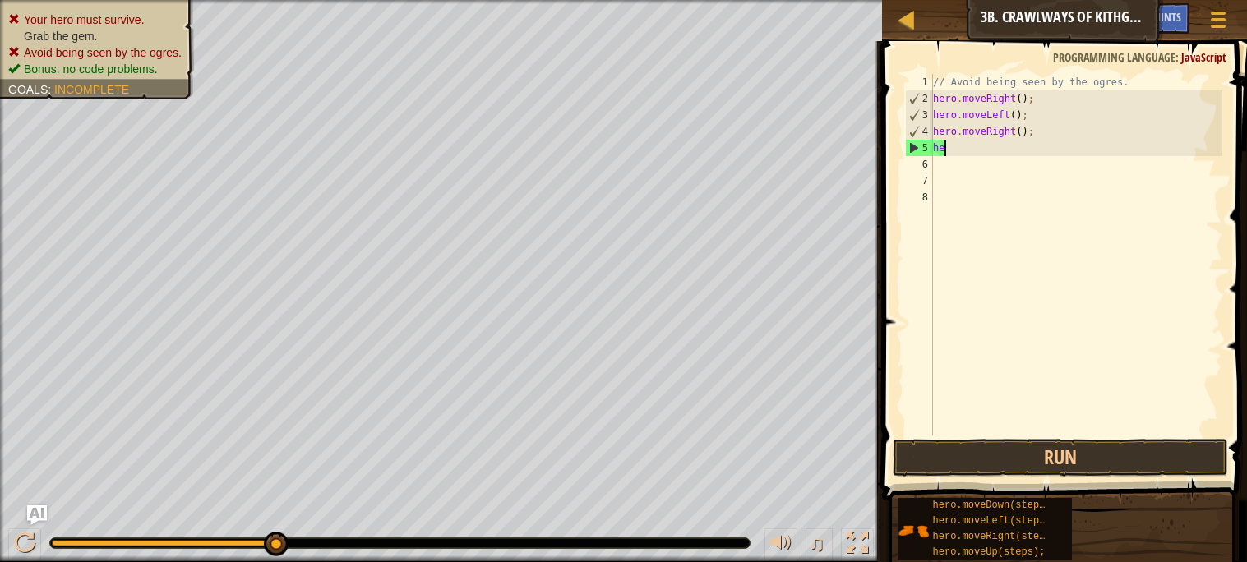
type textarea "h"
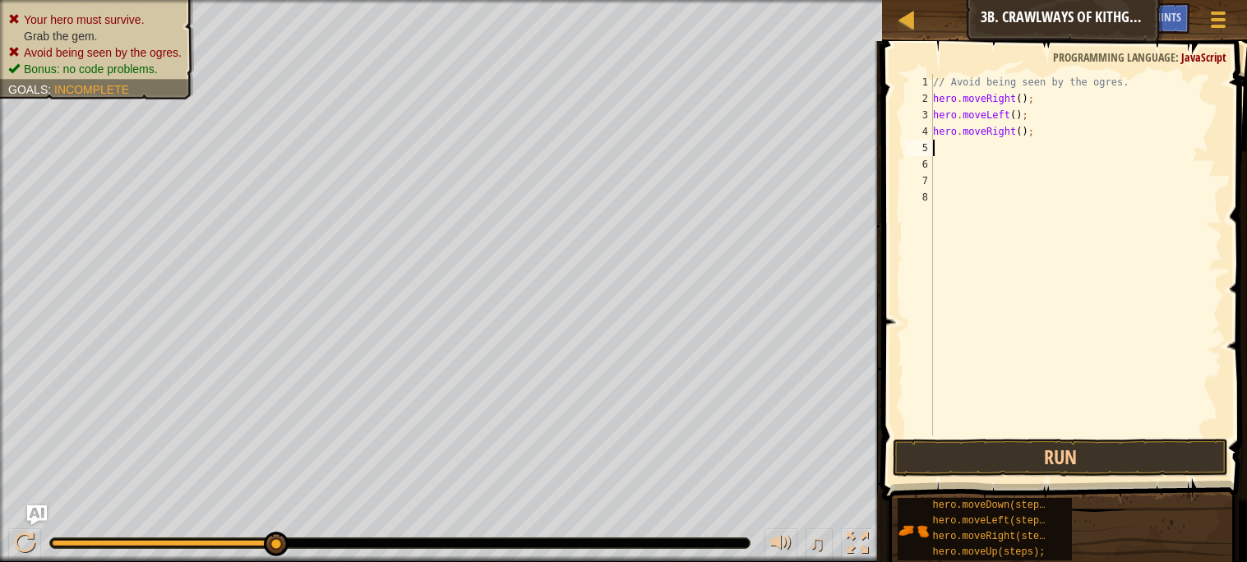
type textarea "h"
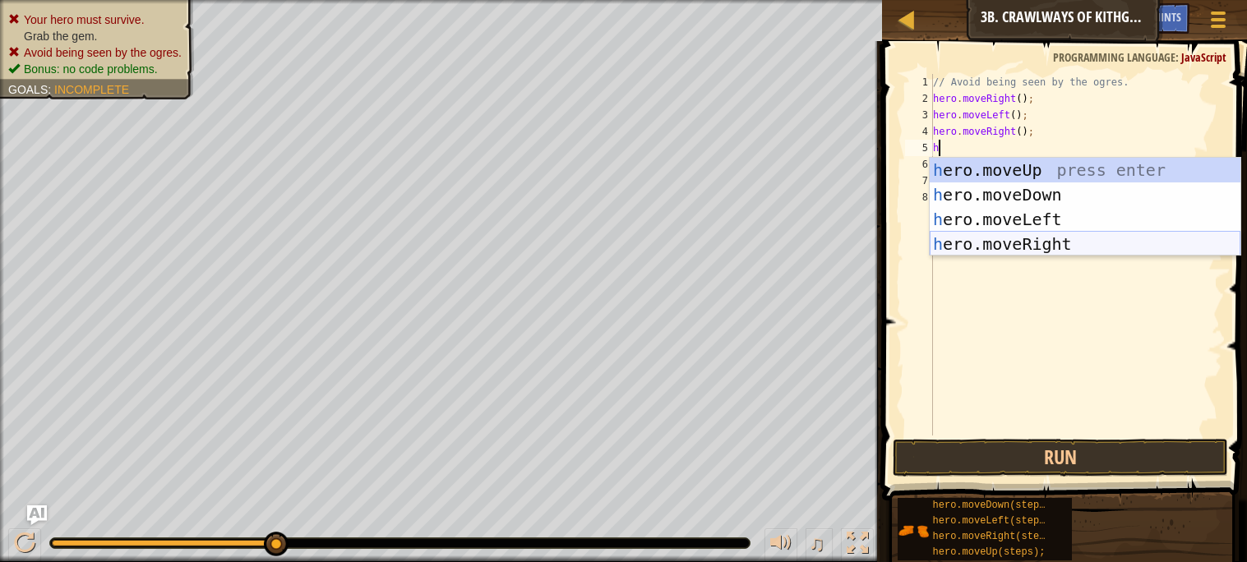
click at [1092, 250] on div "h ero.moveUp press enter h ero.moveDown press enter h ero.moveLeft press enter …" at bounding box center [1084, 232] width 311 height 148
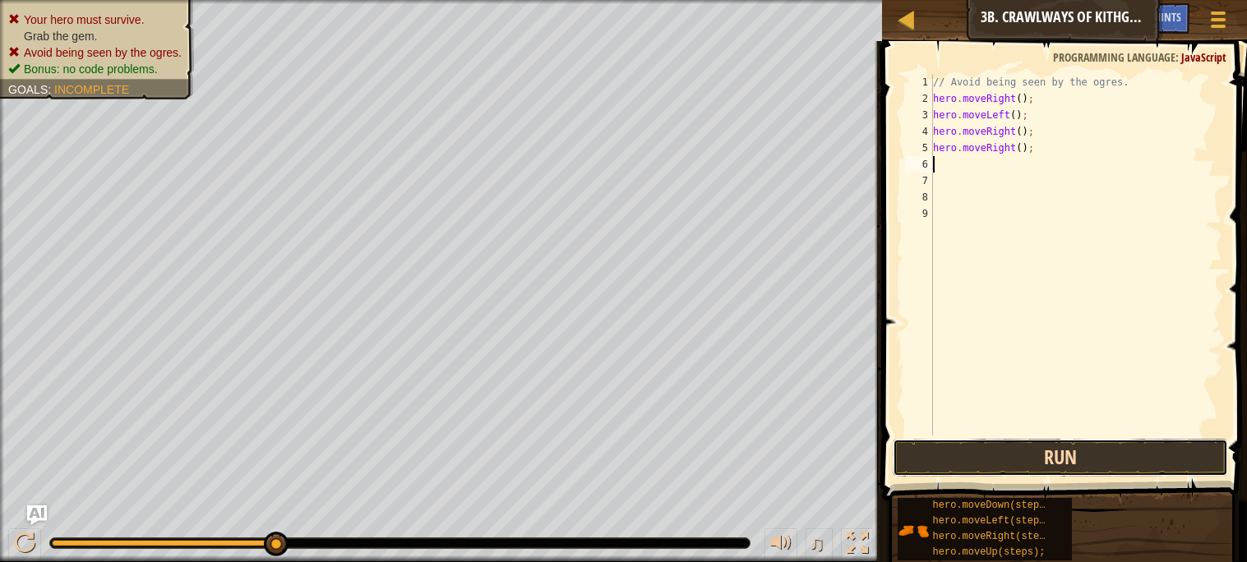
click at [1111, 464] on button "Run" at bounding box center [1059, 458] width 334 height 38
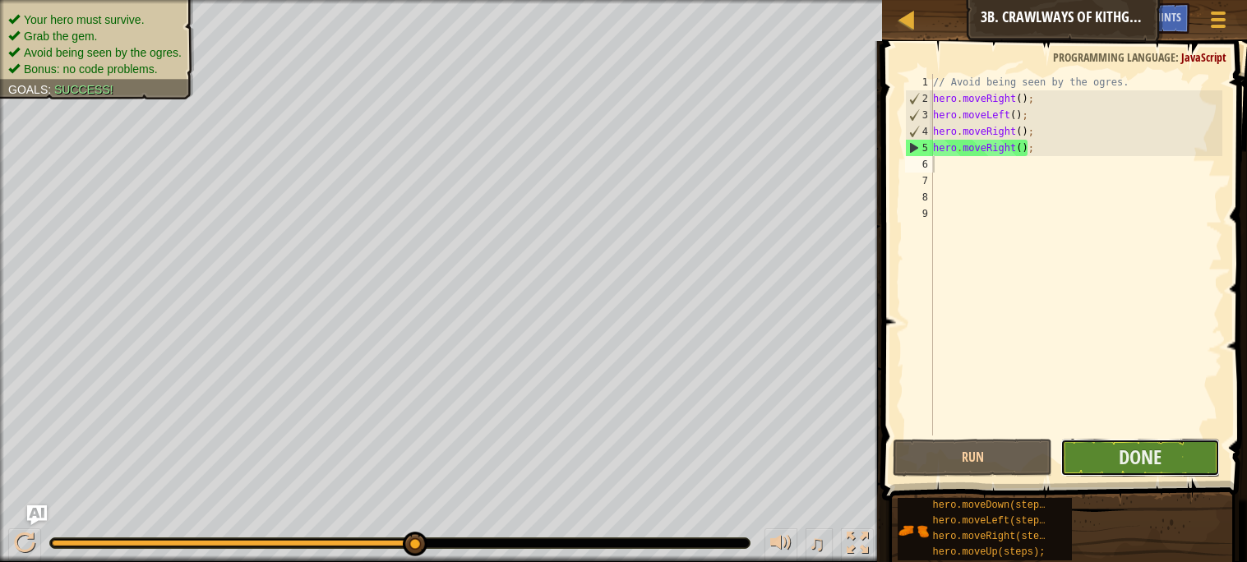
click at [1096, 450] on button "Done" at bounding box center [1139, 458] width 159 height 38
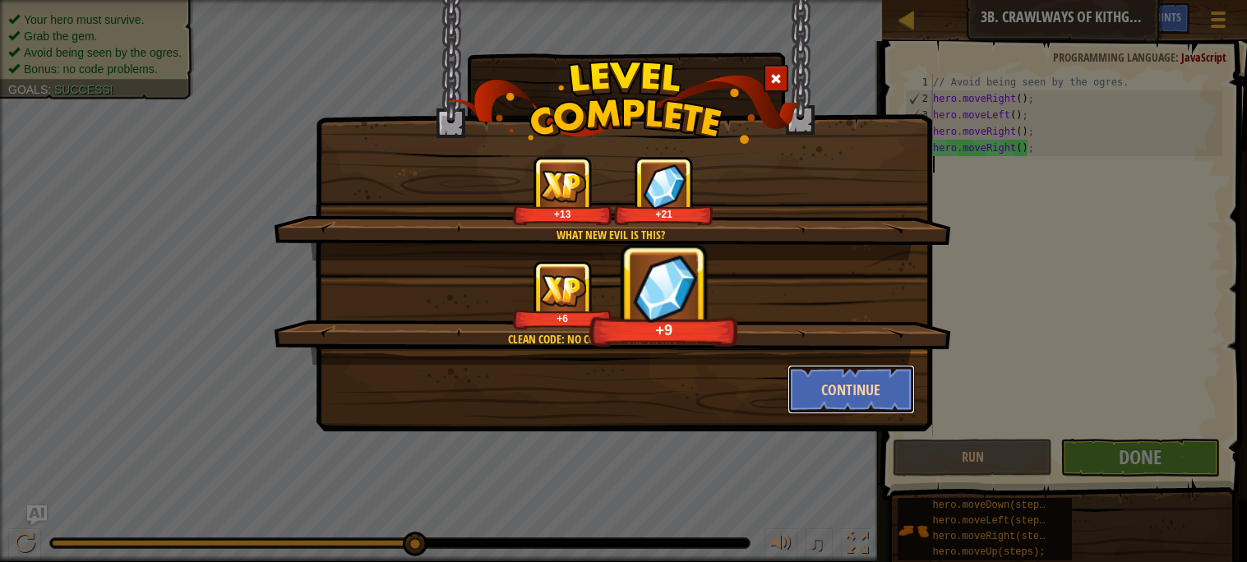
click at [889, 399] on button "Continue" at bounding box center [850, 389] width 127 height 49
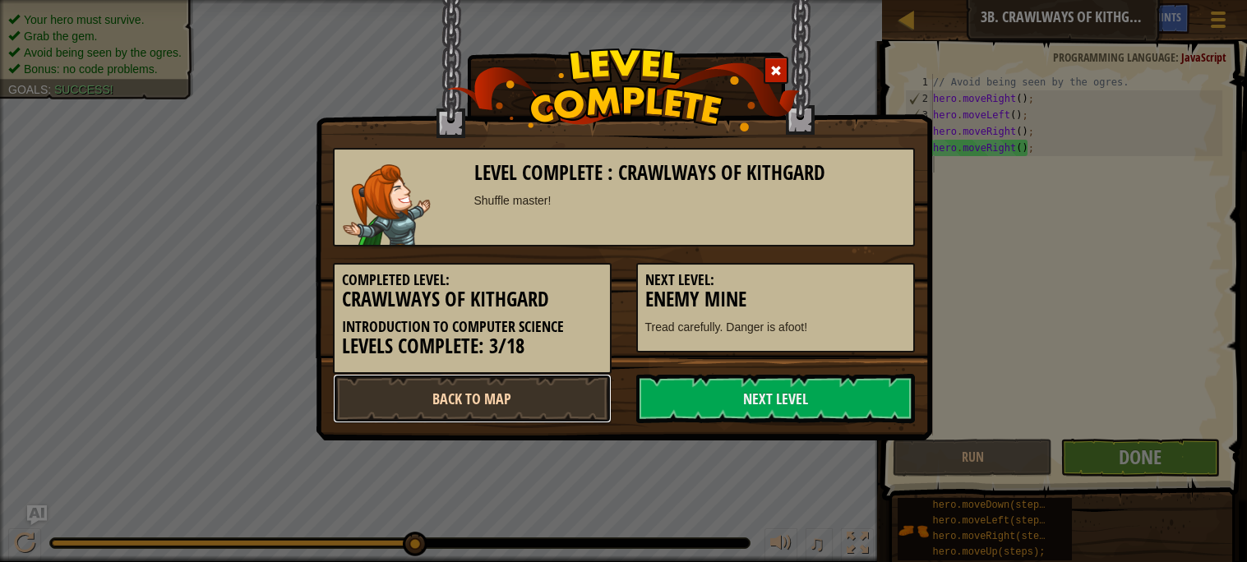
click at [491, 393] on link "Back to Map" at bounding box center [472, 398] width 279 height 49
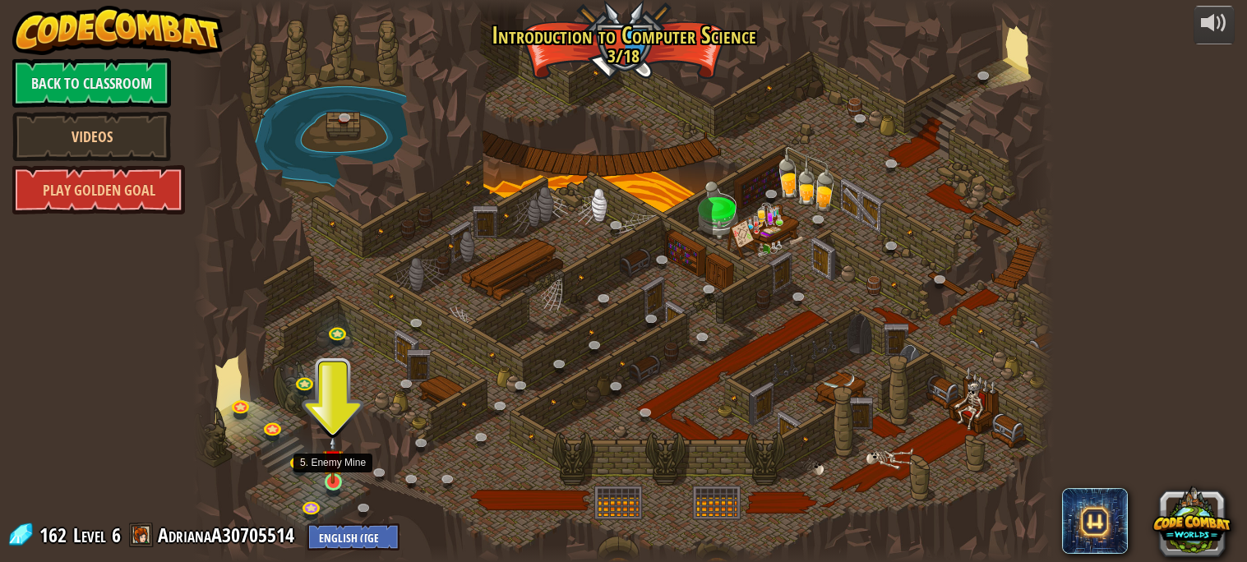
click at [338, 480] on img at bounding box center [332, 460] width 21 height 48
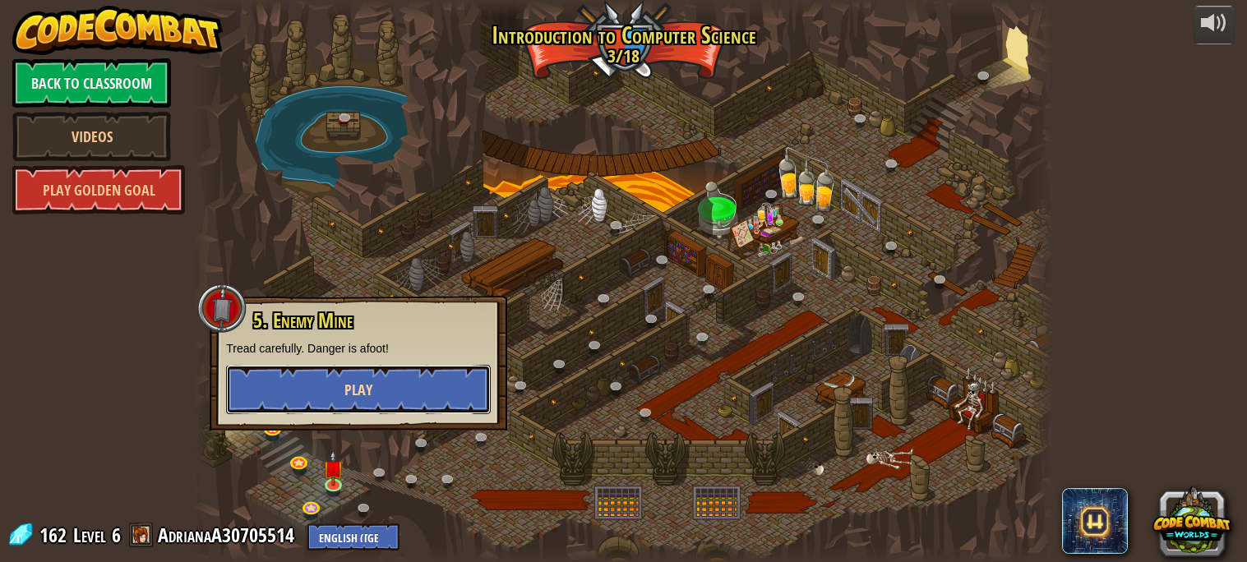
click at [360, 391] on span "Play" at bounding box center [358, 390] width 28 height 21
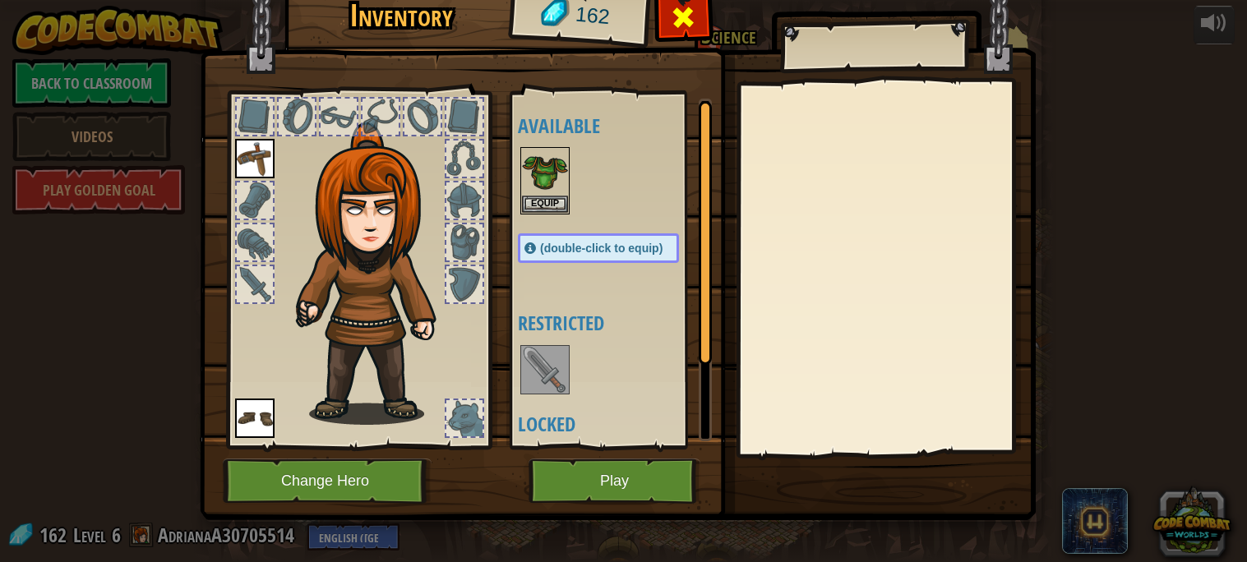
click at [674, 29] on span at bounding box center [684, 17] width 26 height 26
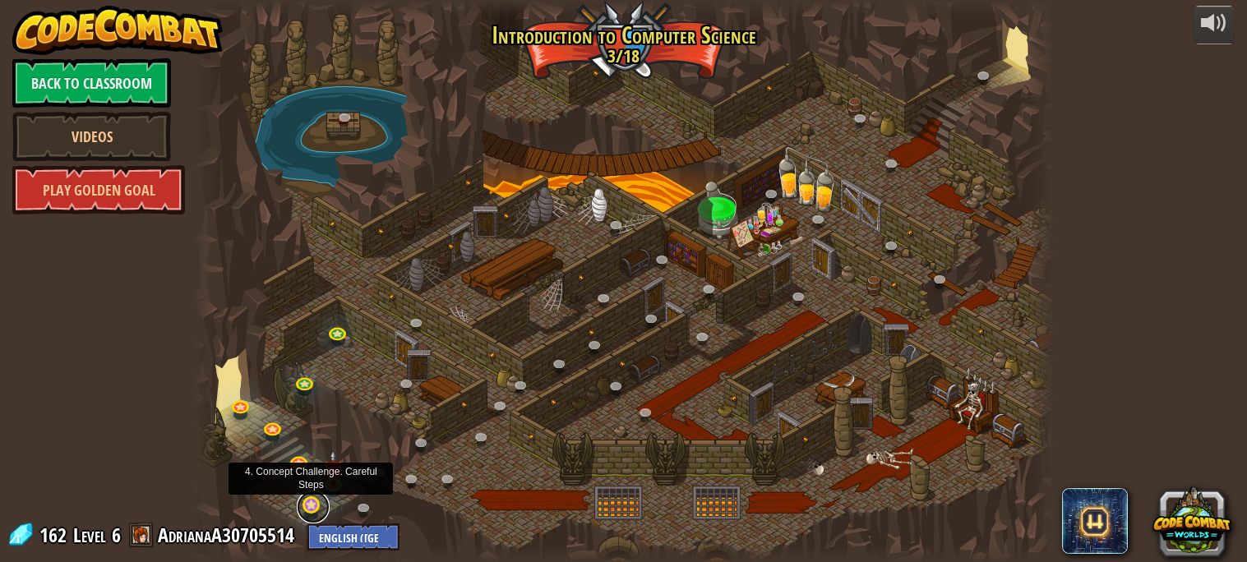
click at [313, 508] on link at bounding box center [313, 507] width 33 height 33
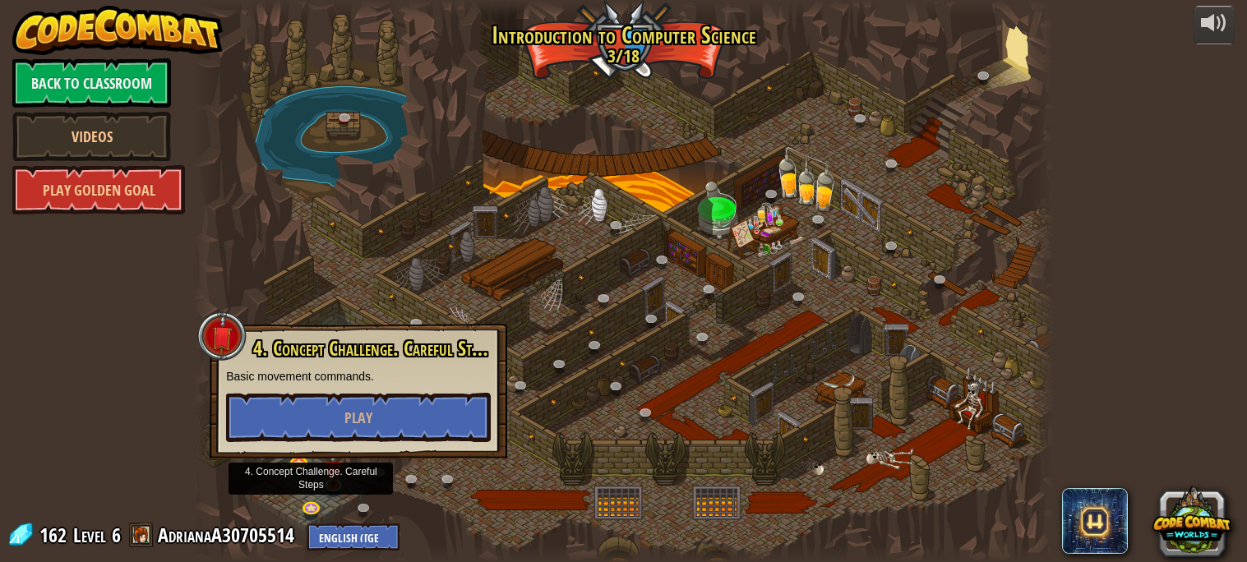
click at [594, 189] on div at bounding box center [623, 281] width 860 height 562
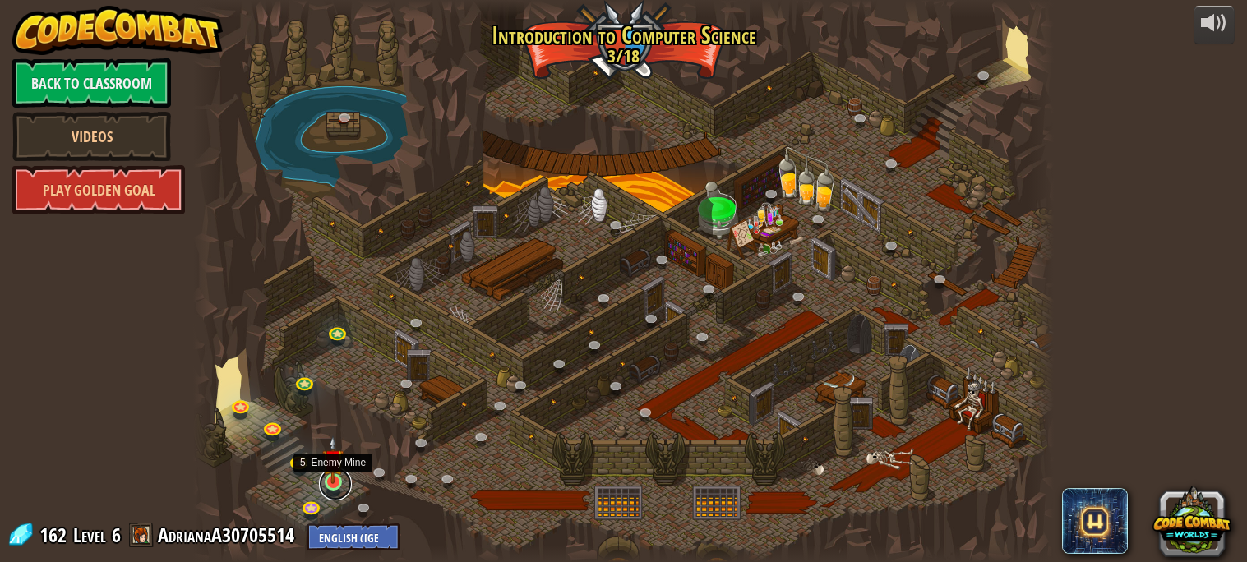
click at [333, 486] on link at bounding box center [335, 484] width 33 height 33
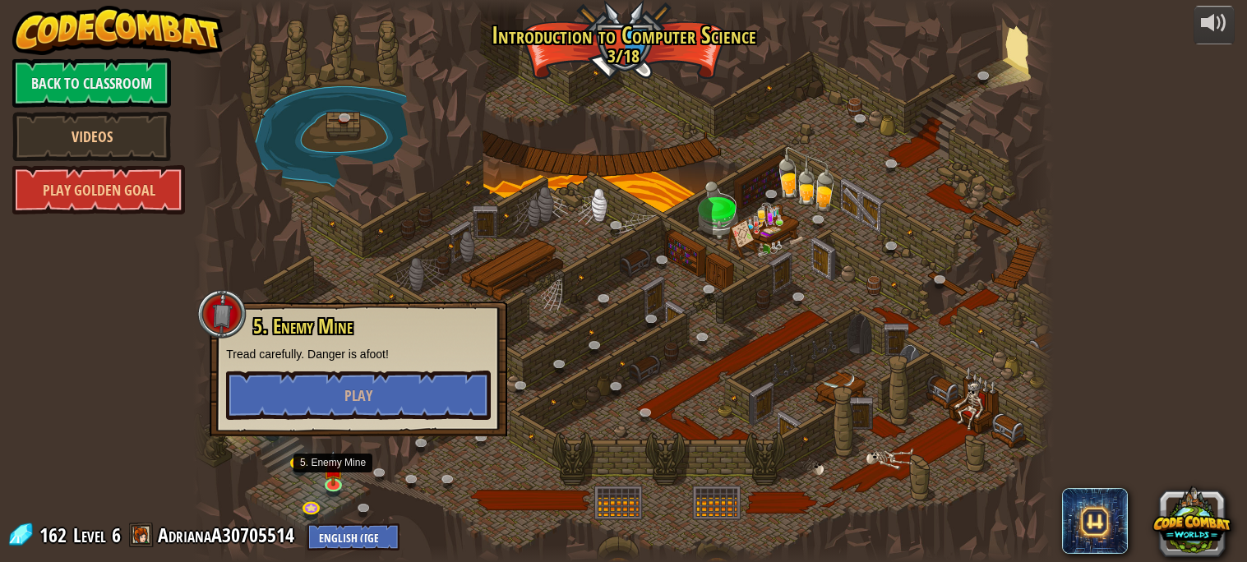
click at [333, 333] on span "5. Enemy Mine" at bounding box center [302, 326] width 99 height 28
click at [380, 395] on button "Play" at bounding box center [358, 395] width 265 height 49
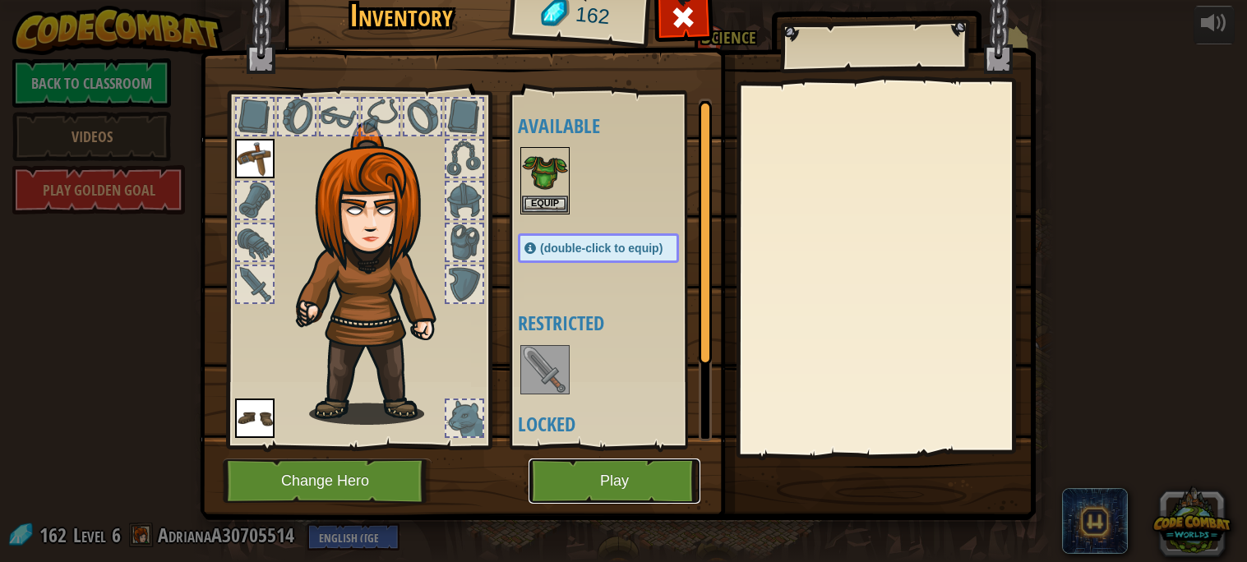
click at [612, 483] on button "Play" at bounding box center [614, 481] width 172 height 45
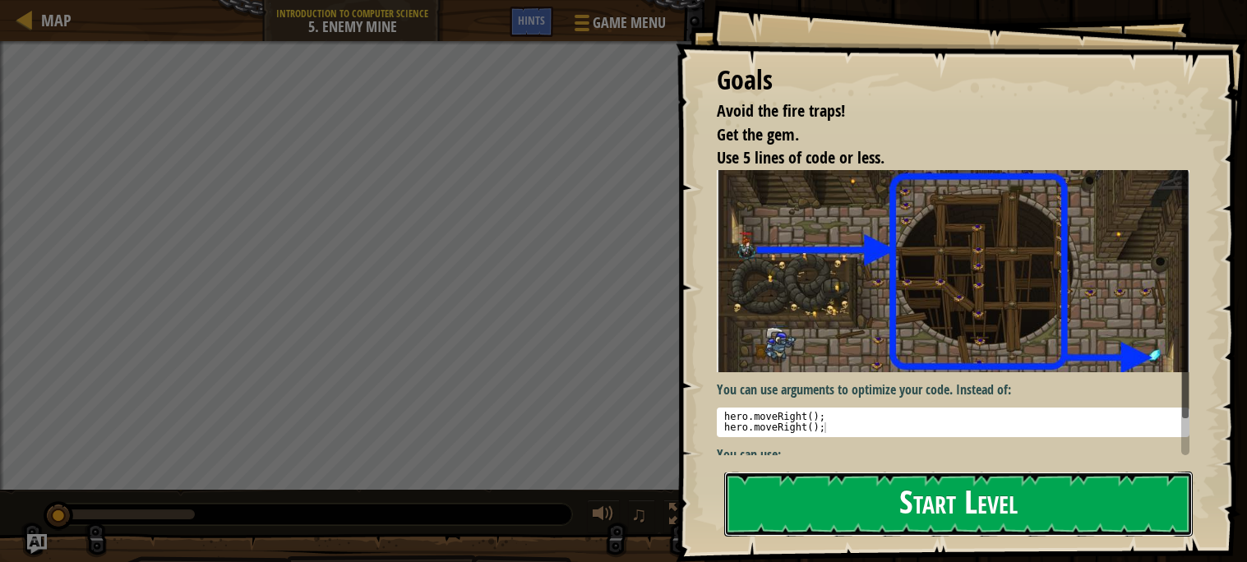
click at [918, 513] on button "Start Level" at bounding box center [958, 504] width 468 height 65
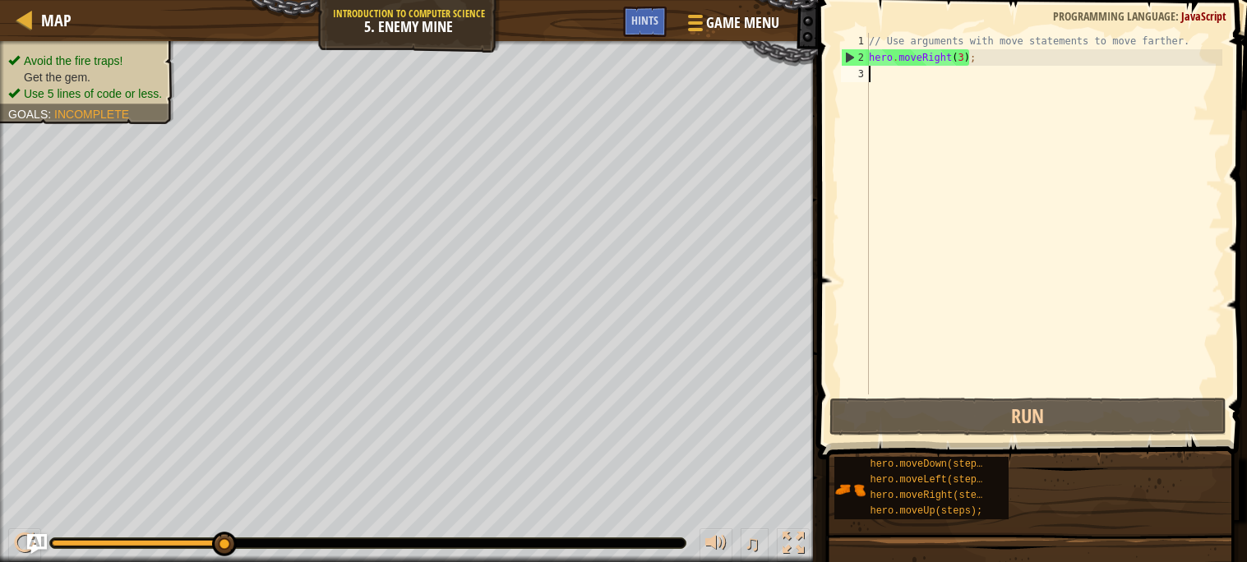
type textarea "h"
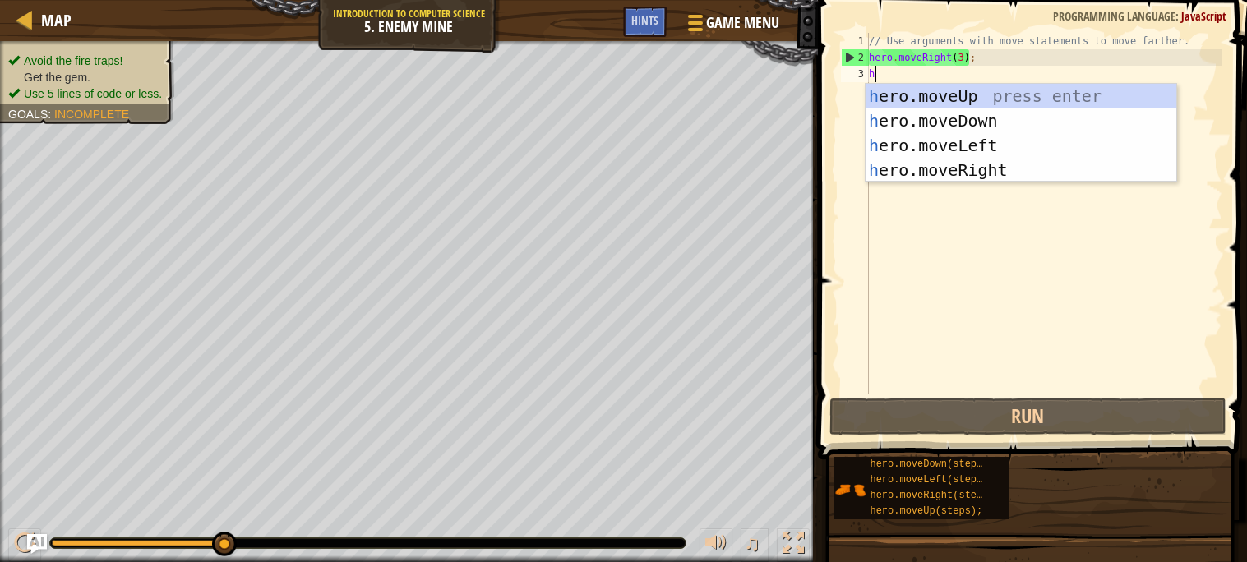
scroll to position [7, 0]
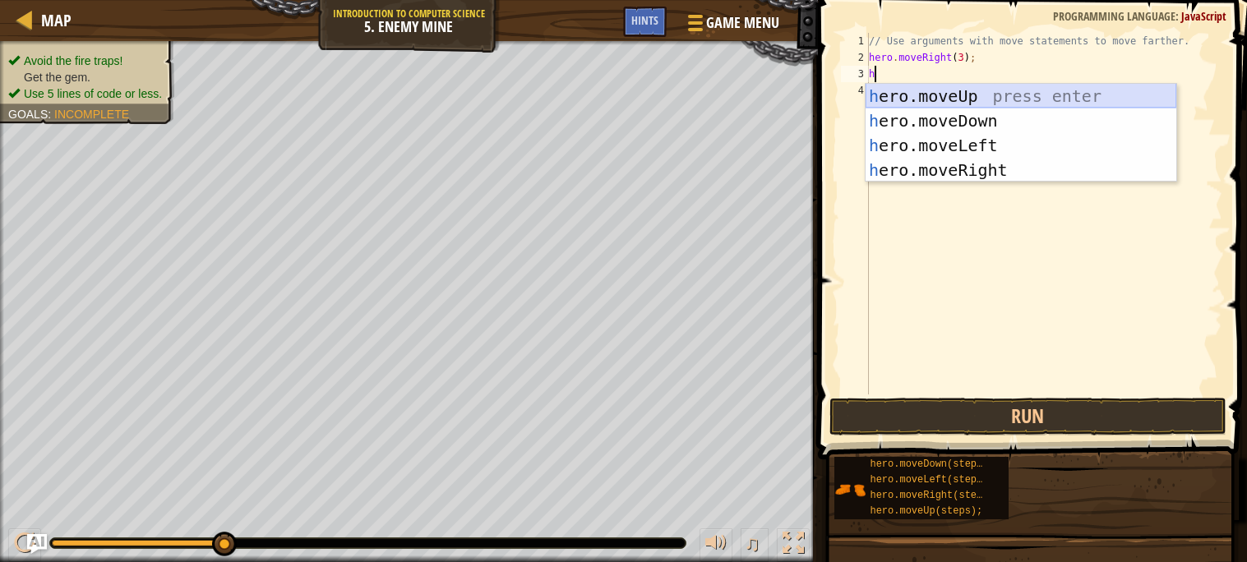
click at [988, 95] on div "h ero.moveUp press enter h ero.moveDown press enter h ero.moveLeft press enter …" at bounding box center [1020, 158] width 311 height 148
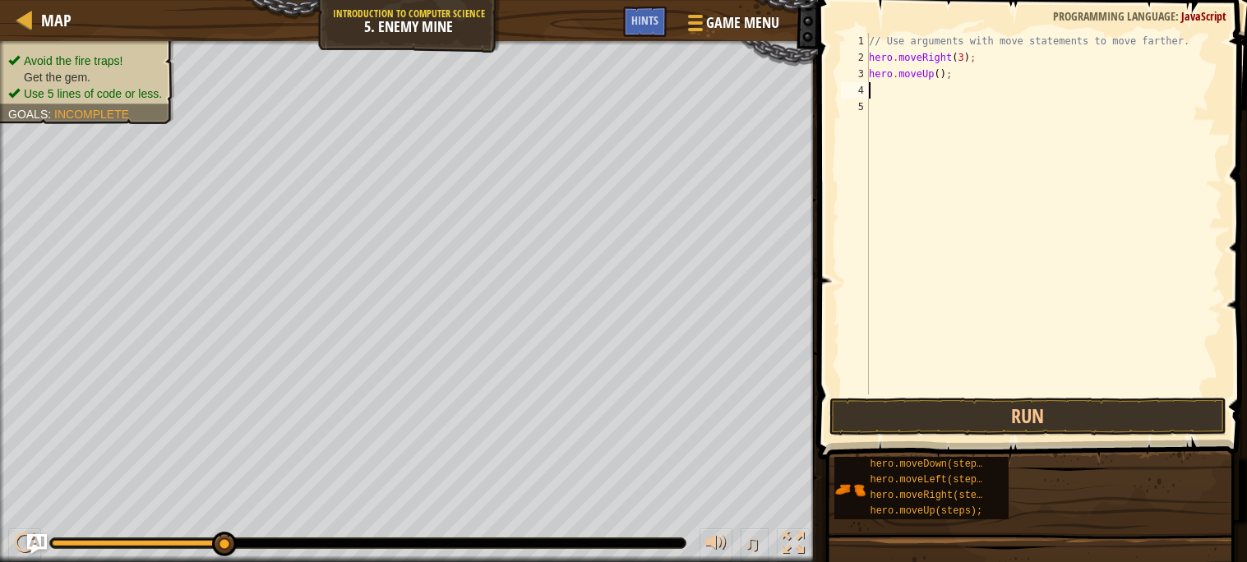
type textarea "h"
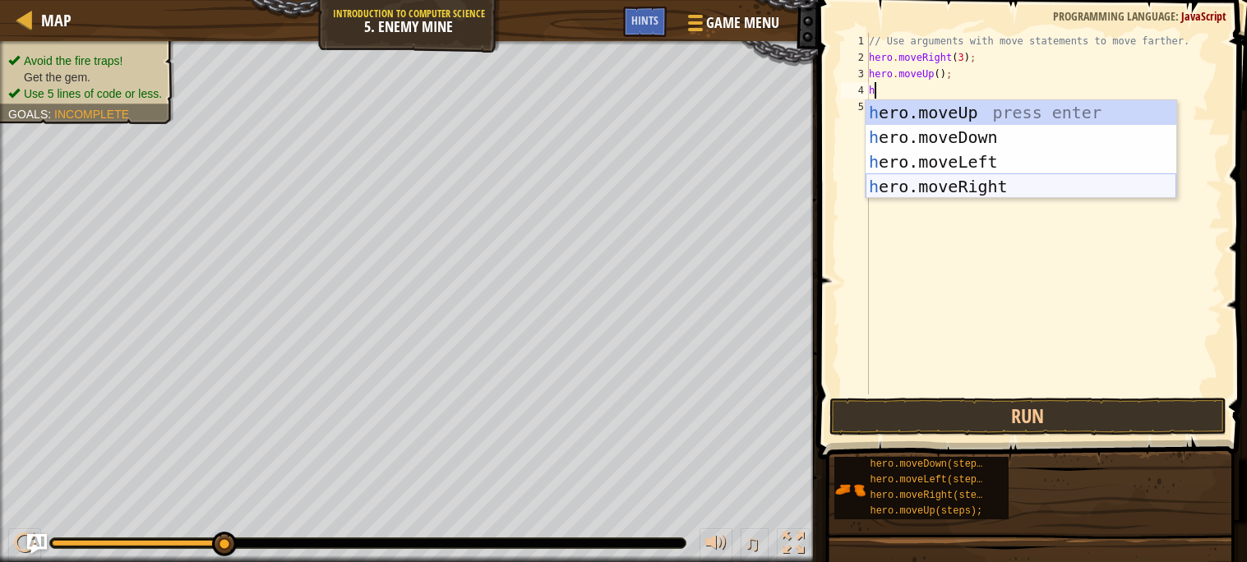
click at [966, 185] on div "h ero.moveUp press enter h ero.moveDown press enter h ero.moveLeft press enter …" at bounding box center [1020, 174] width 311 height 148
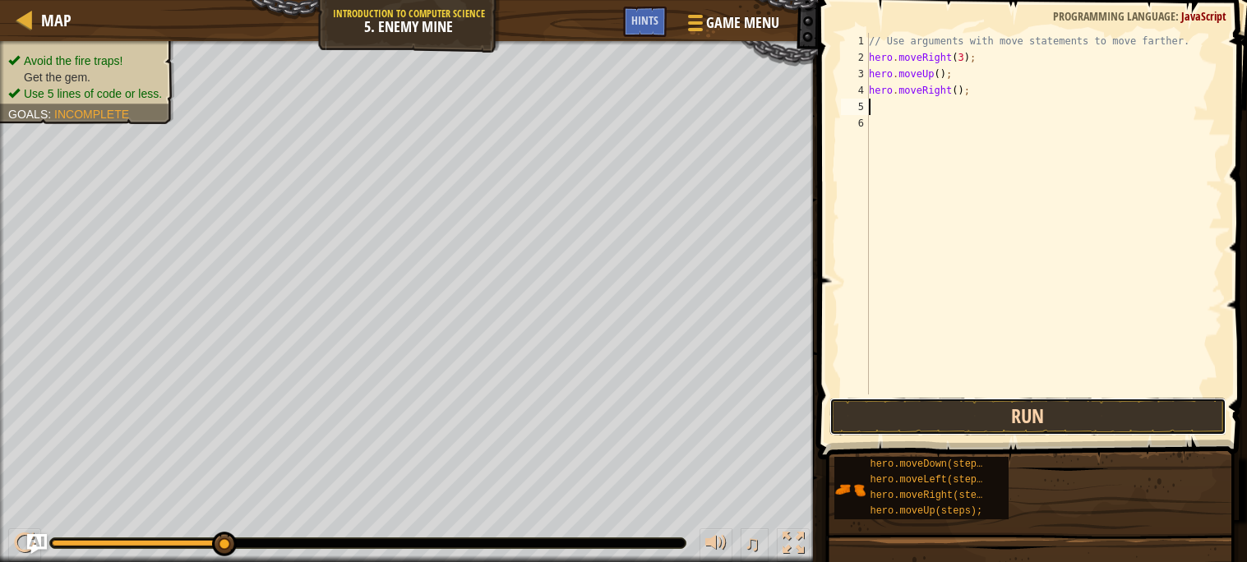
click at [930, 408] on button "Run" at bounding box center [1027, 417] width 397 height 38
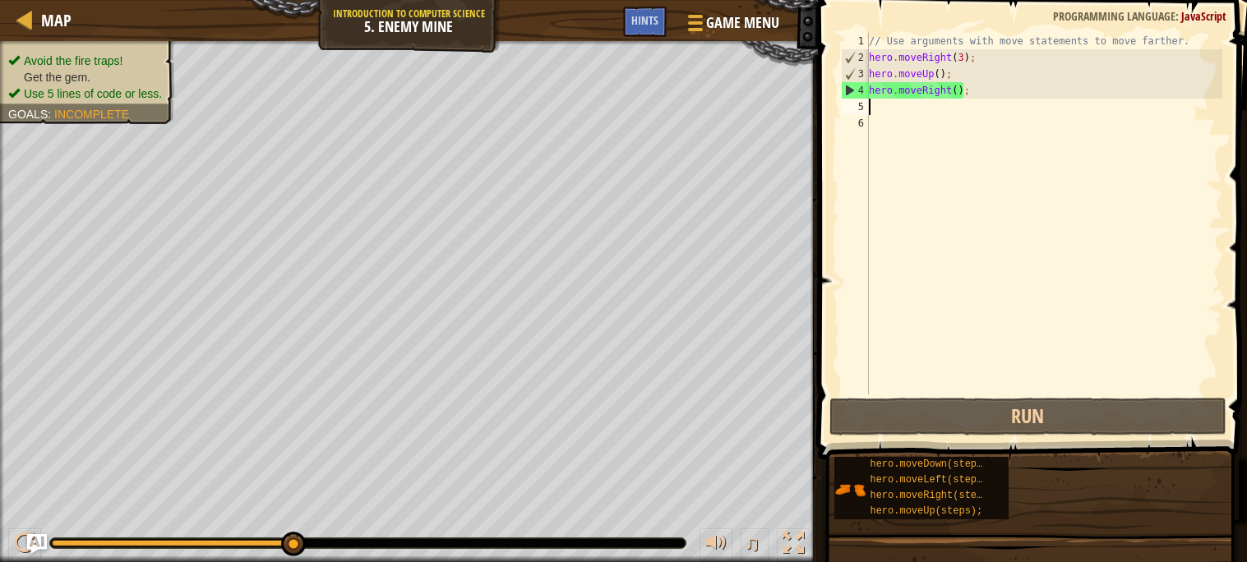
type textarea "h"
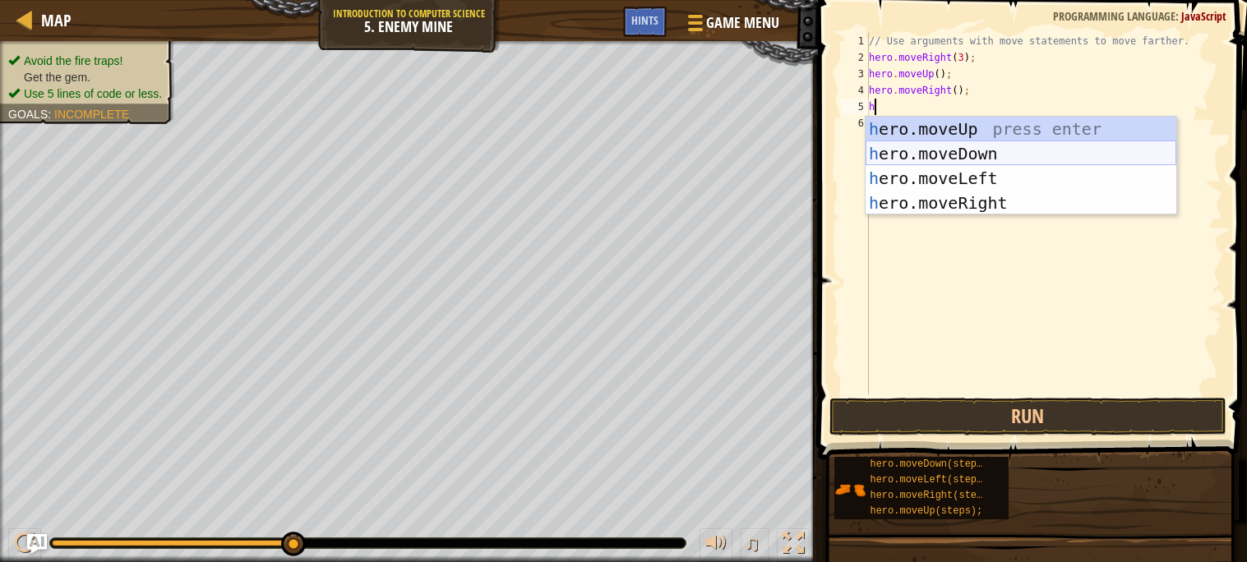
click at [966, 143] on div "h ero.moveUp press enter h ero.moveDown press enter h ero.moveLeft press enter …" at bounding box center [1020, 191] width 311 height 148
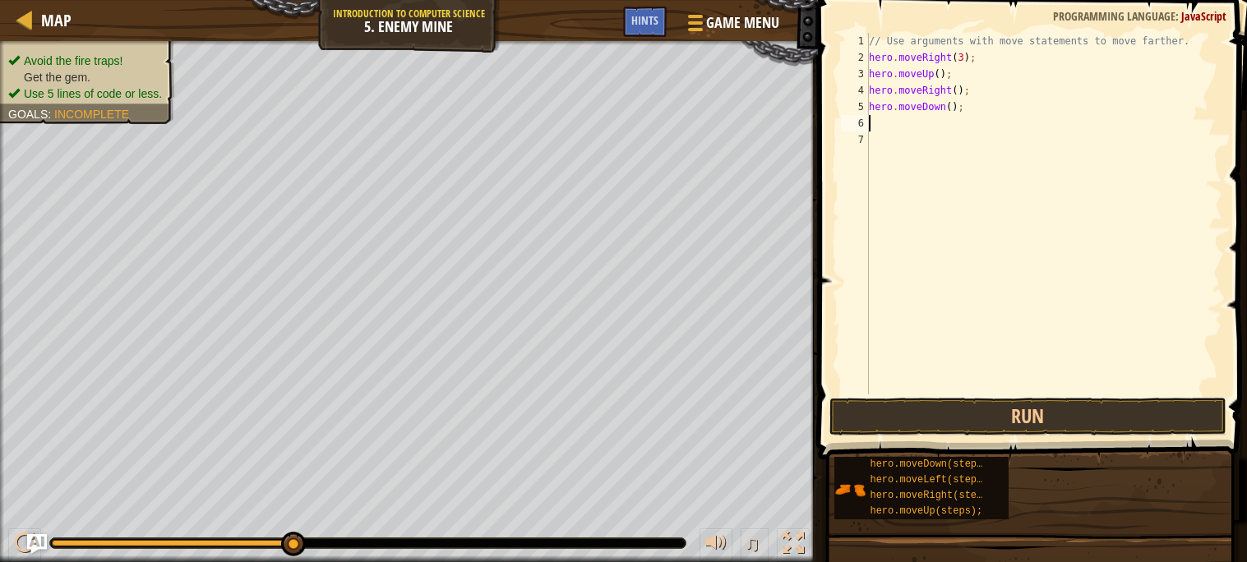
type textarea "h"
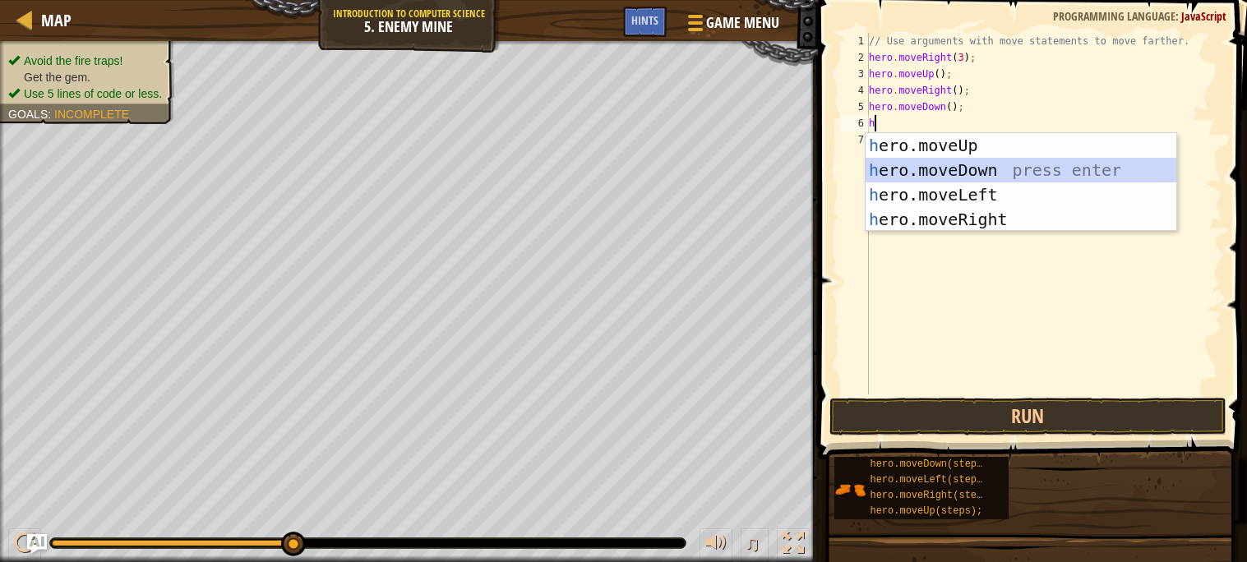
click at [975, 171] on div "h ero.moveUp press enter h ero.moveDown press enter h ero.moveLeft press enter …" at bounding box center [1020, 207] width 311 height 148
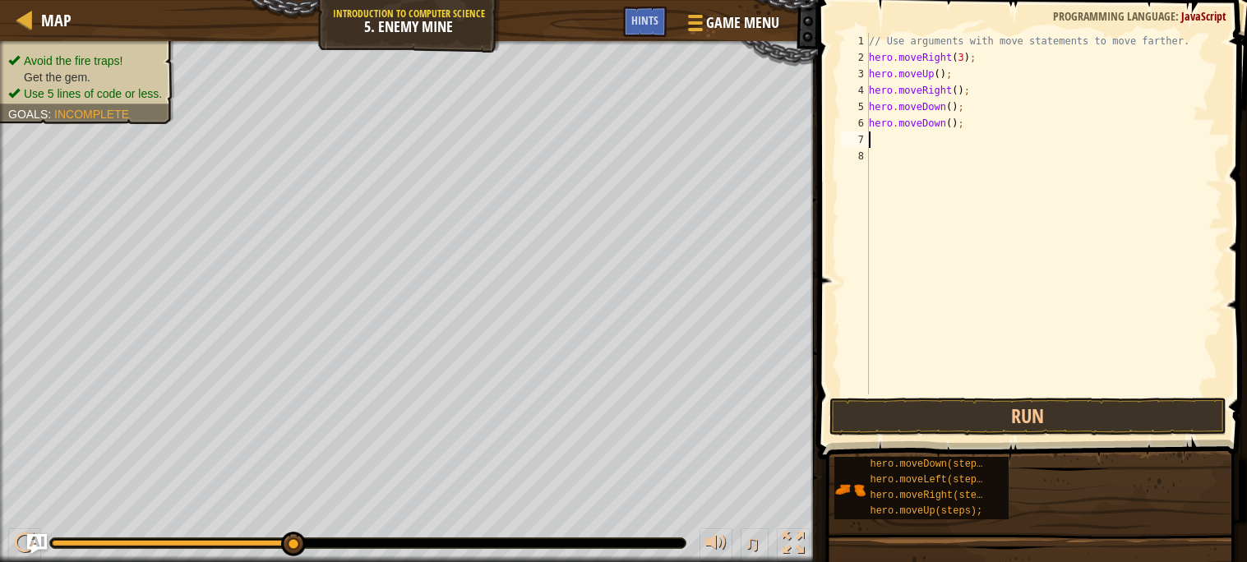
type textarea "h"
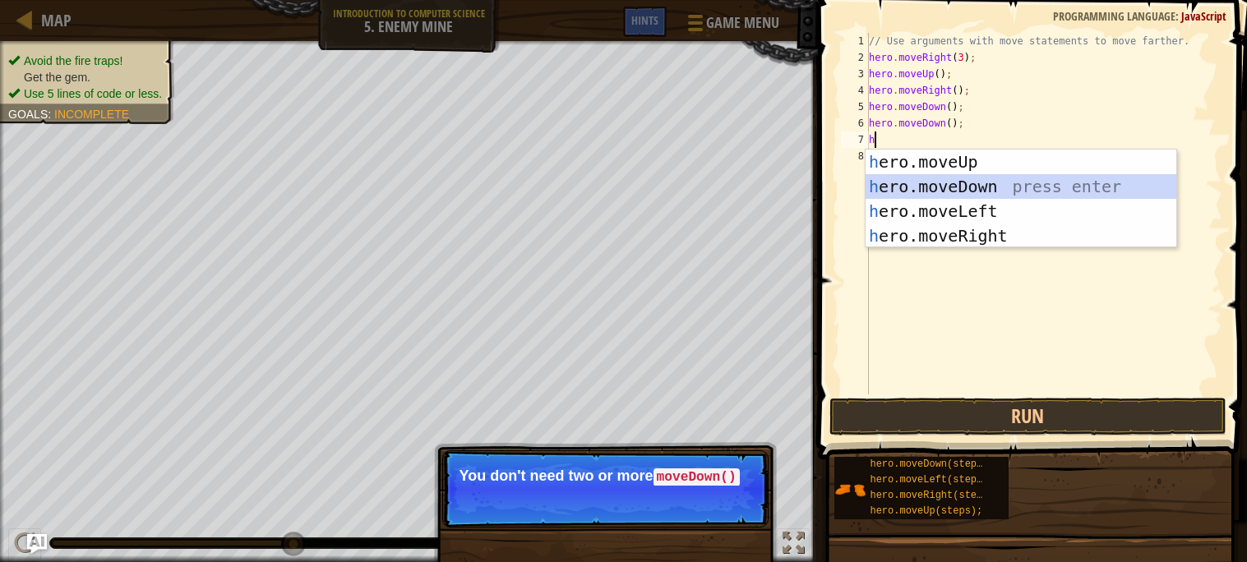
click at [978, 178] on div "h ero.moveUp press enter h ero.moveDown press enter h ero.moveLeft press enter …" at bounding box center [1020, 224] width 311 height 148
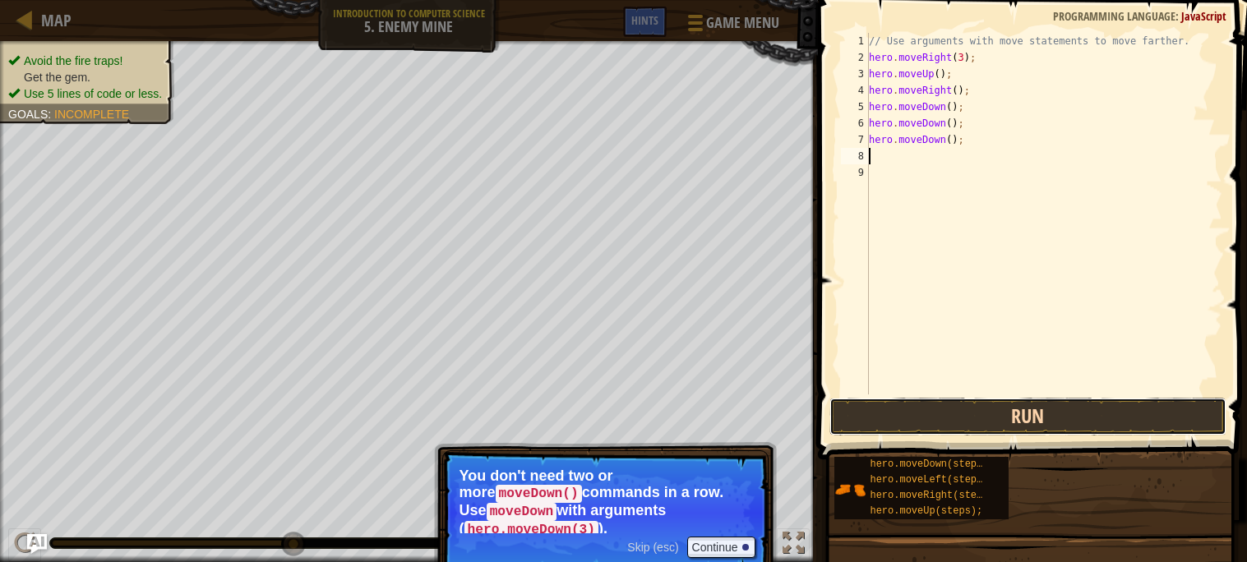
click at [898, 424] on button "Run" at bounding box center [1027, 417] width 397 height 38
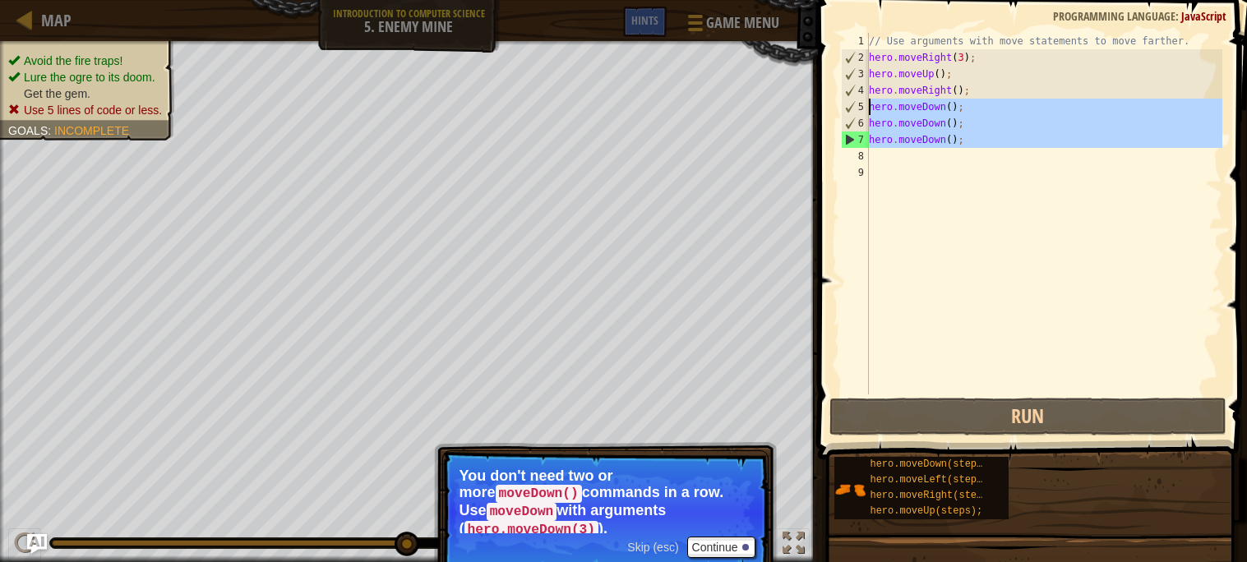
drag, startPoint x: 976, startPoint y: 156, endPoint x: 869, endPoint y: 106, distance: 118.0
click at [869, 106] on div "// Use arguments with move statements to move farther. hero . moveRight ( 3 ) ;…" at bounding box center [1043, 230] width 357 height 394
type textarea "hero.moveDown(); hero.moveDown();"
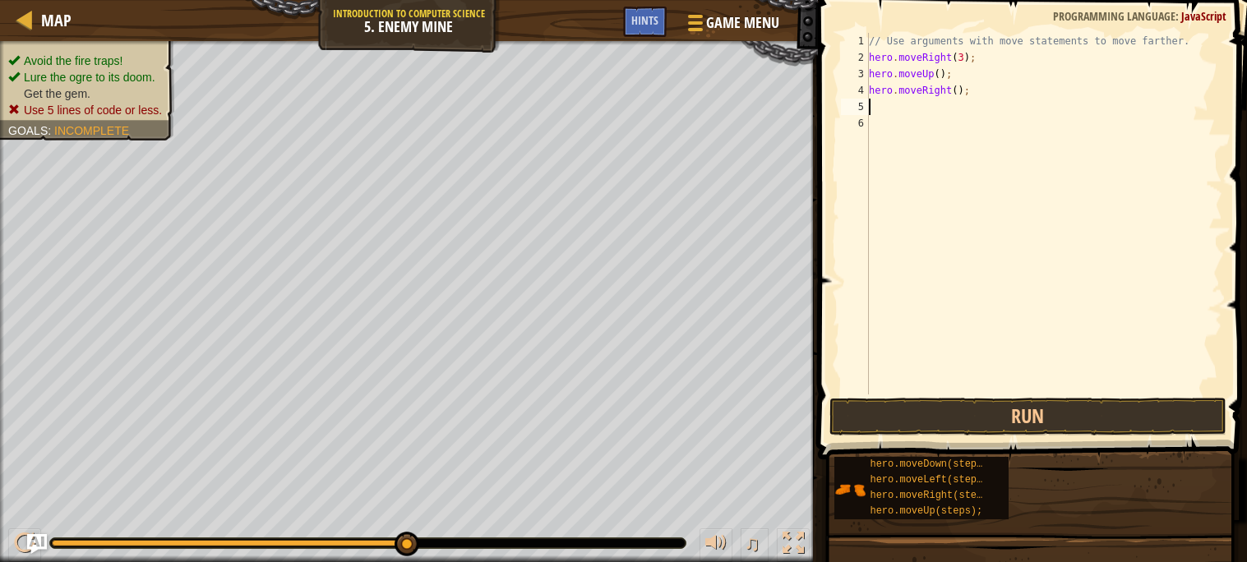
type textarea "h"
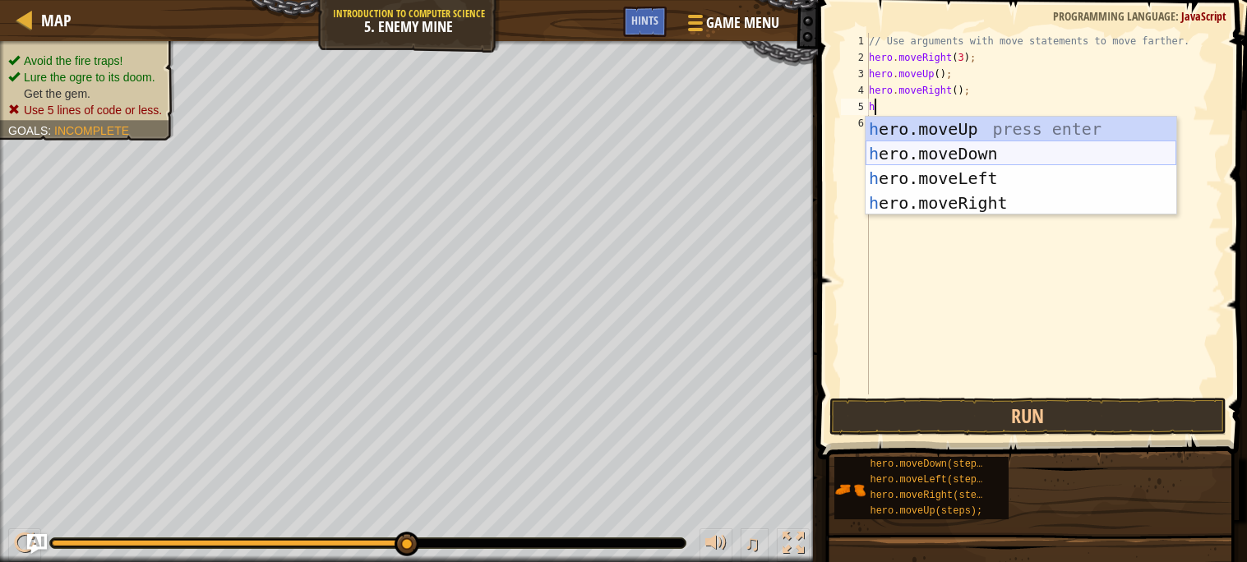
click at [939, 155] on div "h ero.moveUp press enter h ero.moveDown press enter h ero.moveLeft press enter …" at bounding box center [1020, 191] width 311 height 148
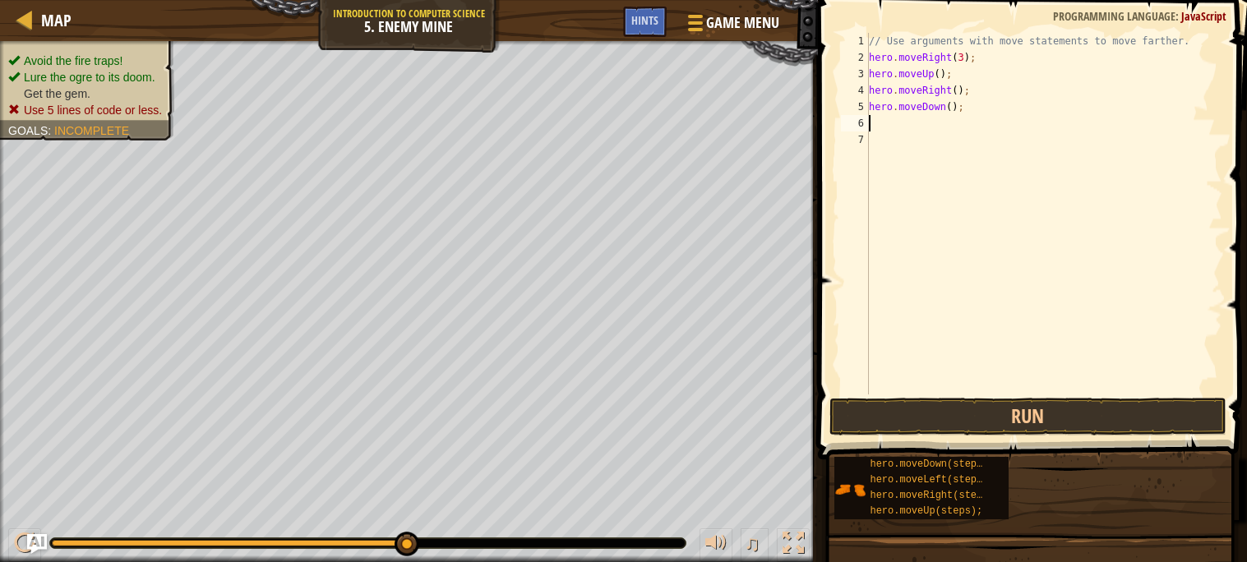
click at [952, 109] on div "// Use arguments with move statements to move farther. hero . moveRight ( 3 ) ;…" at bounding box center [1043, 230] width 357 height 394
type textarea "hero.moveDown(3);"
click at [874, 130] on div "// Use arguments with move statements to move farther. hero . moveRight ( 3 ) ;…" at bounding box center [1043, 230] width 357 height 394
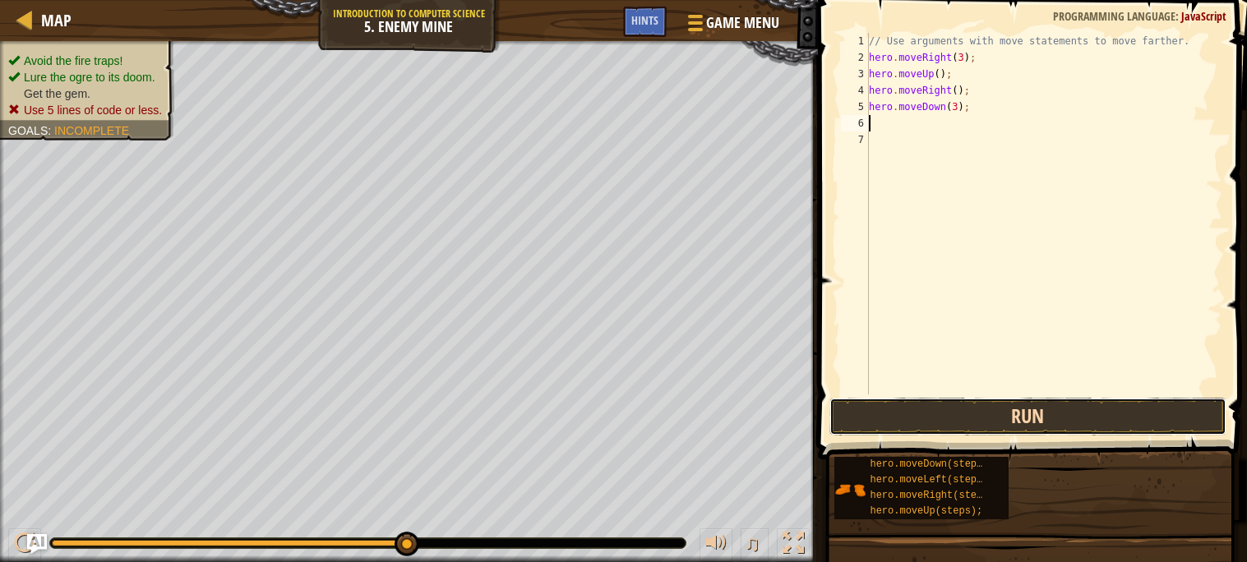
click at [974, 416] on button "Run" at bounding box center [1027, 417] width 397 height 38
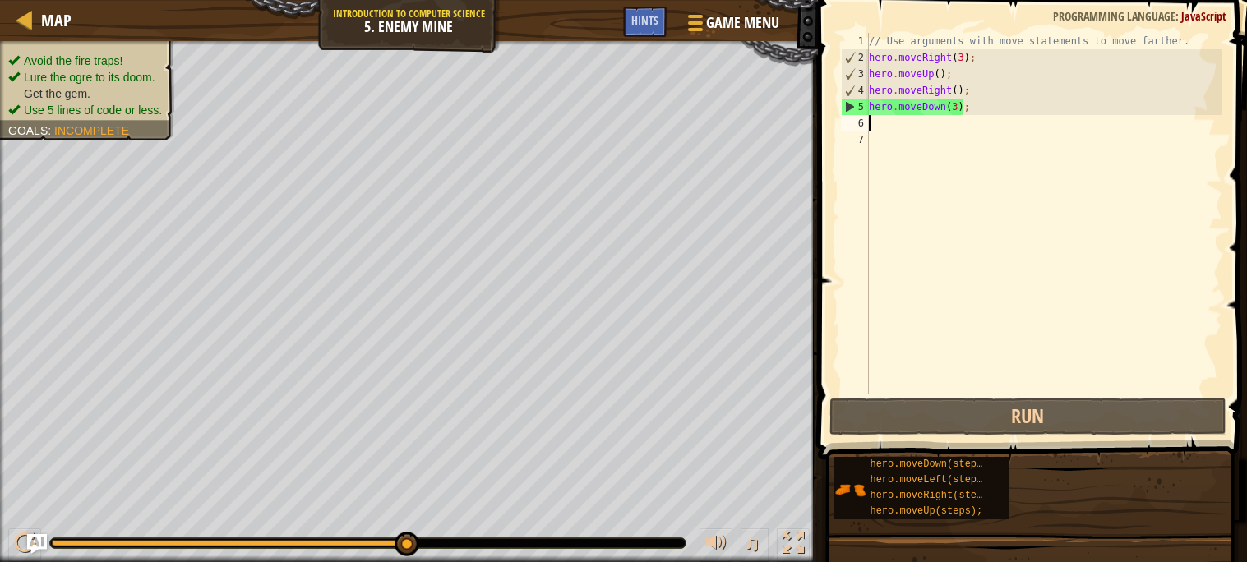
type textarea "h"
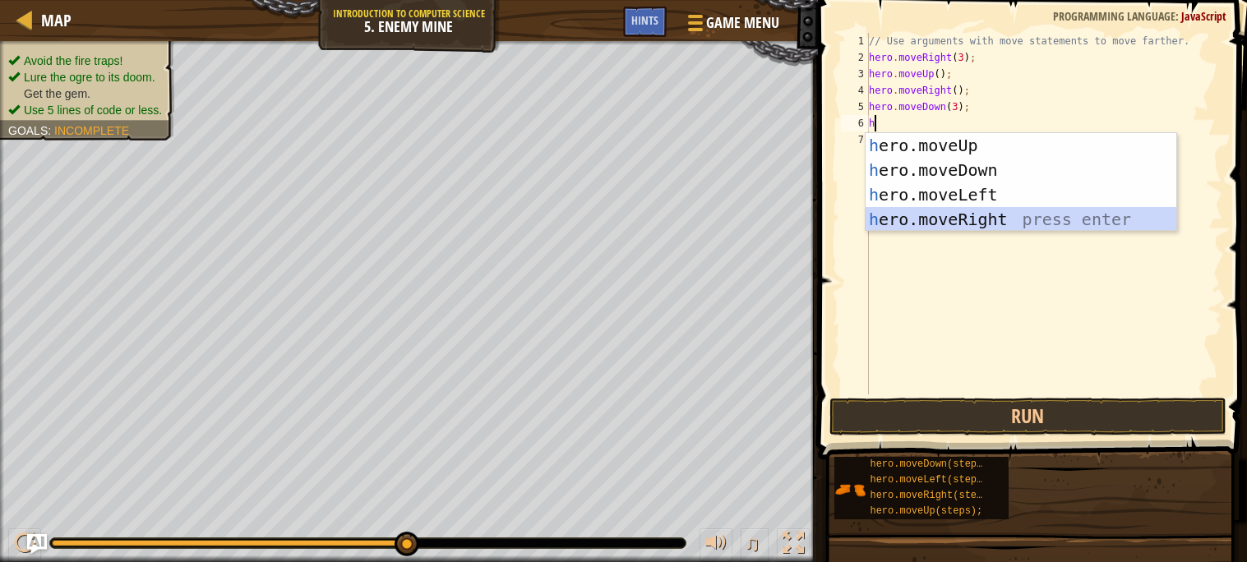
click at [1000, 211] on div "h ero.moveUp press enter h ero.moveDown press enter h ero.moveLeft press enter …" at bounding box center [1020, 207] width 311 height 148
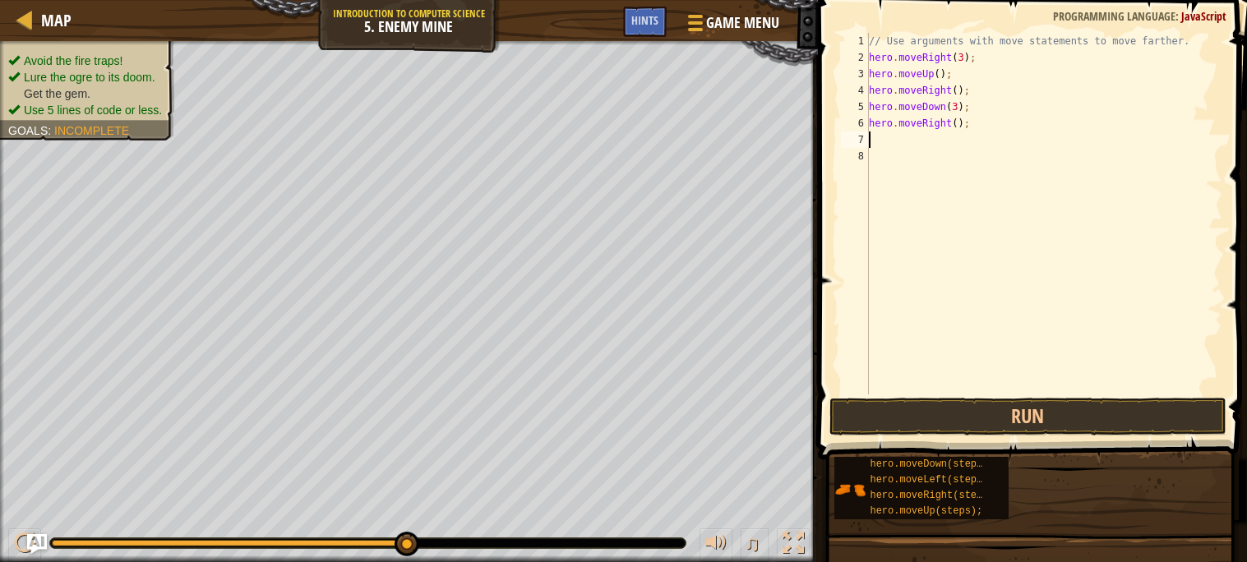
click at [960, 127] on div "// Use arguments with move statements to move farther. hero . moveRight ( 3 ) ;…" at bounding box center [1043, 230] width 357 height 394
type textarea "hero.moveRight(2);"
click at [1032, 416] on button "Run" at bounding box center [1027, 417] width 397 height 38
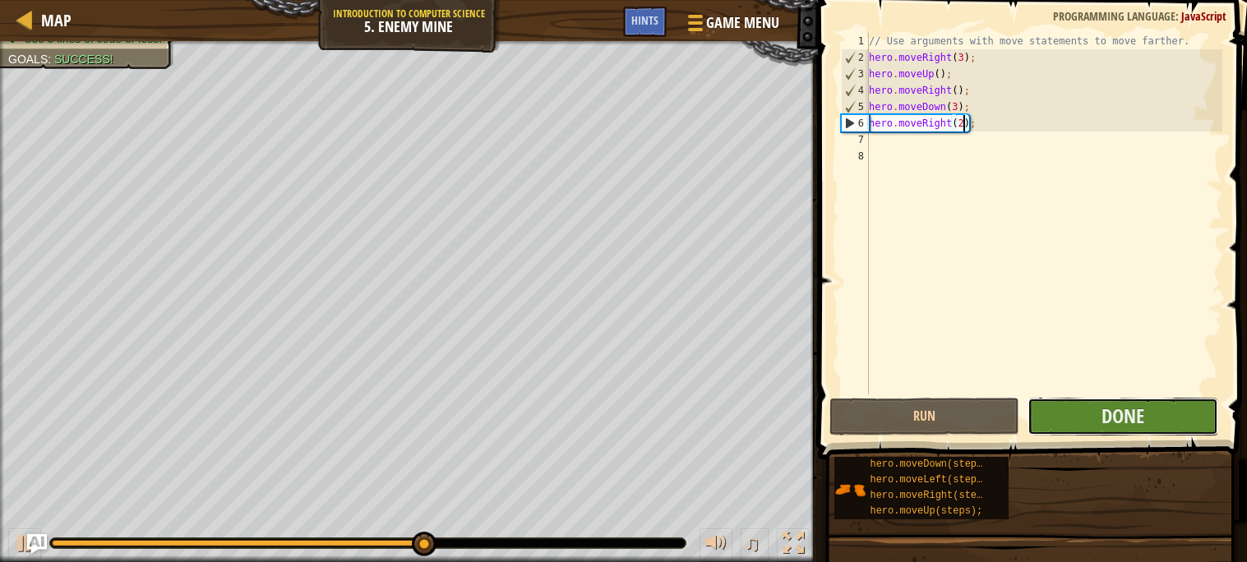
click at [1154, 411] on button "Done" at bounding box center [1122, 417] width 191 height 38
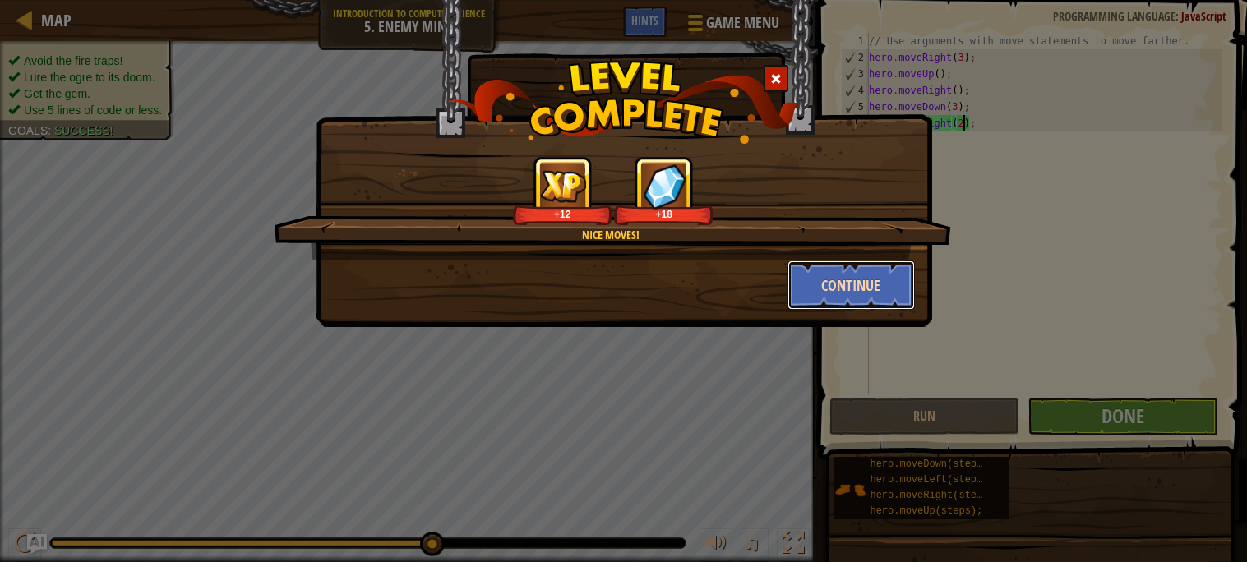
click at [871, 265] on button "Continue" at bounding box center [850, 285] width 127 height 49
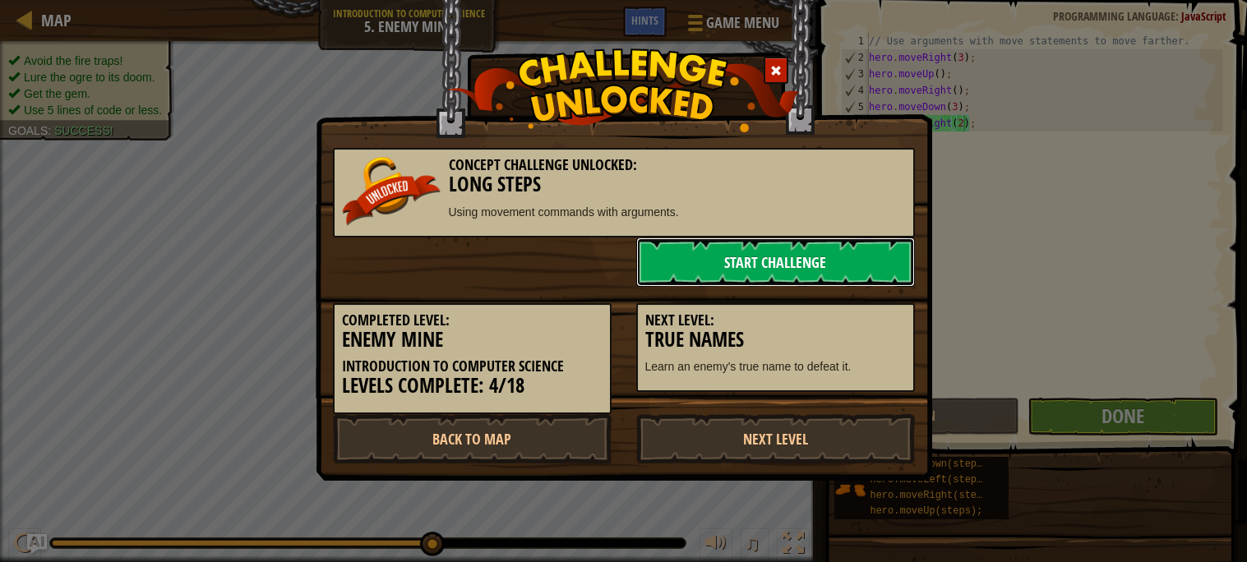
click at [855, 250] on link "Start Challenge" at bounding box center [775, 261] width 279 height 49
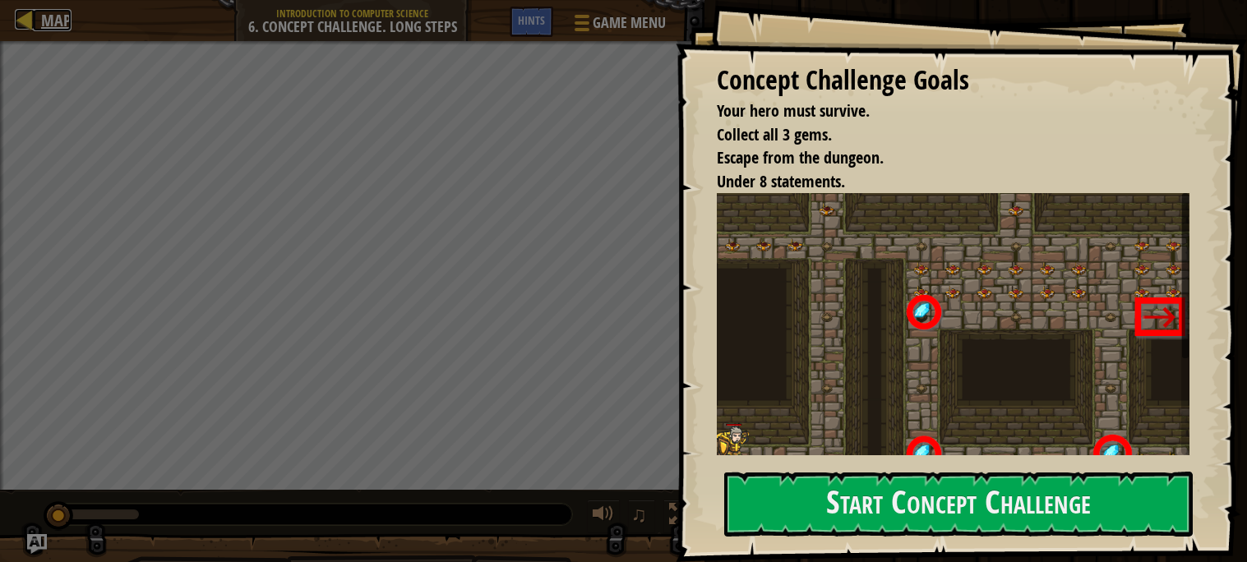
click at [32, 23] on div at bounding box center [25, 19] width 21 height 21
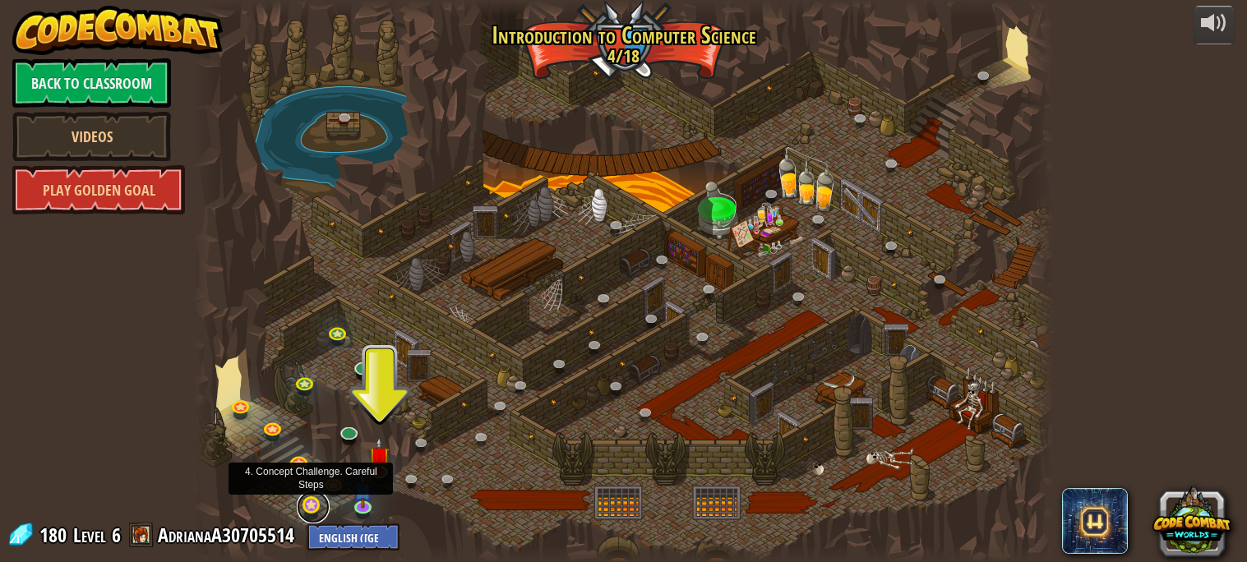
click at [307, 502] on link at bounding box center [313, 507] width 33 height 33
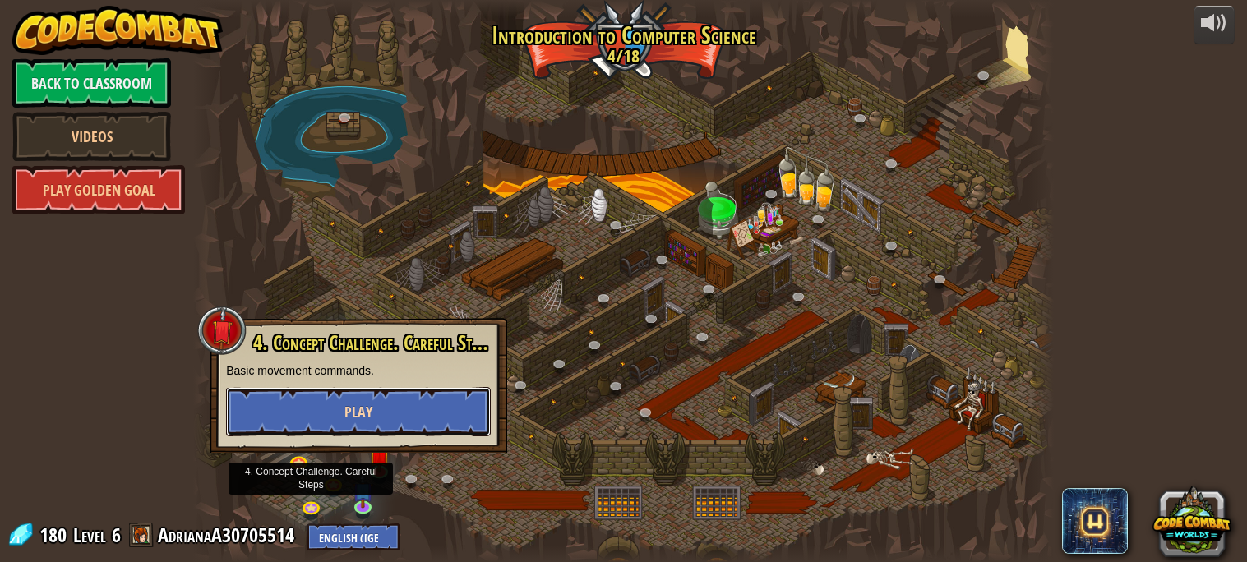
click at [318, 406] on button "Play" at bounding box center [358, 411] width 265 height 49
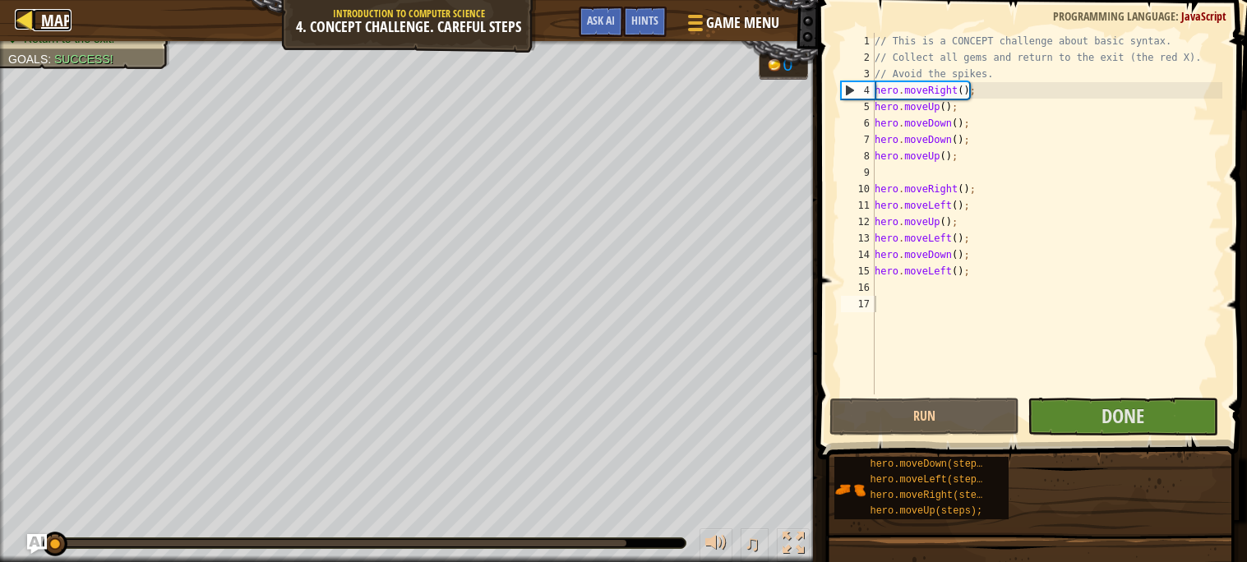
click at [48, 15] on span "Map" at bounding box center [56, 20] width 30 height 22
